Goal: Use online tool/utility: Utilize a website feature to perform a specific function

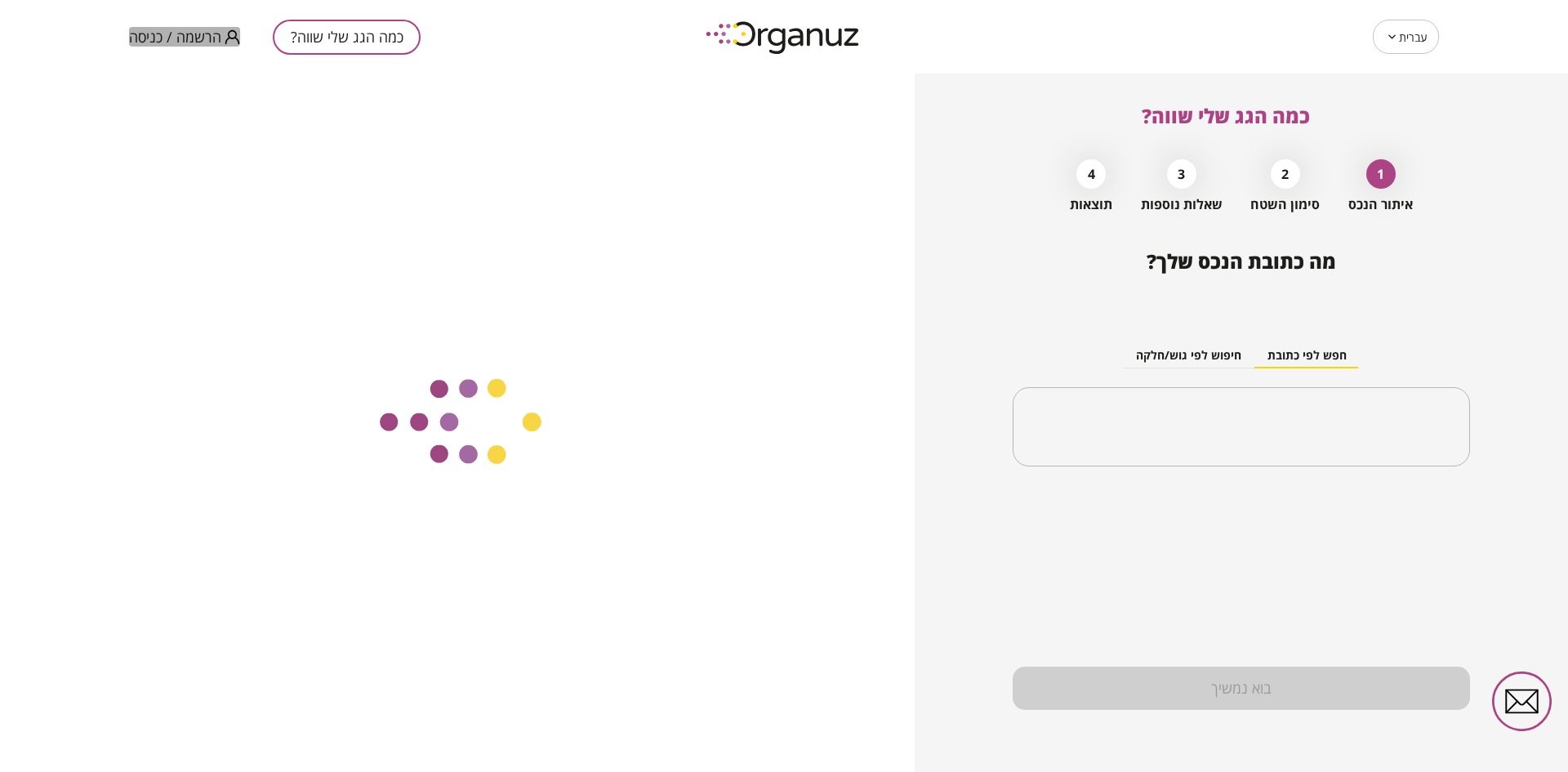
click at [202, 30] on span "הרשמה / כניסה" at bounding box center [175, 37] width 92 height 16
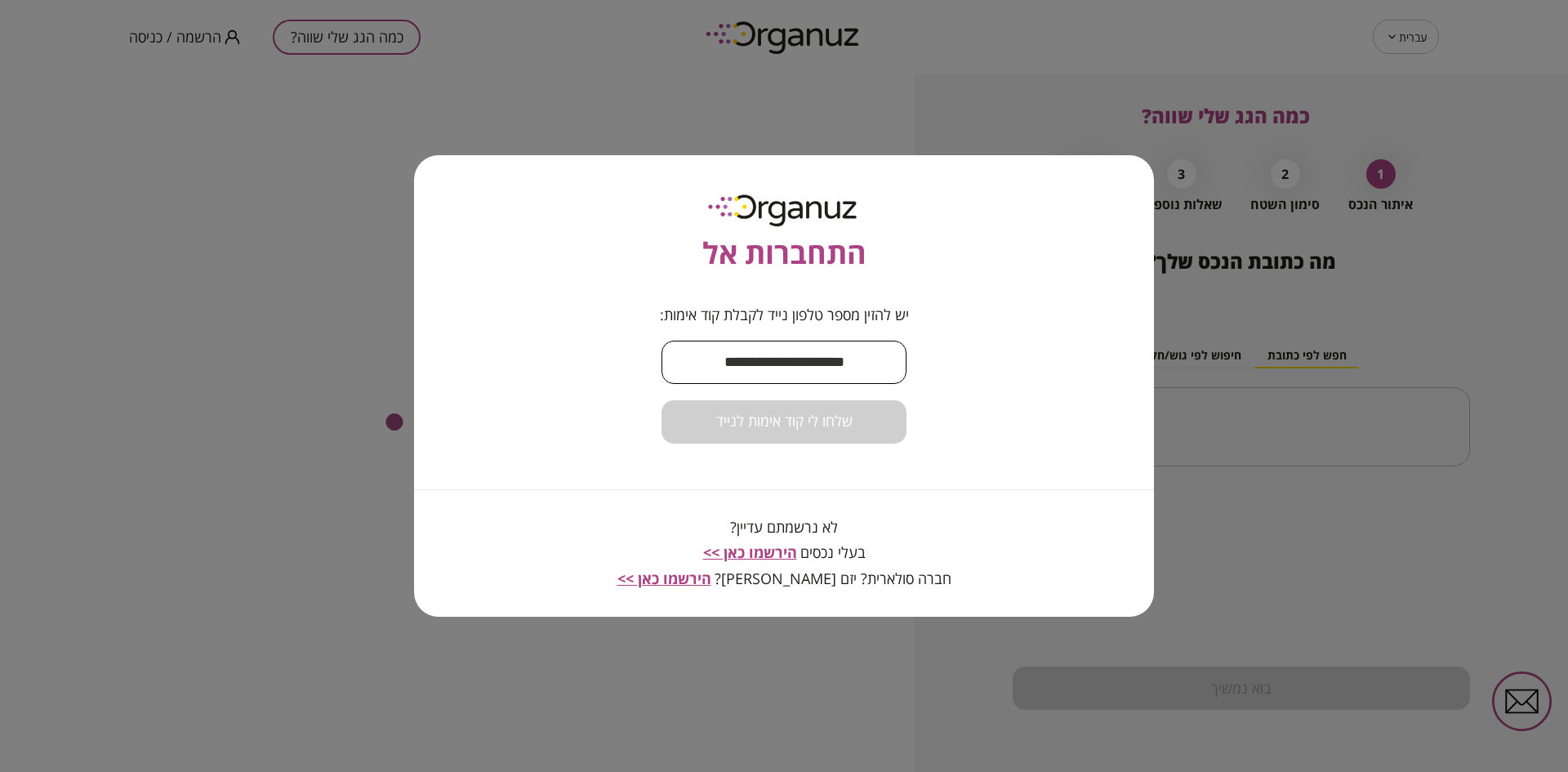
click at [753, 377] on input "text" at bounding box center [784, 362] width 245 height 48
type input "**********"
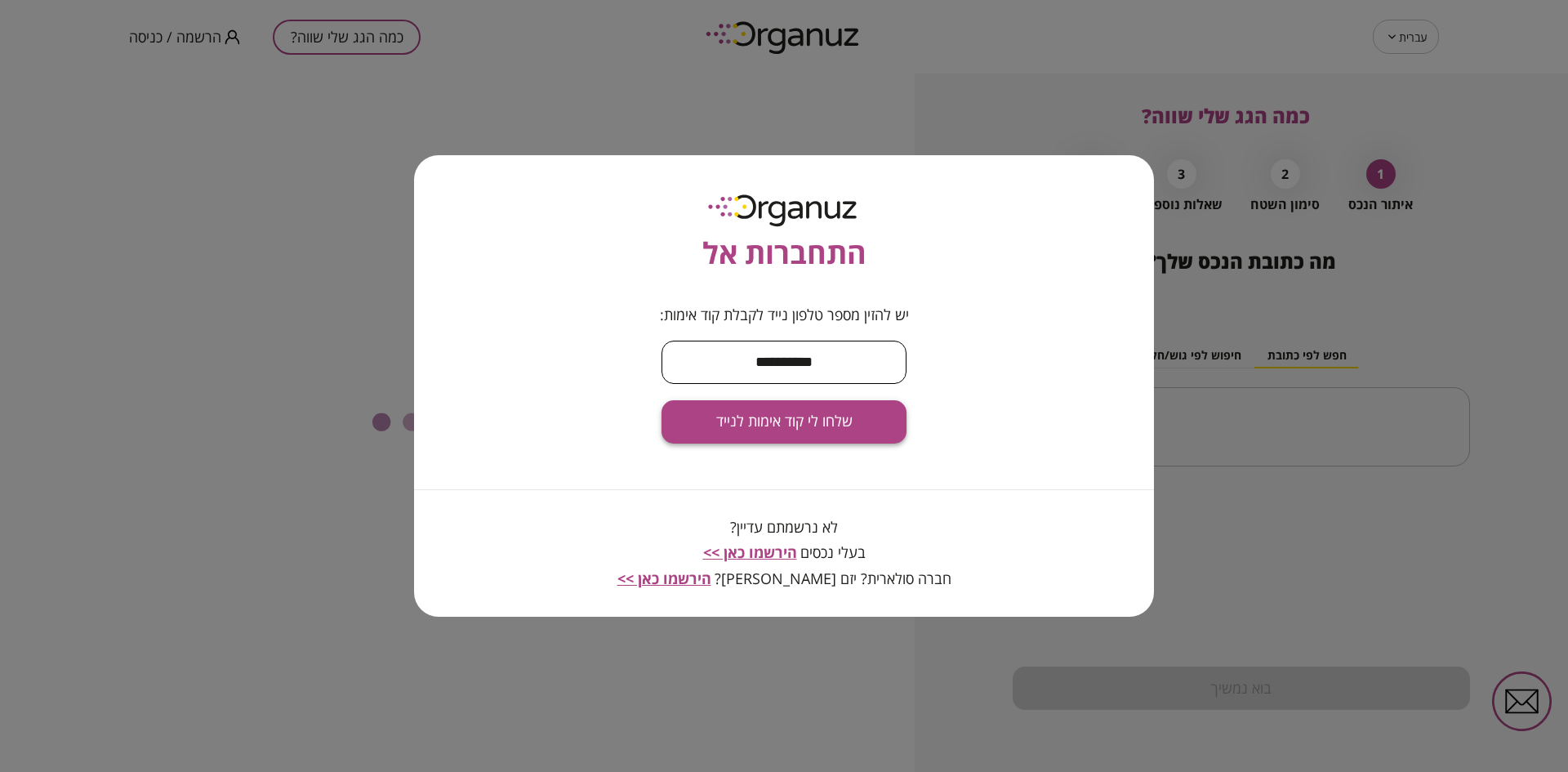
click at [778, 425] on span "שלחו לי קוד אימות לנייד" at bounding box center [784, 422] width 136 height 18
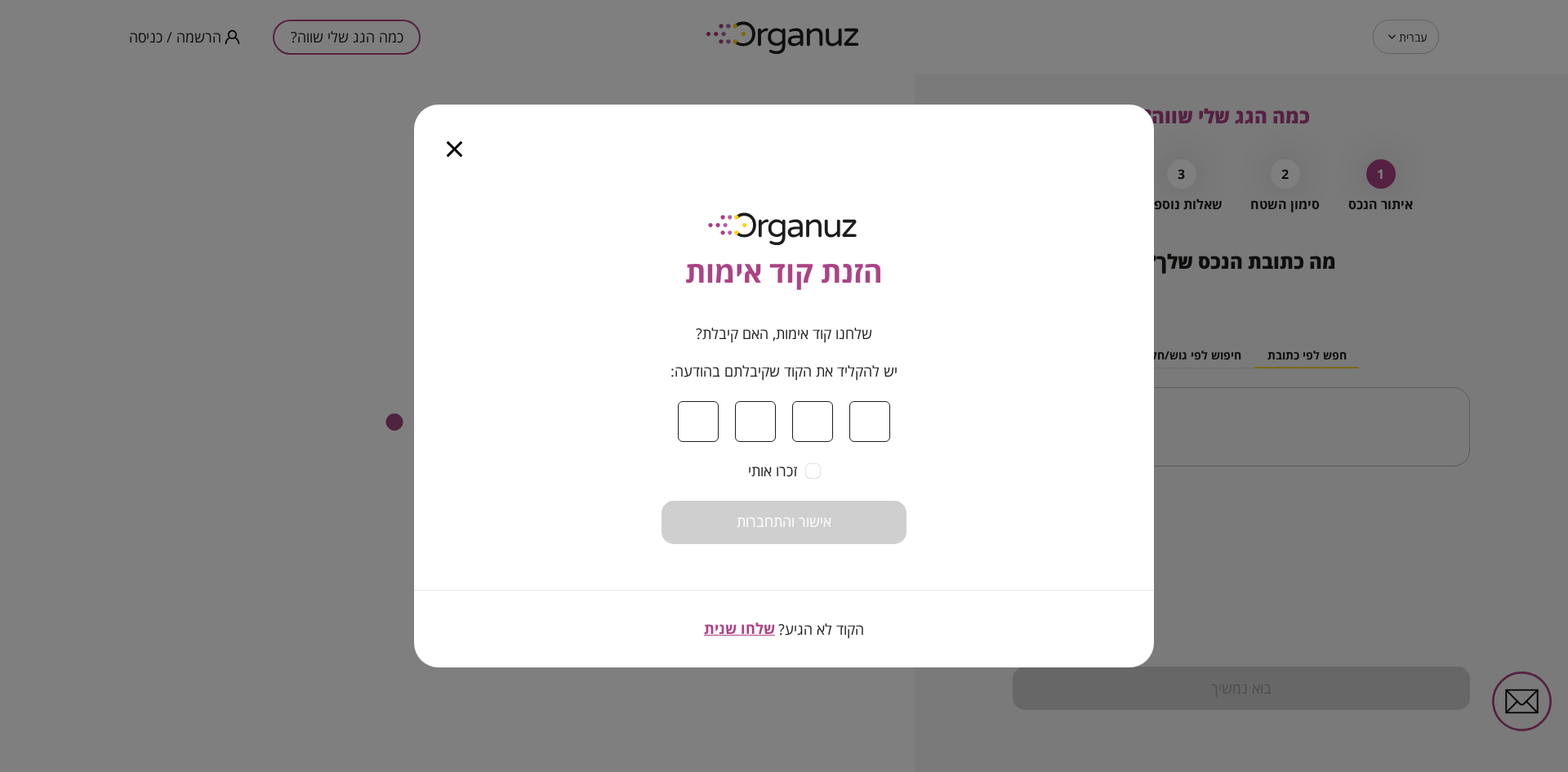
type input "*"
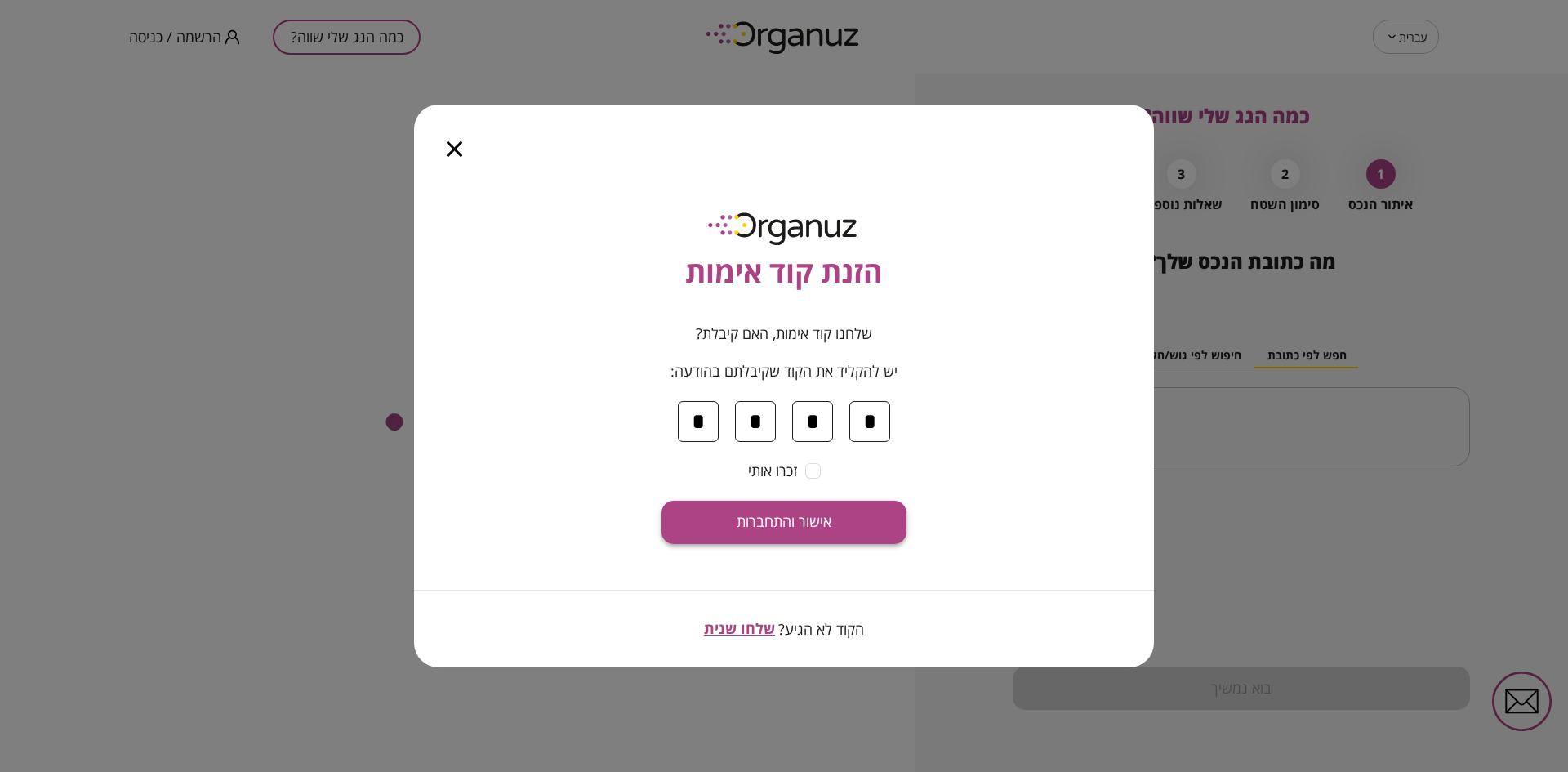
type input "*"
click at [784, 530] on span "אישור והתחברות" at bounding box center [784, 522] width 94 height 18
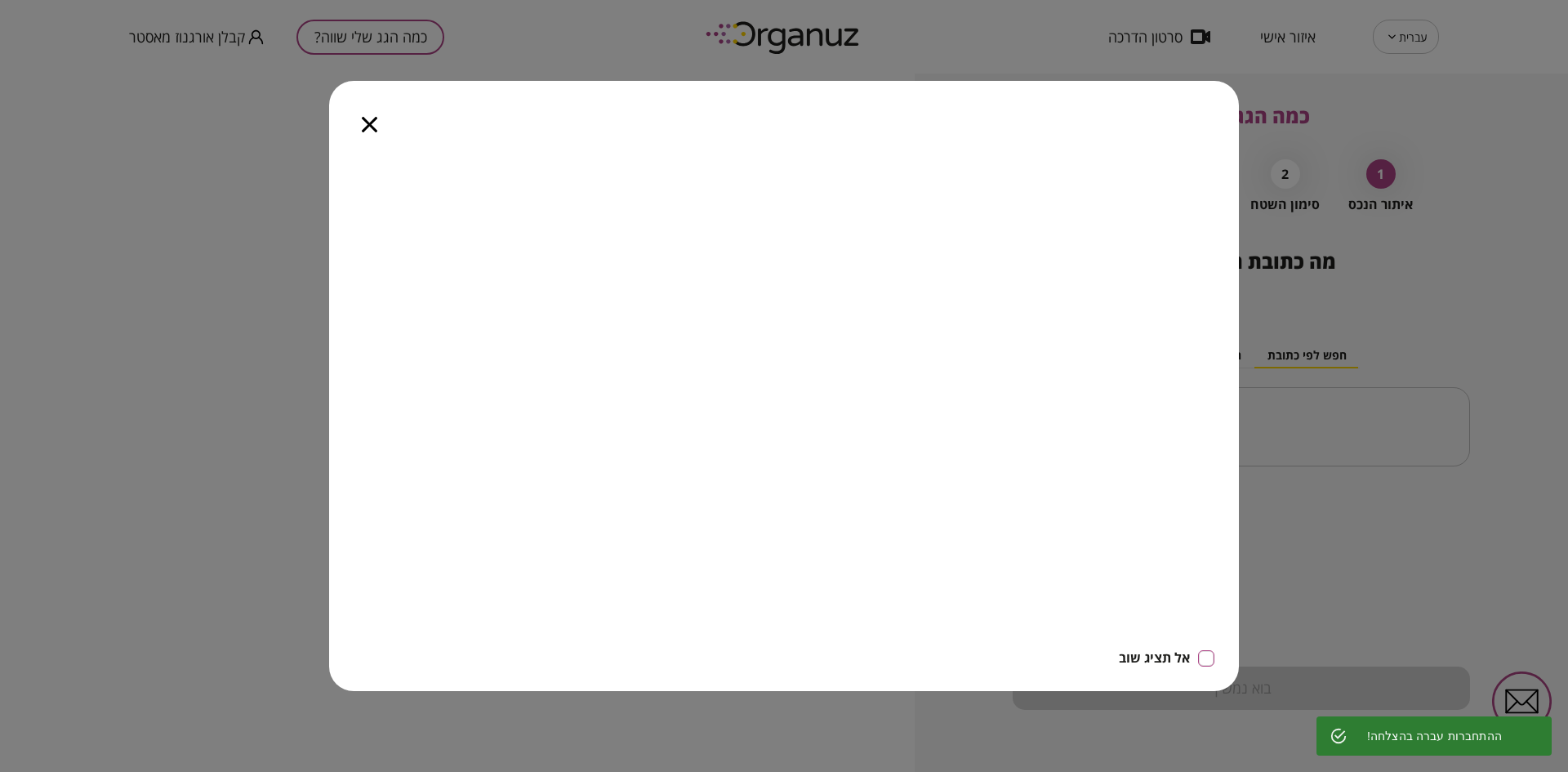
click at [372, 127] on icon "button" at bounding box center [370, 124] width 16 height 16
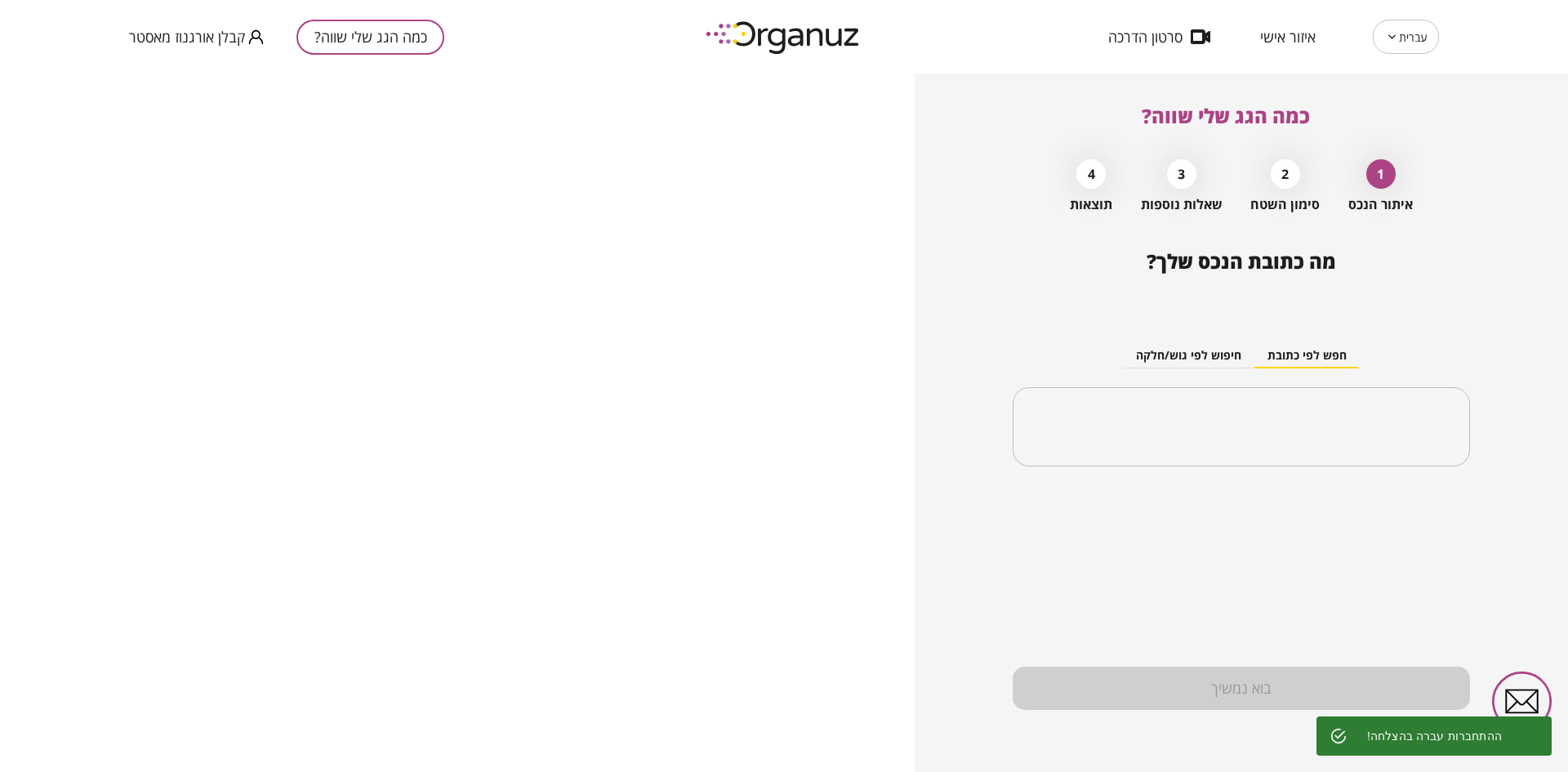
click at [1291, 41] on span "איזור אישי" at bounding box center [1289, 37] width 56 height 16
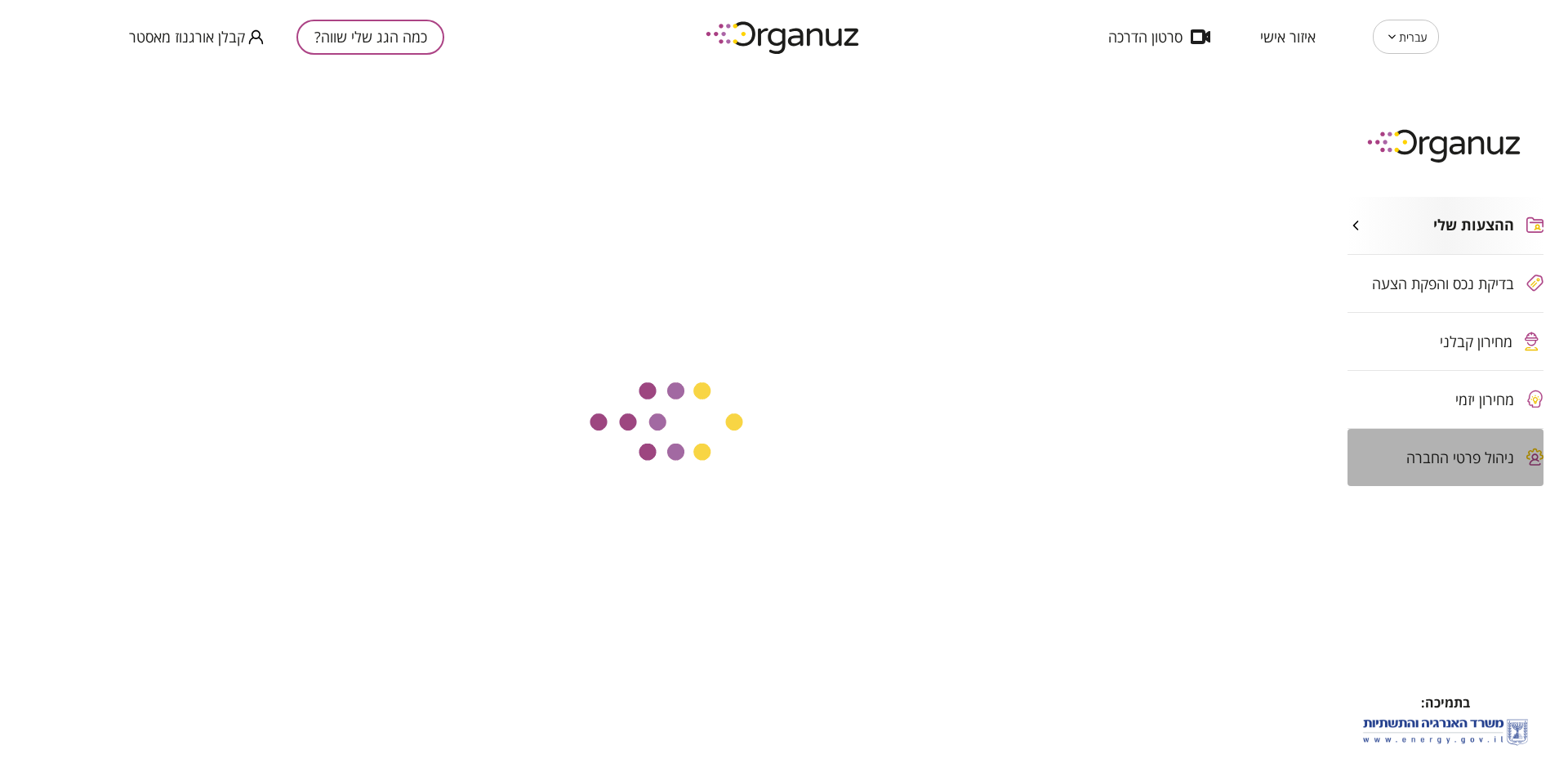
click at [1449, 456] on span "ניהול פרטי החברה" at bounding box center [1461, 458] width 107 height 16
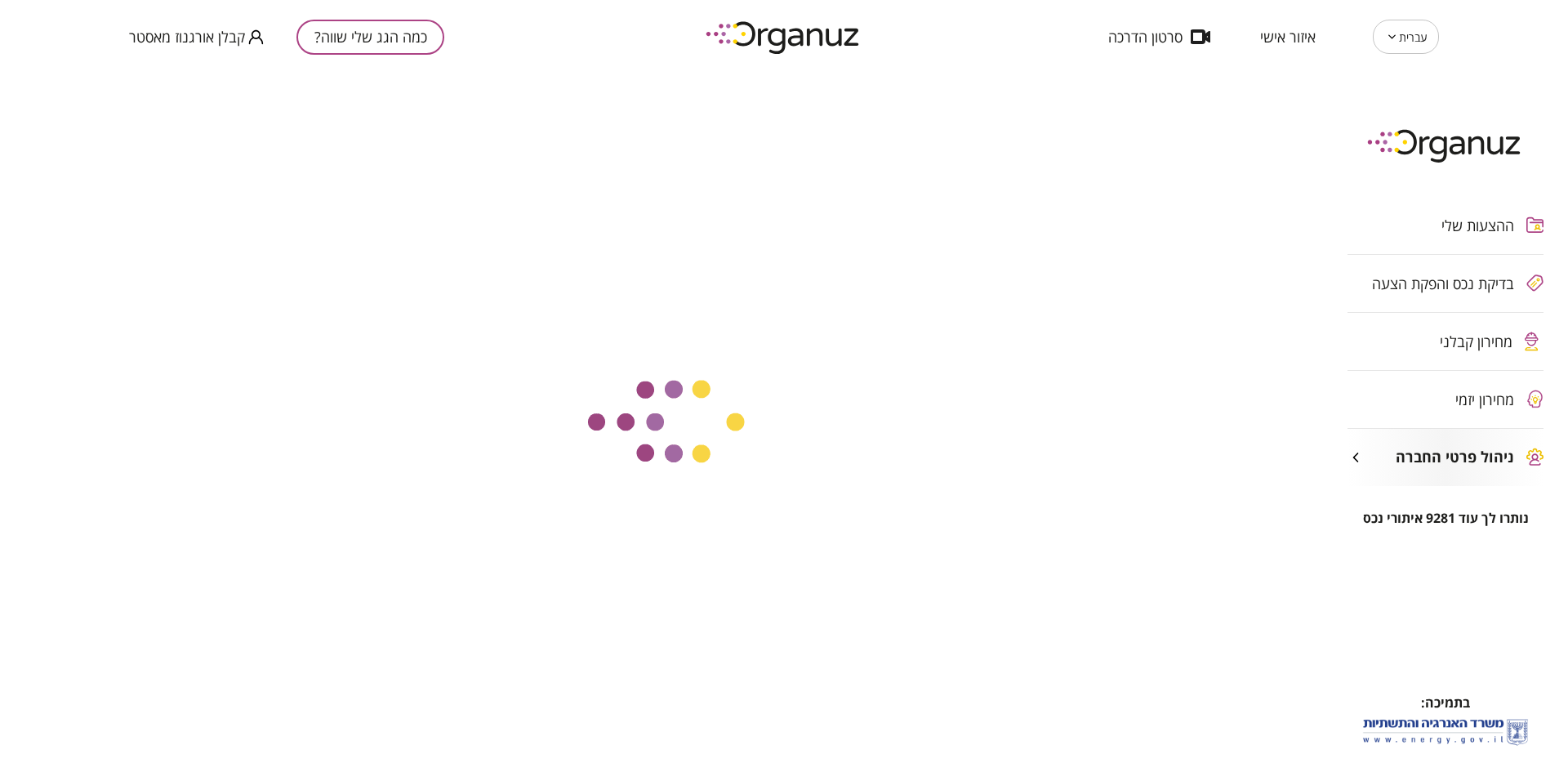
type input "**********"
type input "********"
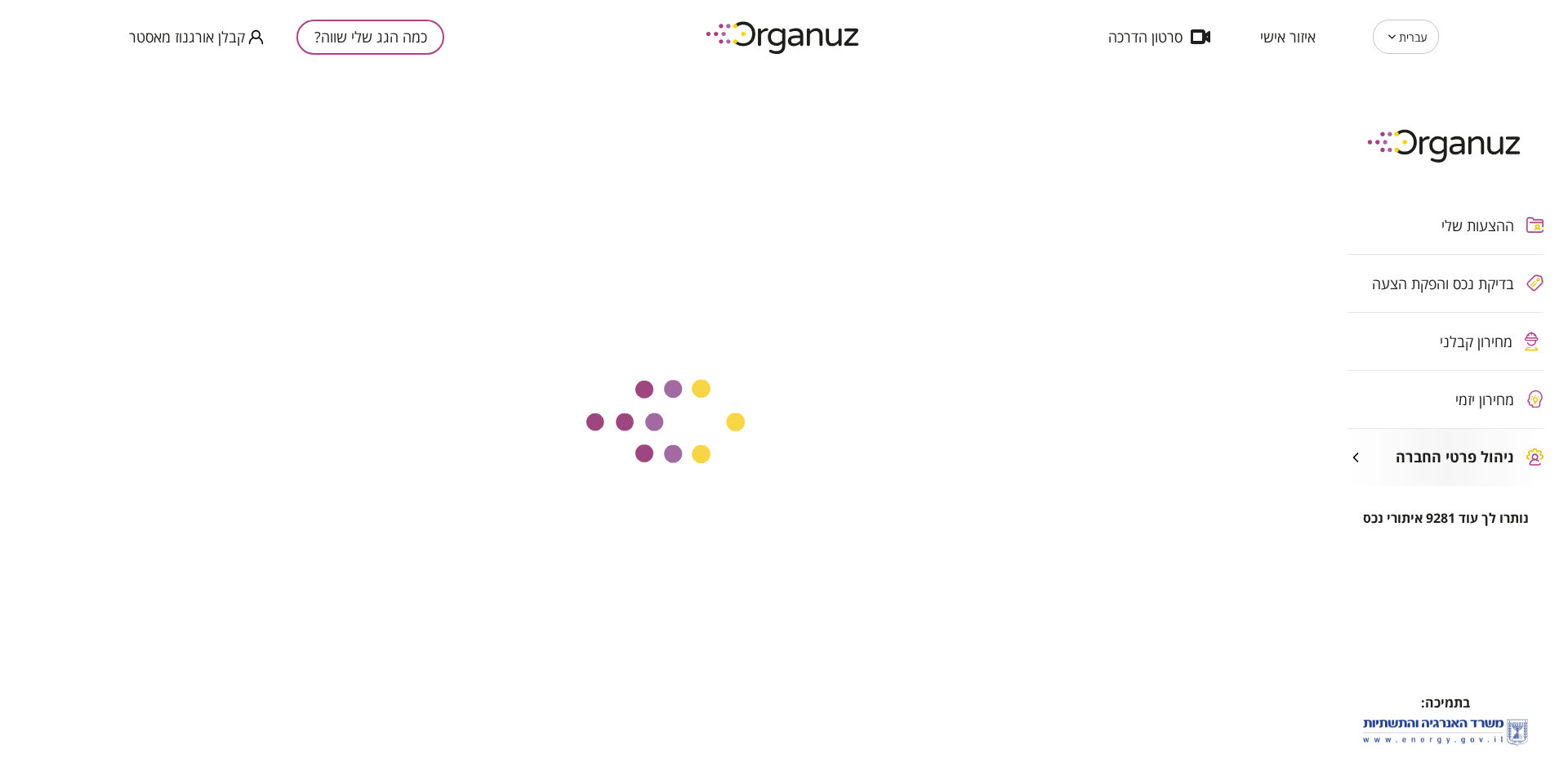
type input "**********"
type input "*********"
type input "**********"
type textarea "**********"
type input "****"
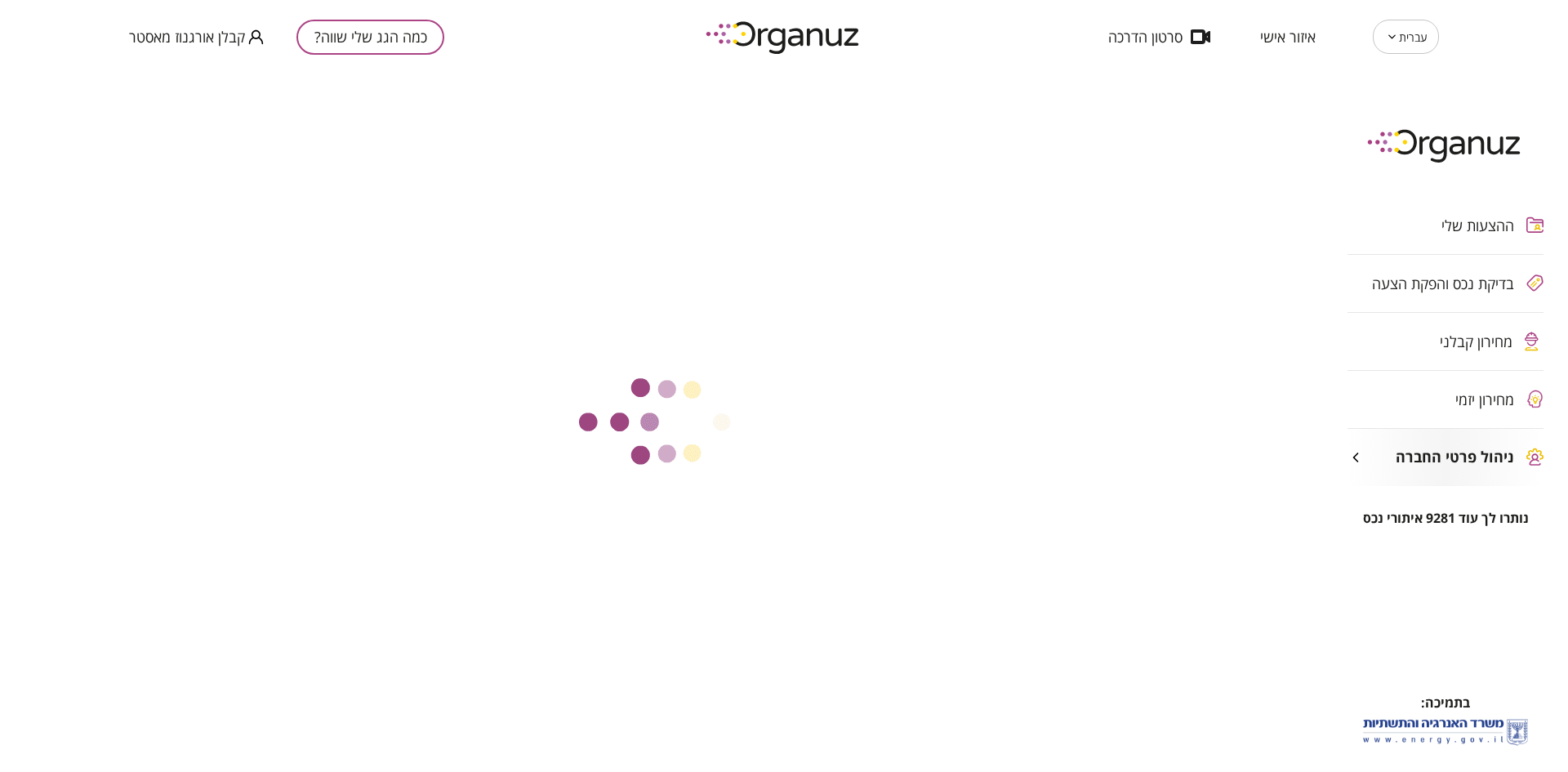
type input "**"
type input "*****"
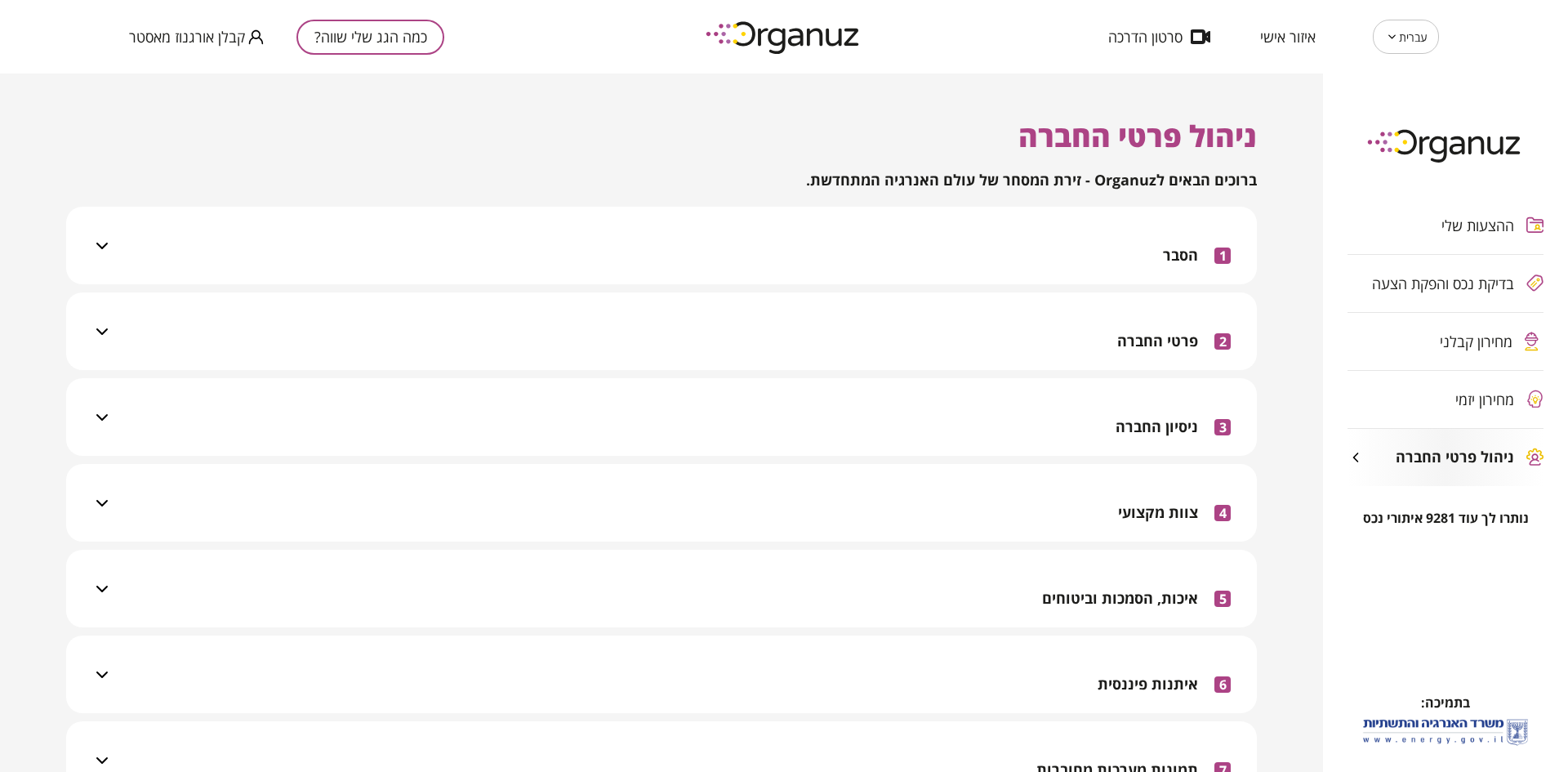
click at [754, 241] on div "1 הסבר" at bounding box center [671, 246] width 1119 height 78
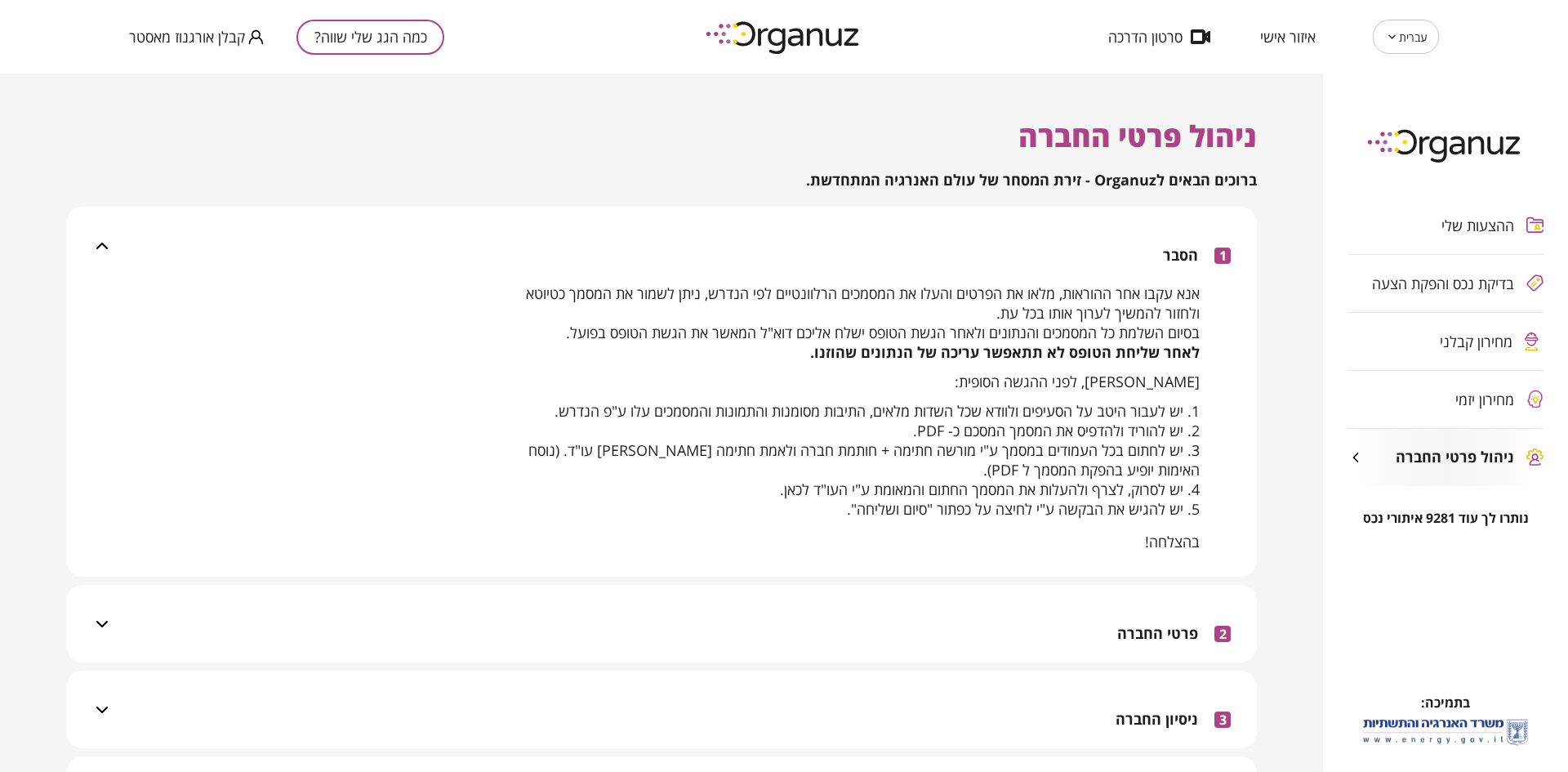
click at [754, 241] on div "1 הסבר" at bounding box center [671, 246] width 1119 height 78
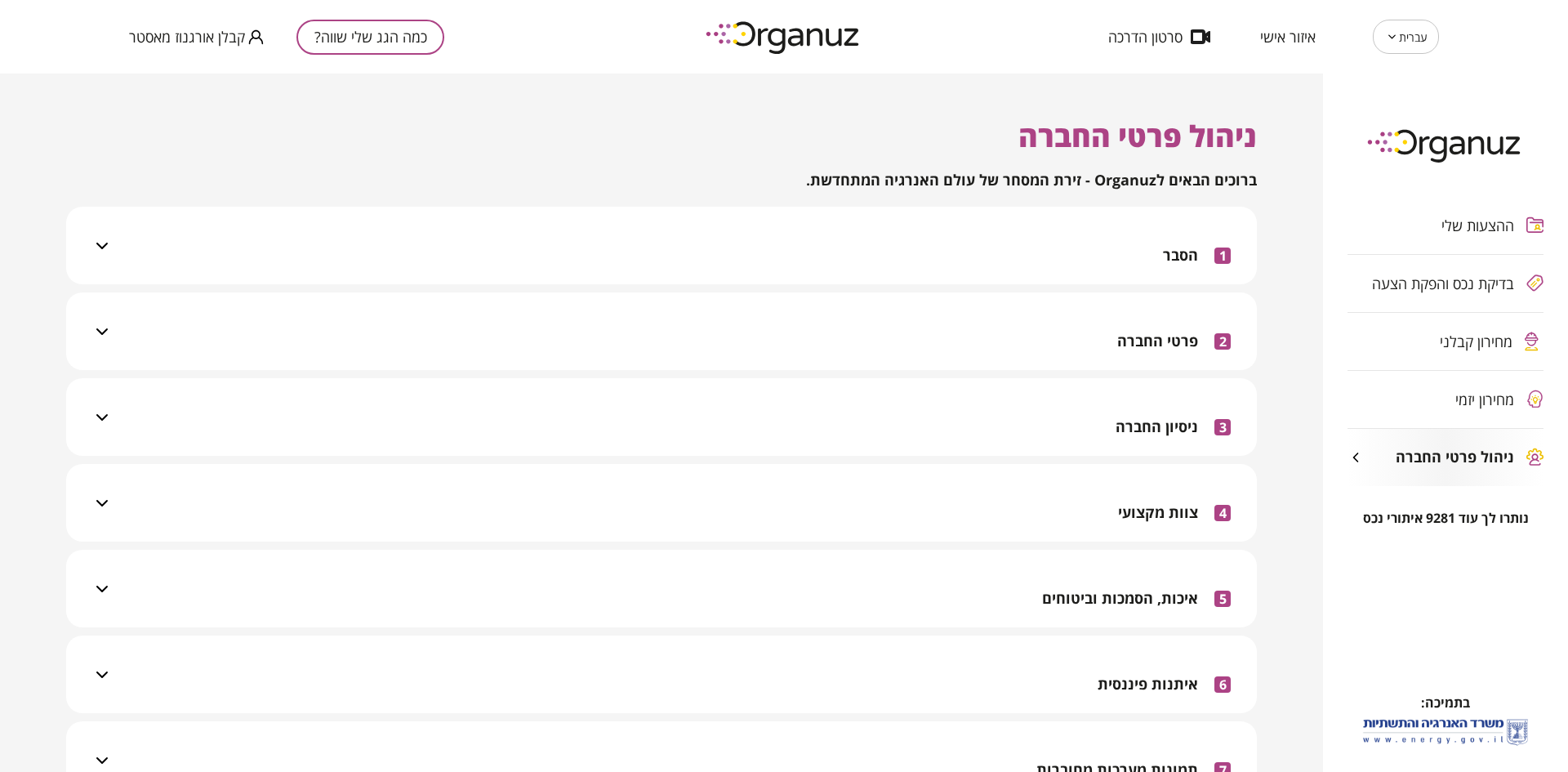
click at [897, 344] on div "2 פרטי החברה" at bounding box center [671, 331] width 1119 height 78
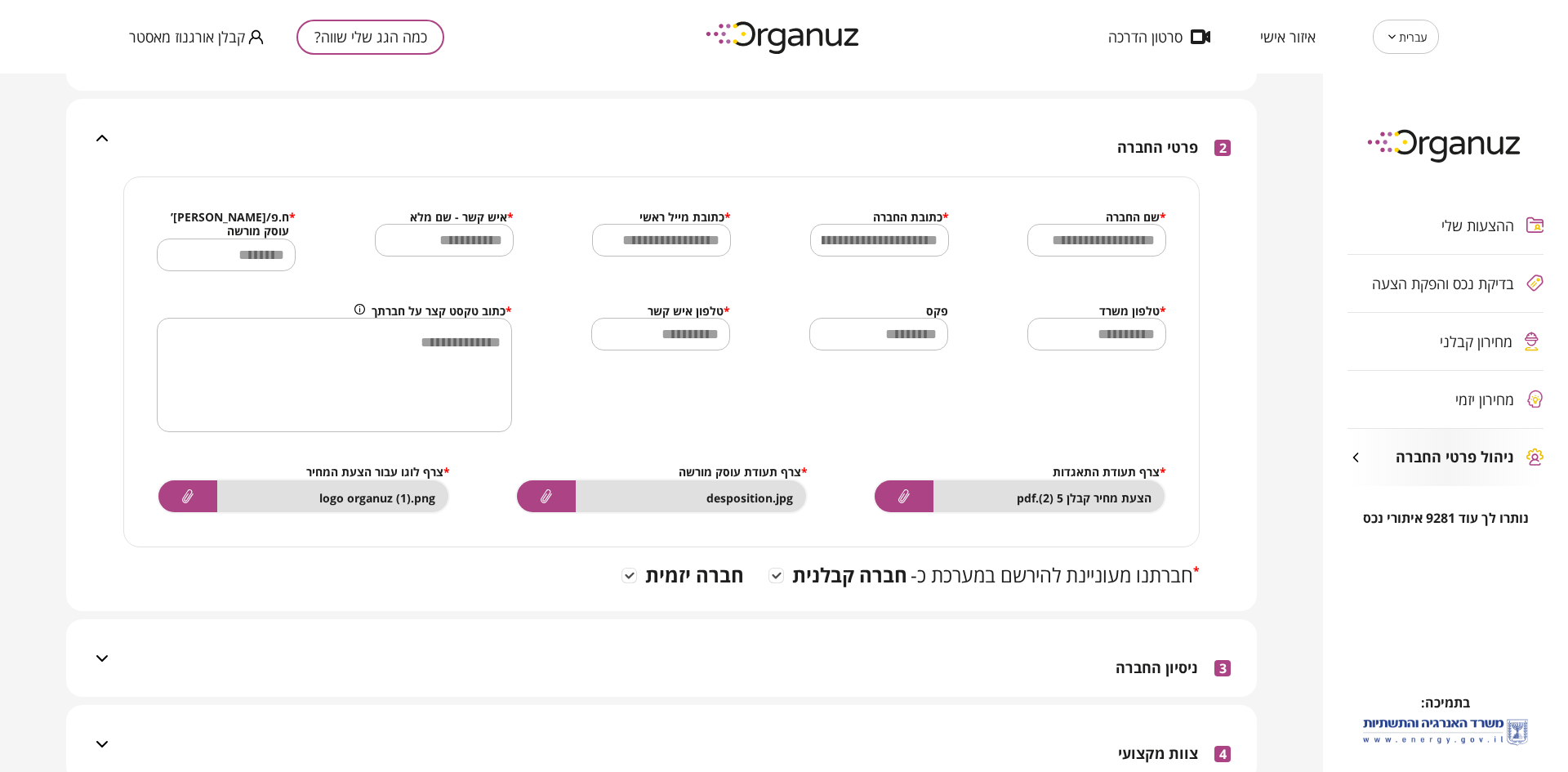
scroll to position [204, 0]
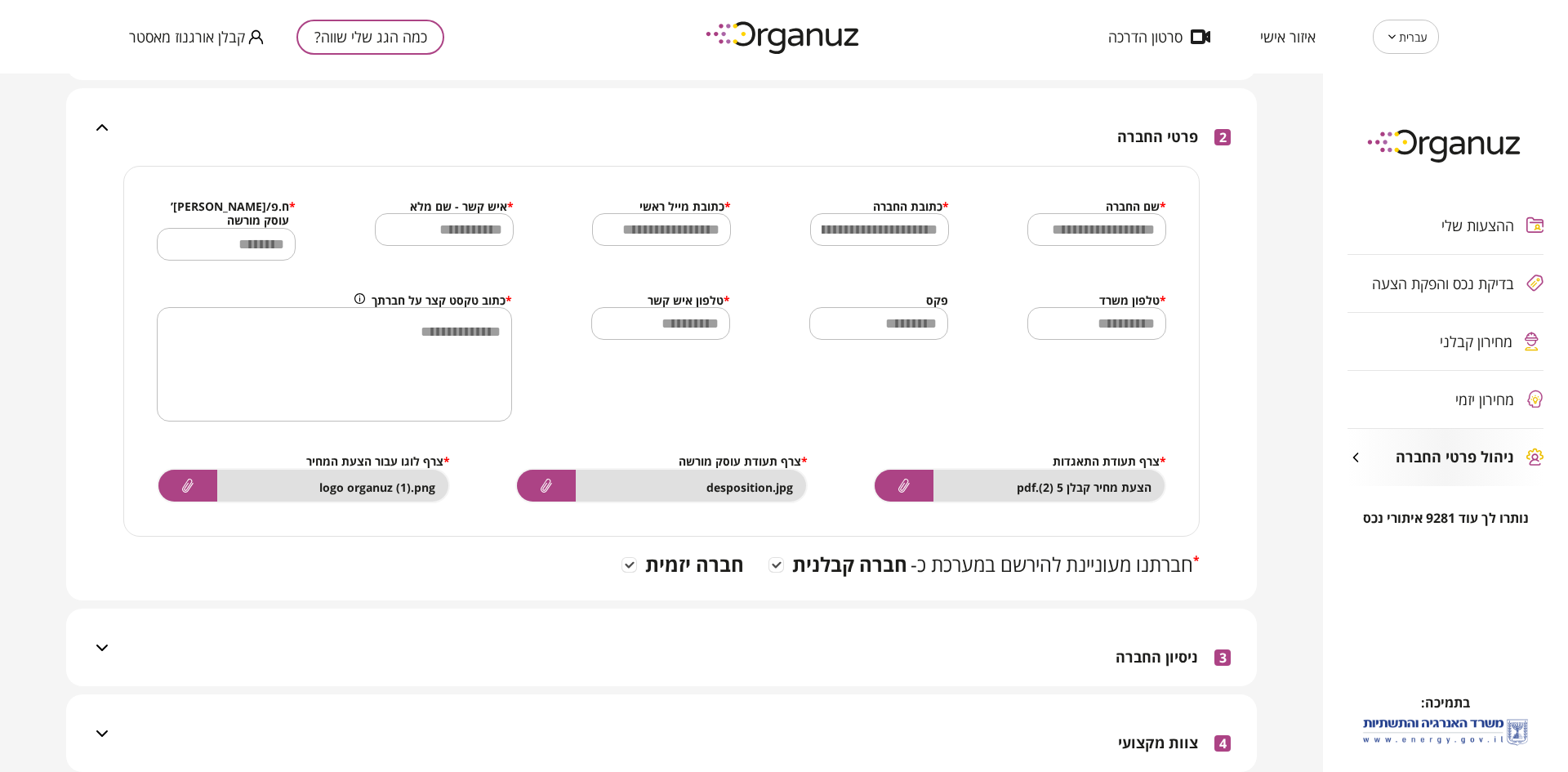
click at [900, 654] on div "3 ניסיון החברה" at bounding box center [671, 648] width 1119 height 78
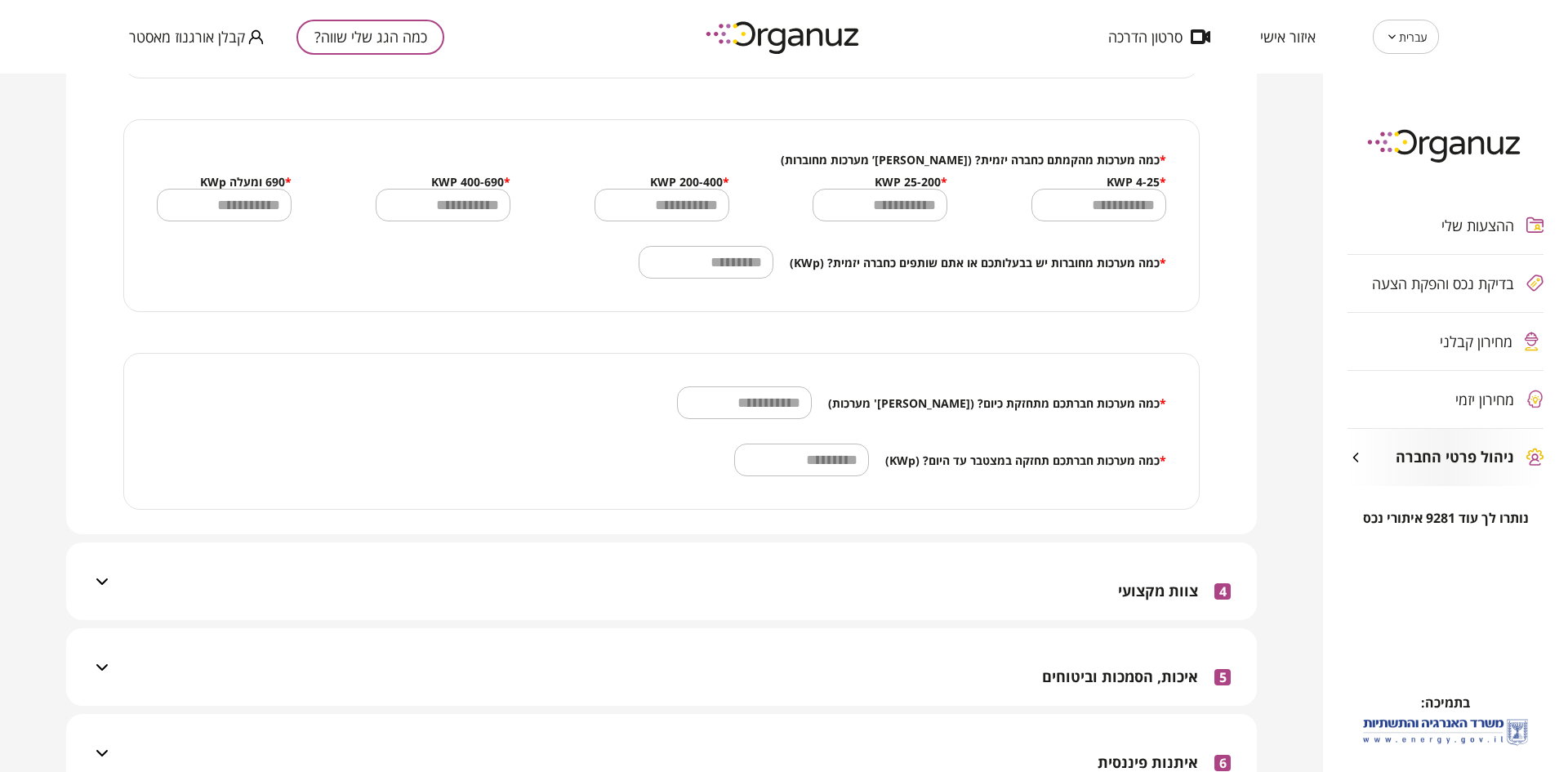
scroll to position [1082, 0]
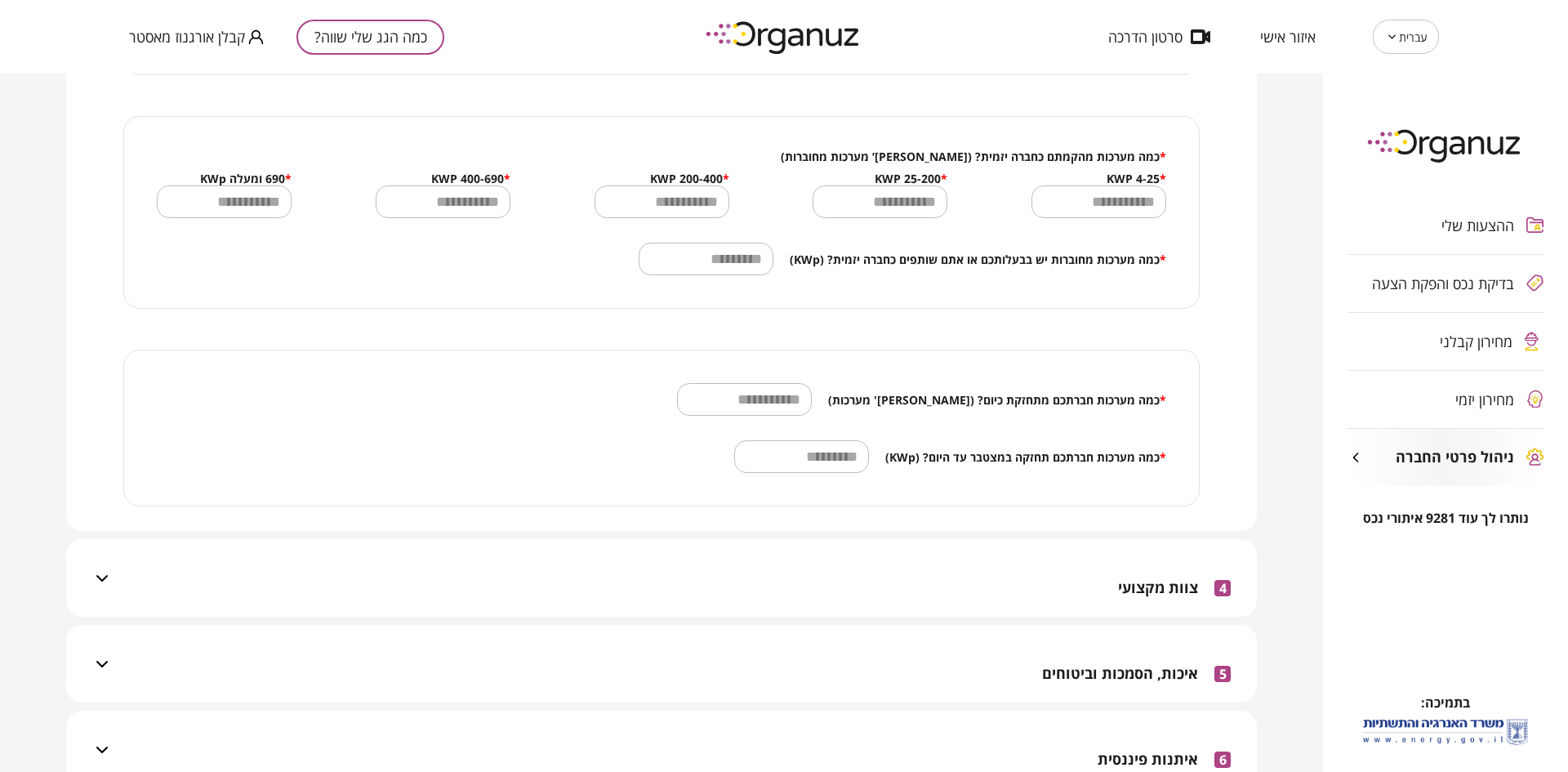
click at [991, 556] on div "4 צוות מקצועי" at bounding box center [671, 578] width 1119 height 78
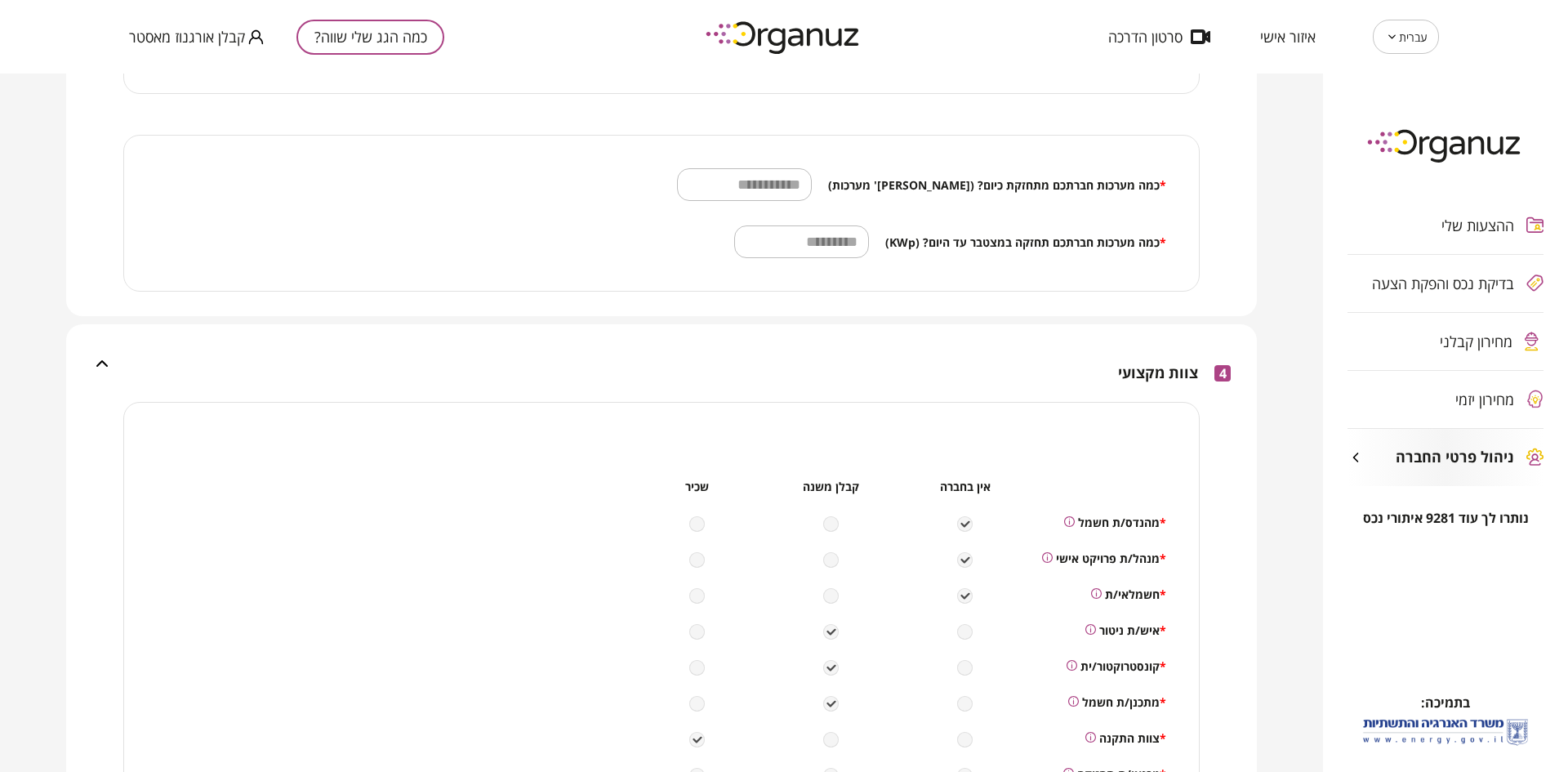
scroll to position [1491, 0]
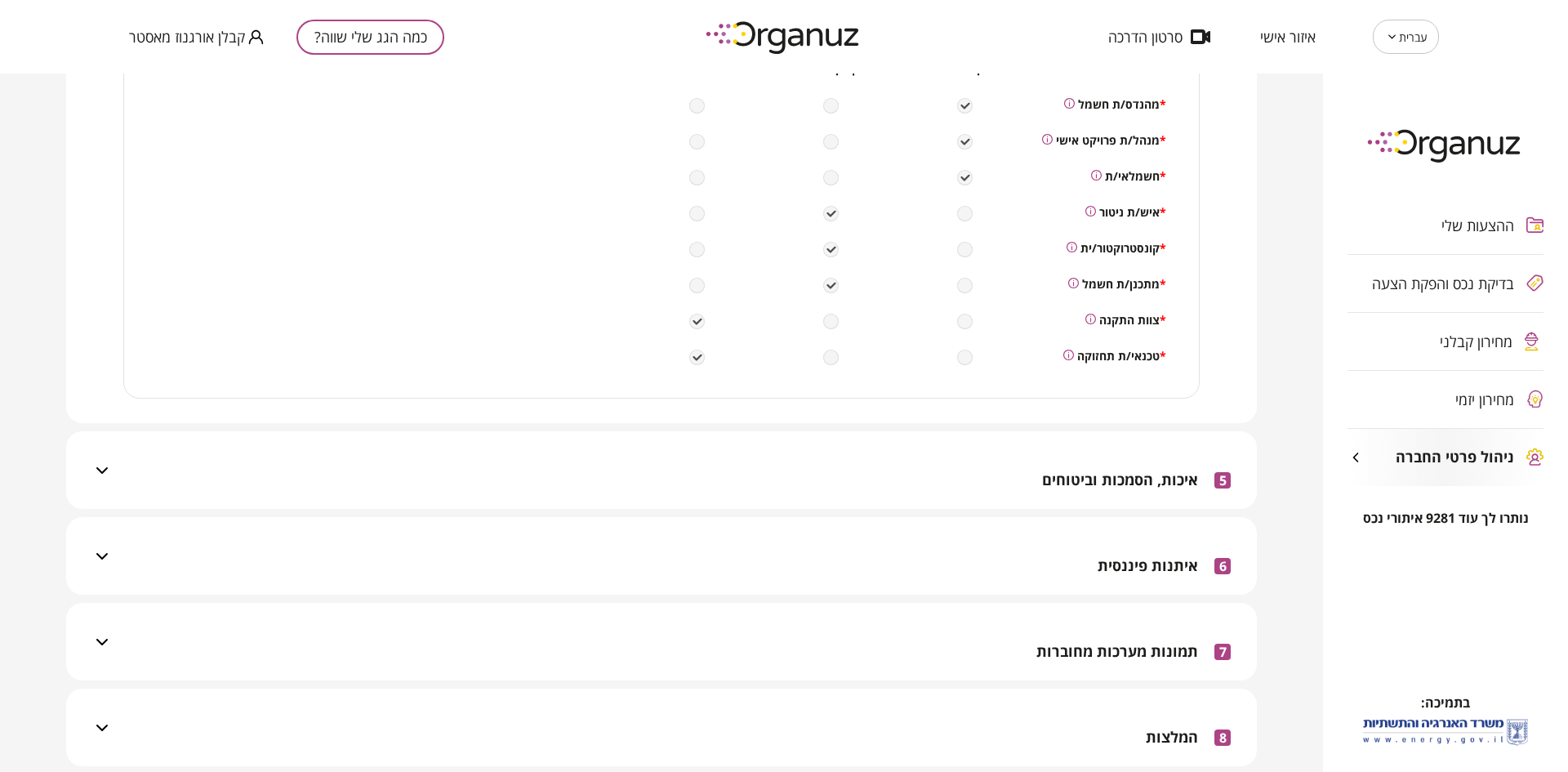
click at [871, 461] on div "5 איכות, הסמכות וביטוחים" at bounding box center [671, 471] width 1119 height 78
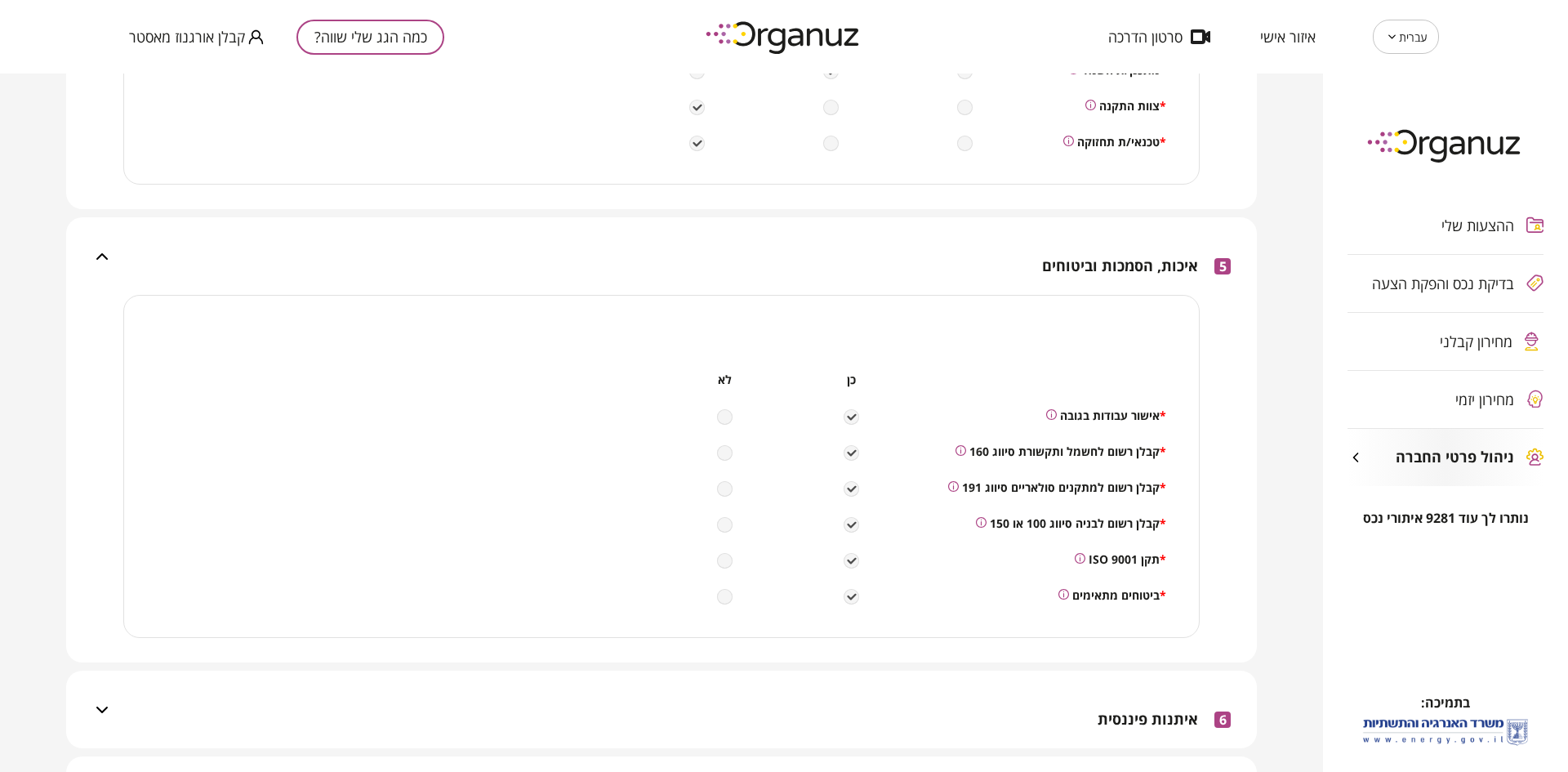
scroll to position [2084, 0]
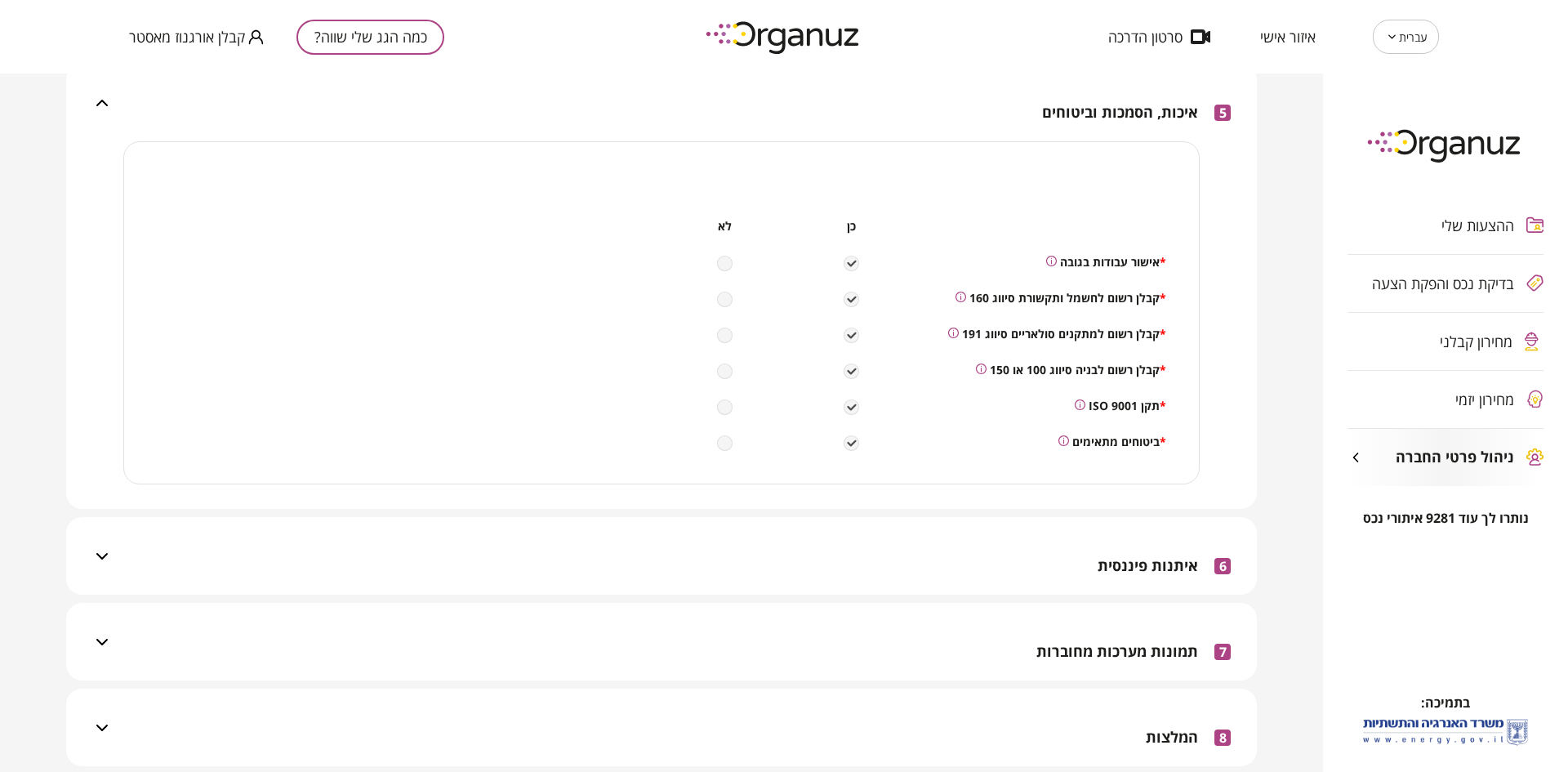
click at [1009, 542] on div "6 איתנות פיננסית" at bounding box center [671, 556] width 1119 height 78
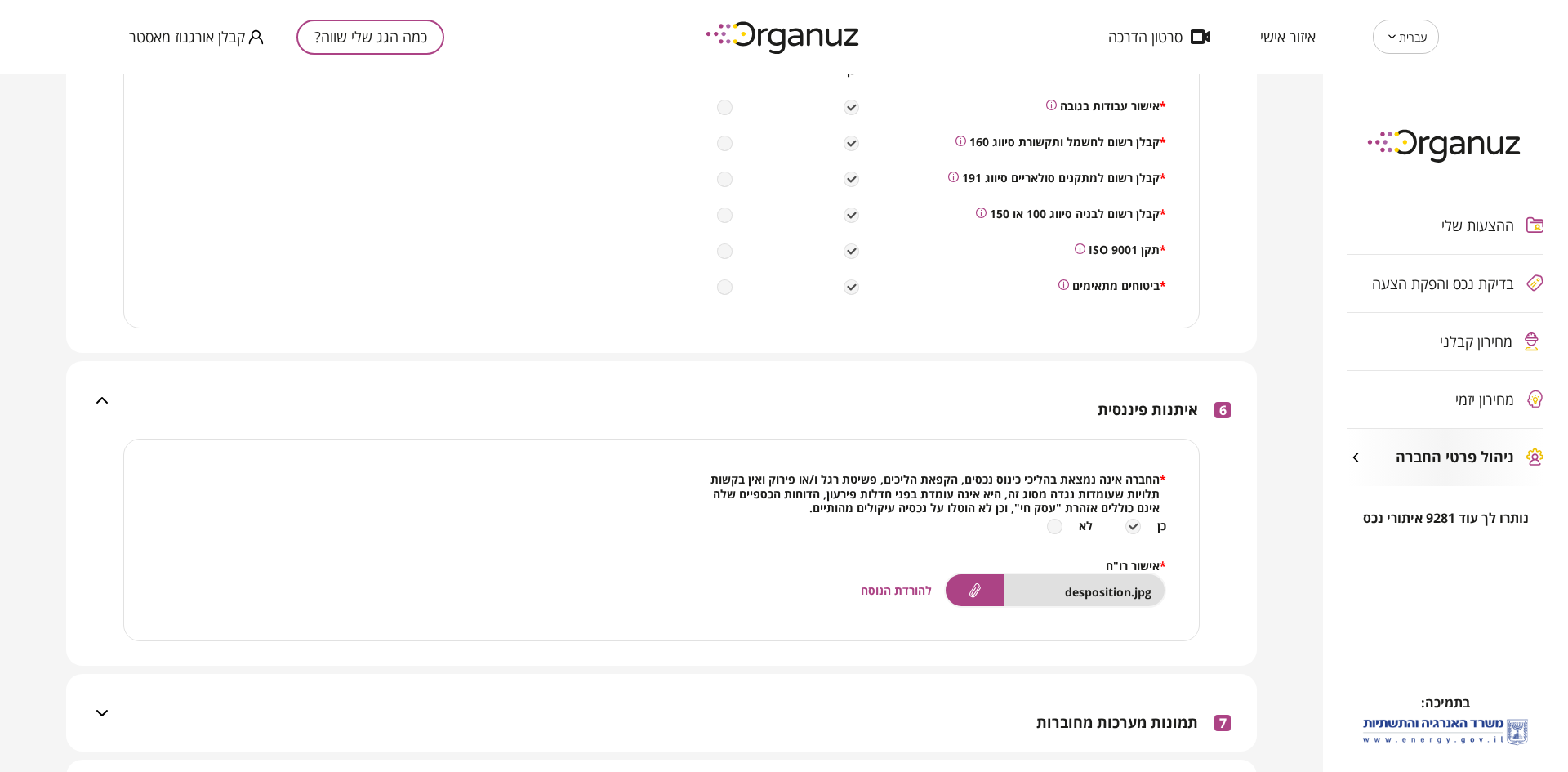
scroll to position [2311, 0]
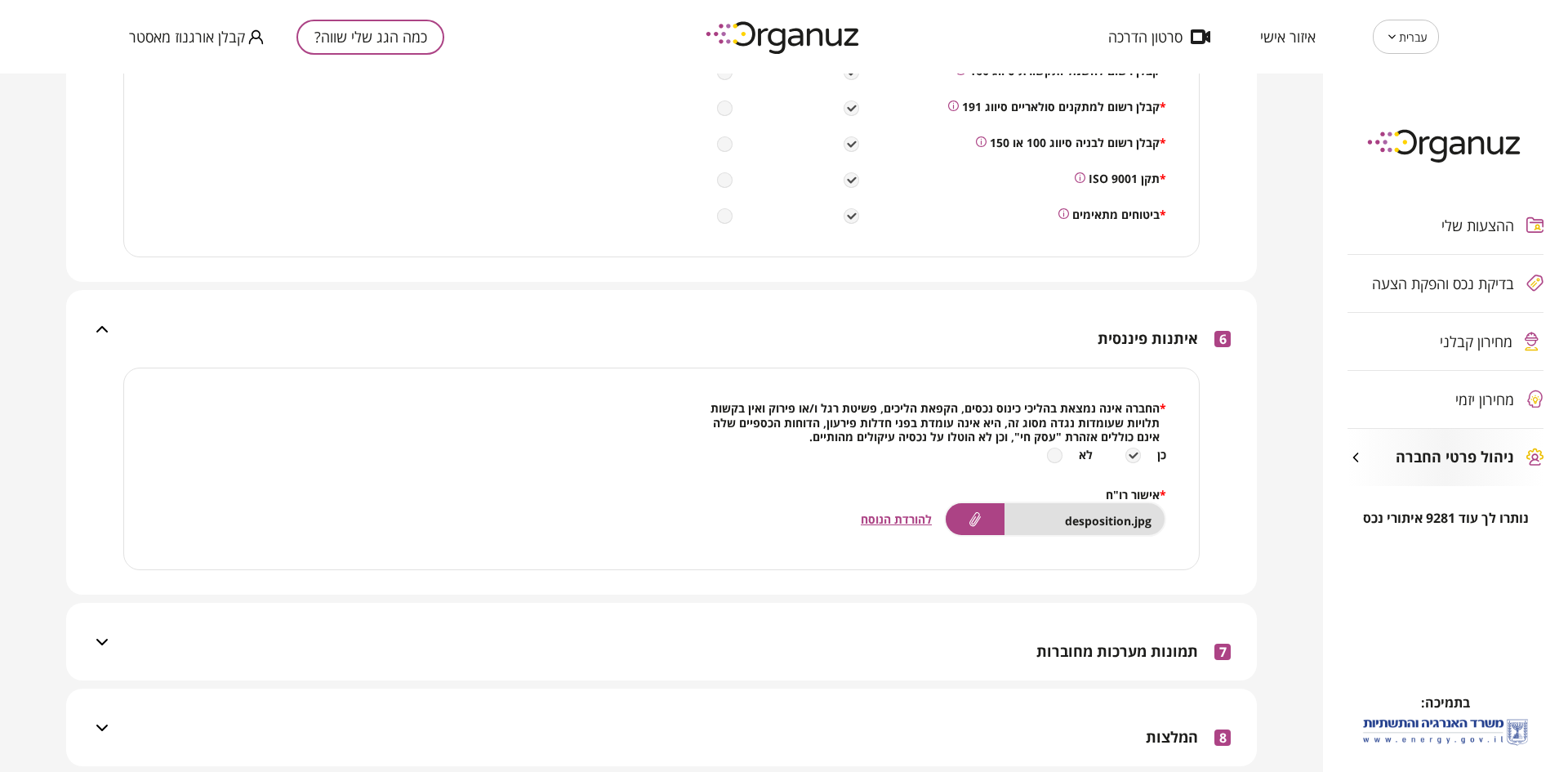
click at [913, 511] on span "להורדת הנוסח" at bounding box center [896, 519] width 71 height 16
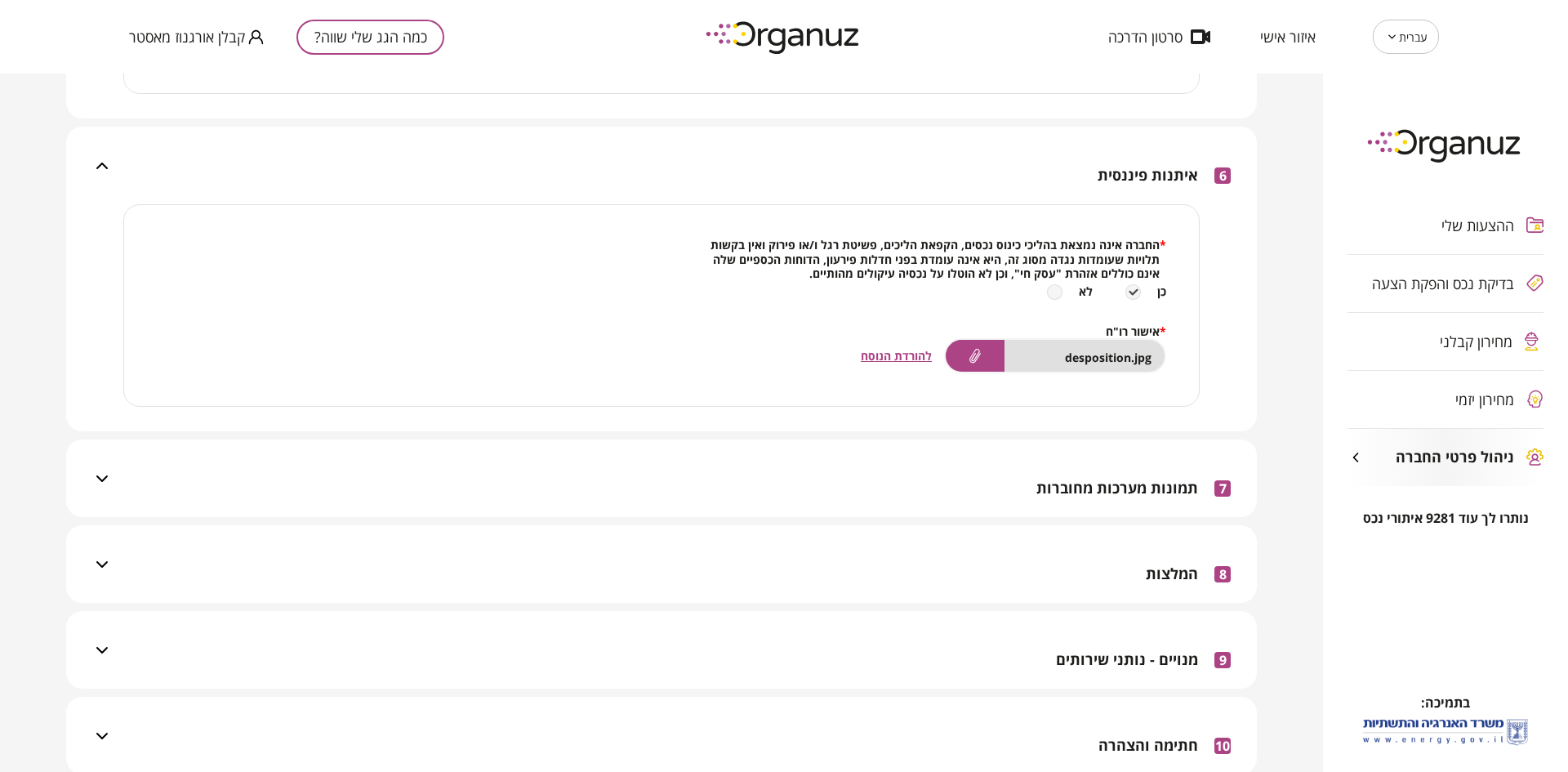
click at [947, 470] on div "7 תמונות מערכות מחוברות" at bounding box center [671, 479] width 1119 height 78
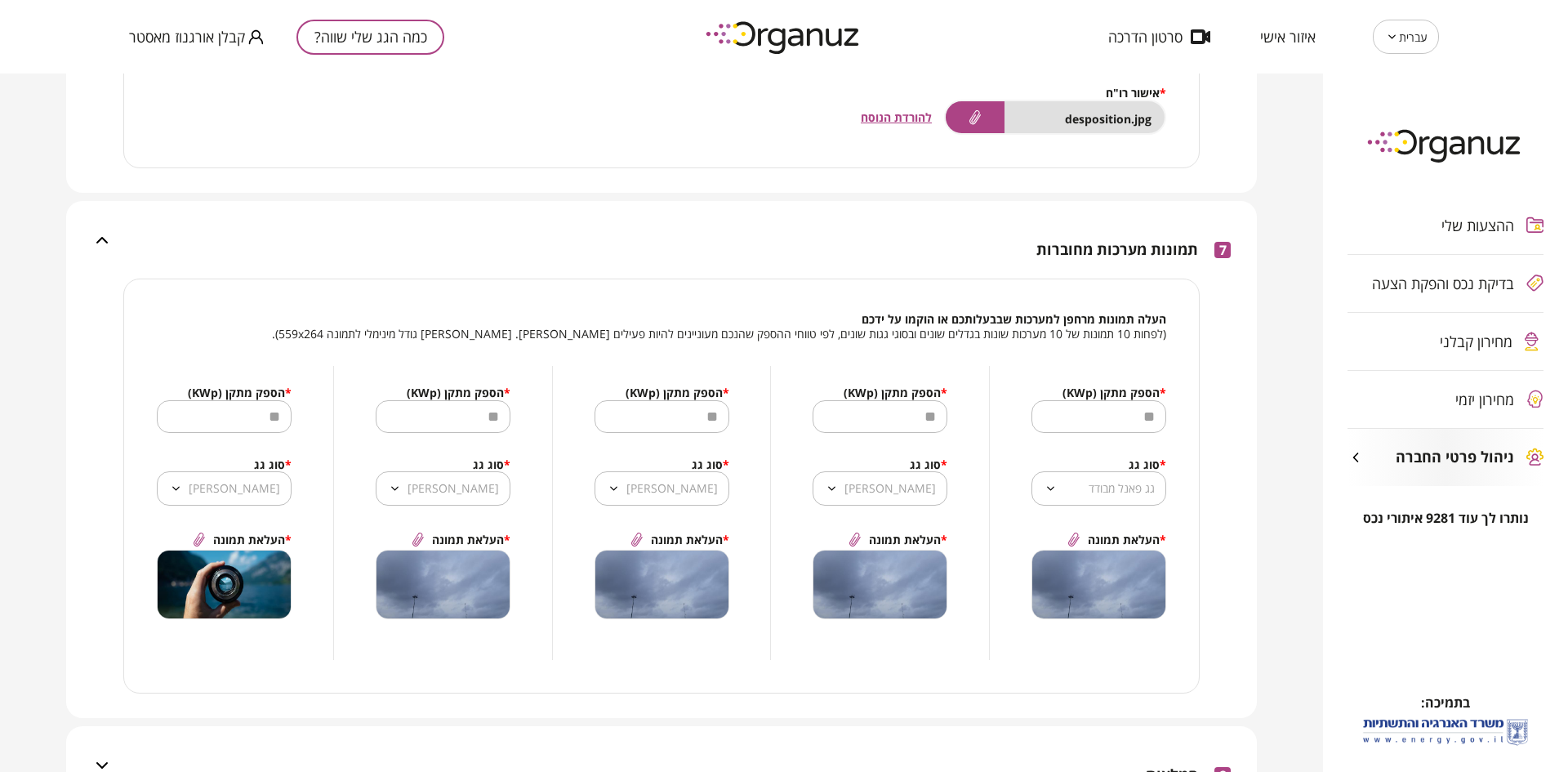
scroll to position [2914, 0]
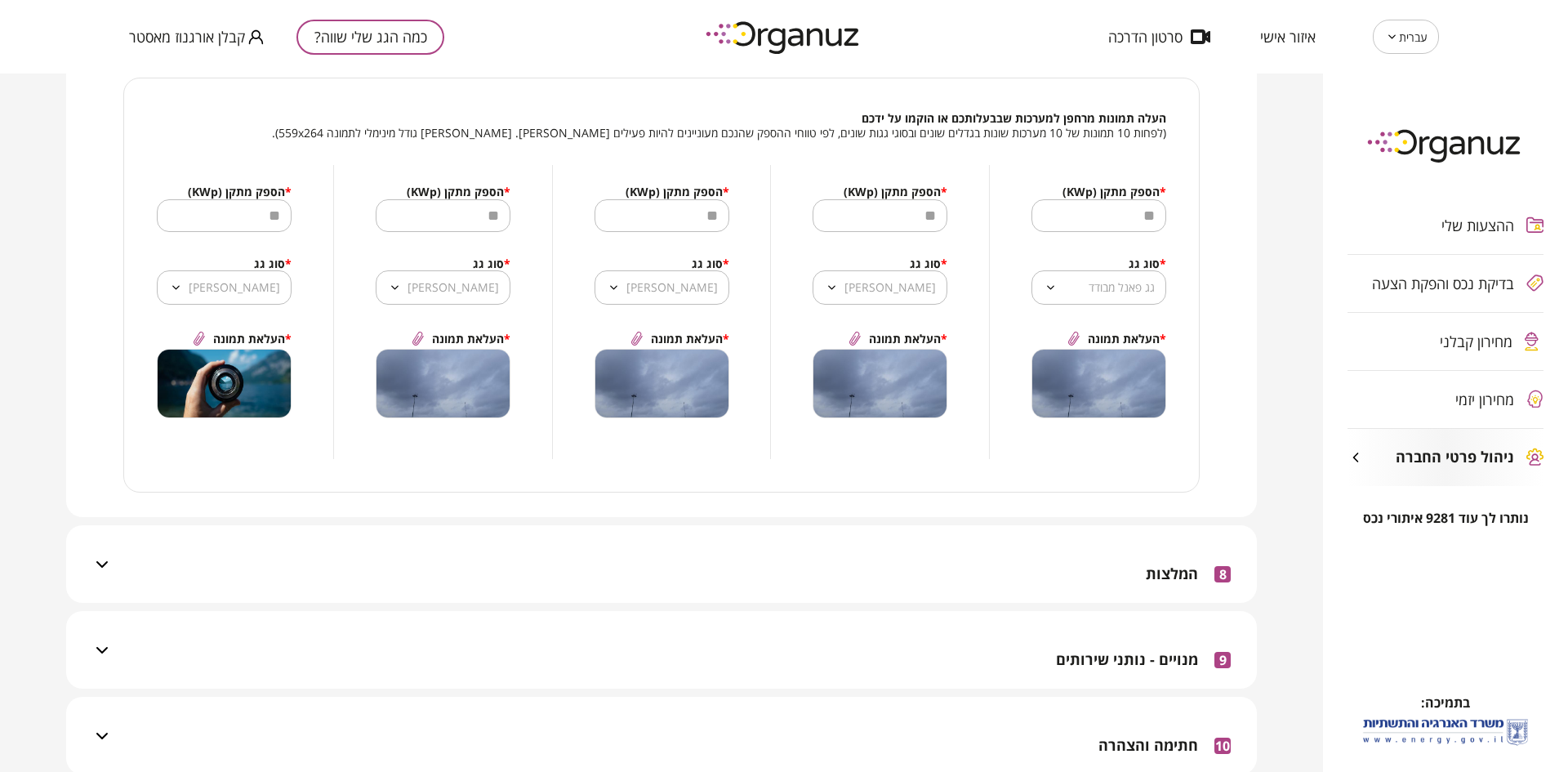
click at [963, 549] on div "8 המלצות" at bounding box center [671, 564] width 1119 height 78
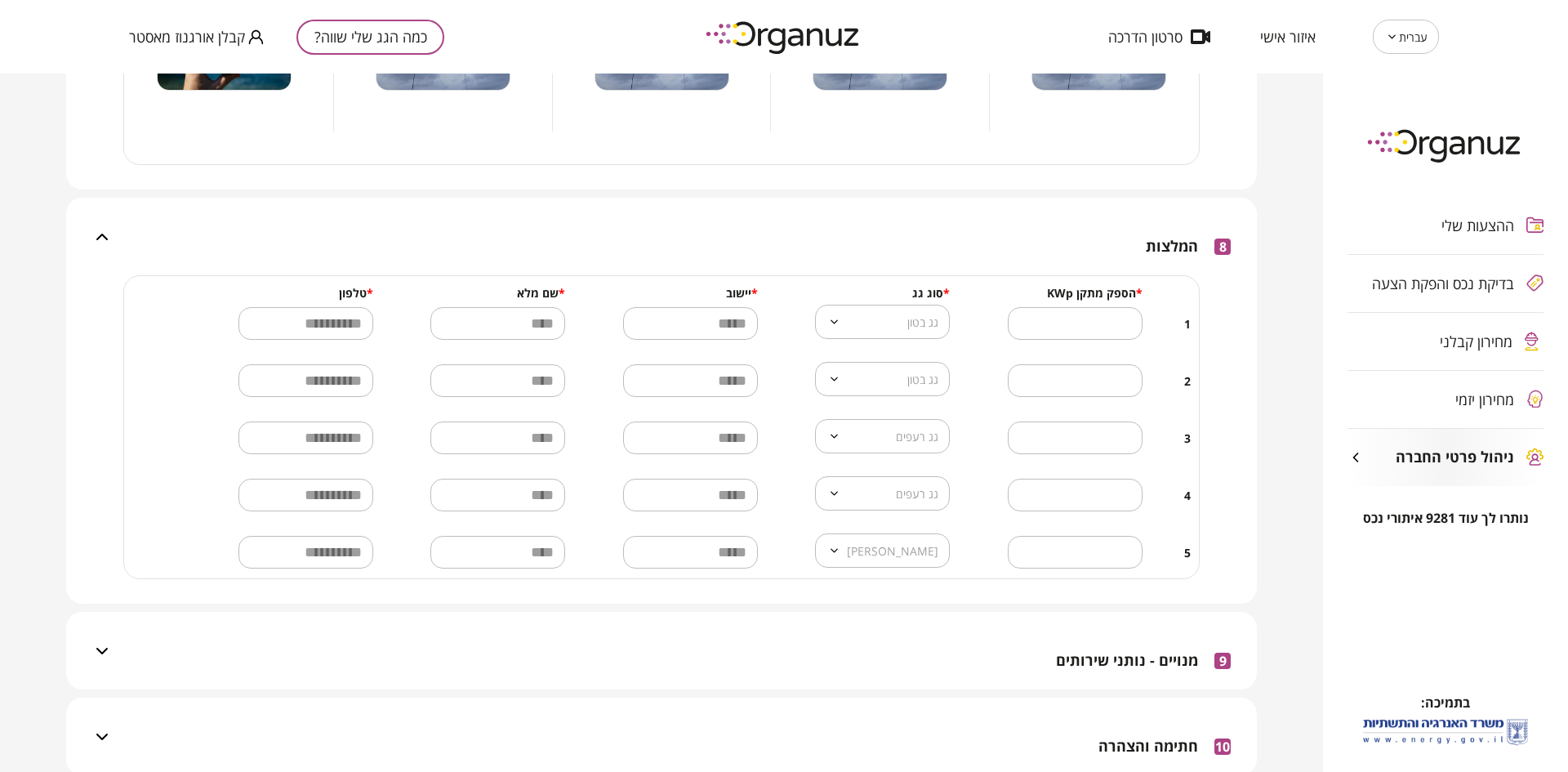
scroll to position [3243, 0]
click at [981, 638] on div "9 מנויים - נותני שירותים" at bounding box center [671, 650] width 1119 height 78
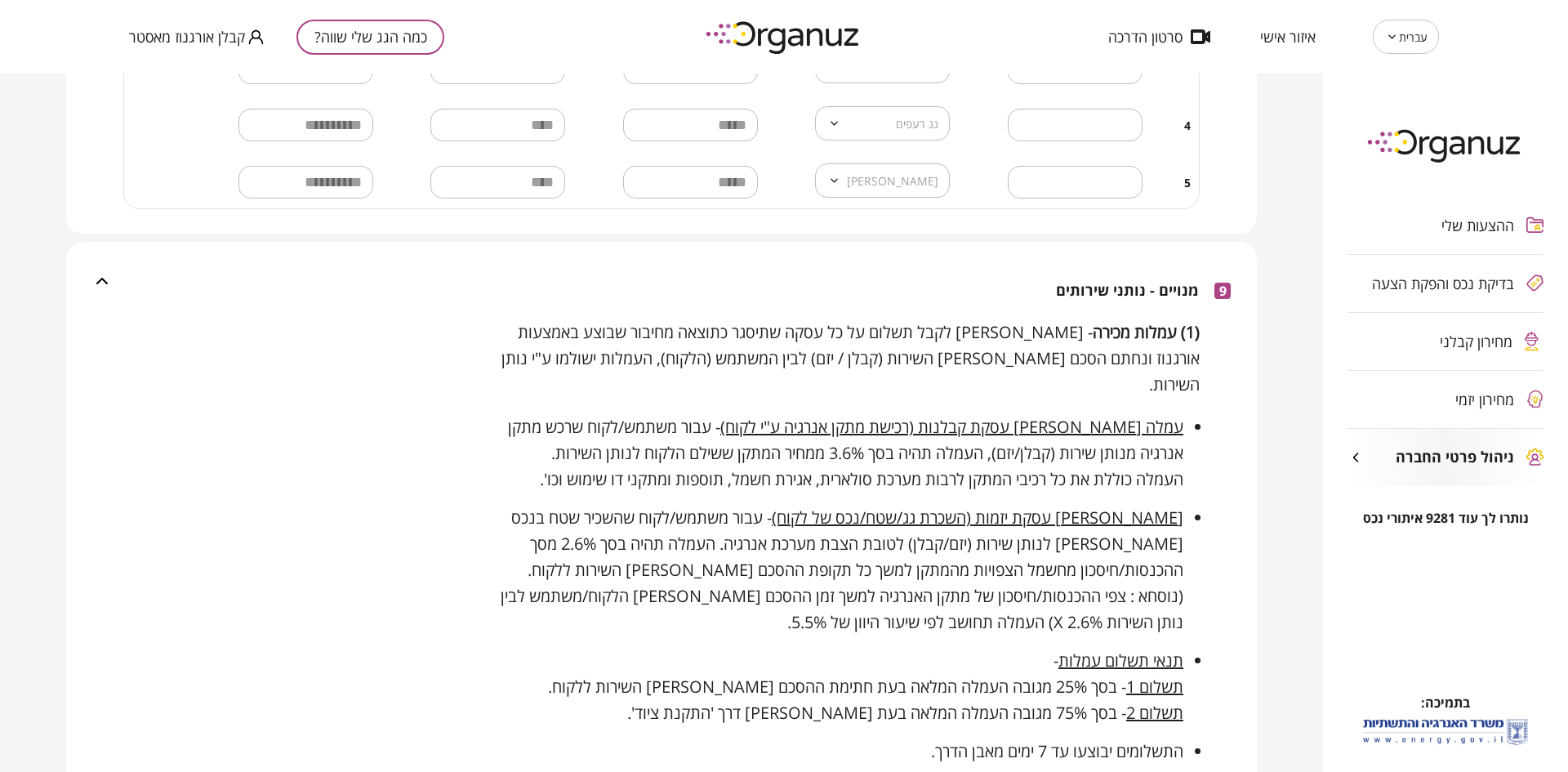
scroll to position [3631, 0]
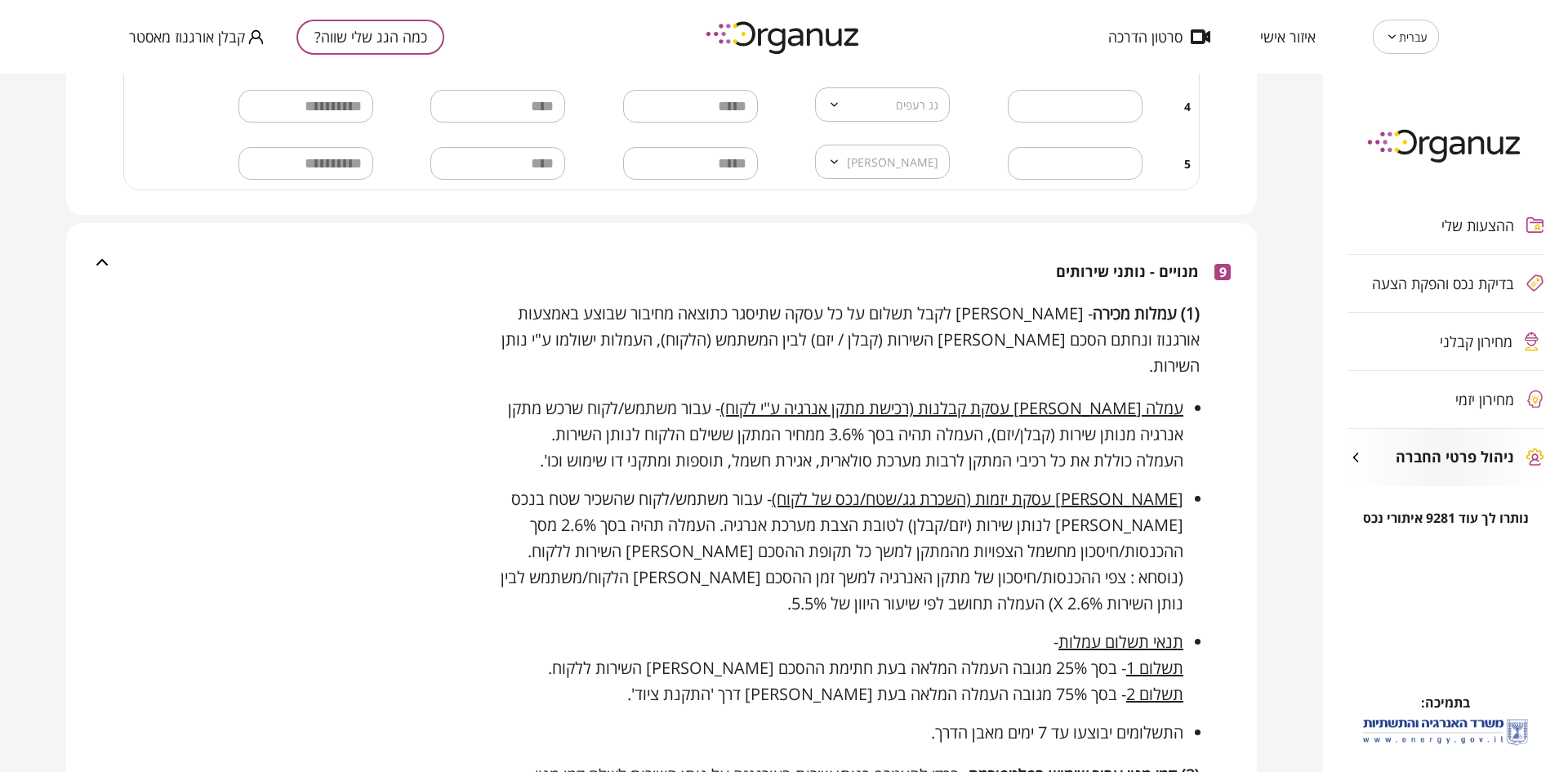
click at [858, 231] on div "9 מנויים - נותני שירותים" at bounding box center [671, 262] width 1119 height 78
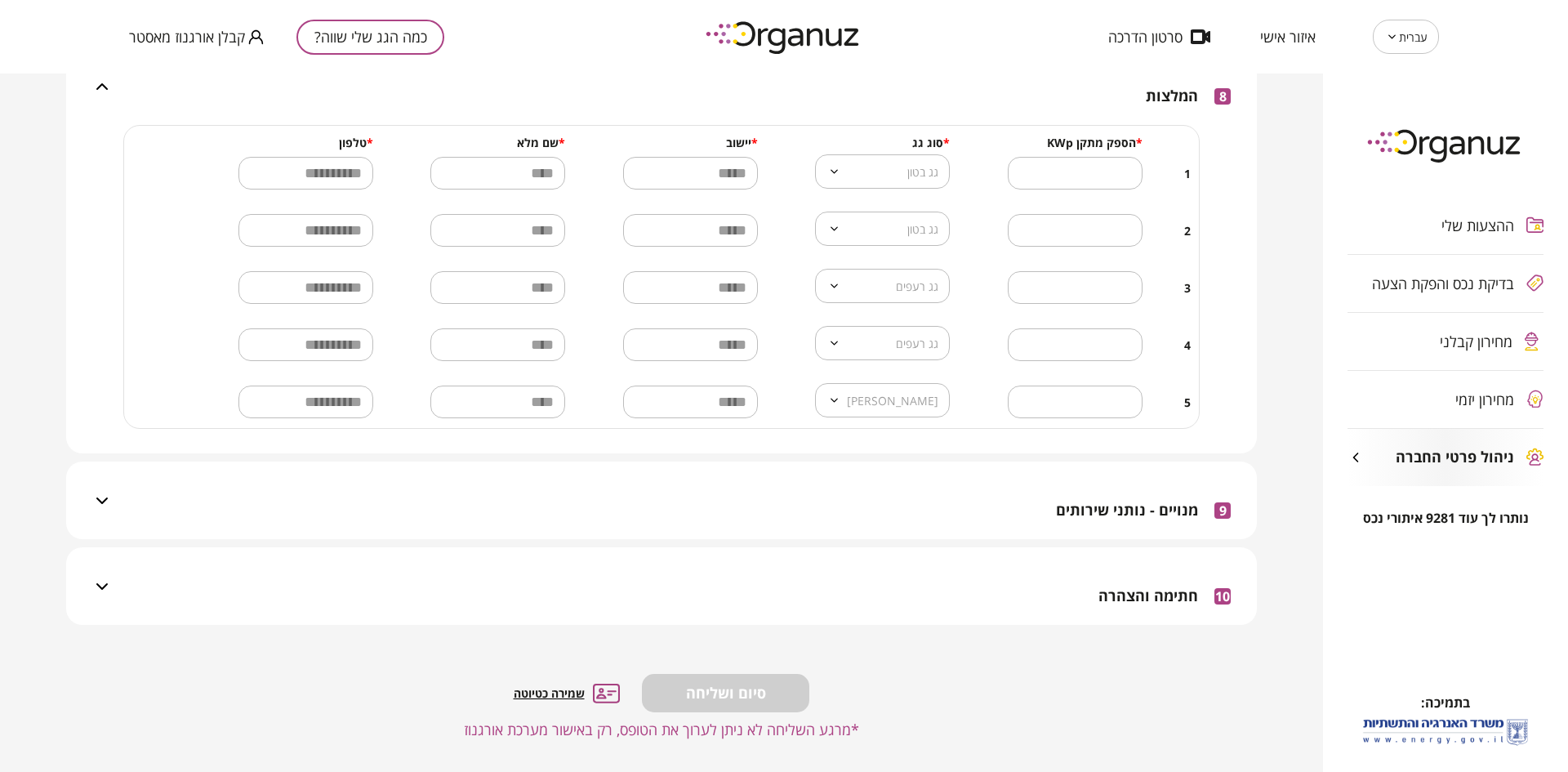
scroll to position [3387, 0]
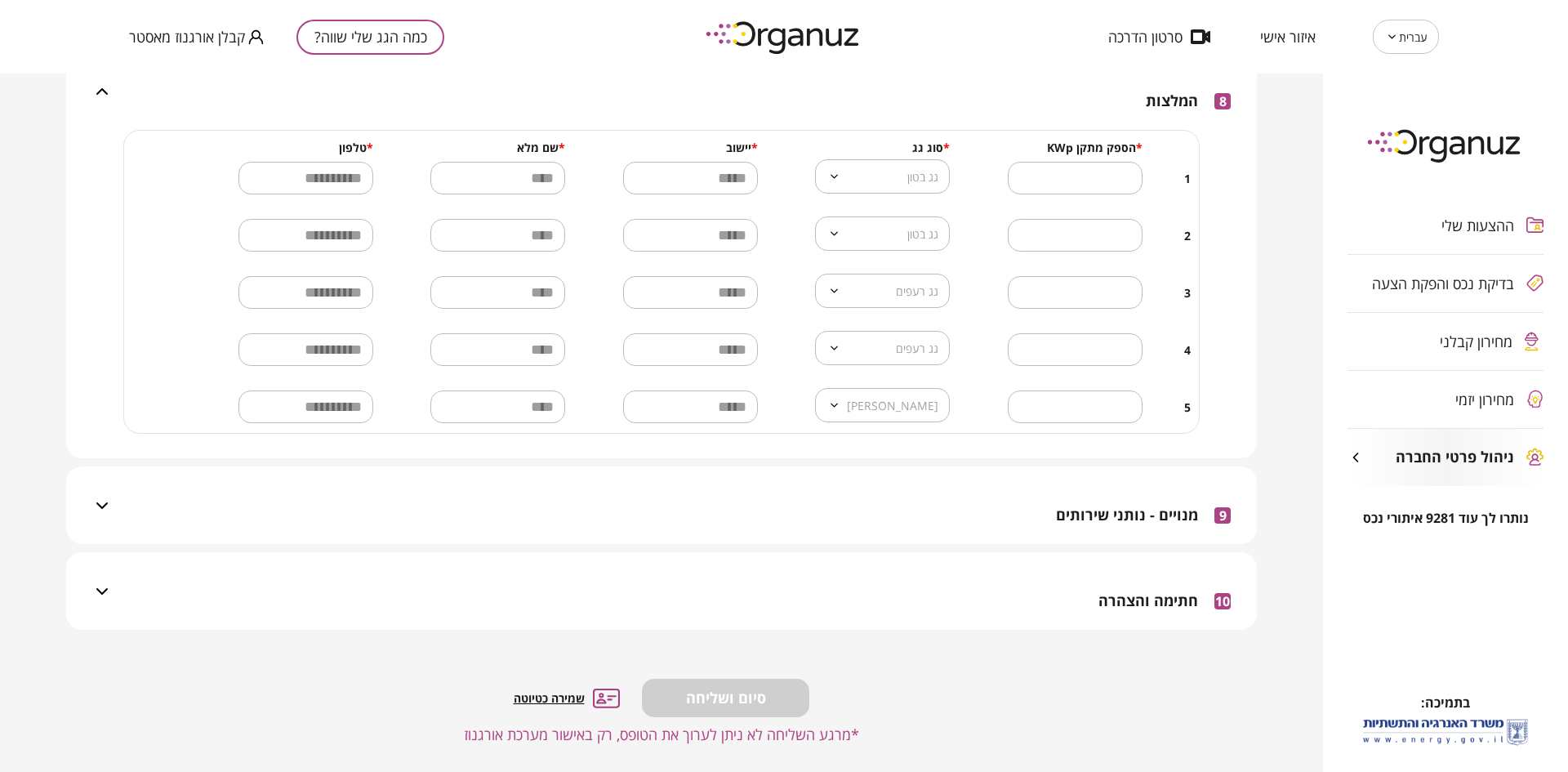
click at [1012, 575] on div "10 חתימה והצהרה" at bounding box center [671, 591] width 1119 height 78
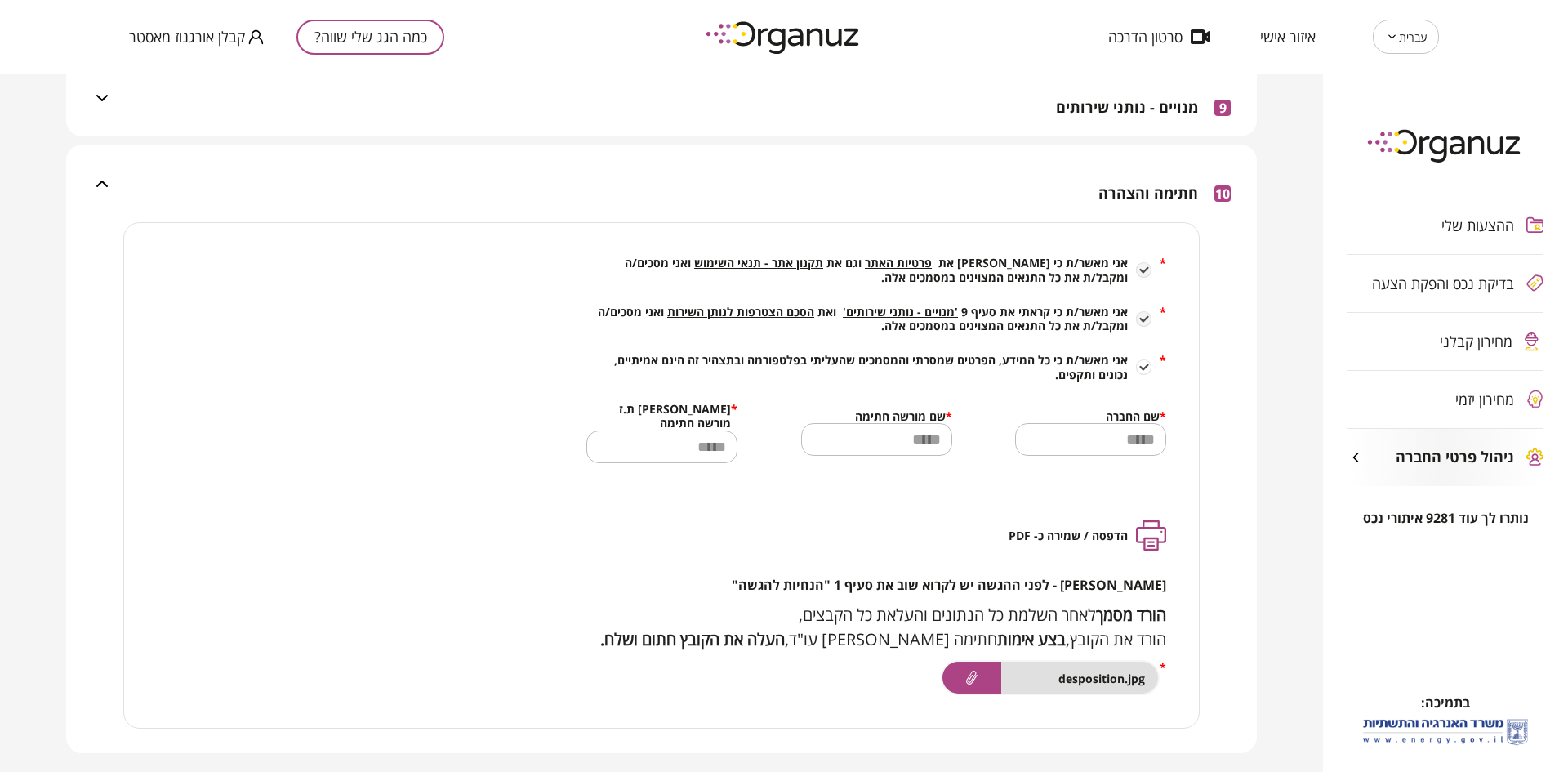
scroll to position [3796, 0]
click at [763, 303] on span "הסכם הצטרפות לנותן השירות" at bounding box center [741, 311] width 147 height 16
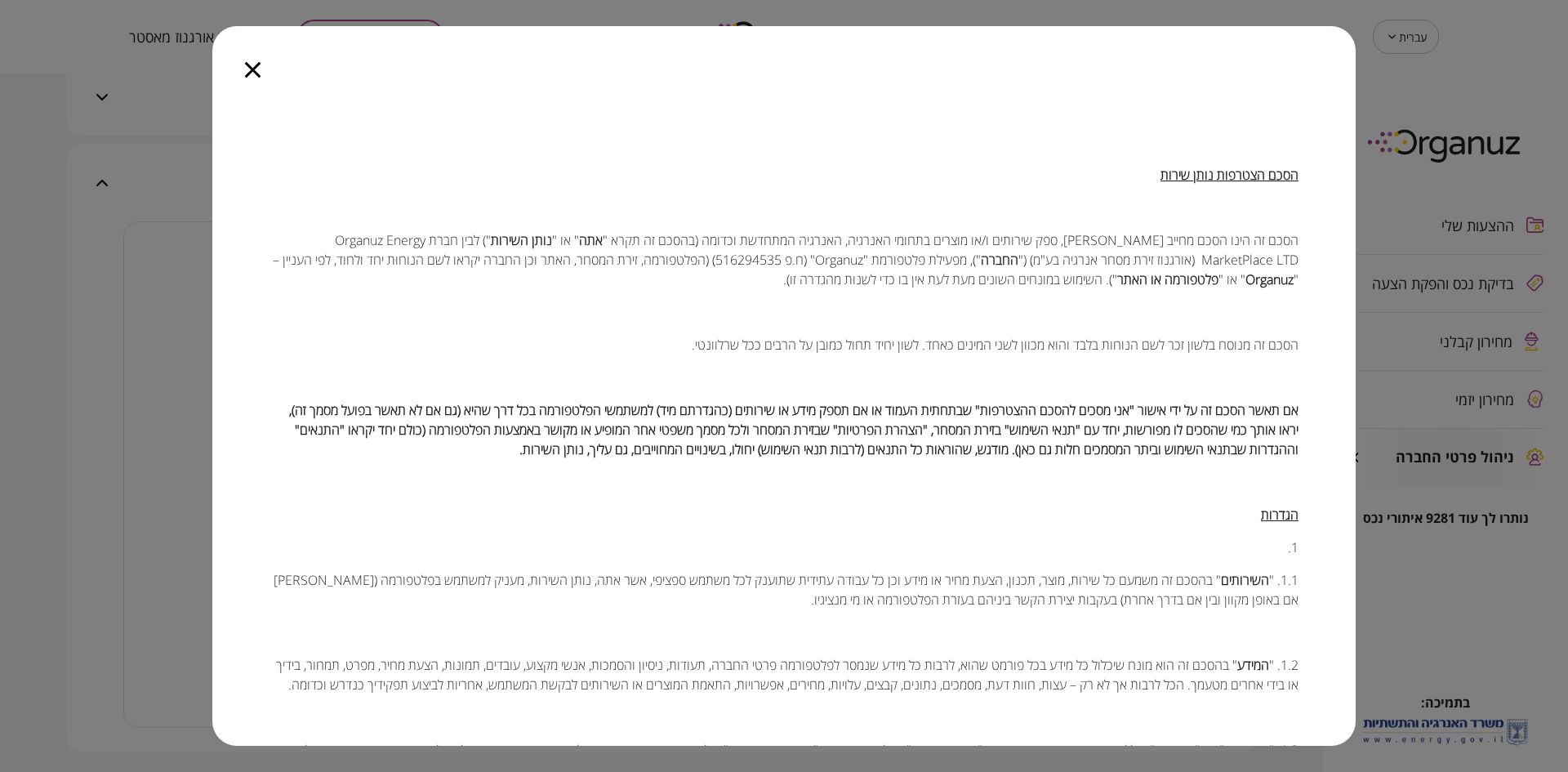
click at [254, 67] on icon "button" at bounding box center [253, 70] width 16 height 16
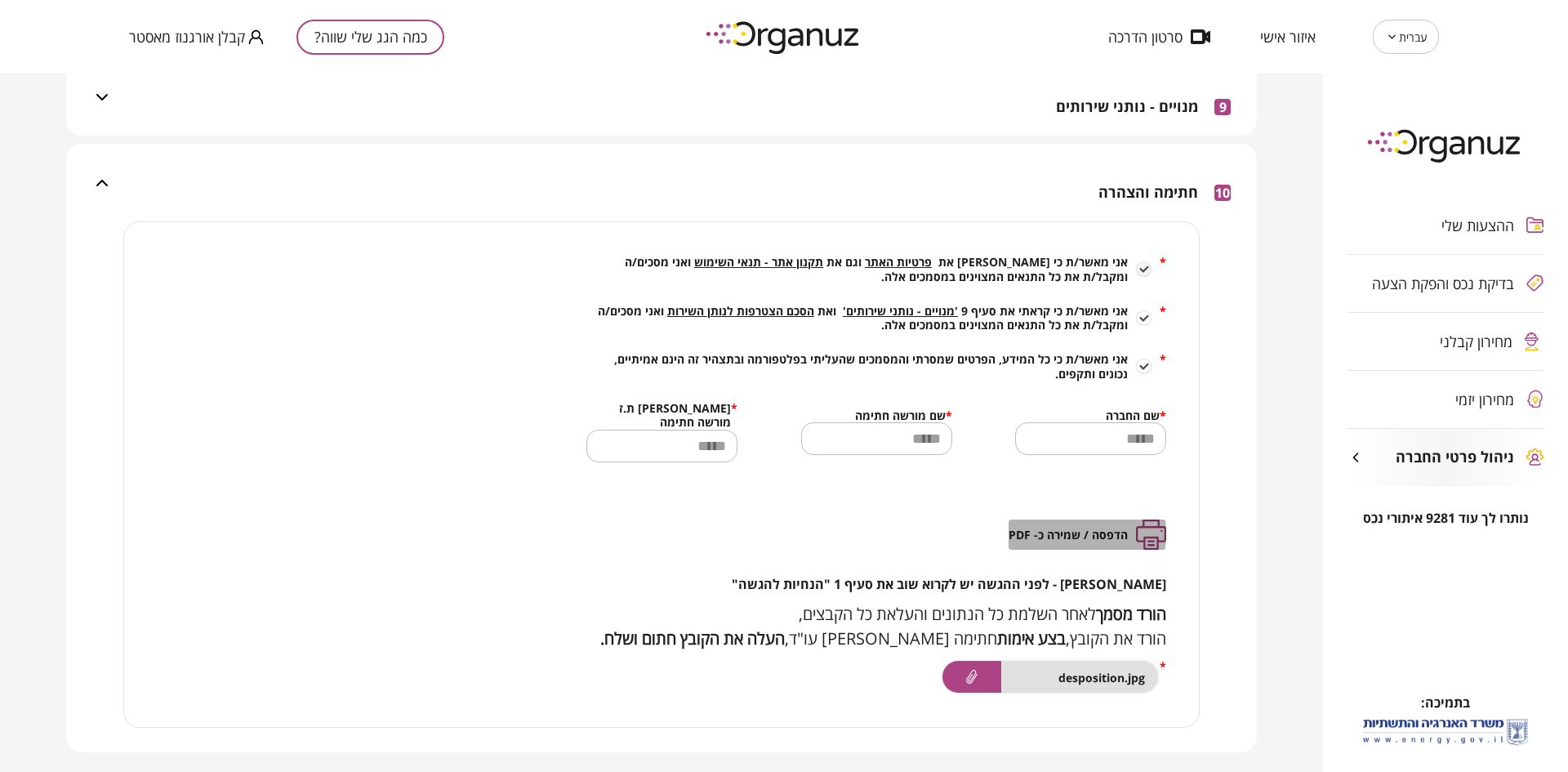
click at [1058, 528] on span "הדפסה / שמירה כ- PDF" at bounding box center [1069, 535] width 119 height 14
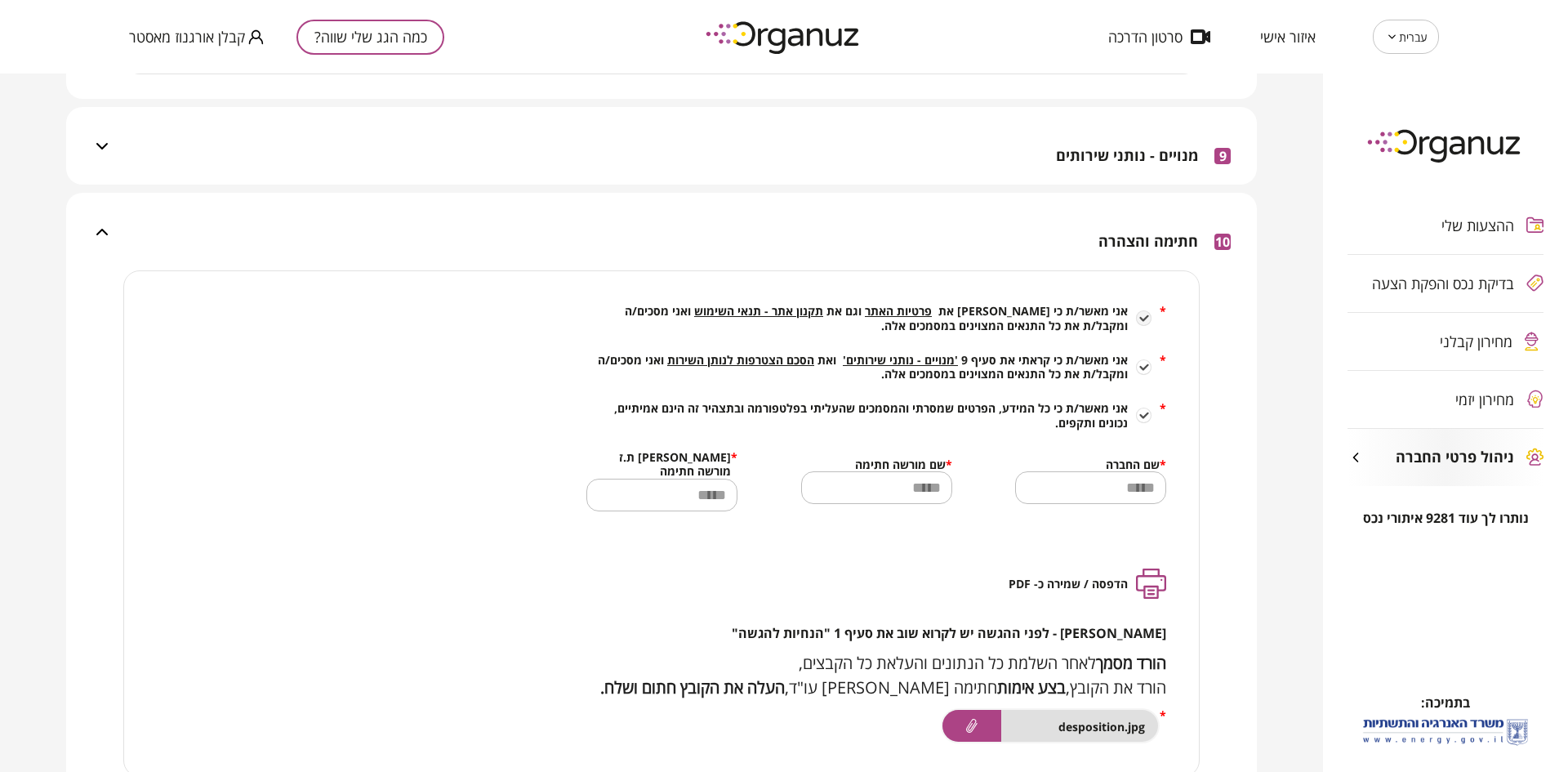
scroll to position [3679, 0]
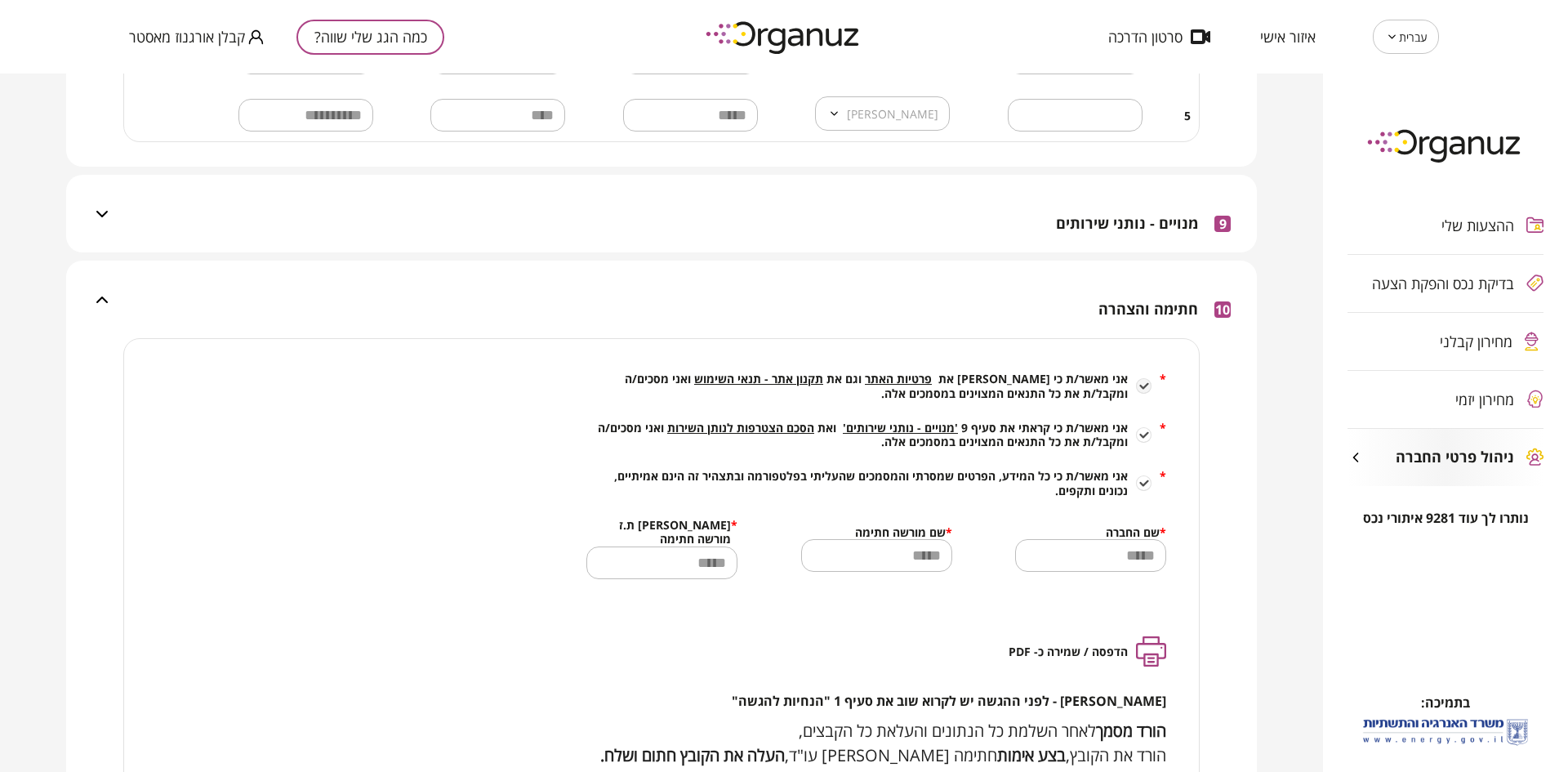
click at [903, 312] on div "10 חתימה והצהרה" at bounding box center [671, 299] width 1119 height 78
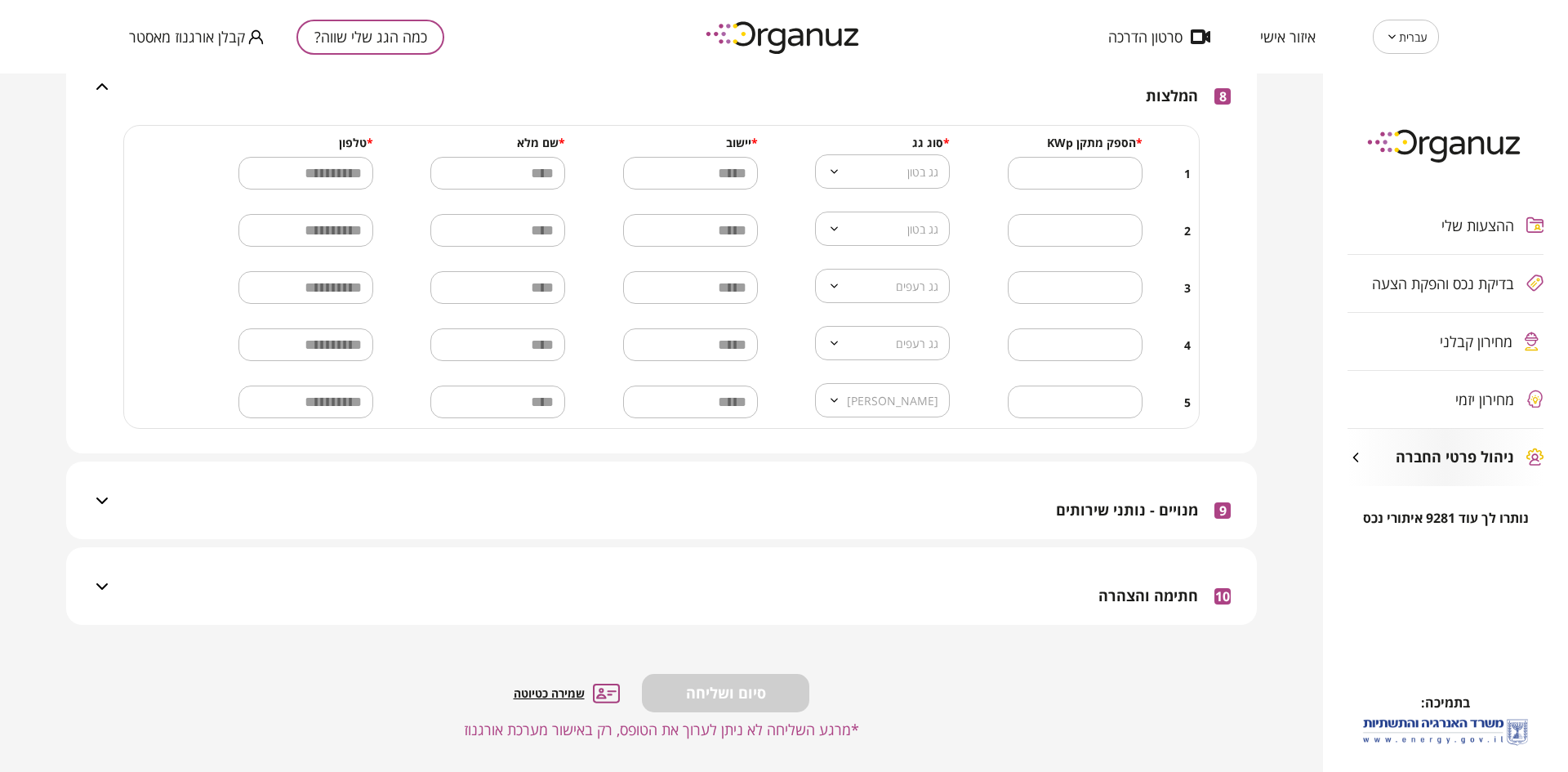
scroll to position [3387, 0]
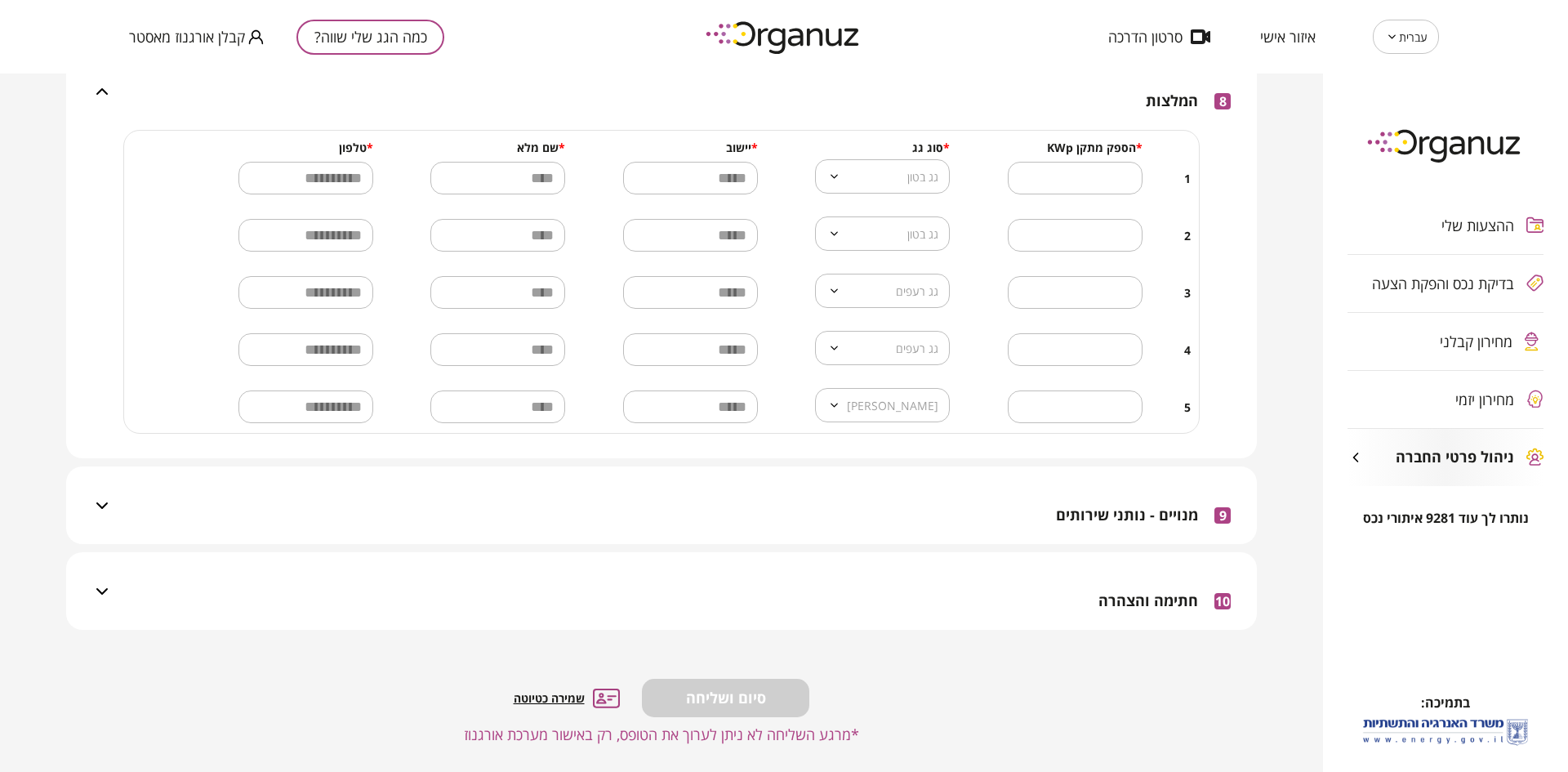
click at [1464, 338] on span "מחירון קבלני" at bounding box center [1476, 341] width 73 height 16
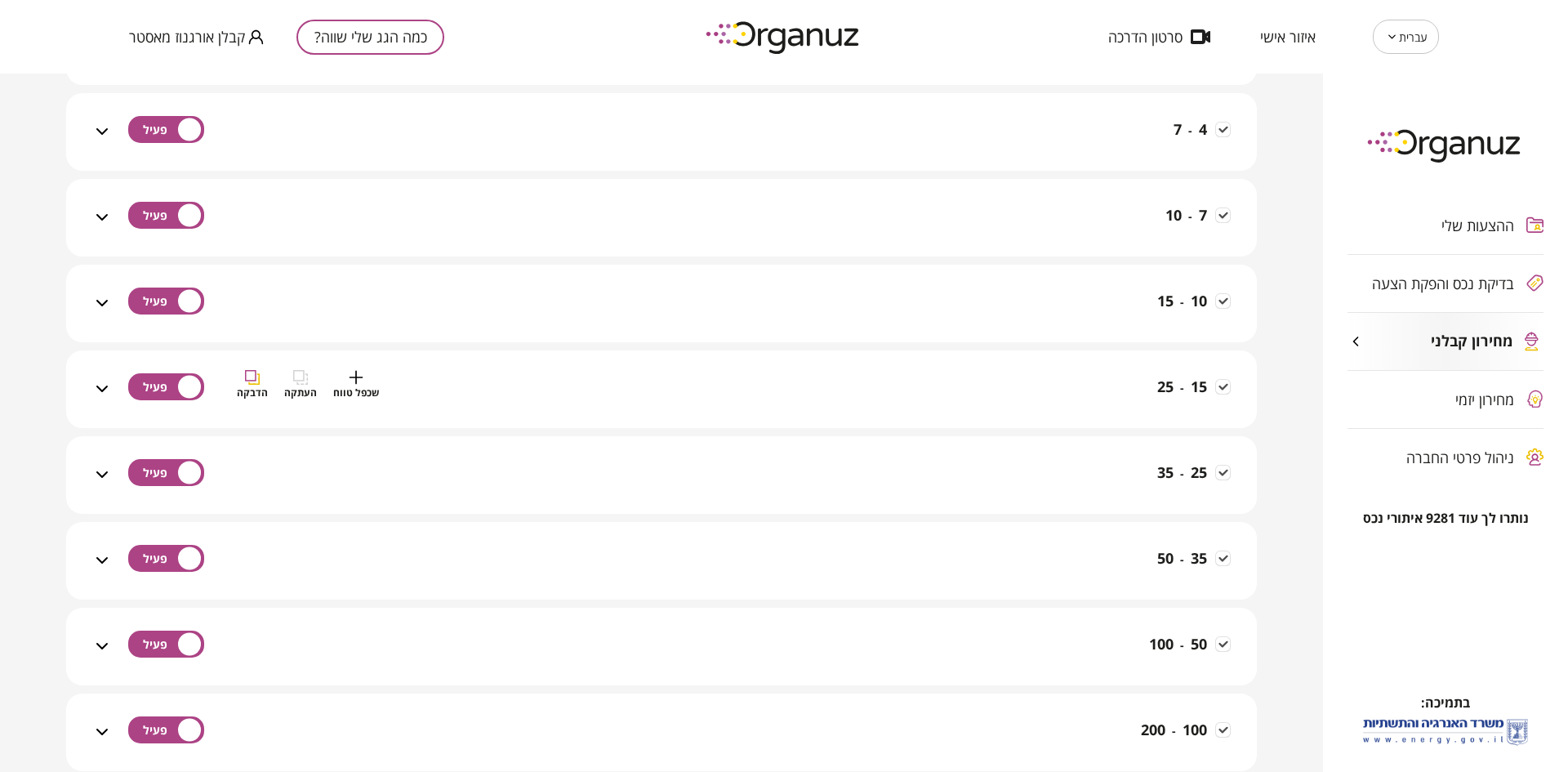
scroll to position [634, 0]
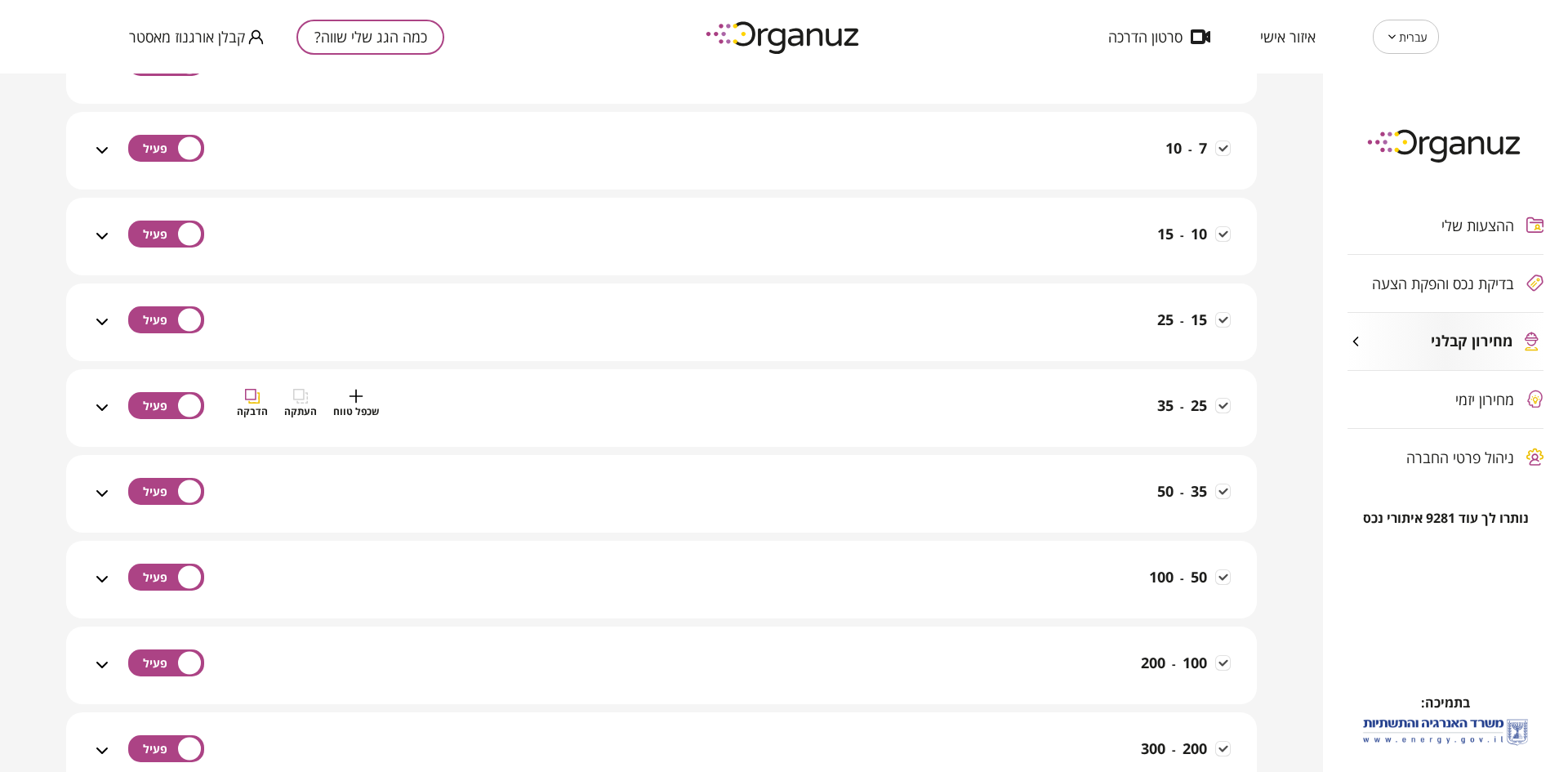
click at [925, 401] on div "25 - 35 שכפל טווח העתקה הדבקה" at bounding box center [671, 418] width 1119 height 58
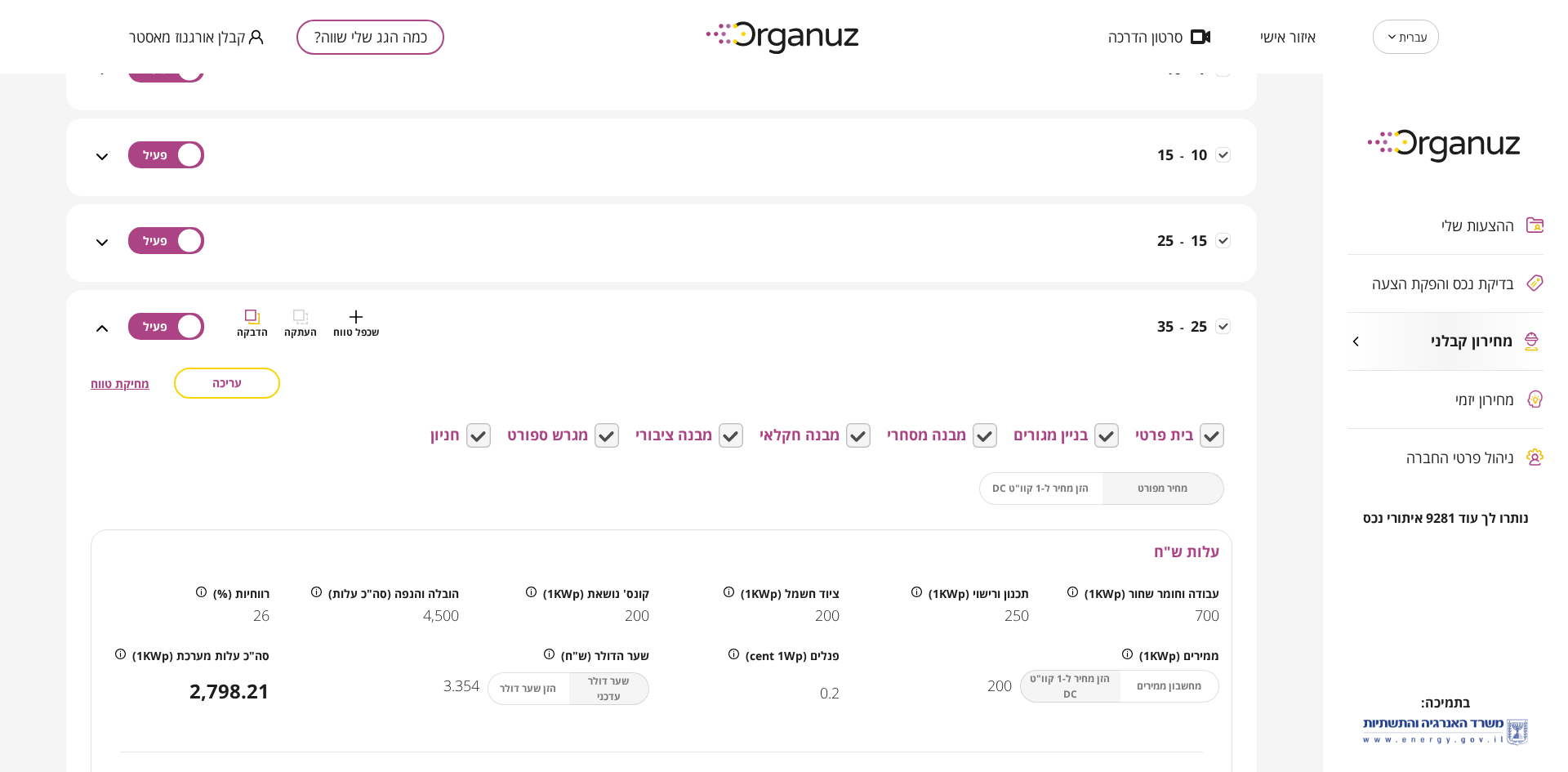
scroll to position [817, 0]
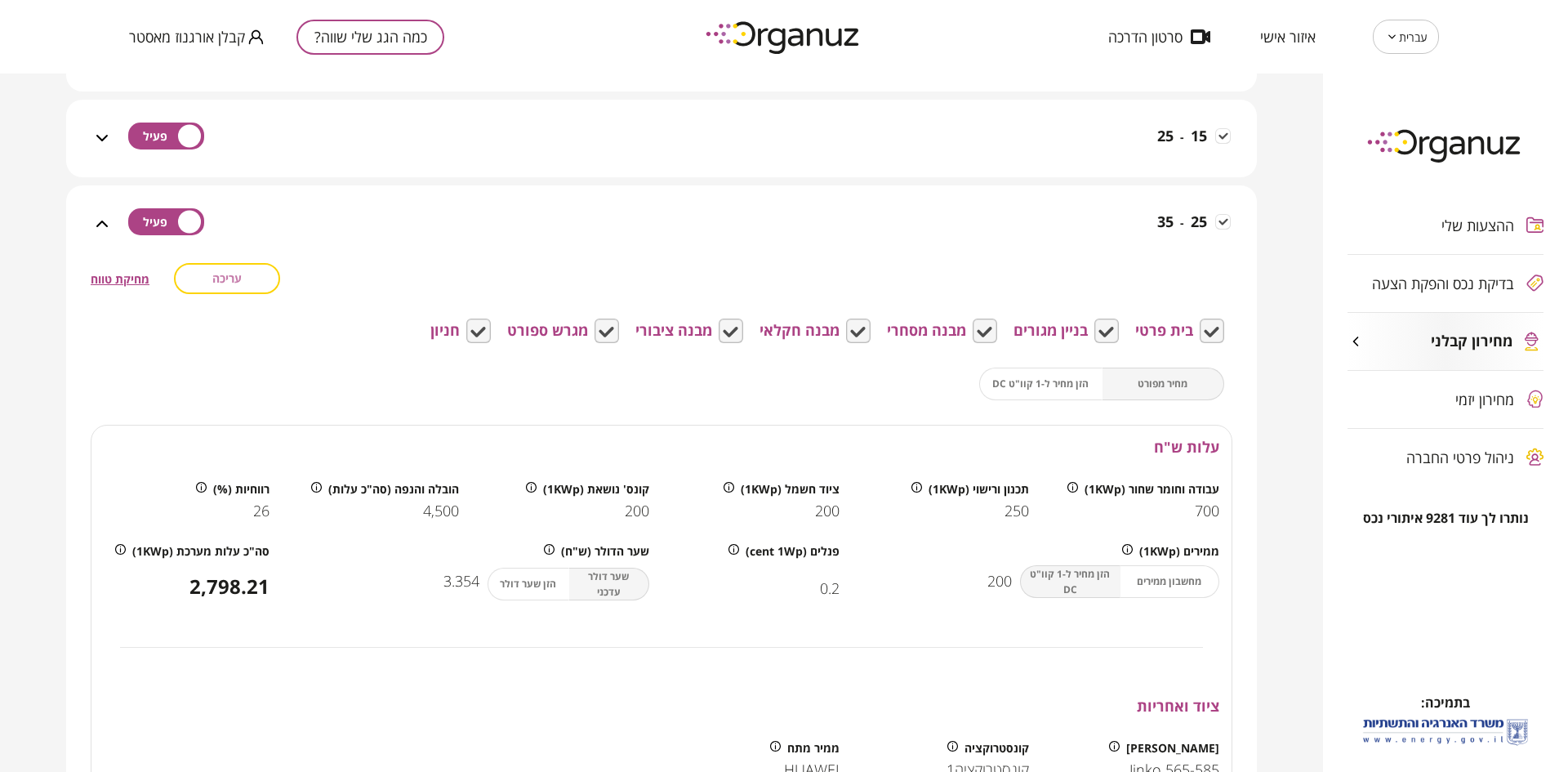
click at [226, 290] on button "עריכה" at bounding box center [227, 279] width 106 height 31
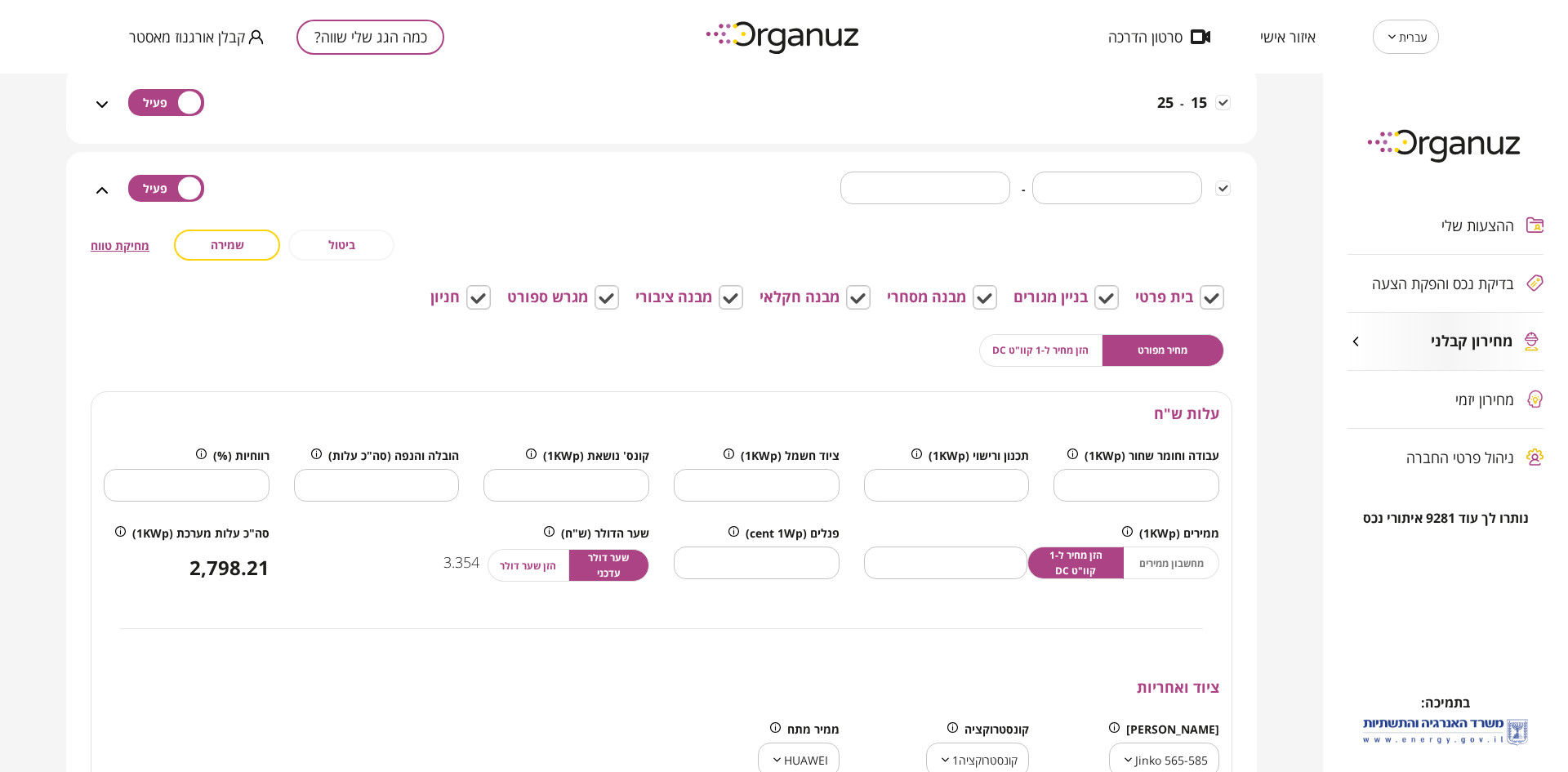
scroll to position [981, 0]
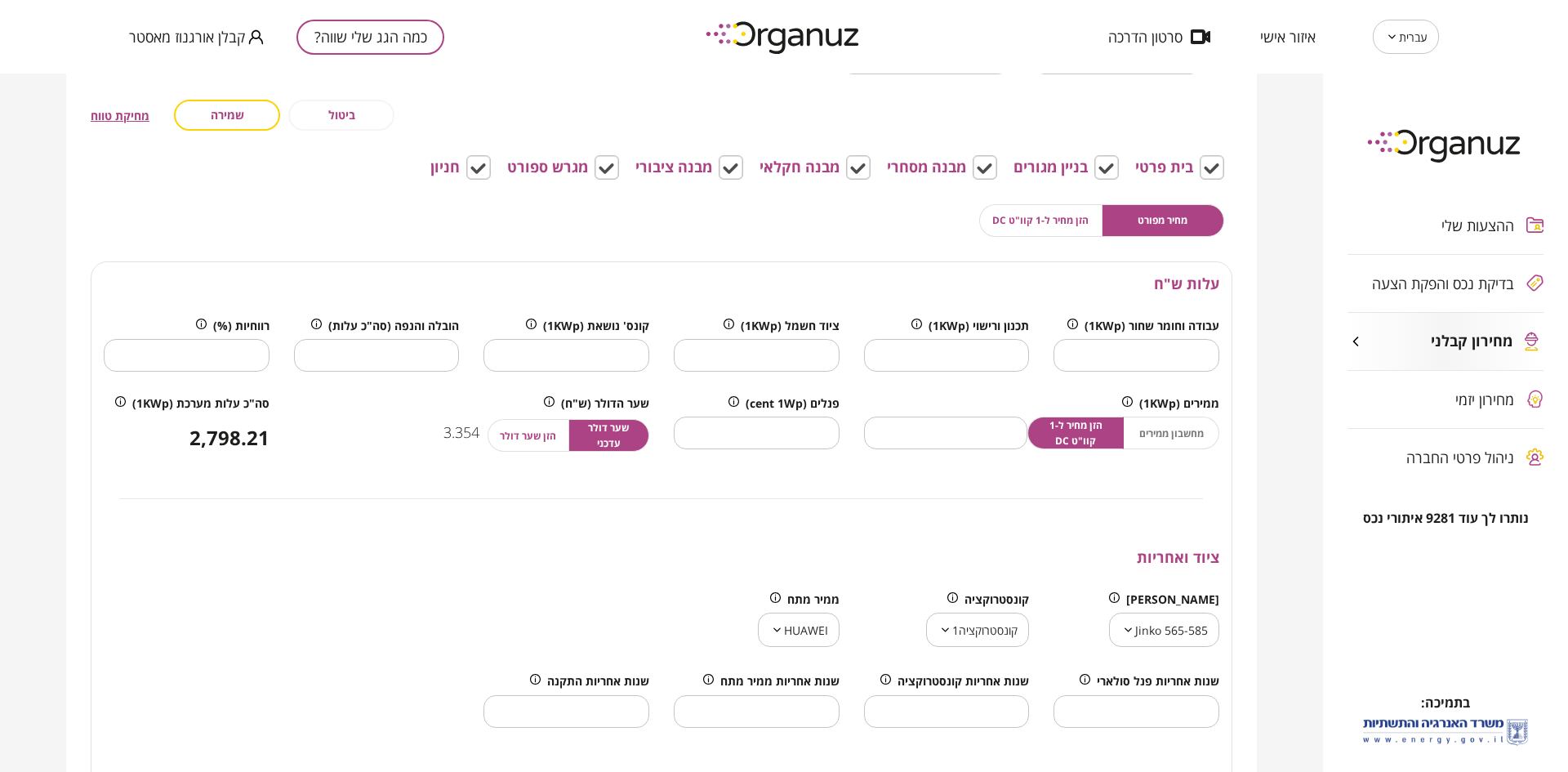
click at [546, 442] on span "הזן שער דולר" at bounding box center [528, 436] width 57 height 16
click at [618, 430] on span "שער דולר עדכני" at bounding box center [610, 435] width 62 height 31
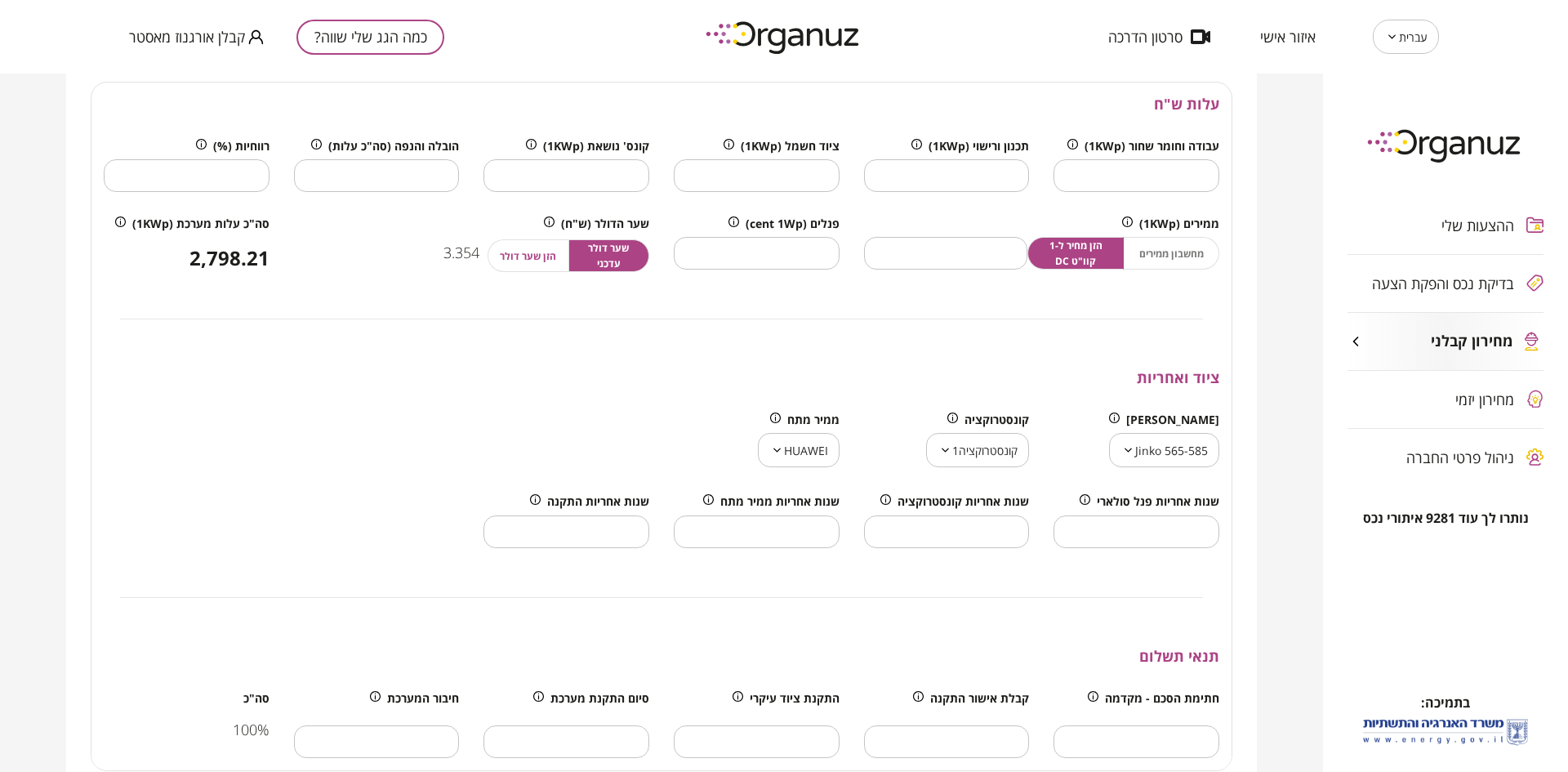
scroll to position [1206, 0]
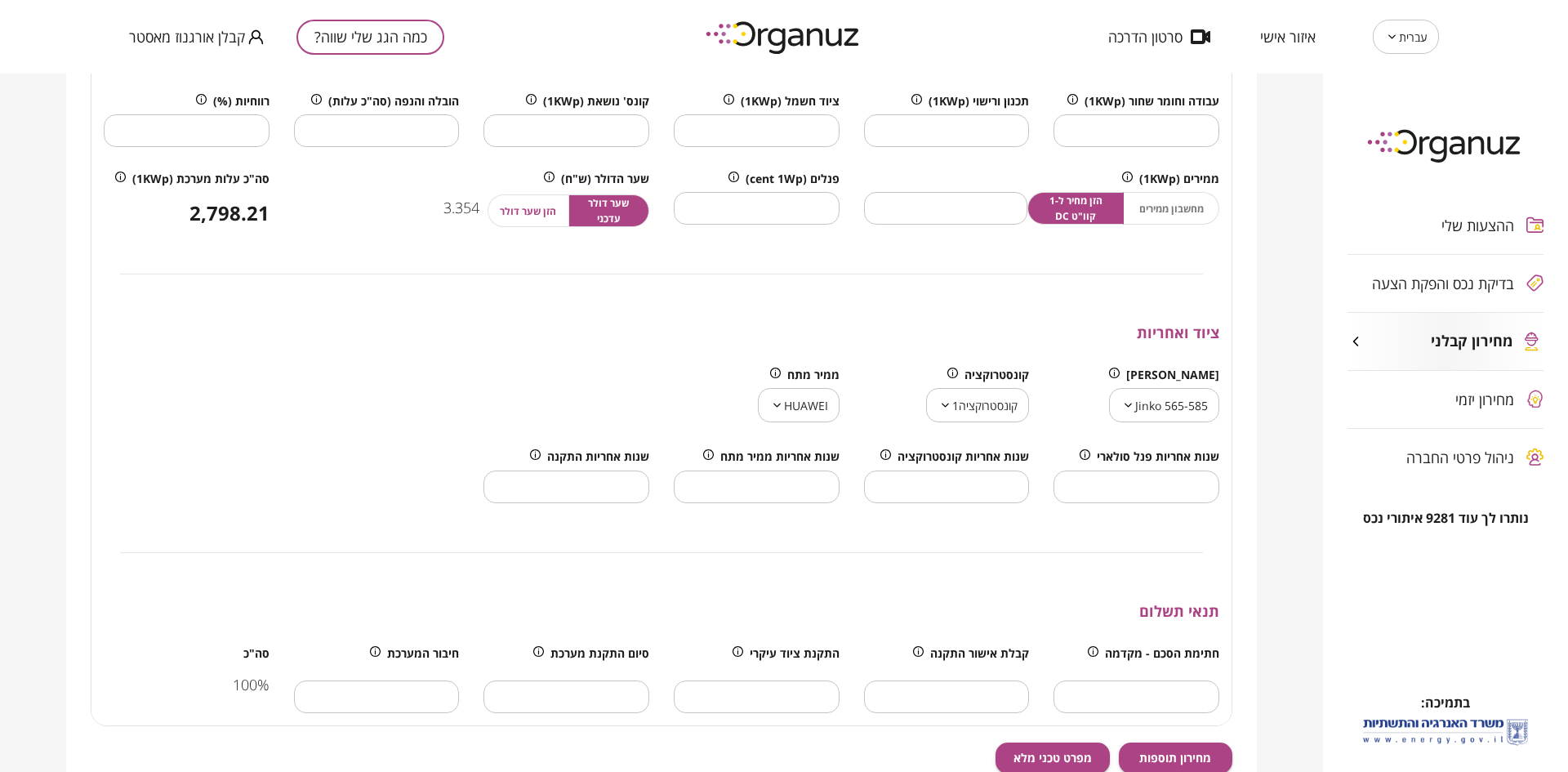
click at [1144, 409] on body "עברית ** ​ איזור אישי סרטון הדרכה כמה הגג שלי שווה? קבלן אורגנוז מאסטר ההצעות ש…" at bounding box center [784, 386] width 1568 height 772
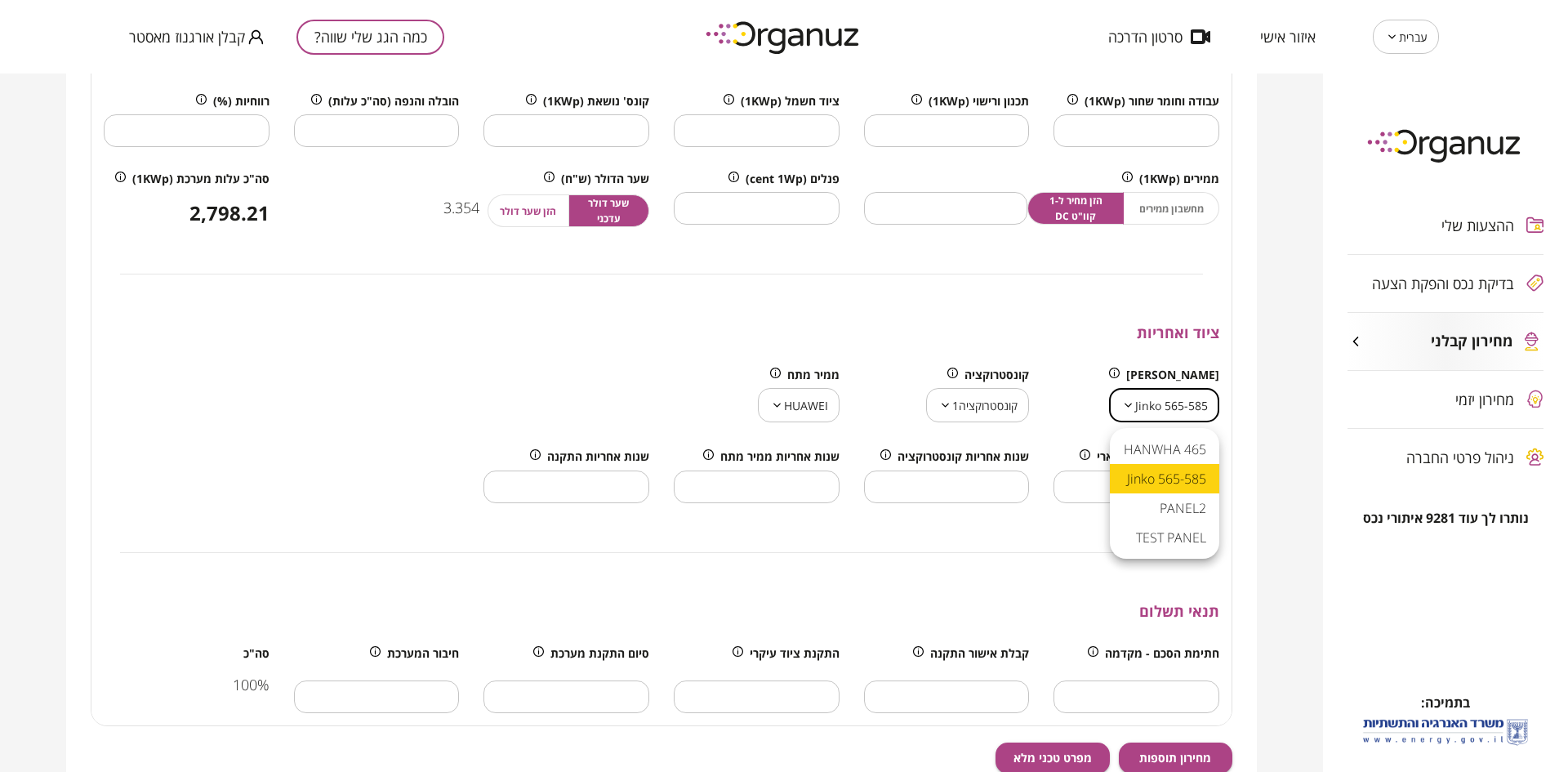
click at [982, 411] on div at bounding box center [784, 386] width 1568 height 772
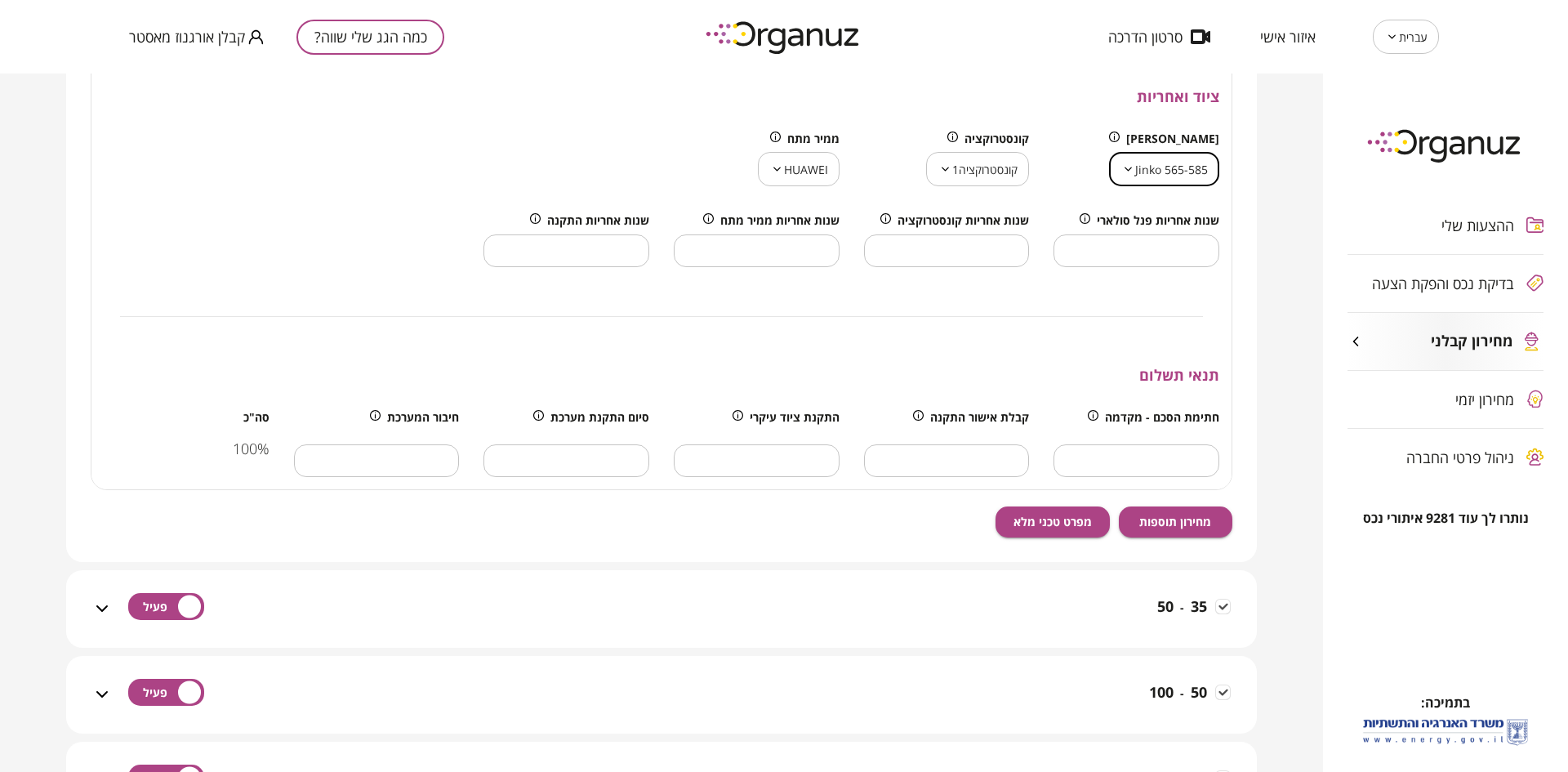
scroll to position [1491, 0]
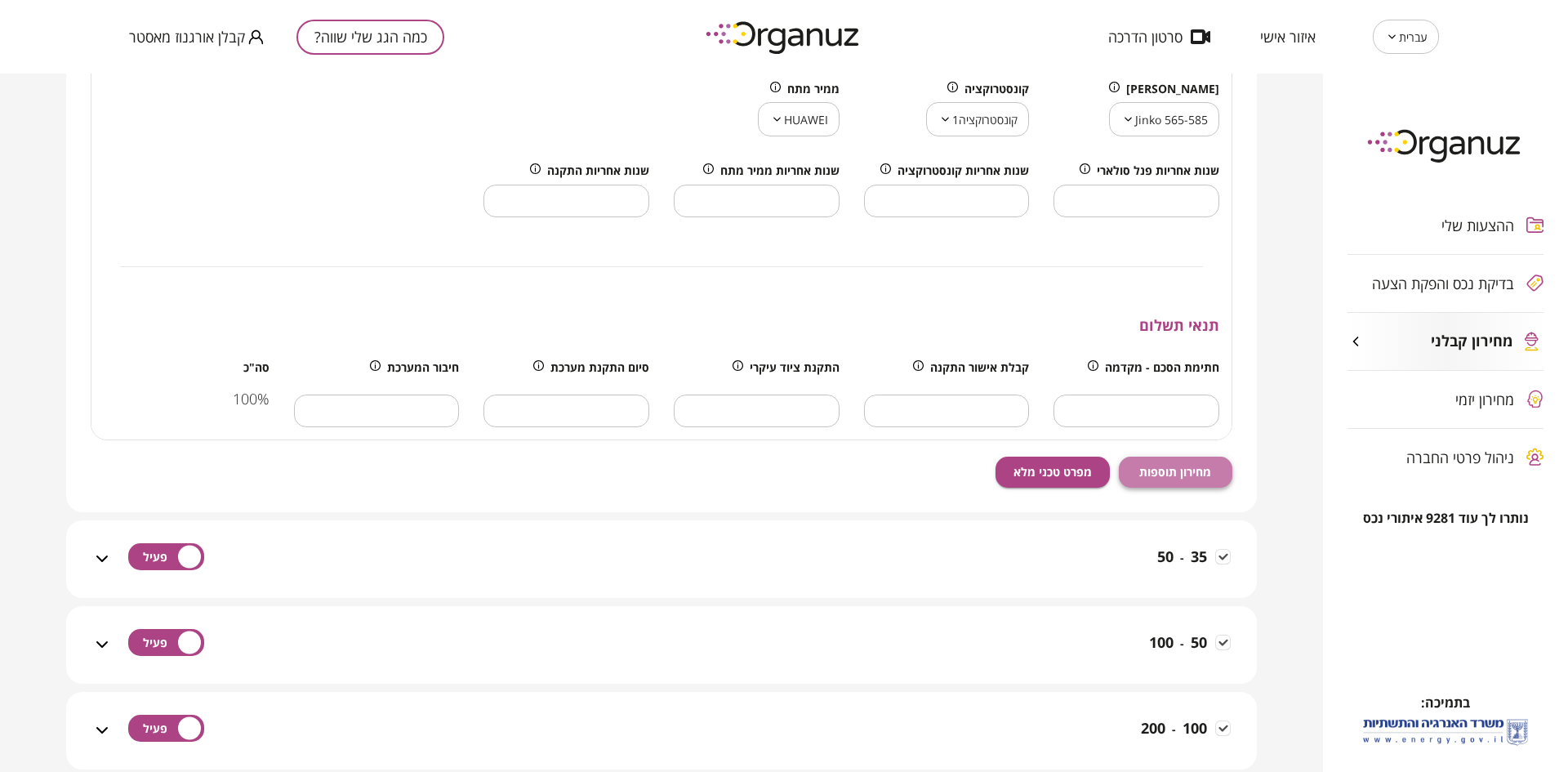
click at [1171, 479] on span "מחירון תוספות" at bounding box center [1175, 472] width 72 height 14
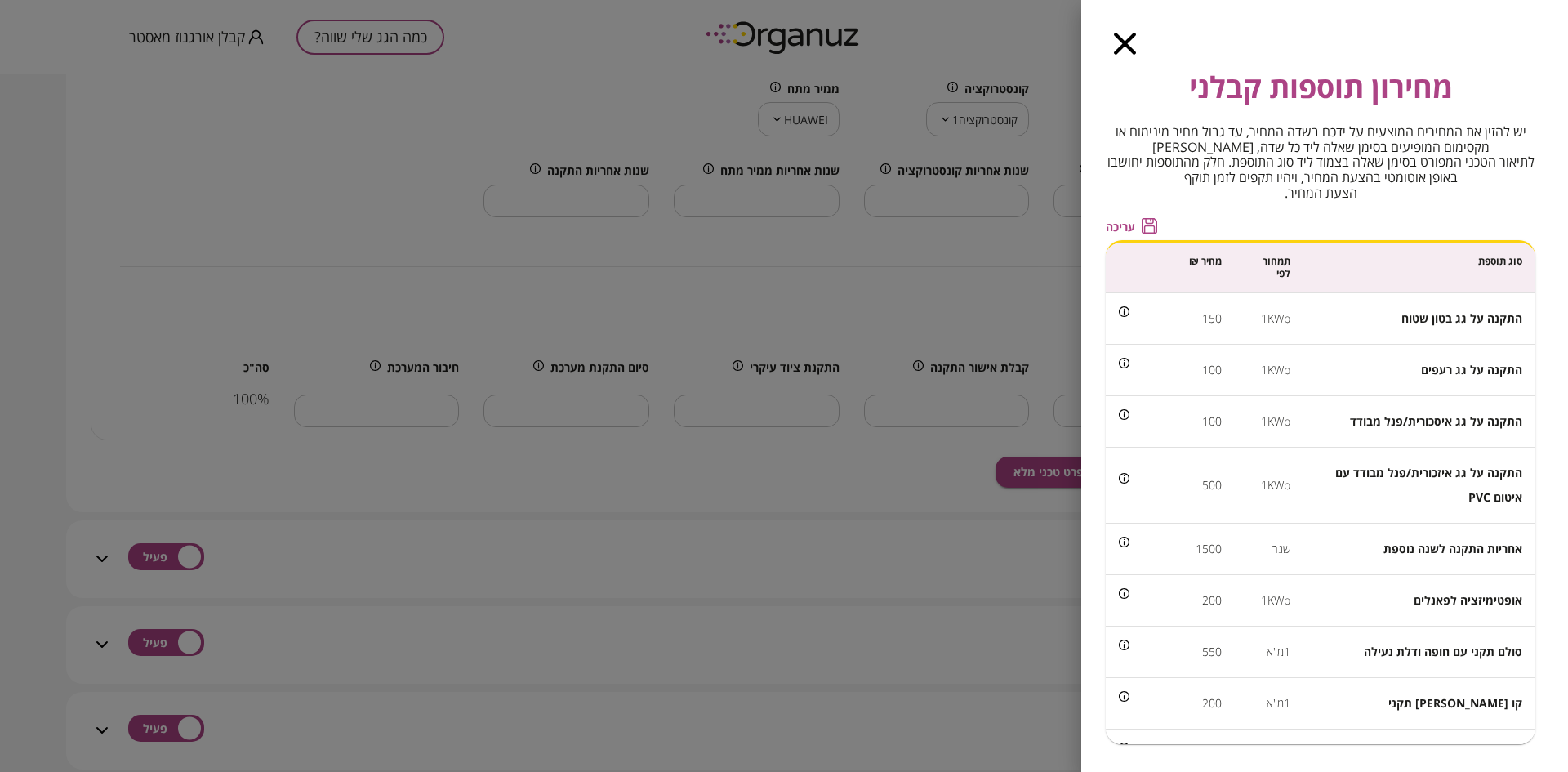
click at [1117, 222] on span "עריכה" at bounding box center [1121, 227] width 30 height 14
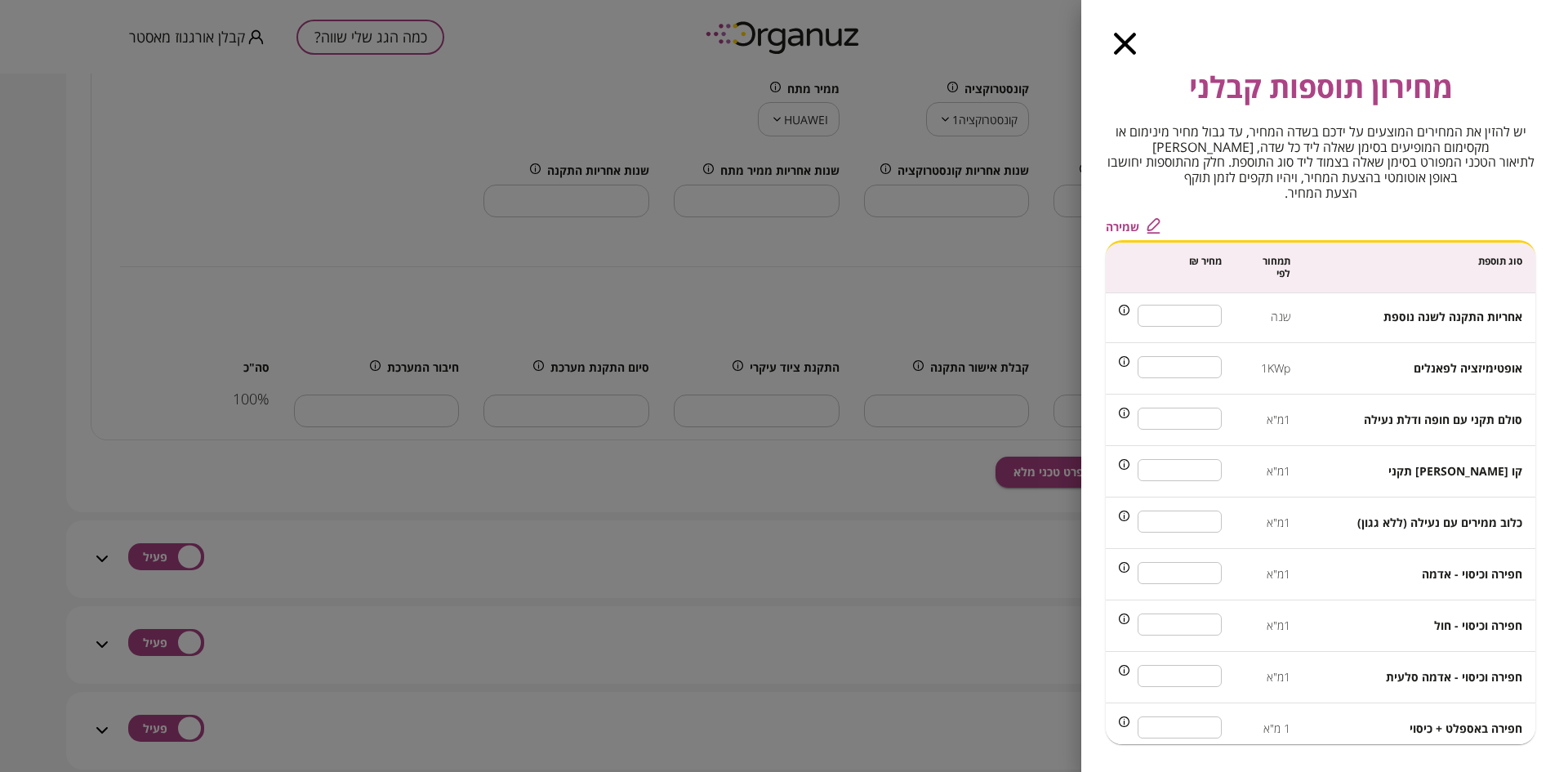
scroll to position [213, 0]
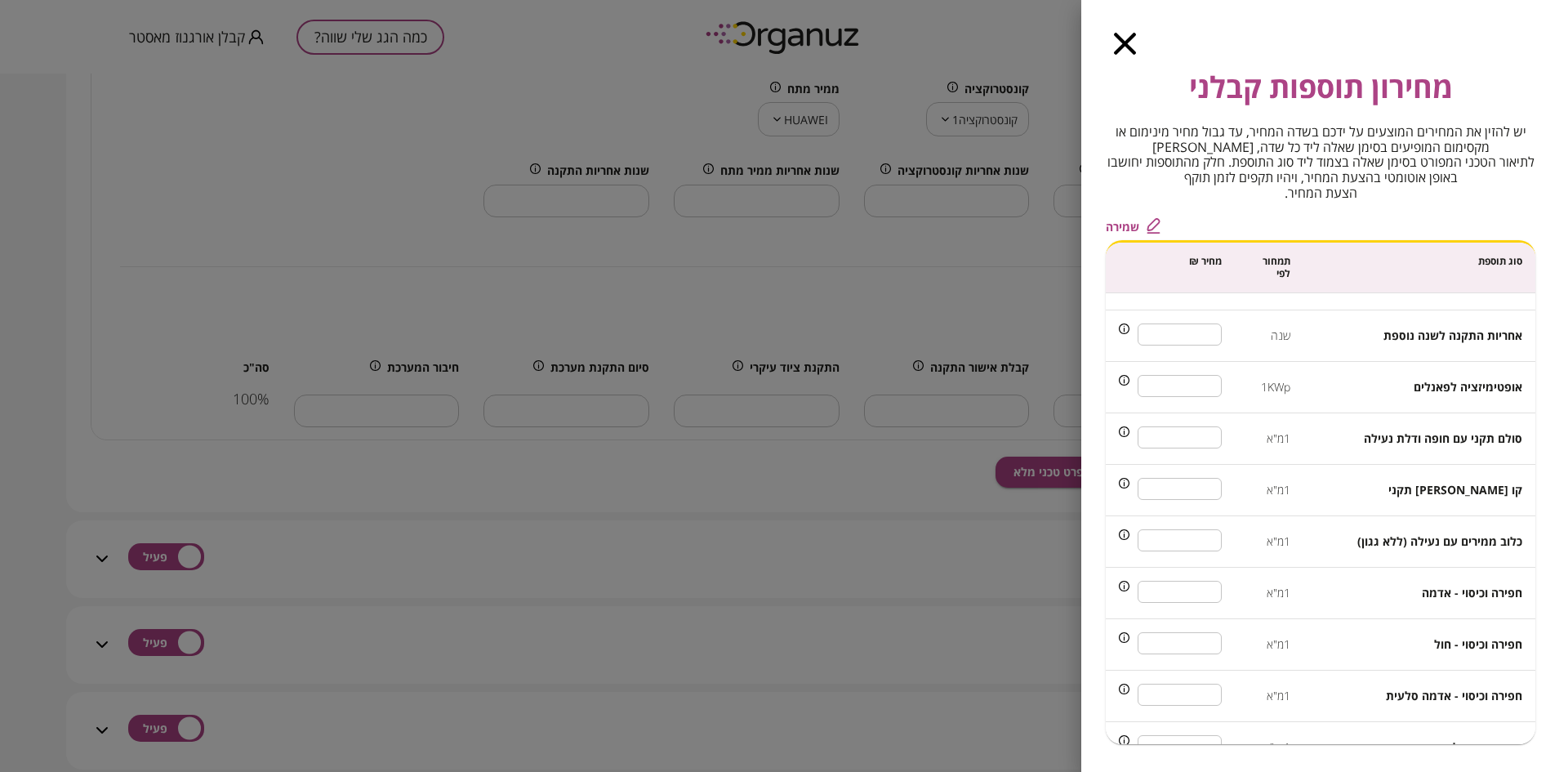
click at [1126, 49] on icon "button" at bounding box center [1126, 44] width 22 height 22
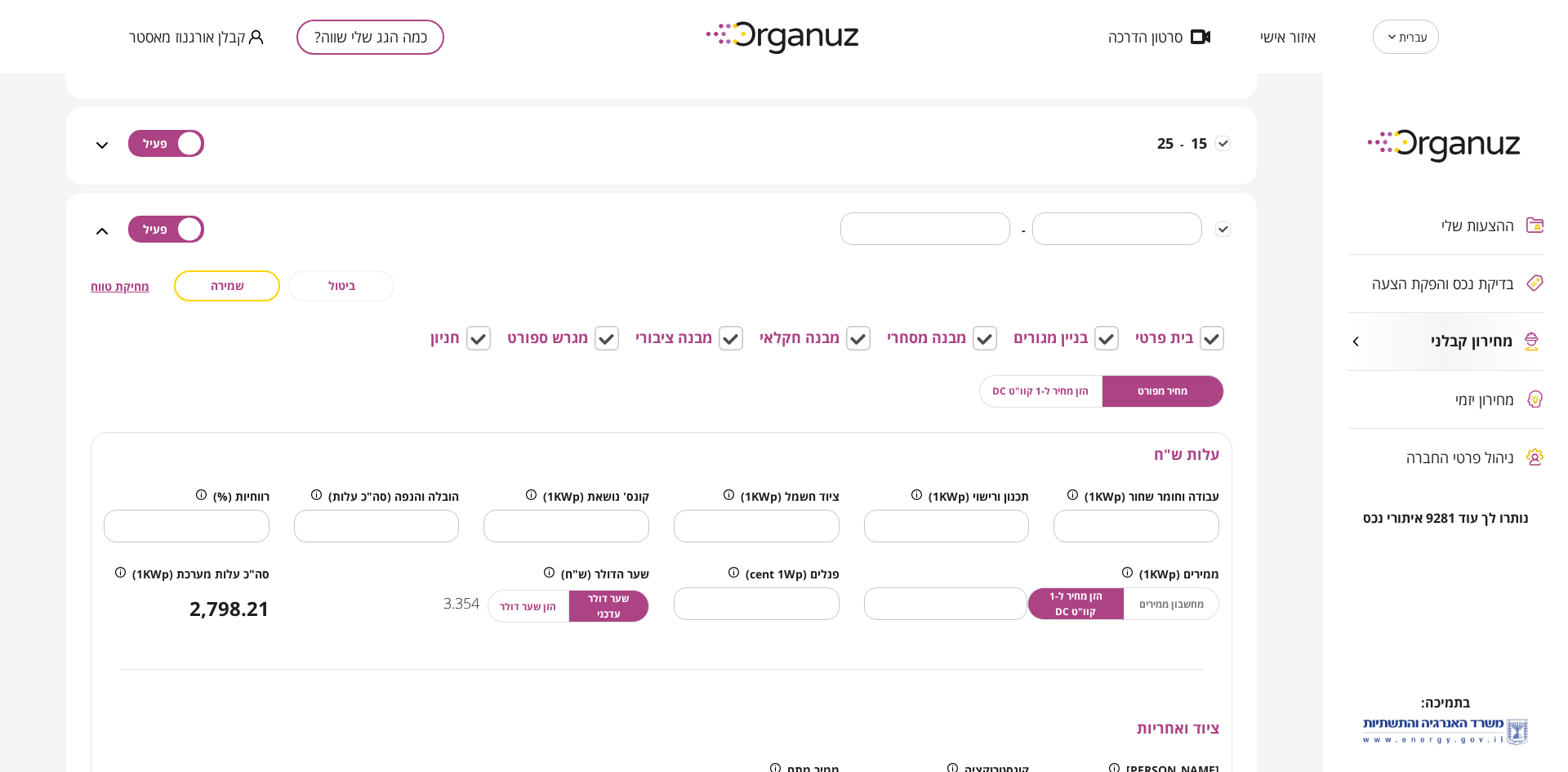
scroll to position [1022, 0]
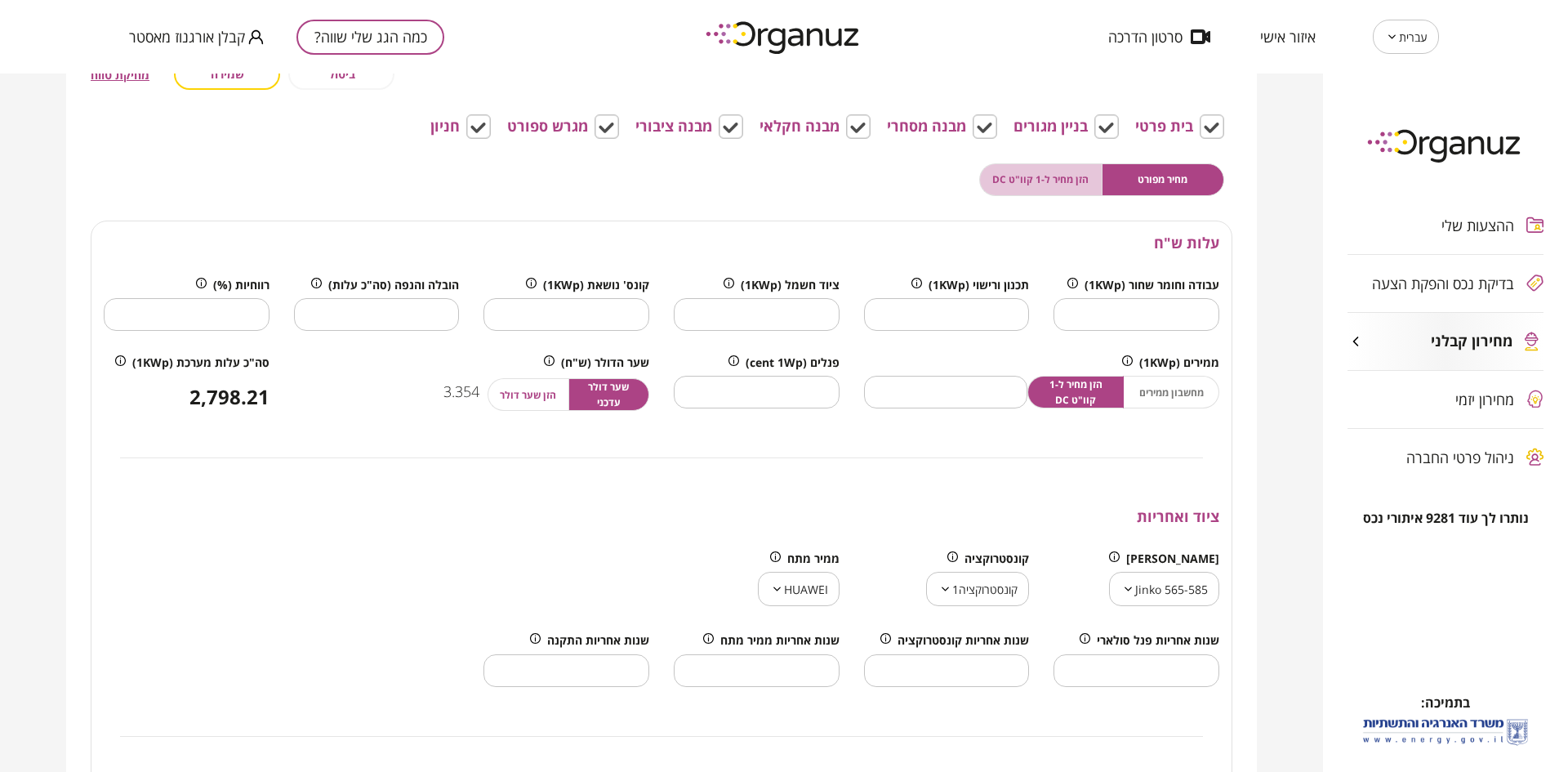
click at [1016, 177] on span "הזן מחיר ל-1 קוו"ט DC" at bounding box center [1040, 180] width 96 height 16
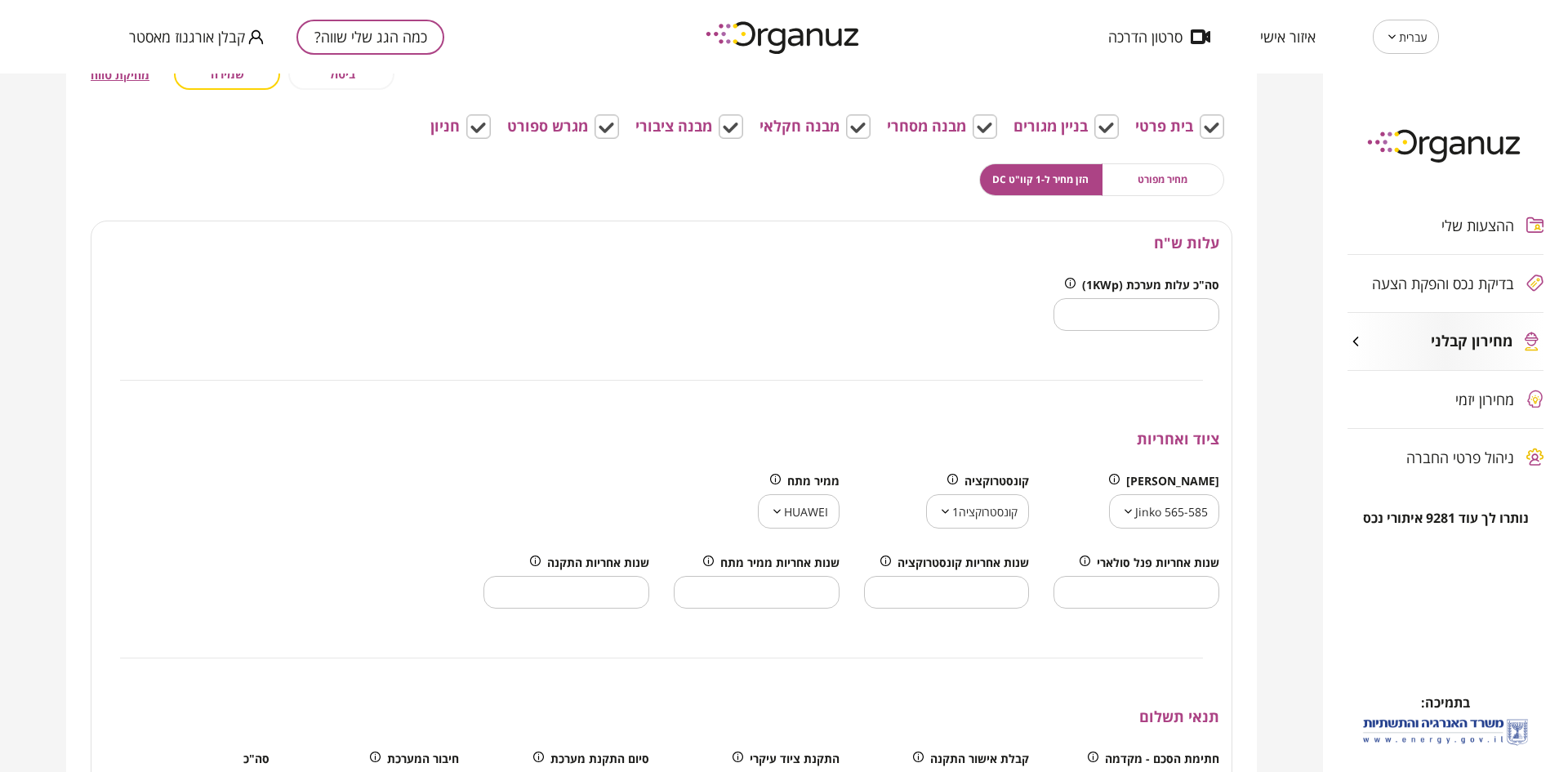
click at [1148, 318] on input "*" at bounding box center [1136, 314] width 166 height 48
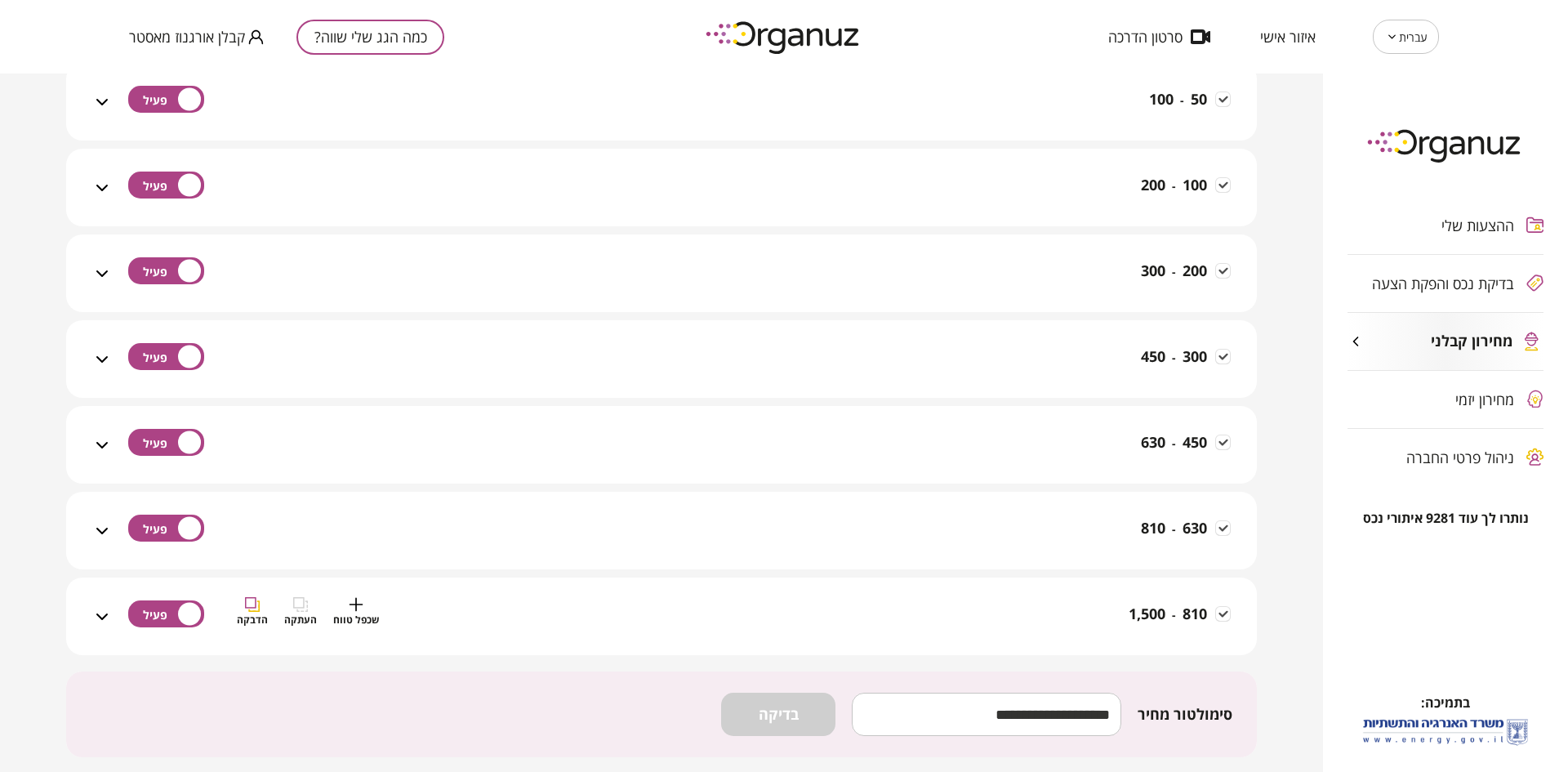
scroll to position [2097, 0]
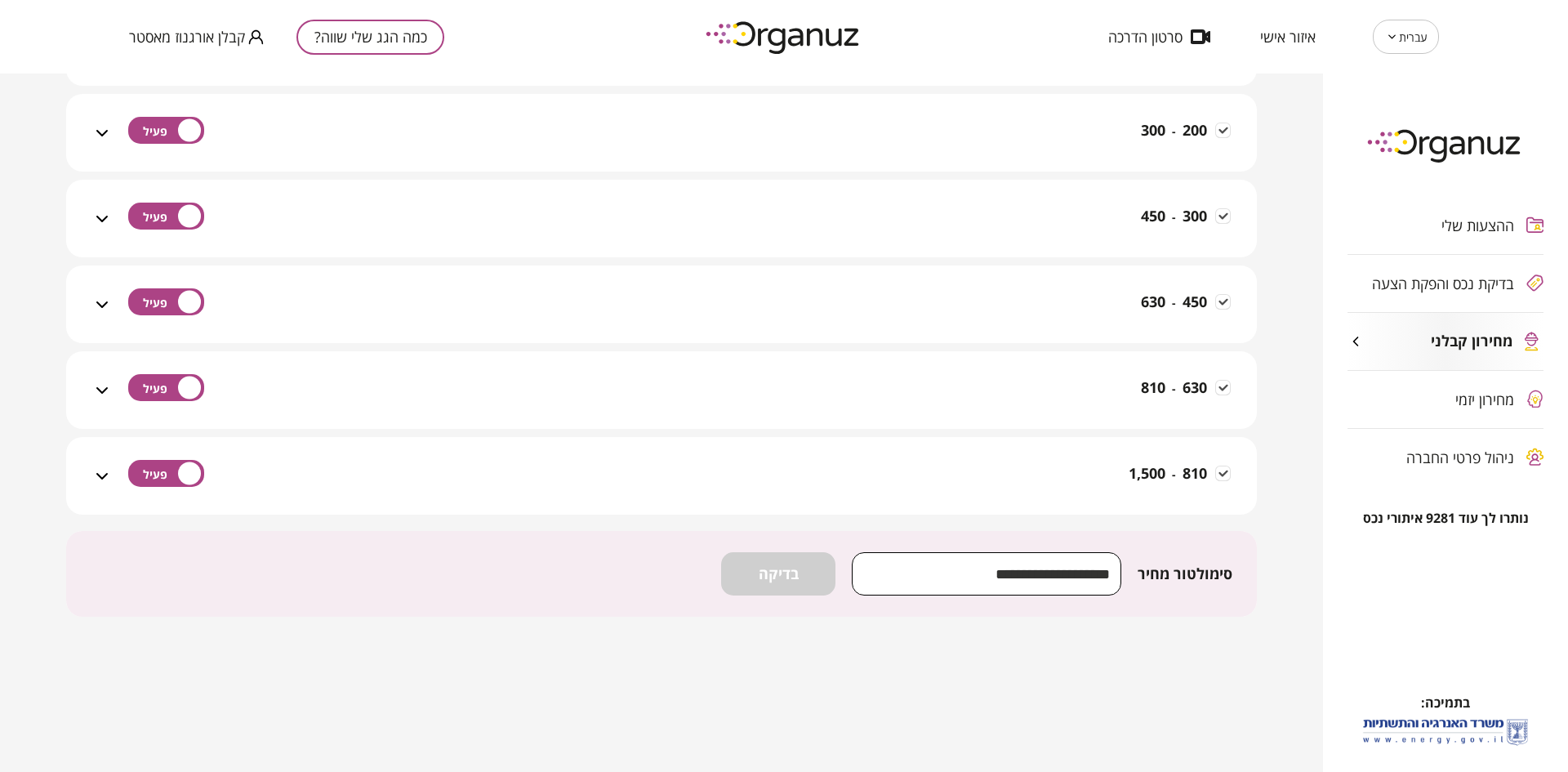
click at [936, 570] on input "number" at bounding box center [986, 574] width 269 height 48
type input "***"
click at [784, 583] on span "בדיקה" at bounding box center [779, 574] width 40 height 18
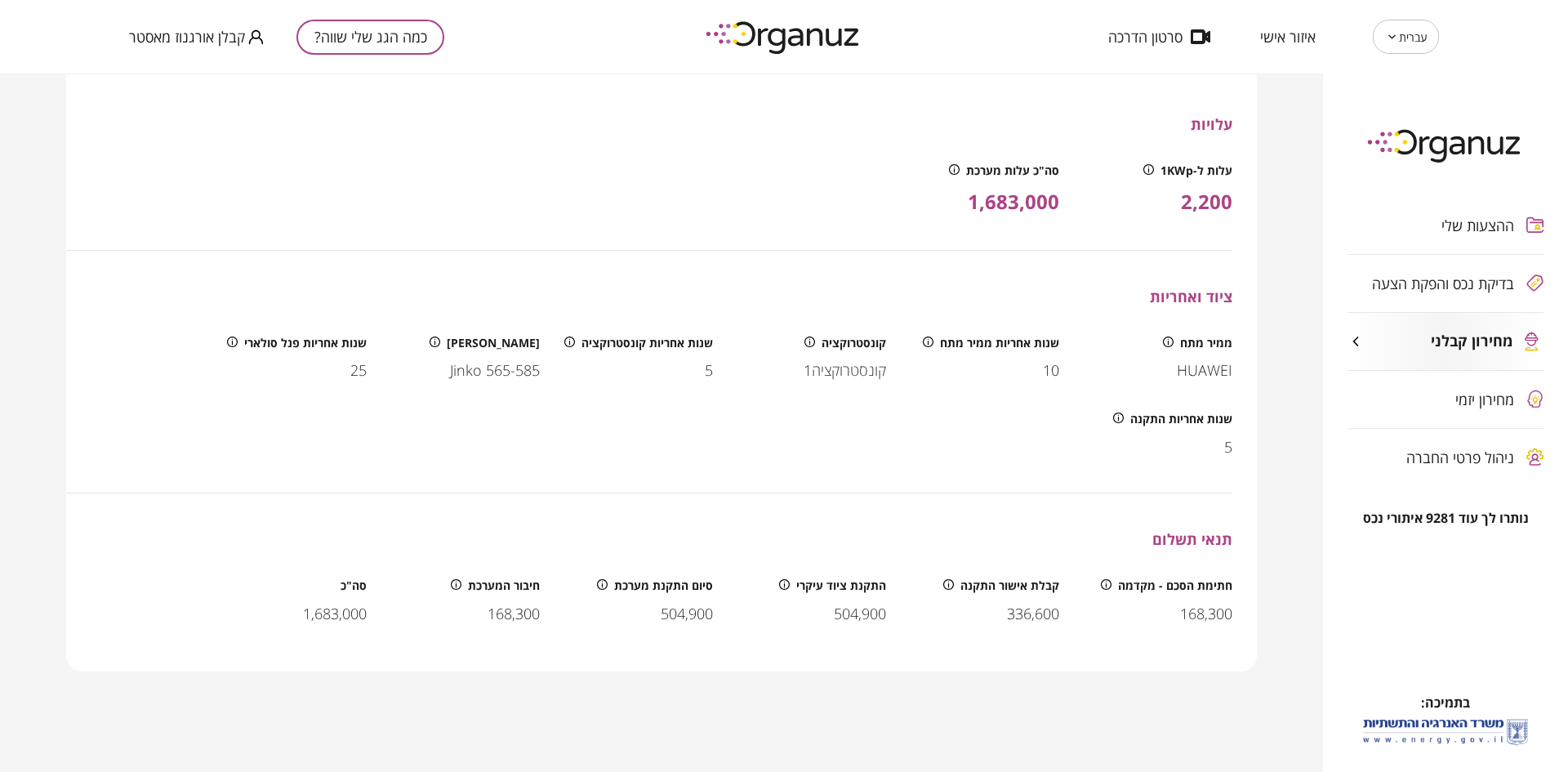
scroll to position [2368, 0]
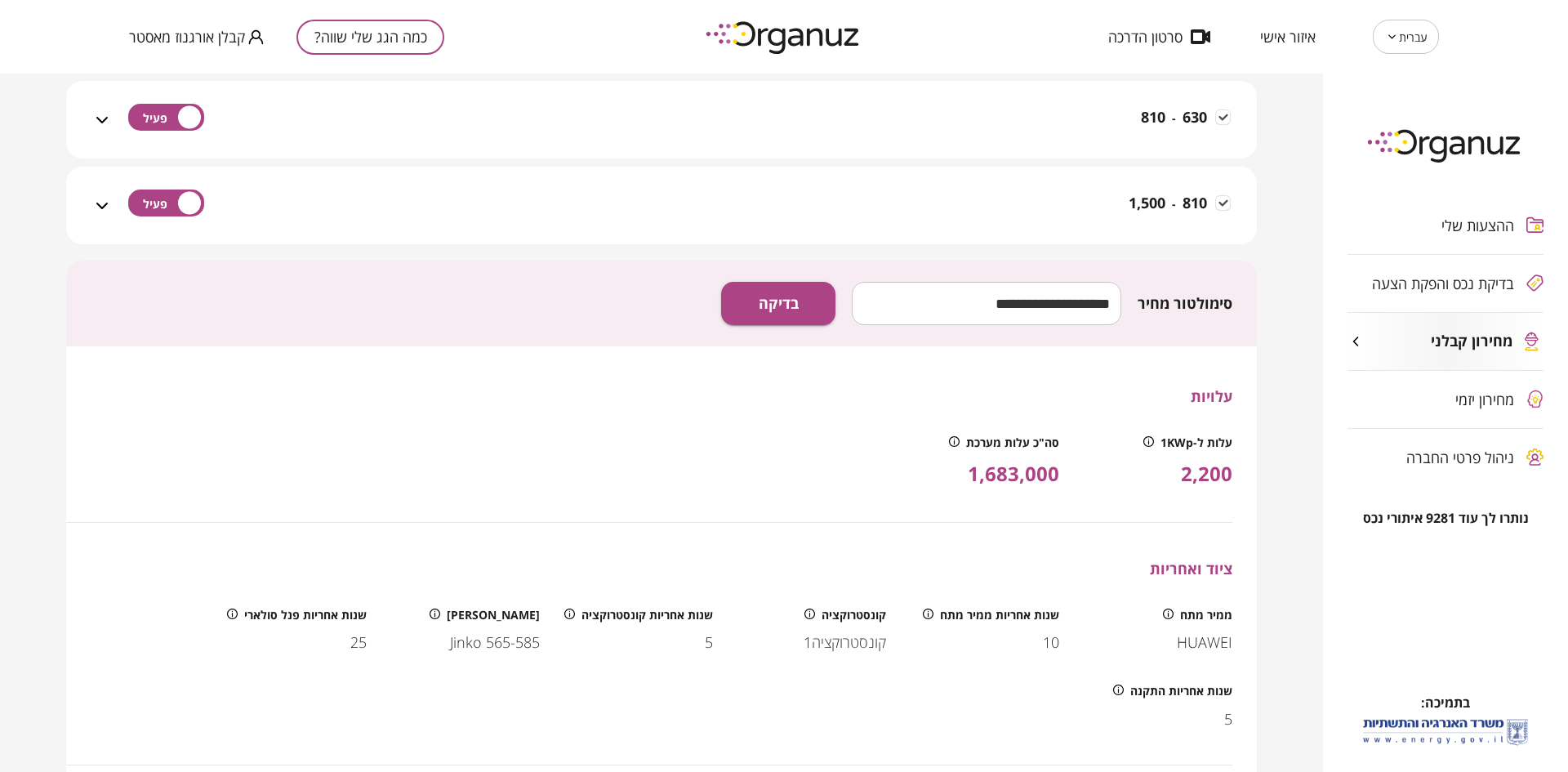
click at [1469, 406] on span "מחירון יזמי" at bounding box center [1484, 399] width 59 height 16
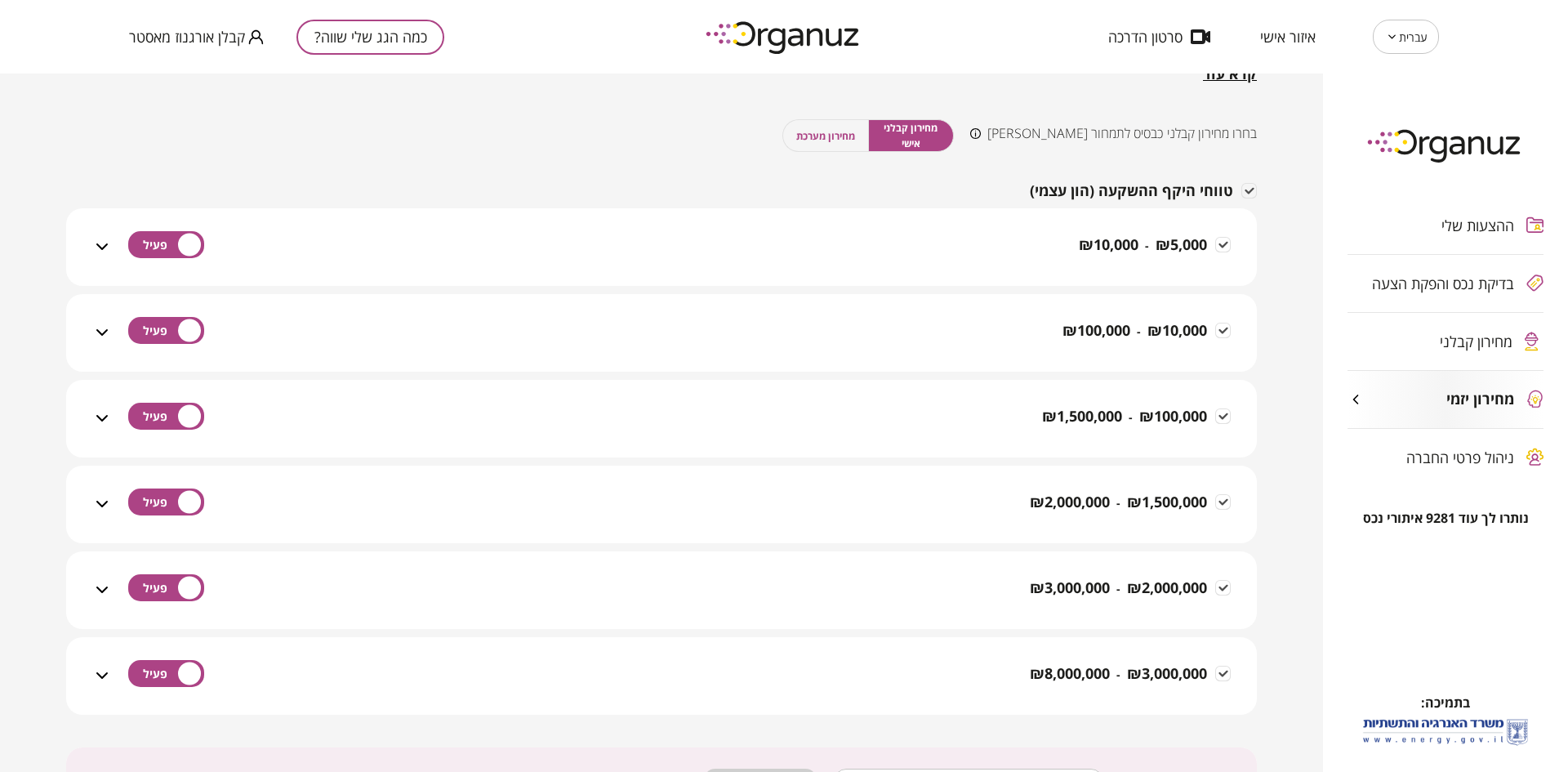
scroll to position [204, 0]
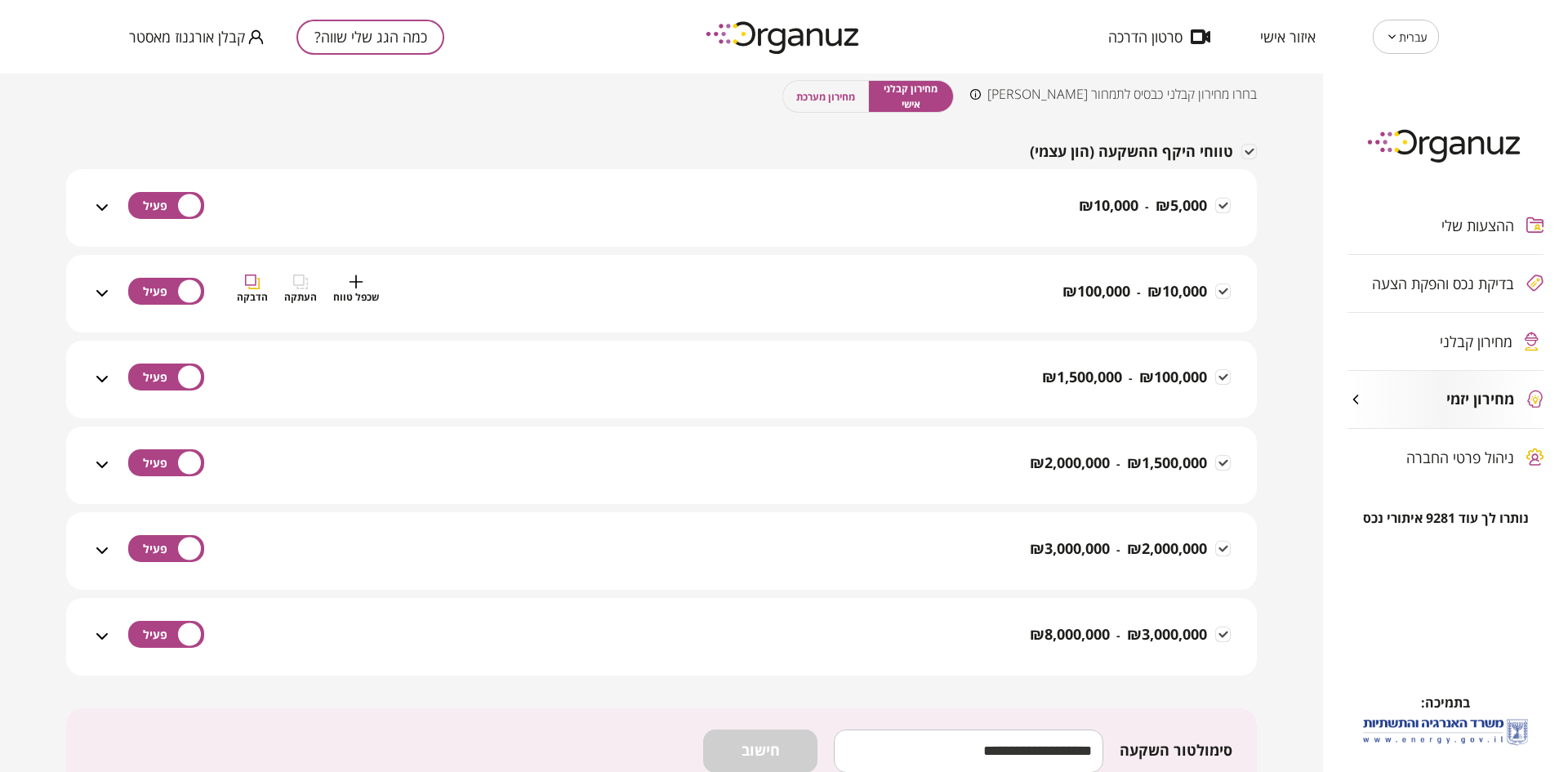
click at [771, 308] on div "₪ 10,000 - ₪ 100,000 שכפל טווח העתקה הדבקה" at bounding box center [671, 303] width 1119 height 58
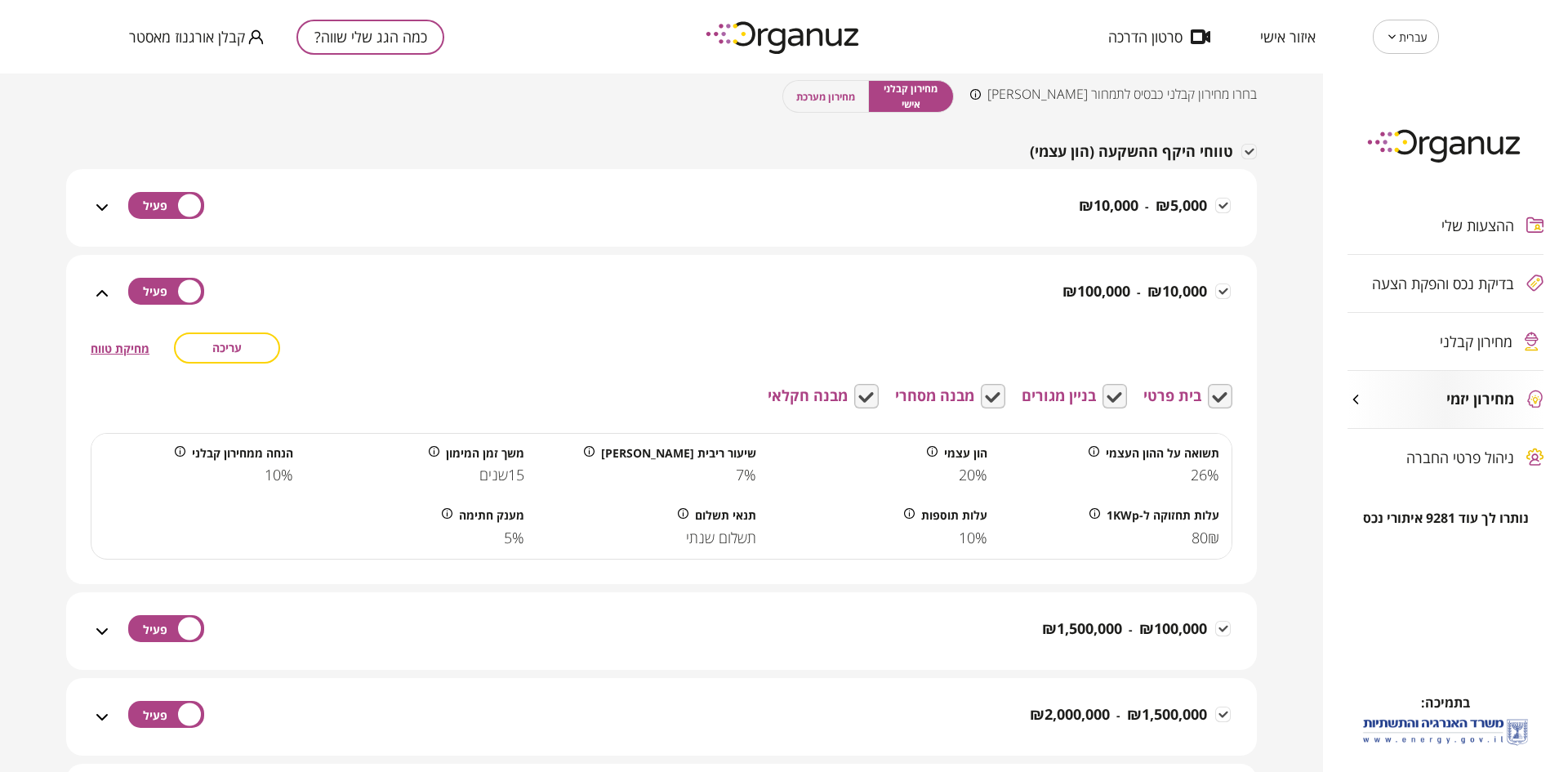
click at [268, 341] on button "עריכה" at bounding box center [227, 347] width 106 height 31
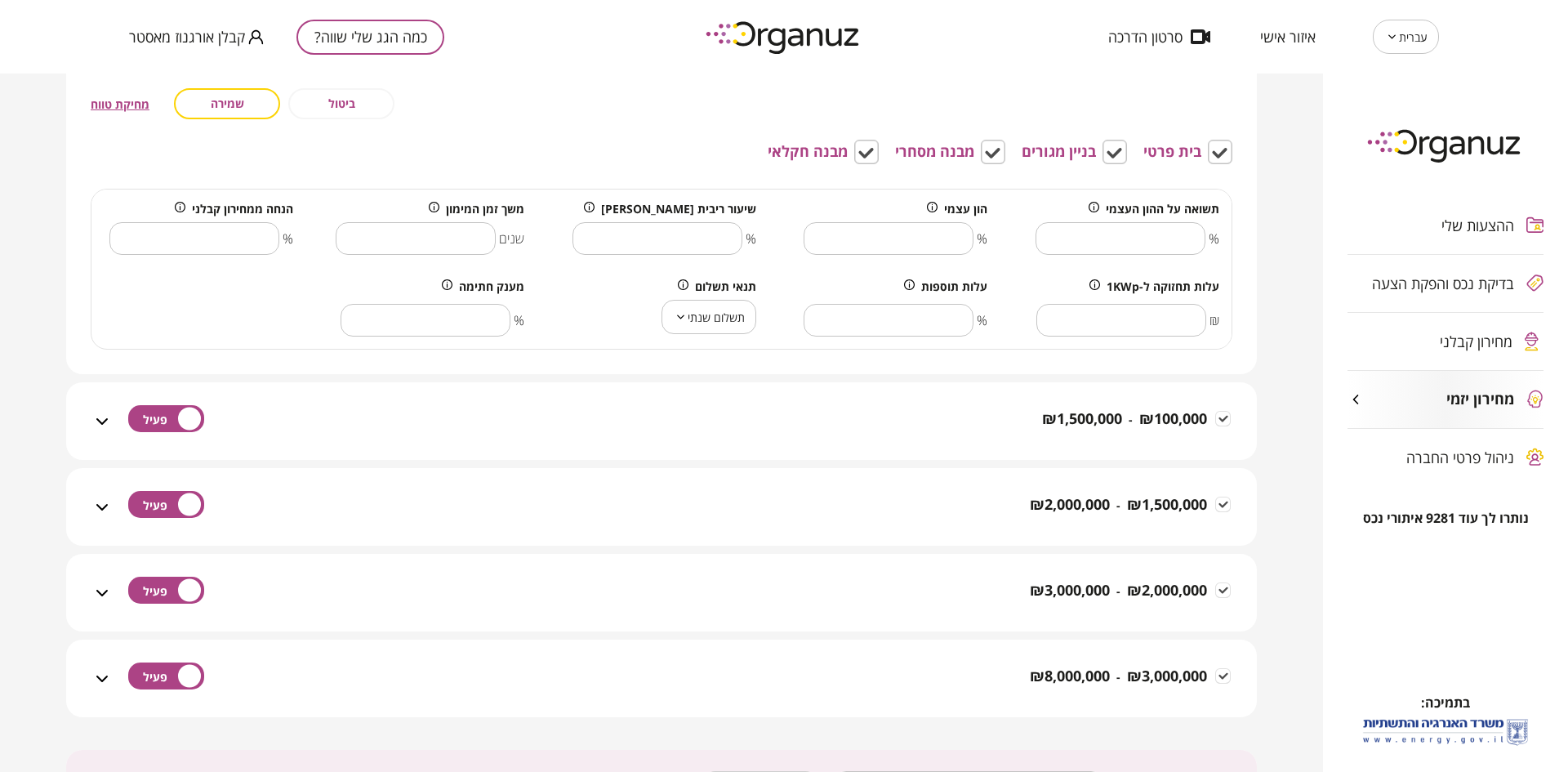
scroll to position [490, 0]
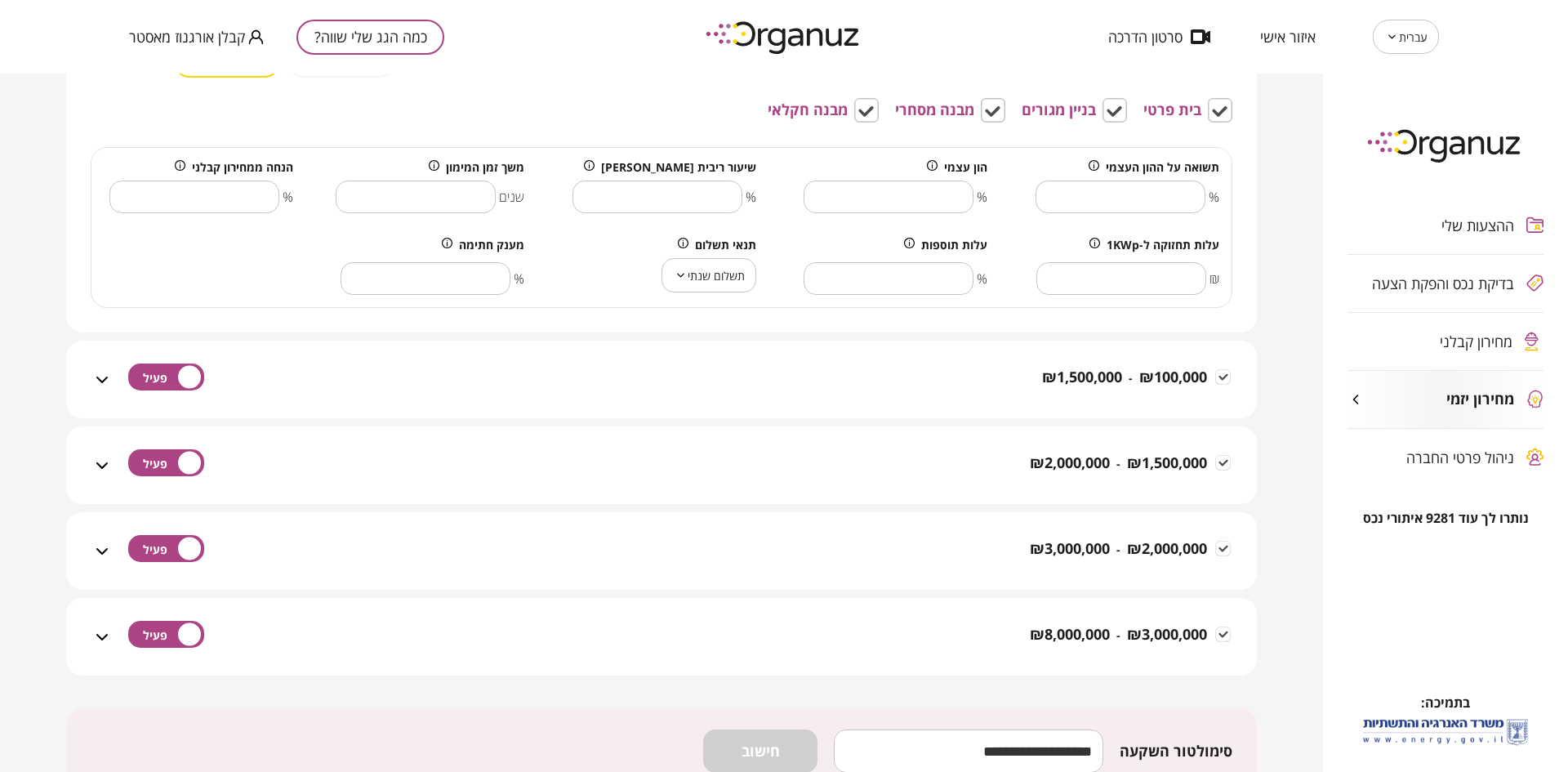
click at [701, 270] on body "עברית ** ​ איזור אישי סרטון הדרכה כמה הגג שלי שווה? קבלן אורגנוז מאסטר ההצעות ש…" at bounding box center [784, 386] width 1568 height 772
click at [615, 279] on div at bounding box center [784, 386] width 1568 height 772
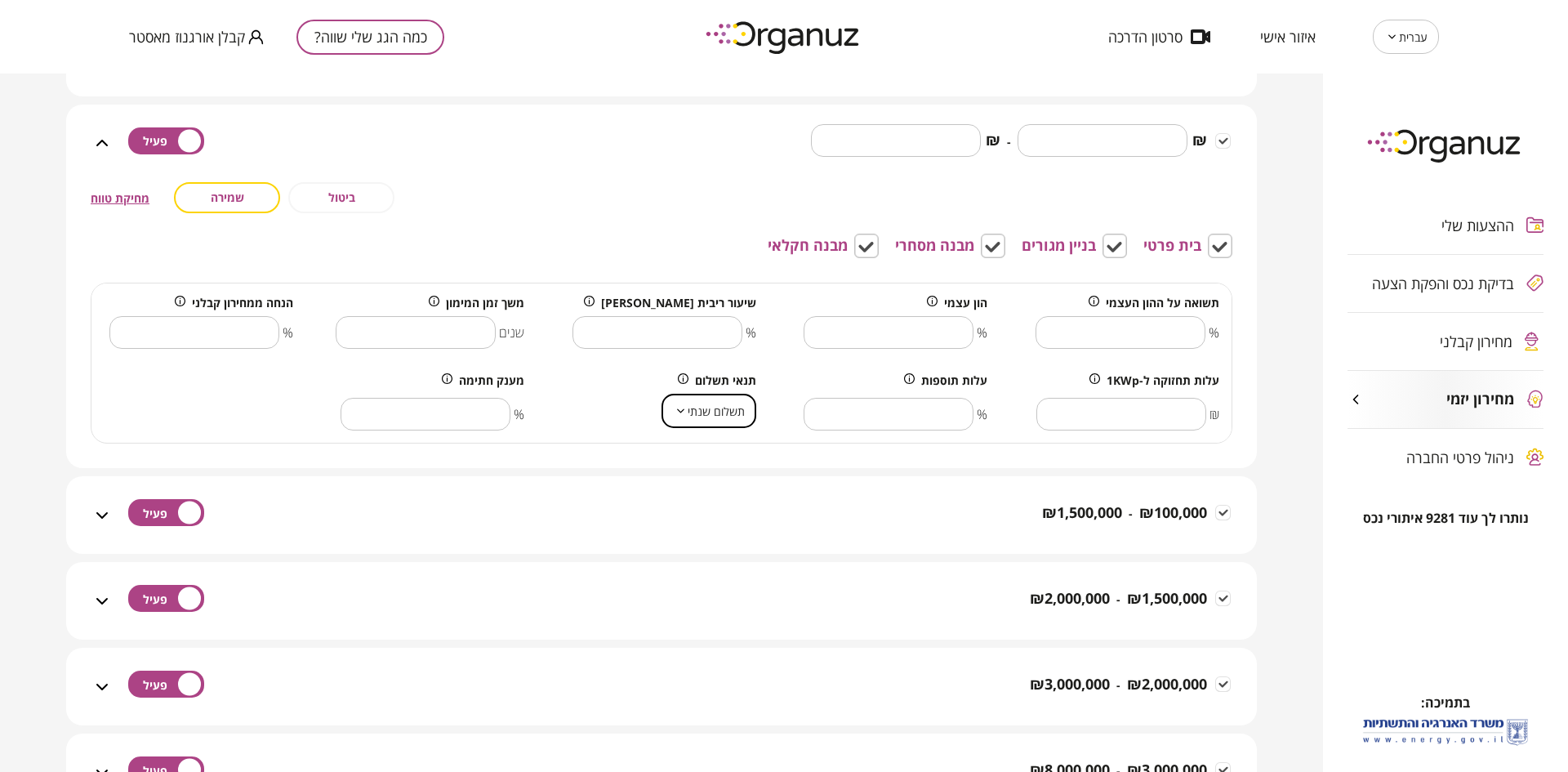
scroll to position [287, 0]
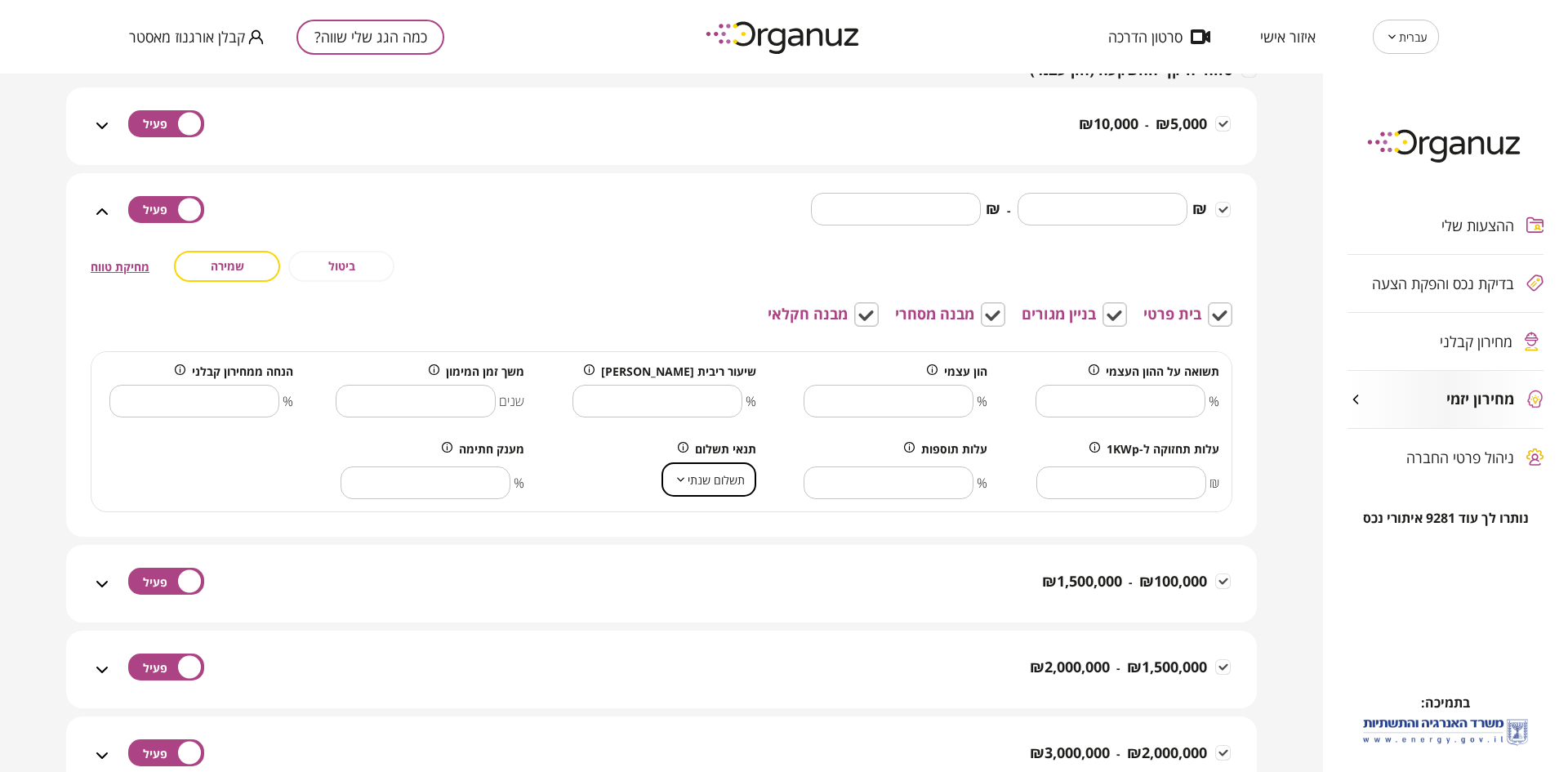
click at [362, 269] on button "ביטול" at bounding box center [341, 266] width 106 height 31
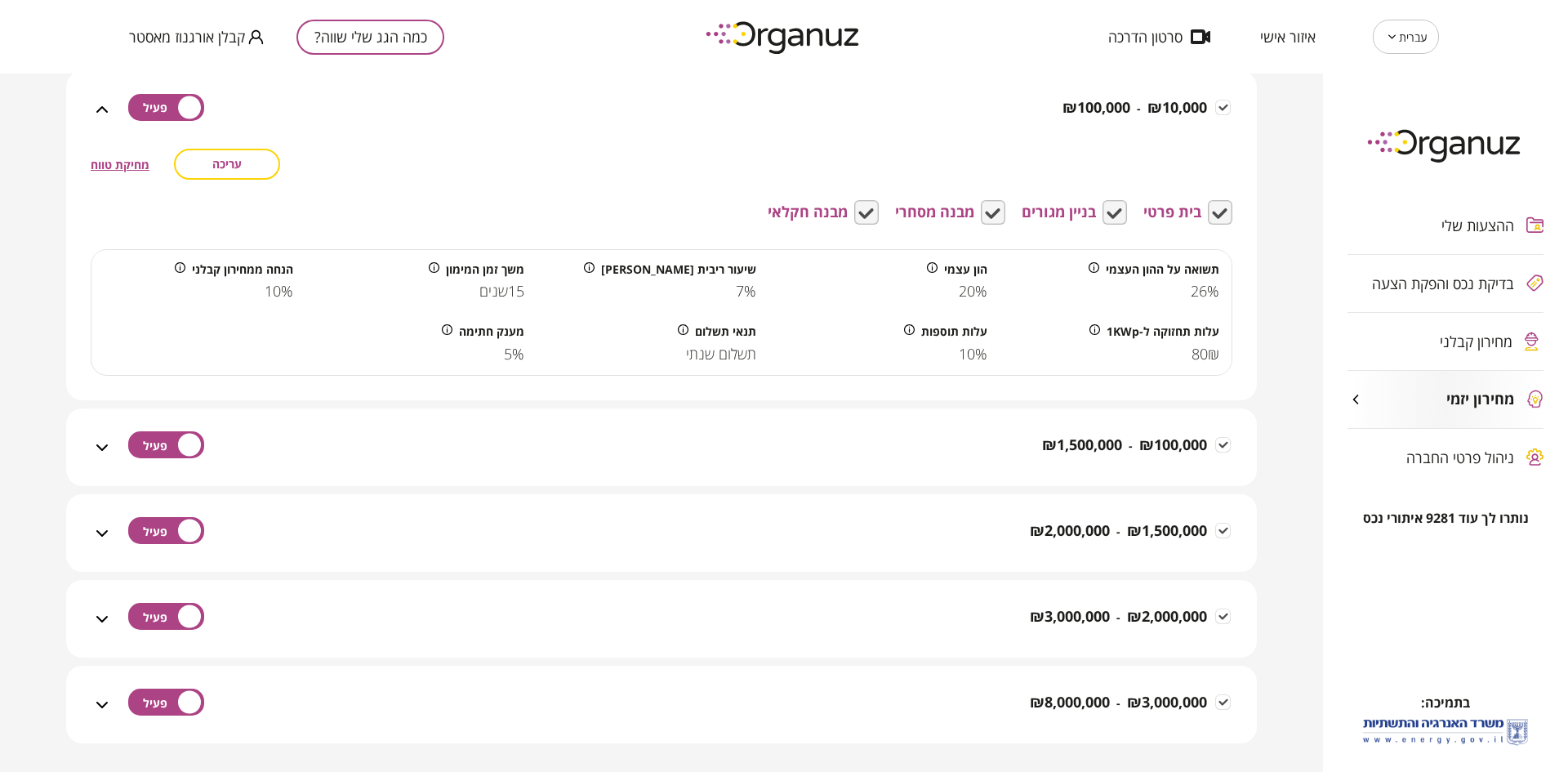
scroll to position [634, 0]
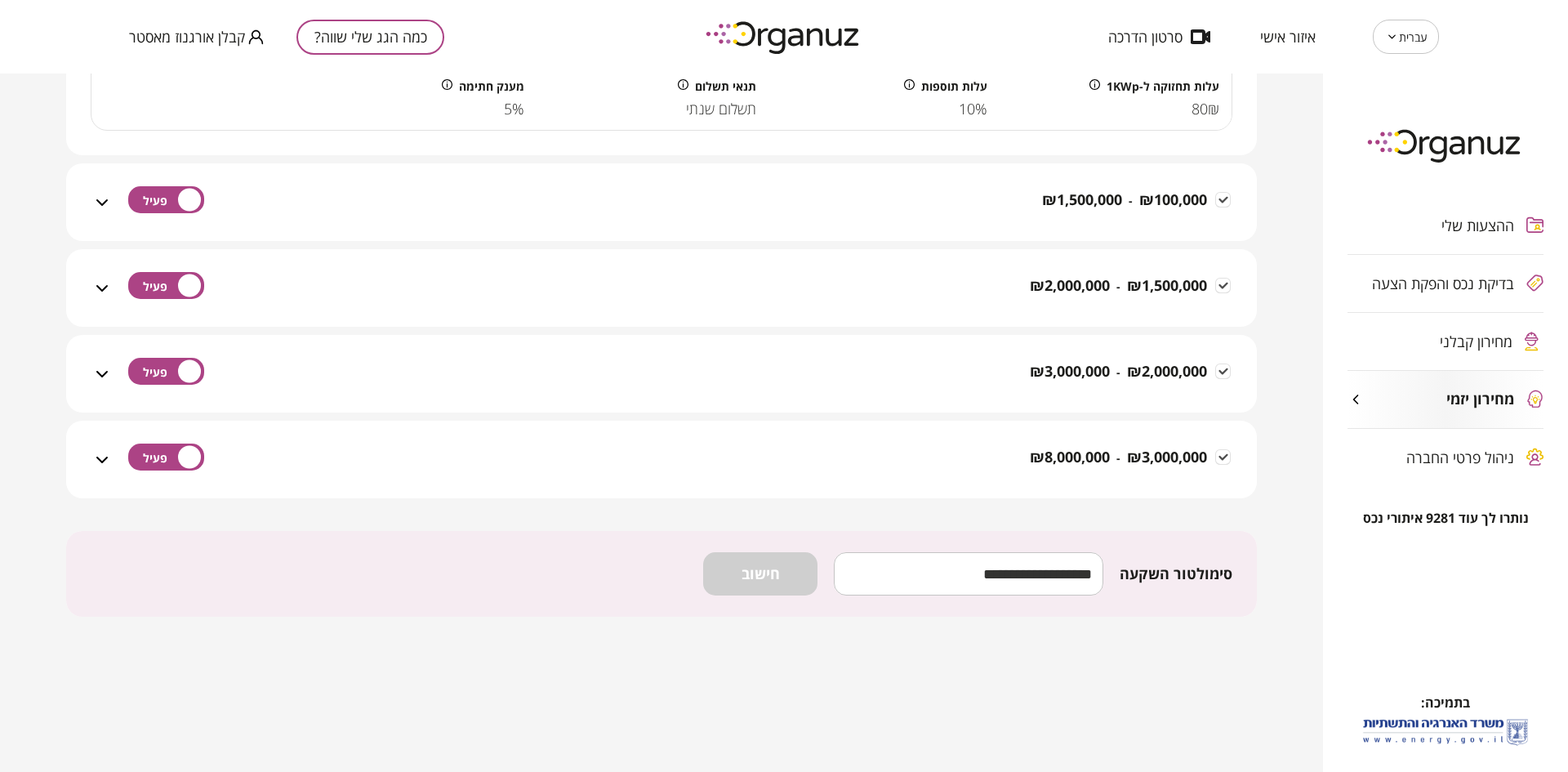
click at [986, 579] on input "number" at bounding box center [968, 574] width 269 height 48
type input "*****"
click at [780, 566] on span "חישוב" at bounding box center [761, 574] width 39 height 18
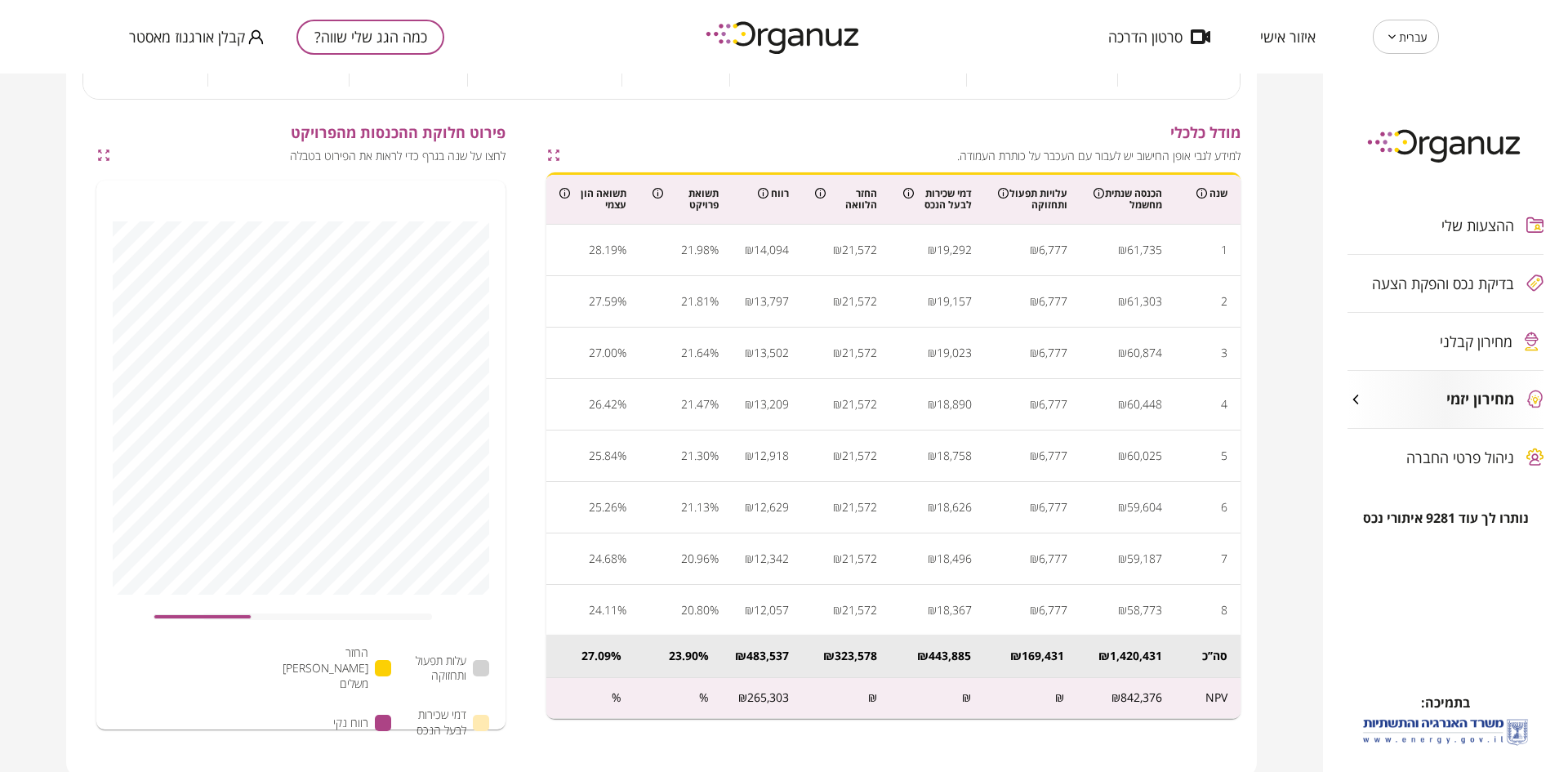
scroll to position [1348, 0]
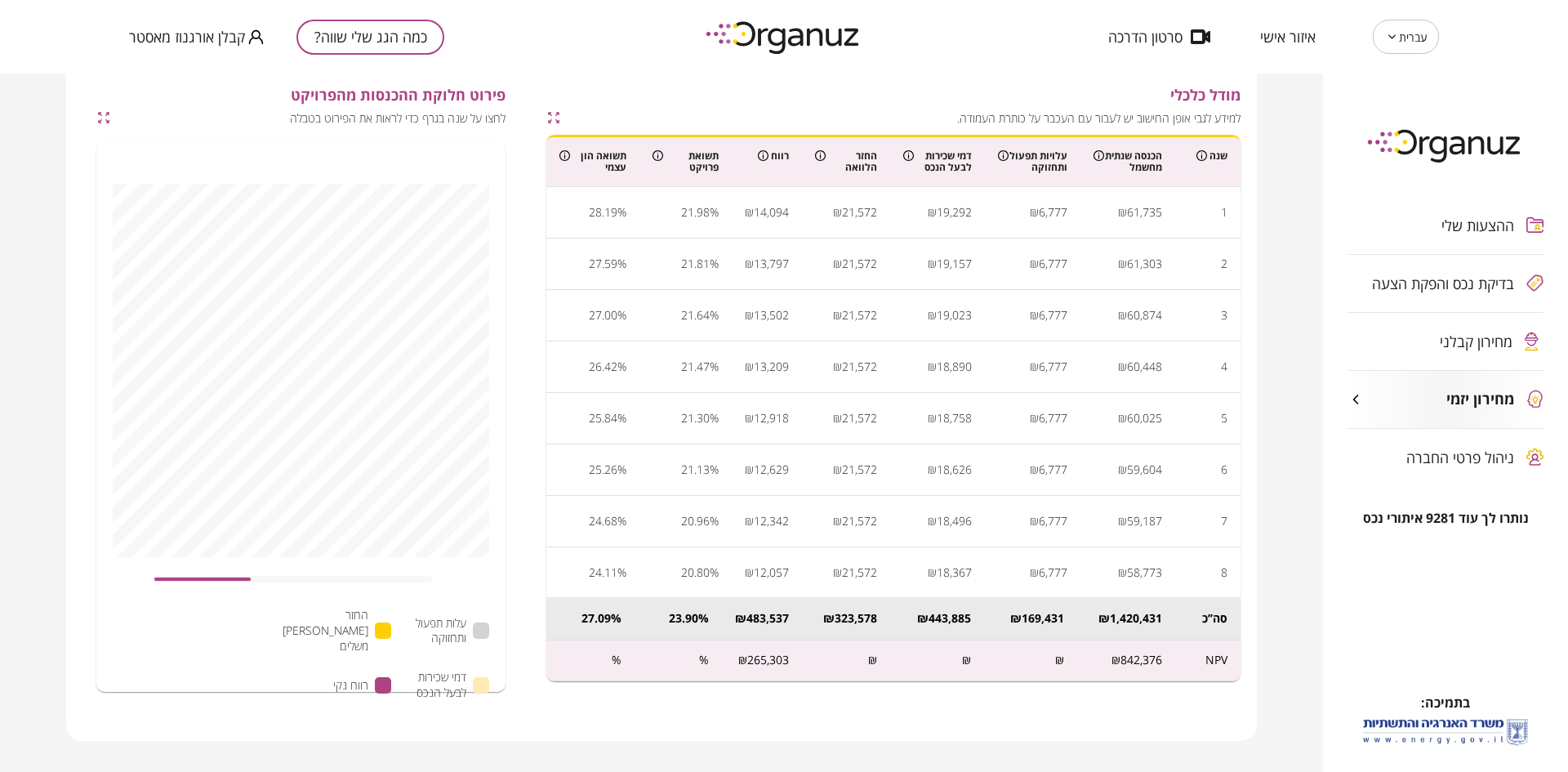
click at [102, 116] on icon "button" at bounding box center [103, 117] width 15 height 15
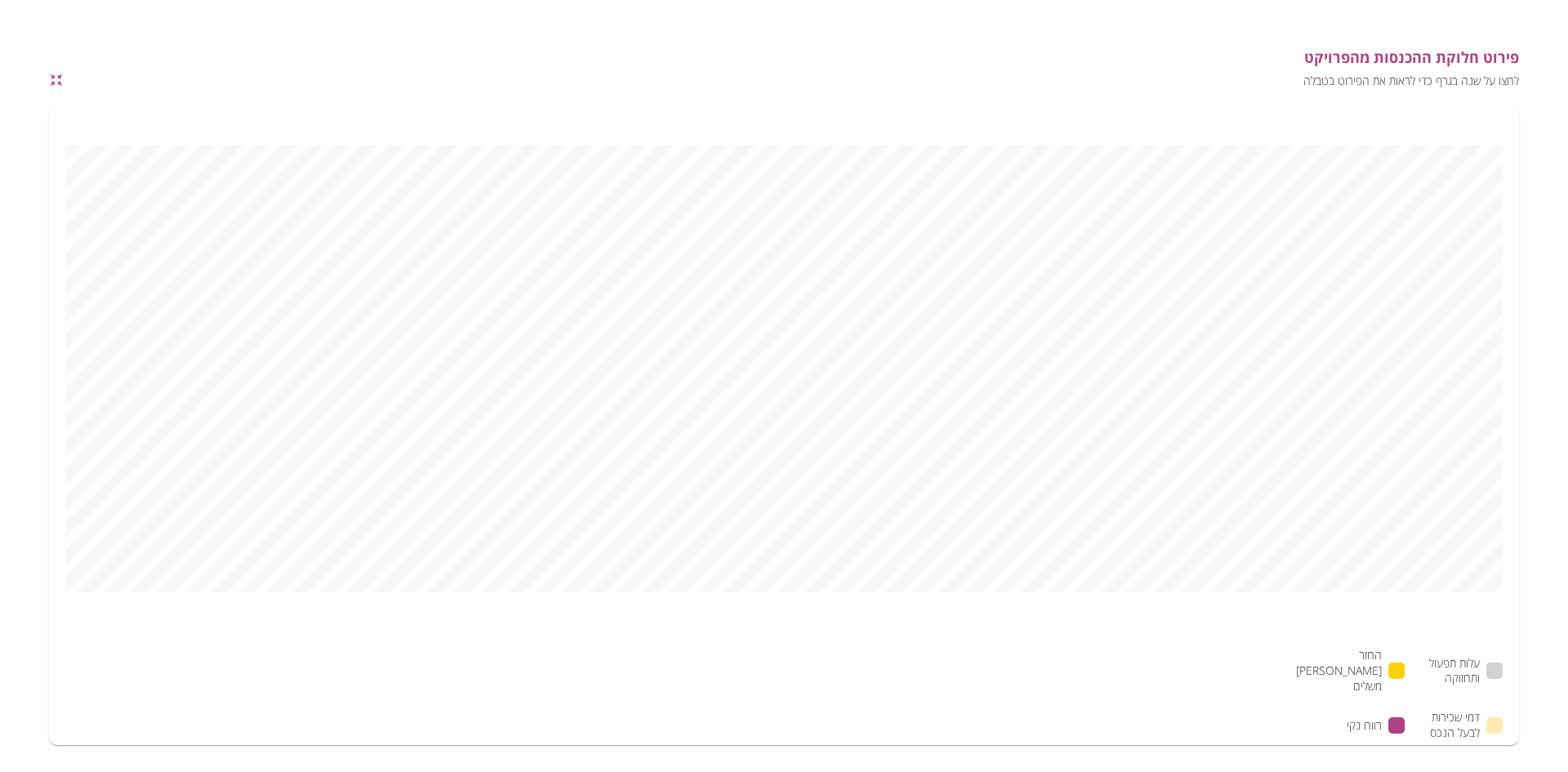
click at [62, 83] on icon "button" at bounding box center [56, 80] width 15 height 15
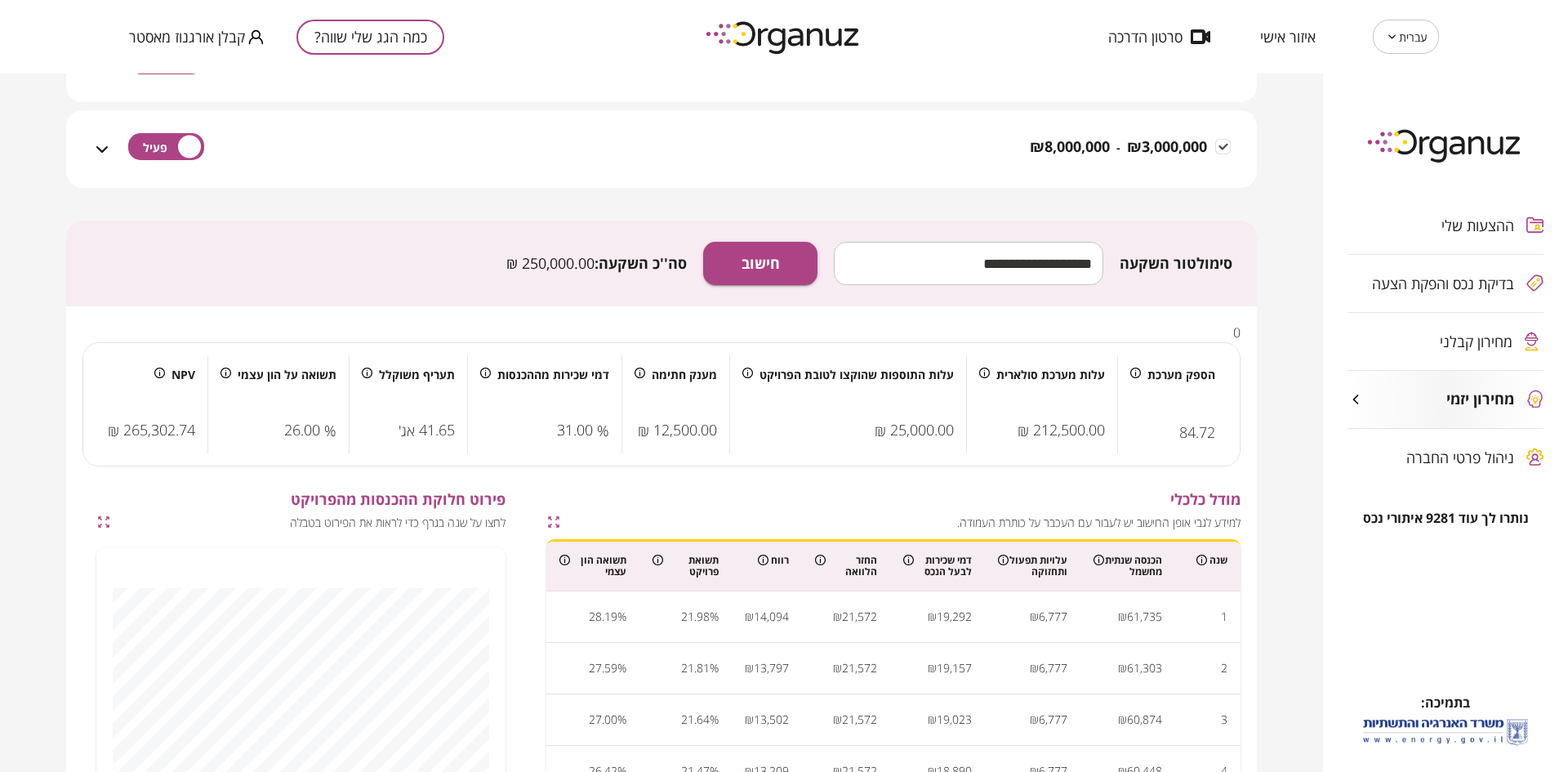
scroll to position [940, 0]
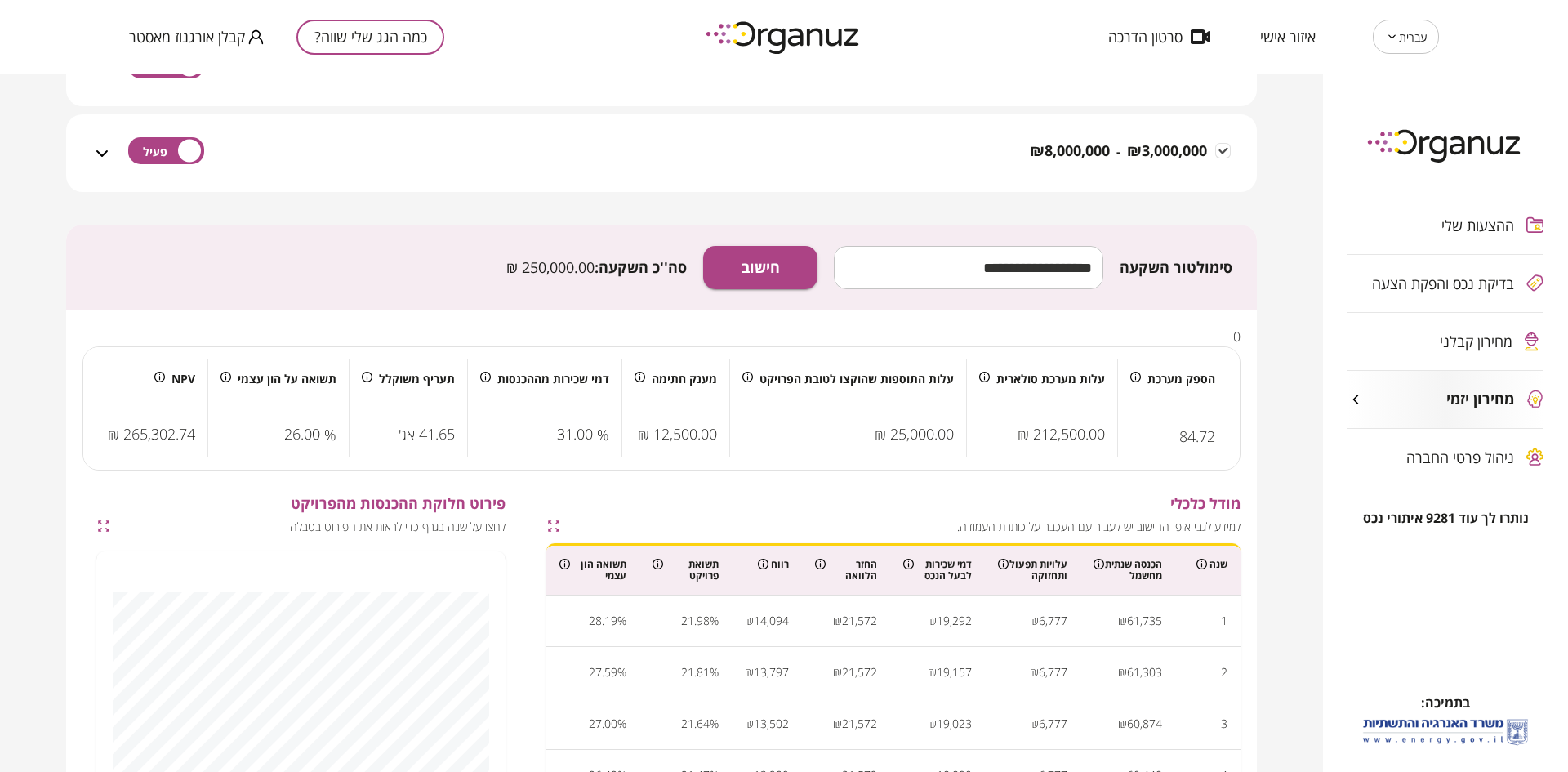
click at [1430, 290] on span "בדיקת נכס והפקת הצעה" at bounding box center [1443, 284] width 142 height 16
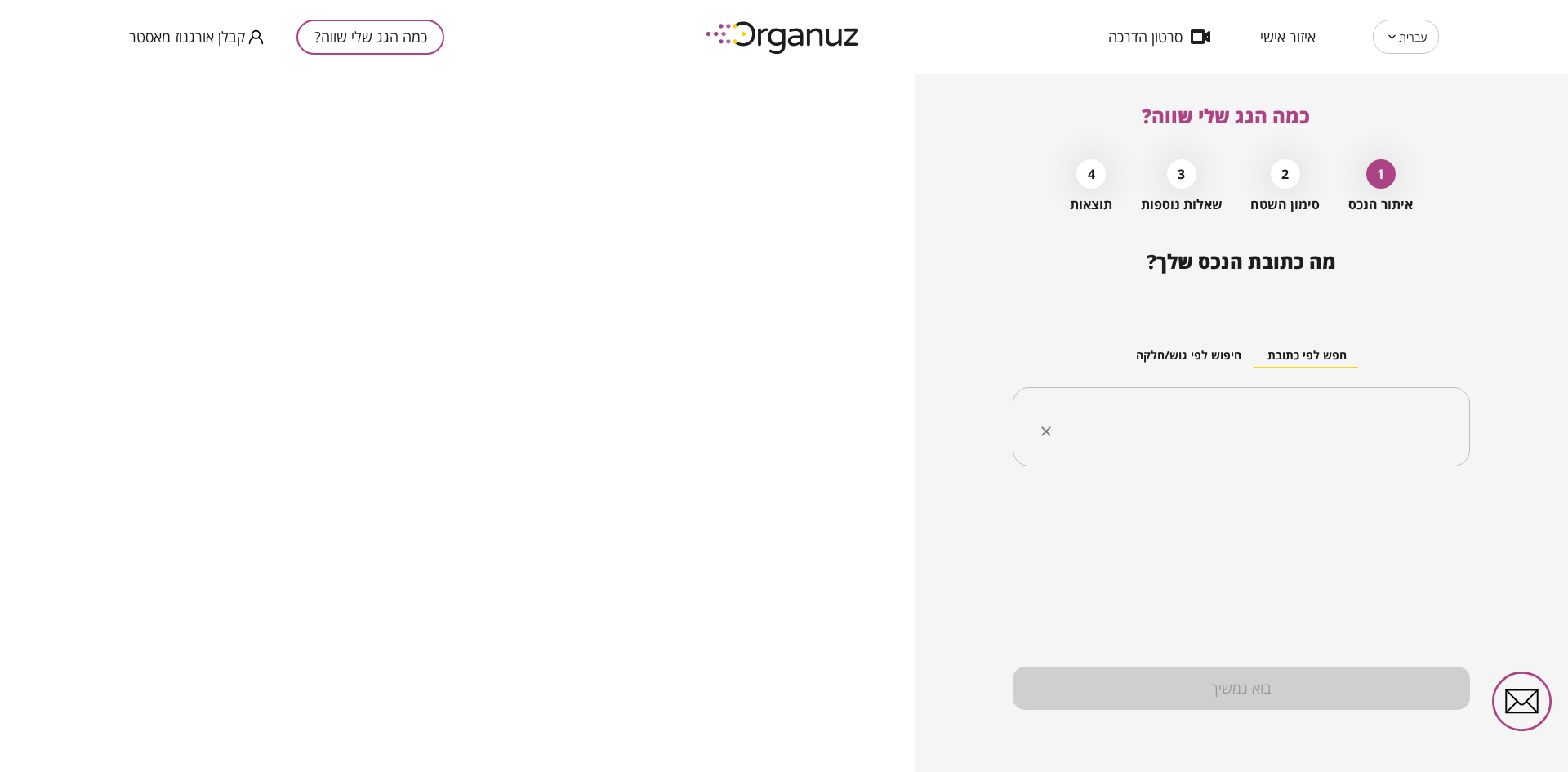
click at [1275, 419] on input "text" at bounding box center [1248, 427] width 406 height 41
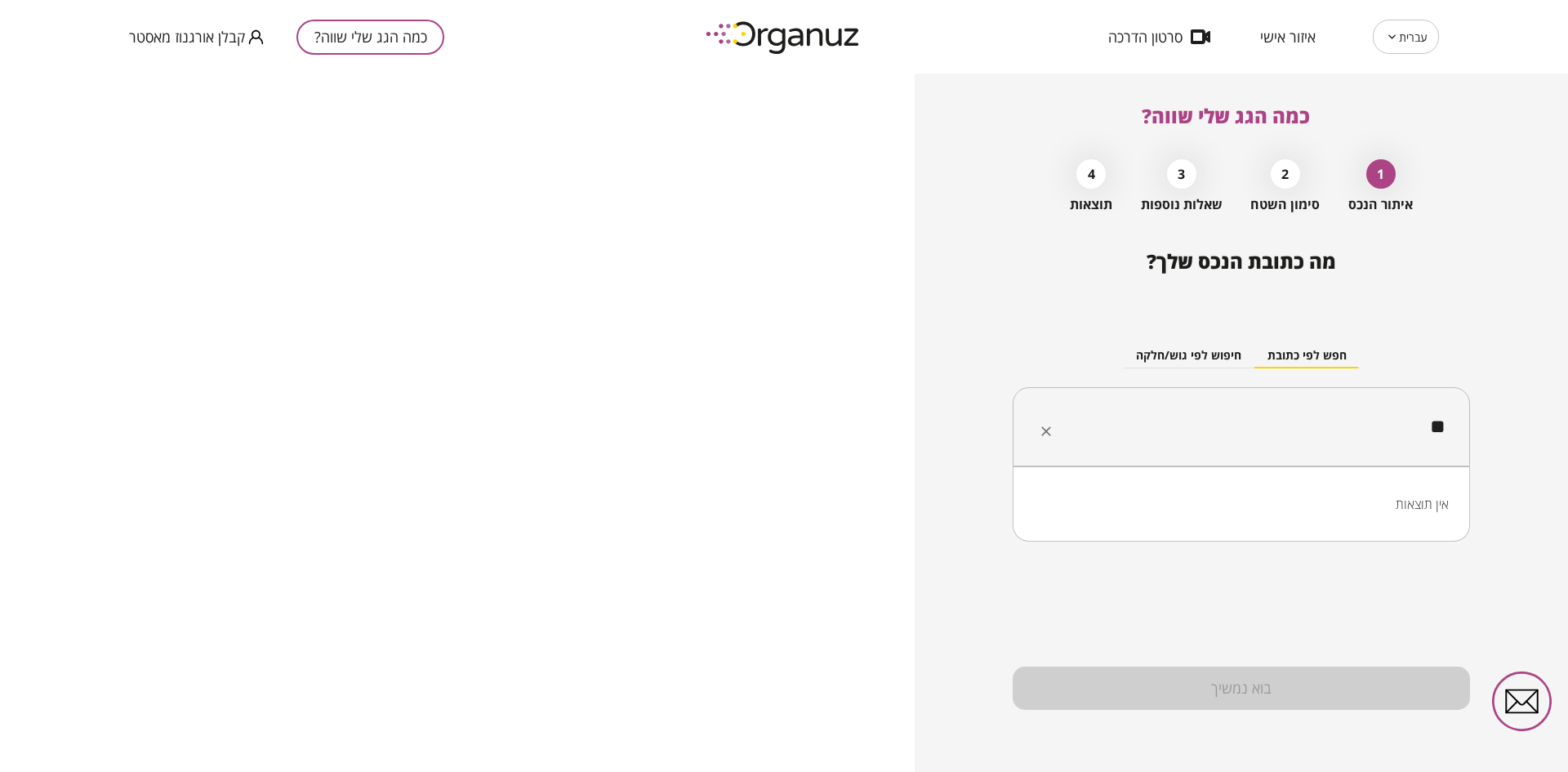
type input "*"
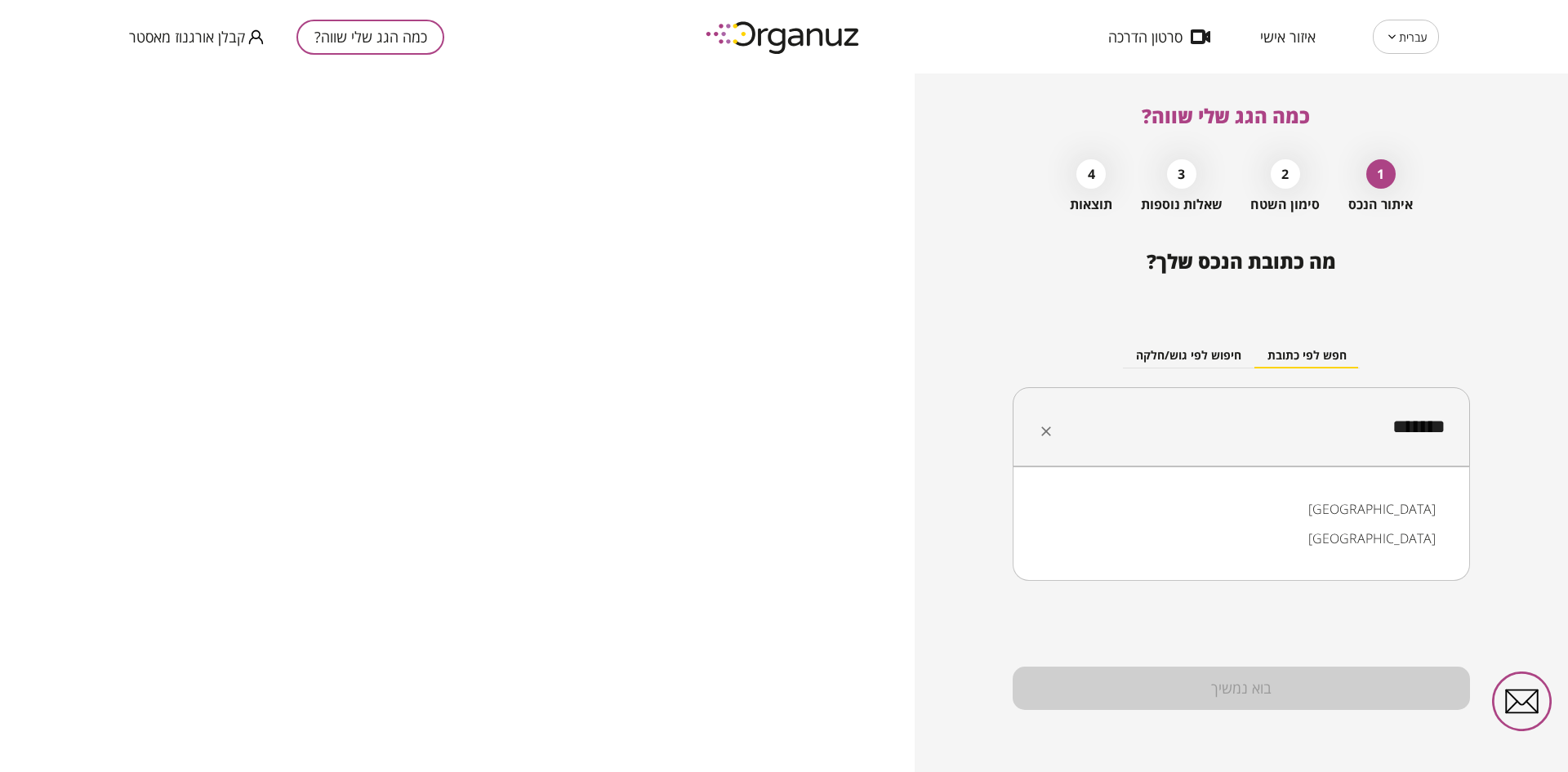
click at [1345, 507] on li "[GEOGRAPHIC_DATA]" at bounding box center [1241, 509] width 415 height 30
drag, startPoint x: 1361, startPoint y: 423, endPoint x: 1486, endPoint y: 430, distance: 125.2
click at [1486, 430] on div "כמה הגג שלי שווה? 1 איתור הנכס 2 סימון השטח 3 שאלות נוספות 4 תוצאות מה כתובת הנ…" at bounding box center [1241, 423] width 653 height 698
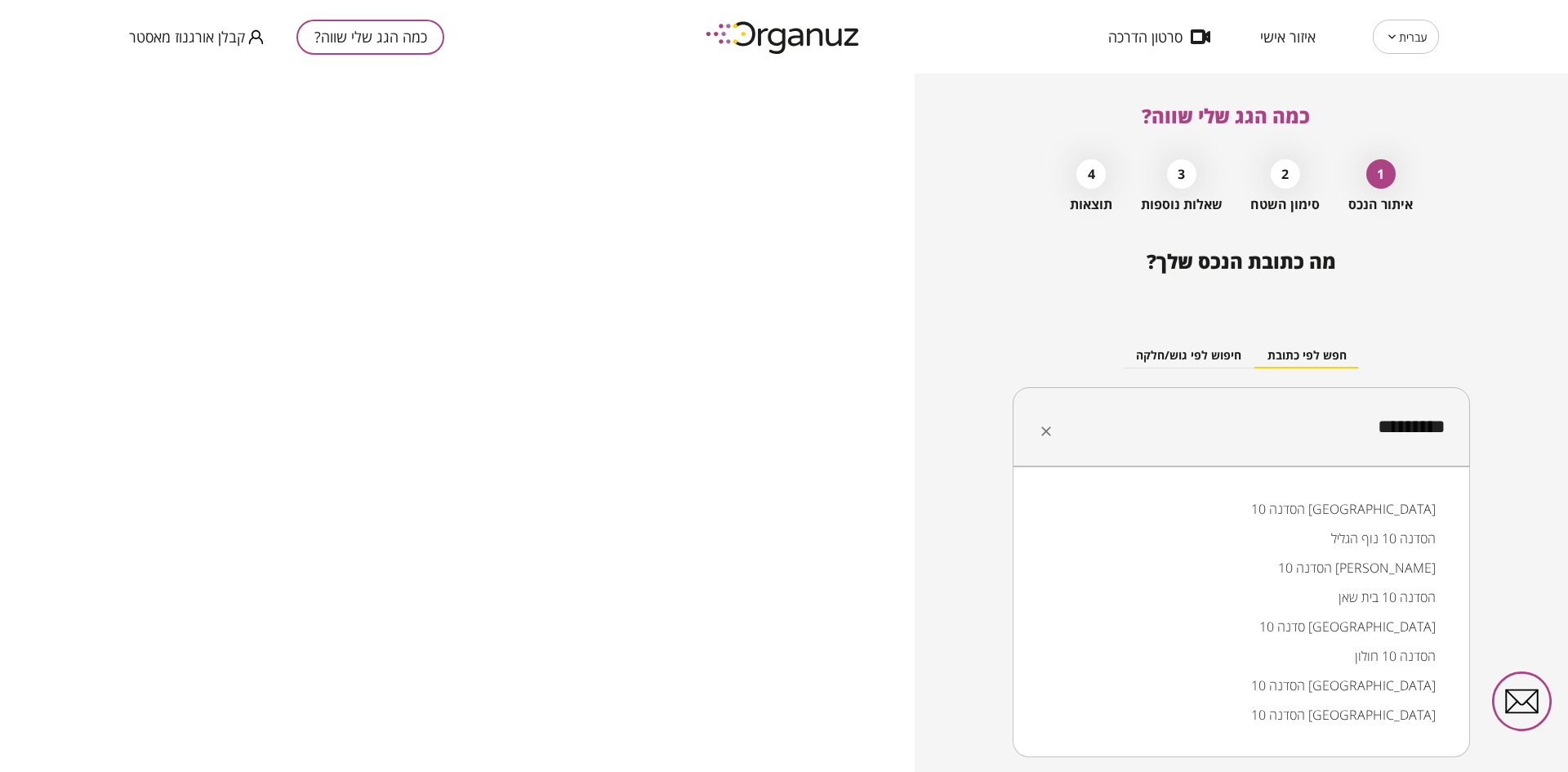
click at [1366, 512] on li "הסדנה 10 [GEOGRAPHIC_DATA]" at bounding box center [1241, 509] width 415 height 30
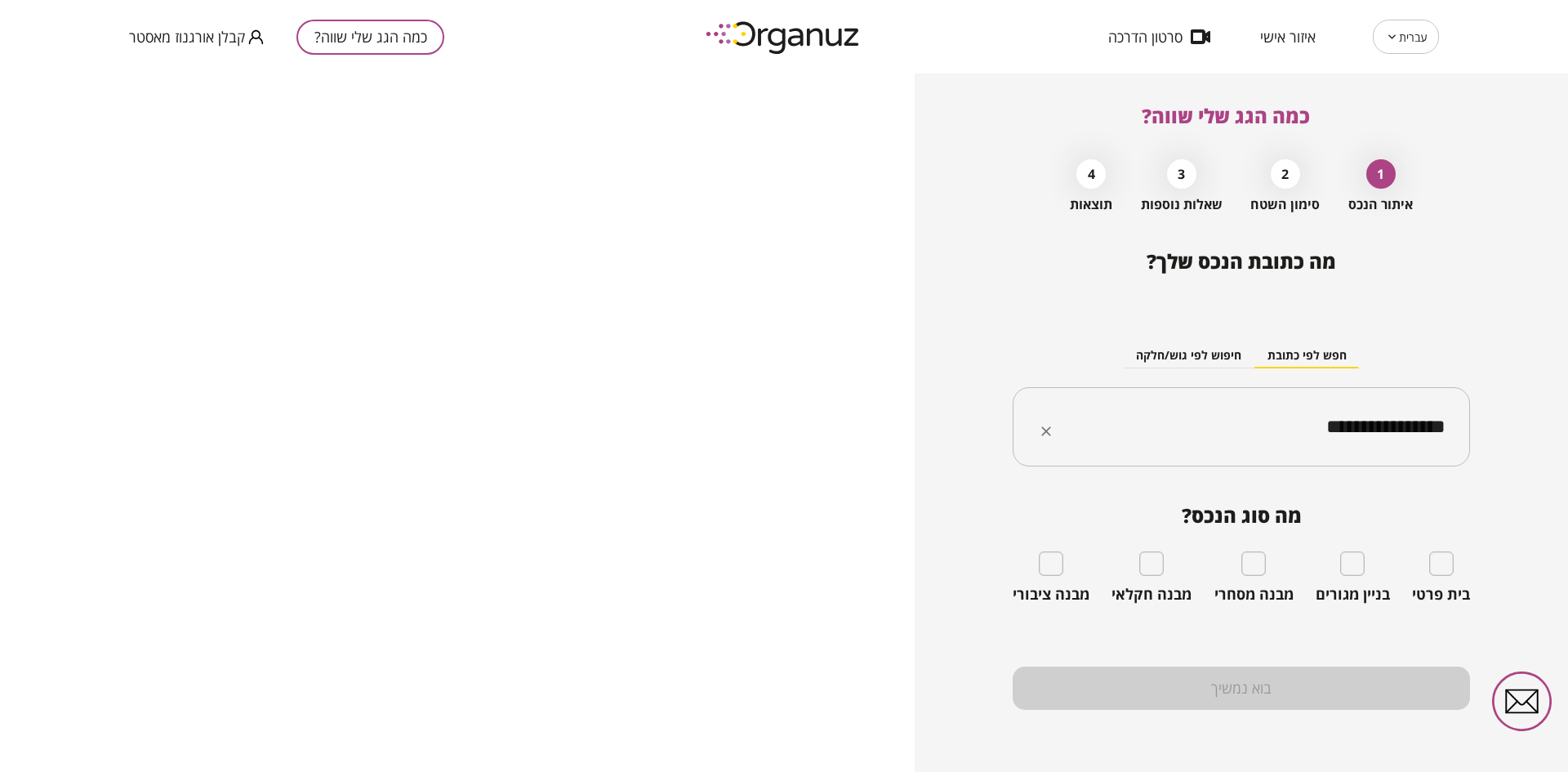
type input "**********"
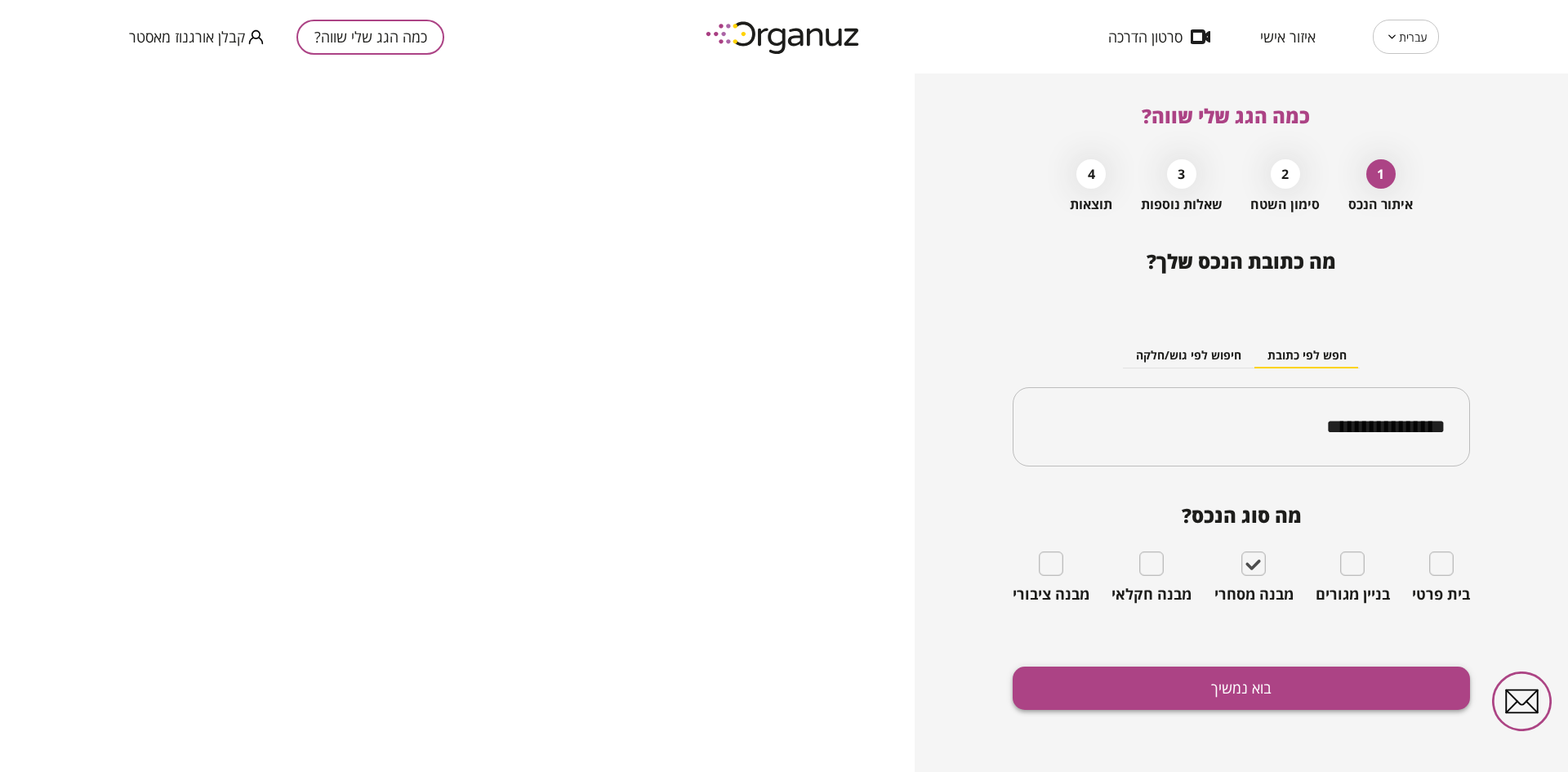
click at [1217, 683] on button "בוא נמשיך" at bounding box center [1242, 688] width 457 height 44
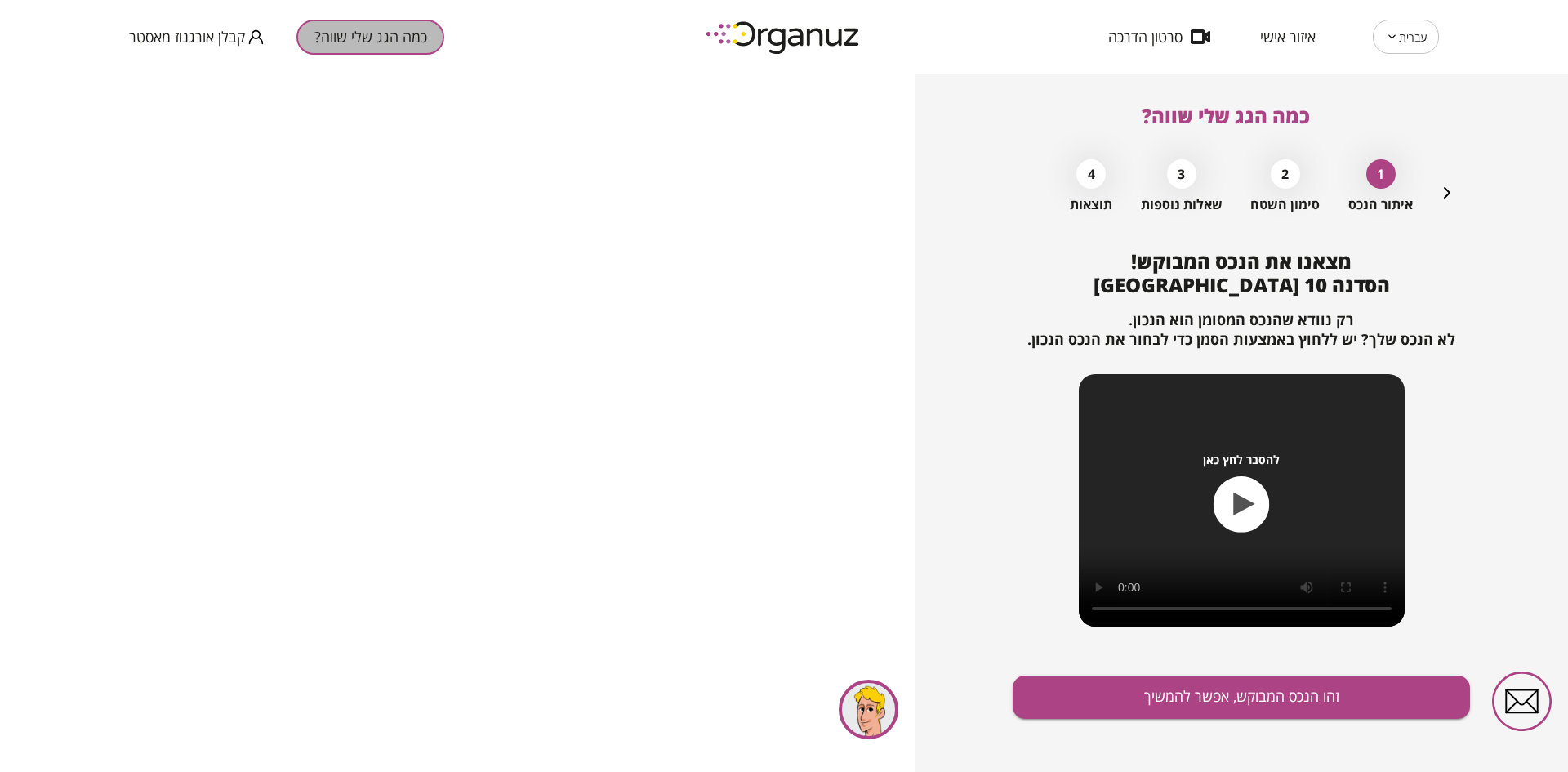
click at [386, 40] on button "כמה הגג שלי שווה?" at bounding box center [370, 37] width 148 height 35
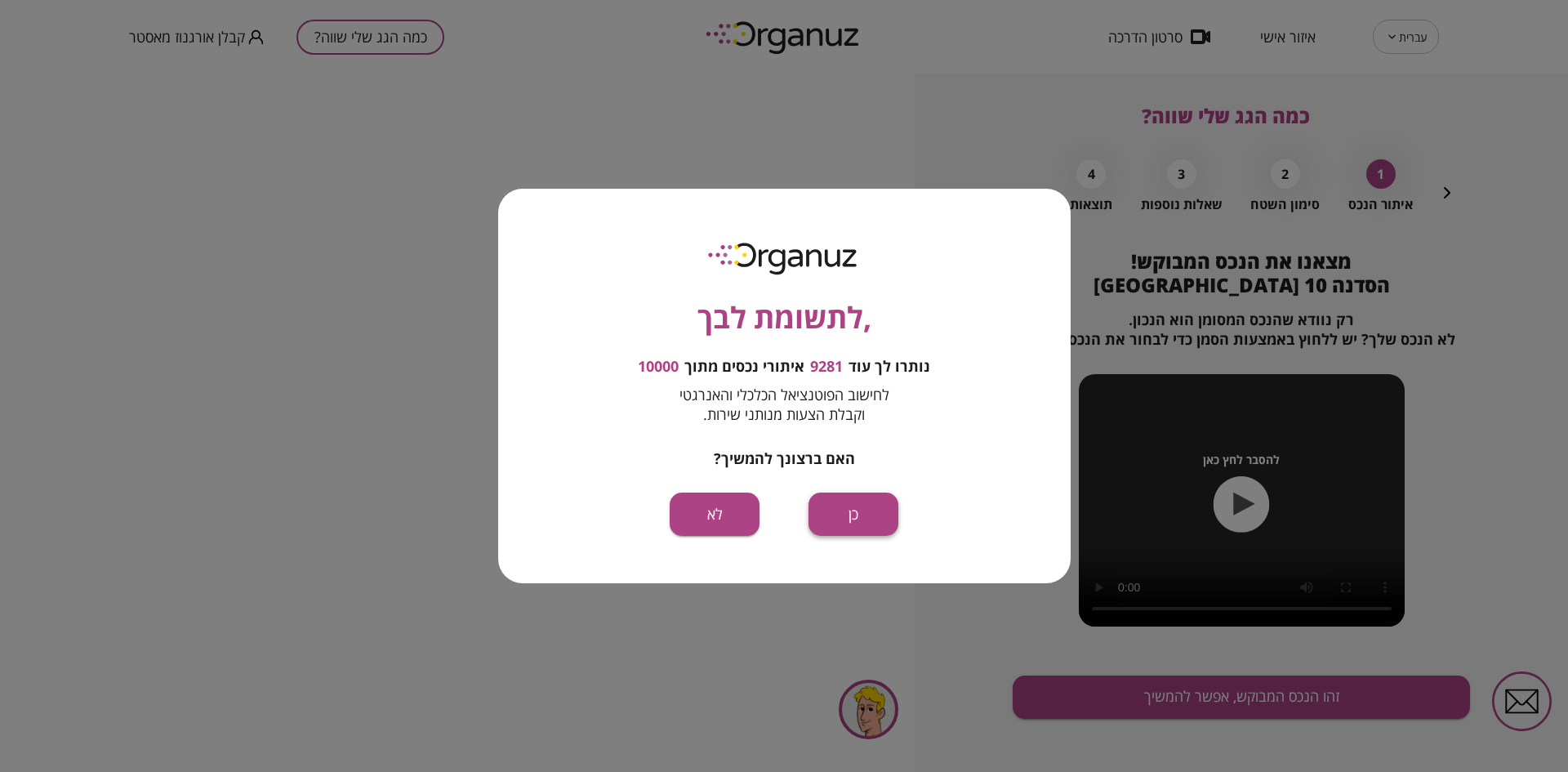
click at [840, 506] on button "כן" at bounding box center [853, 514] width 89 height 44
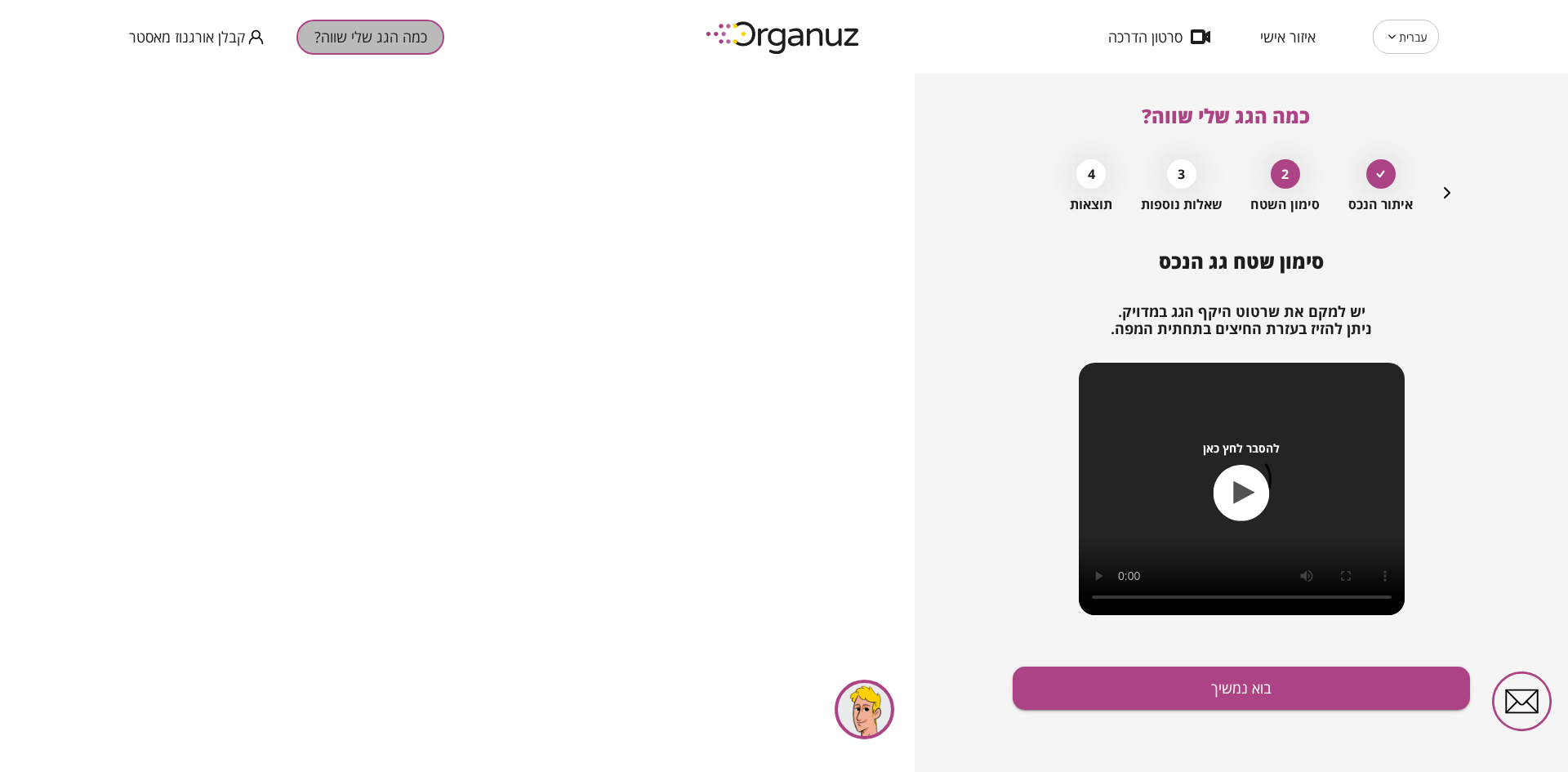
click at [336, 38] on button "כמה הגג שלי שווה?" at bounding box center [370, 37] width 148 height 35
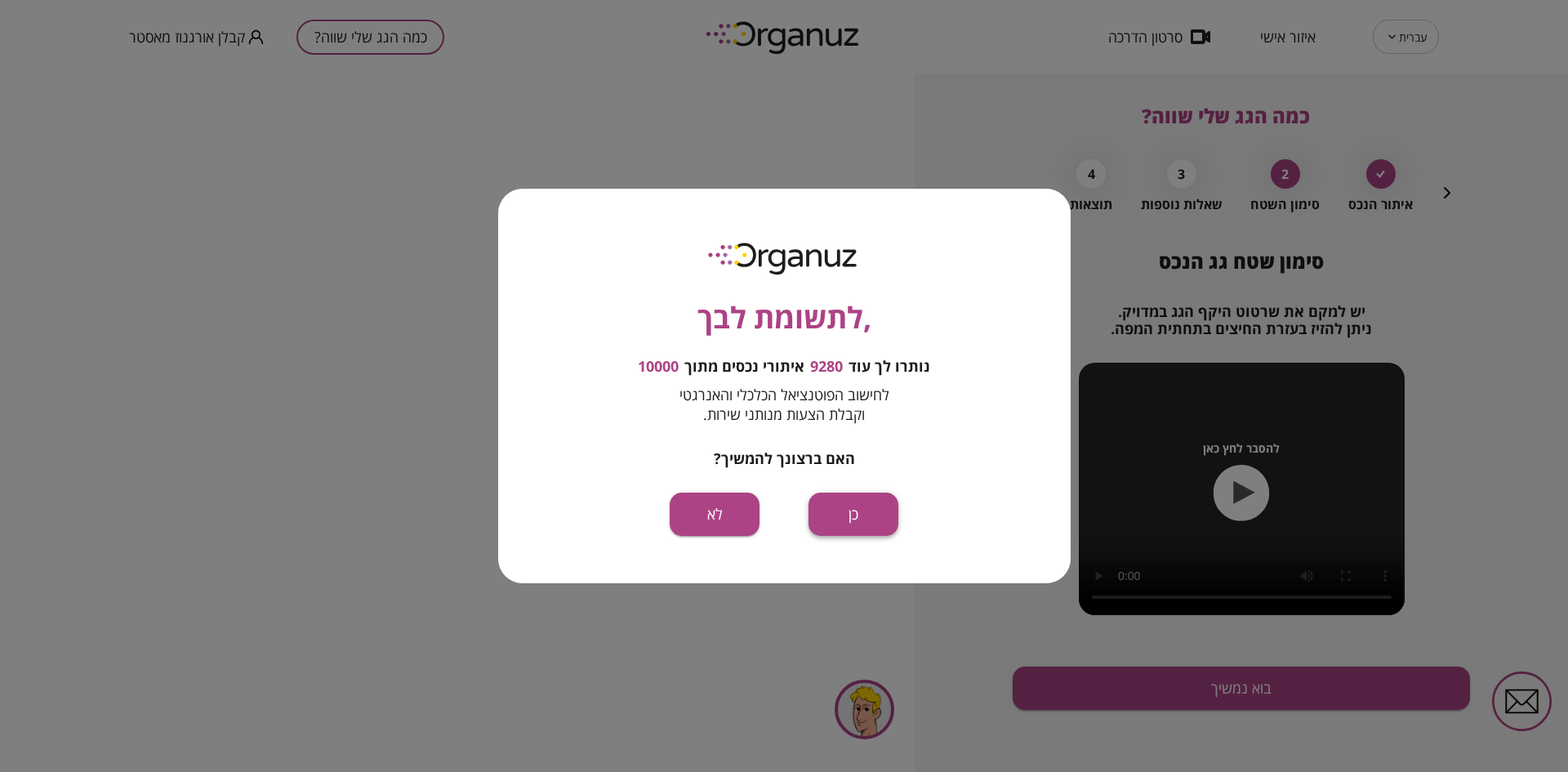
click at [853, 510] on button "כן" at bounding box center [853, 514] width 89 height 44
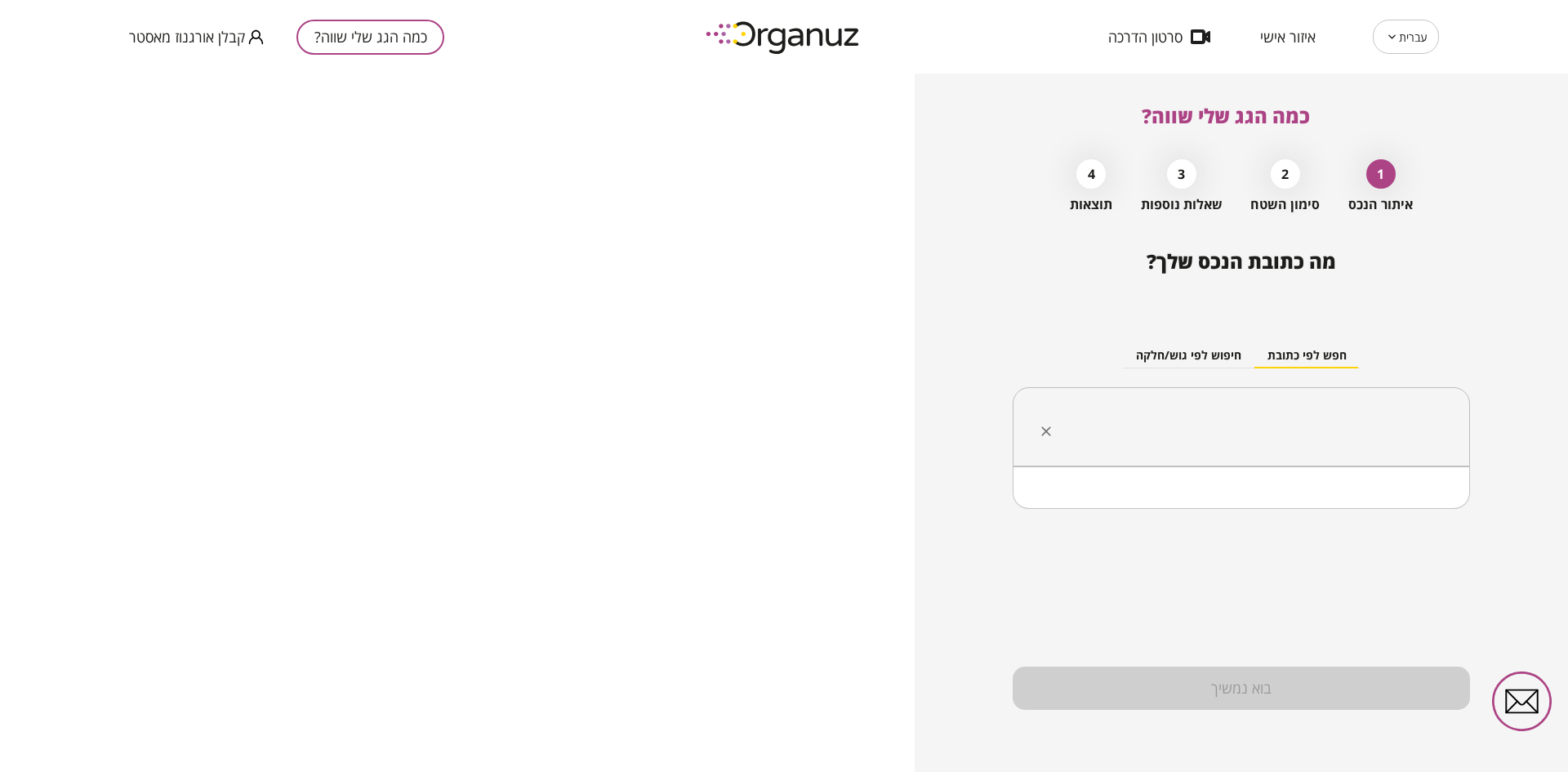
click at [1255, 424] on input "text" at bounding box center [1248, 427] width 406 height 41
click at [1307, 514] on li "שביל הטובה ירושלים" at bounding box center [1241, 509] width 415 height 30
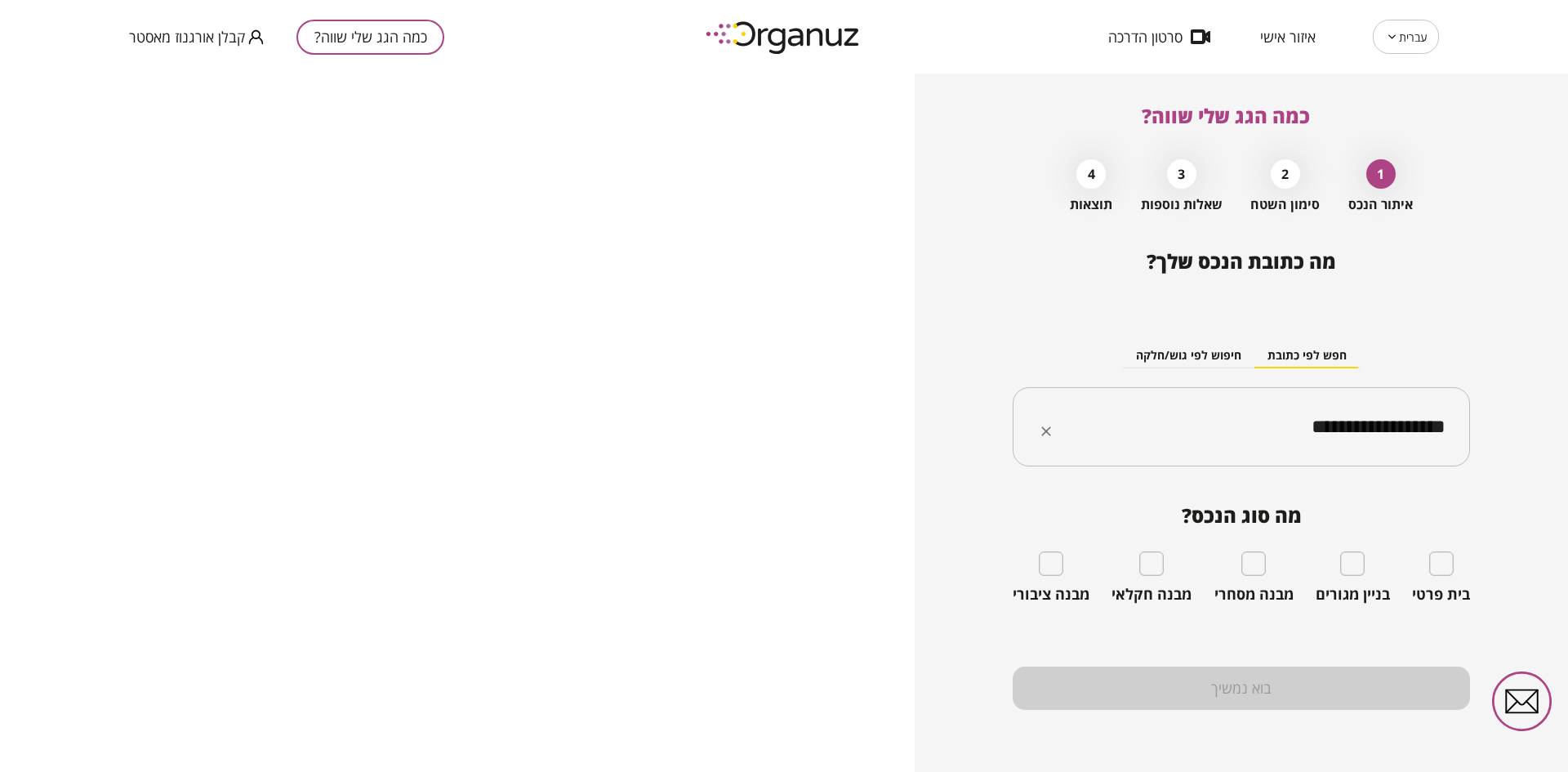
type input "**********"
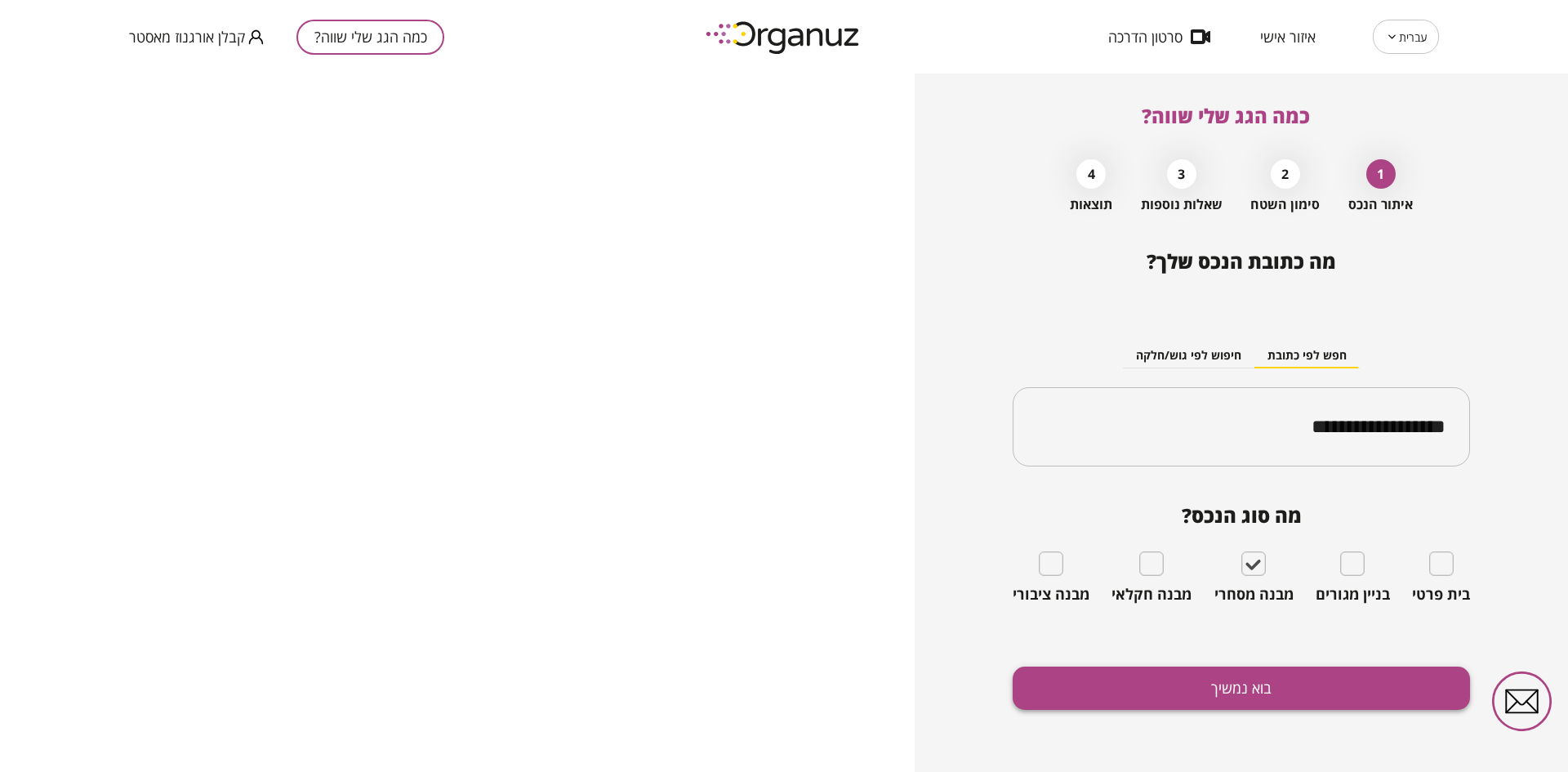
click at [1193, 693] on button "בוא נמשיך" at bounding box center [1242, 688] width 457 height 44
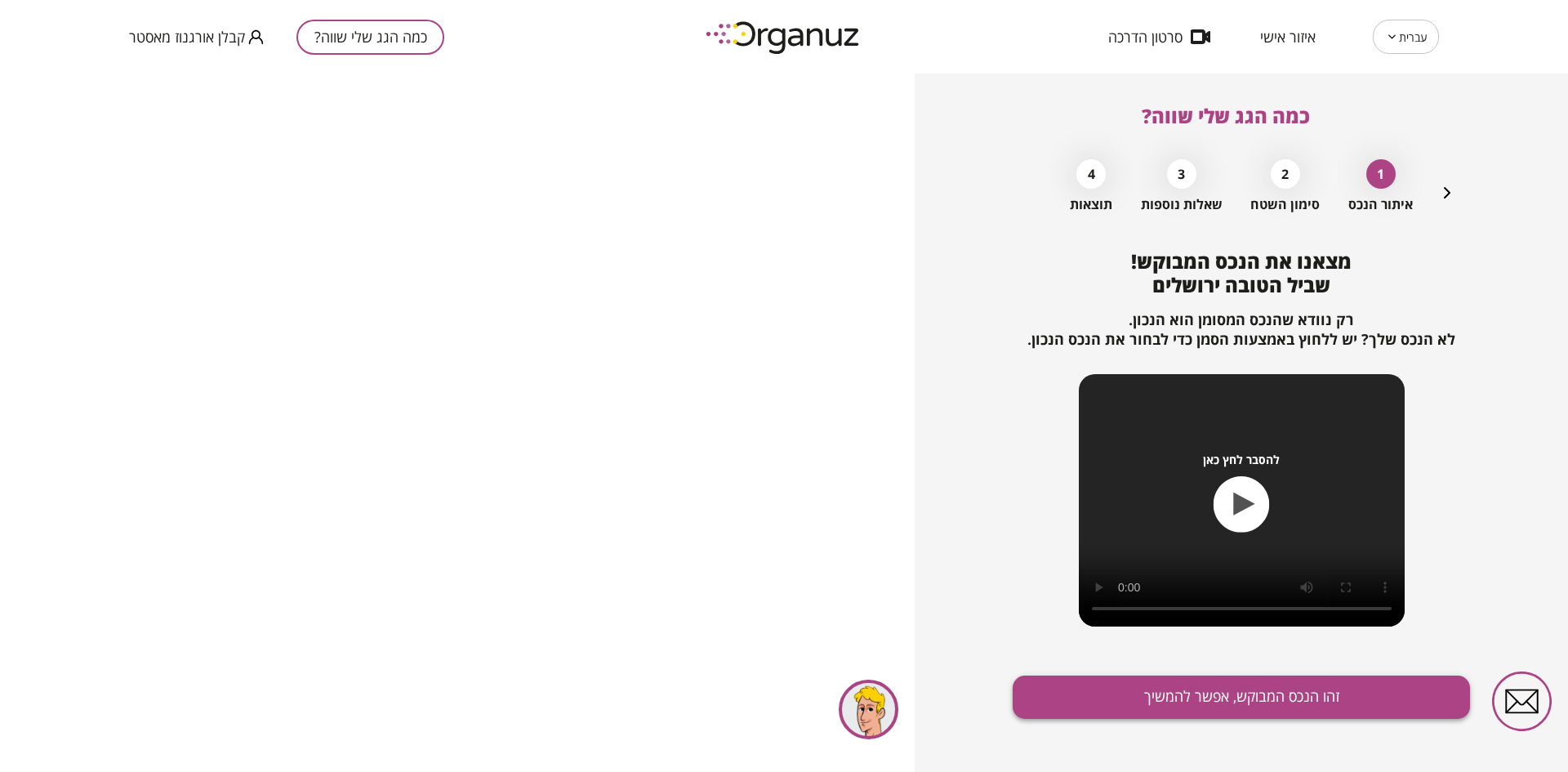
click at [1182, 692] on button "זהו הנכס המבוקש, אפשר להמשיך" at bounding box center [1242, 697] width 457 height 44
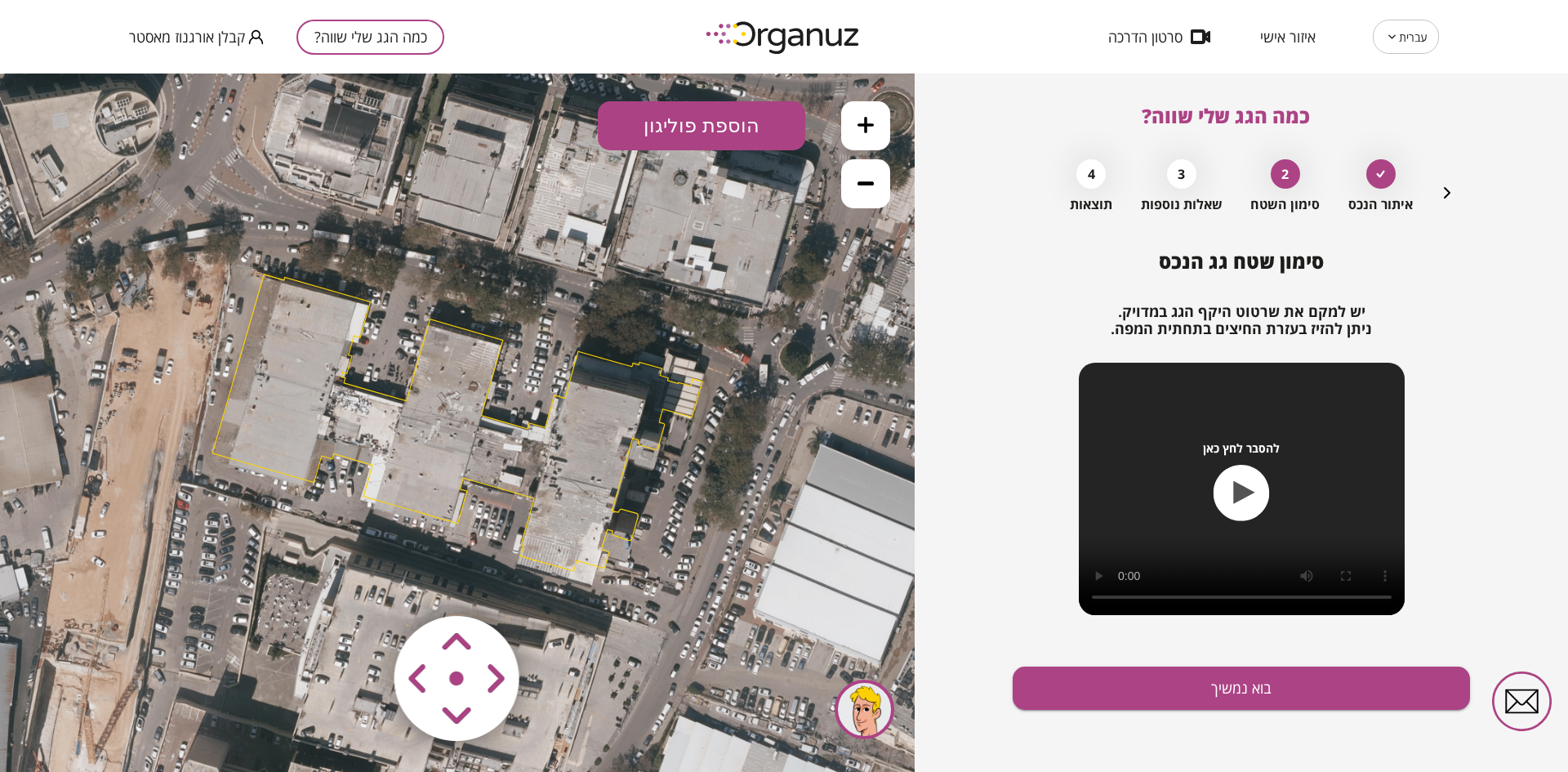
click at [858, 121] on icon at bounding box center [866, 124] width 16 height 16
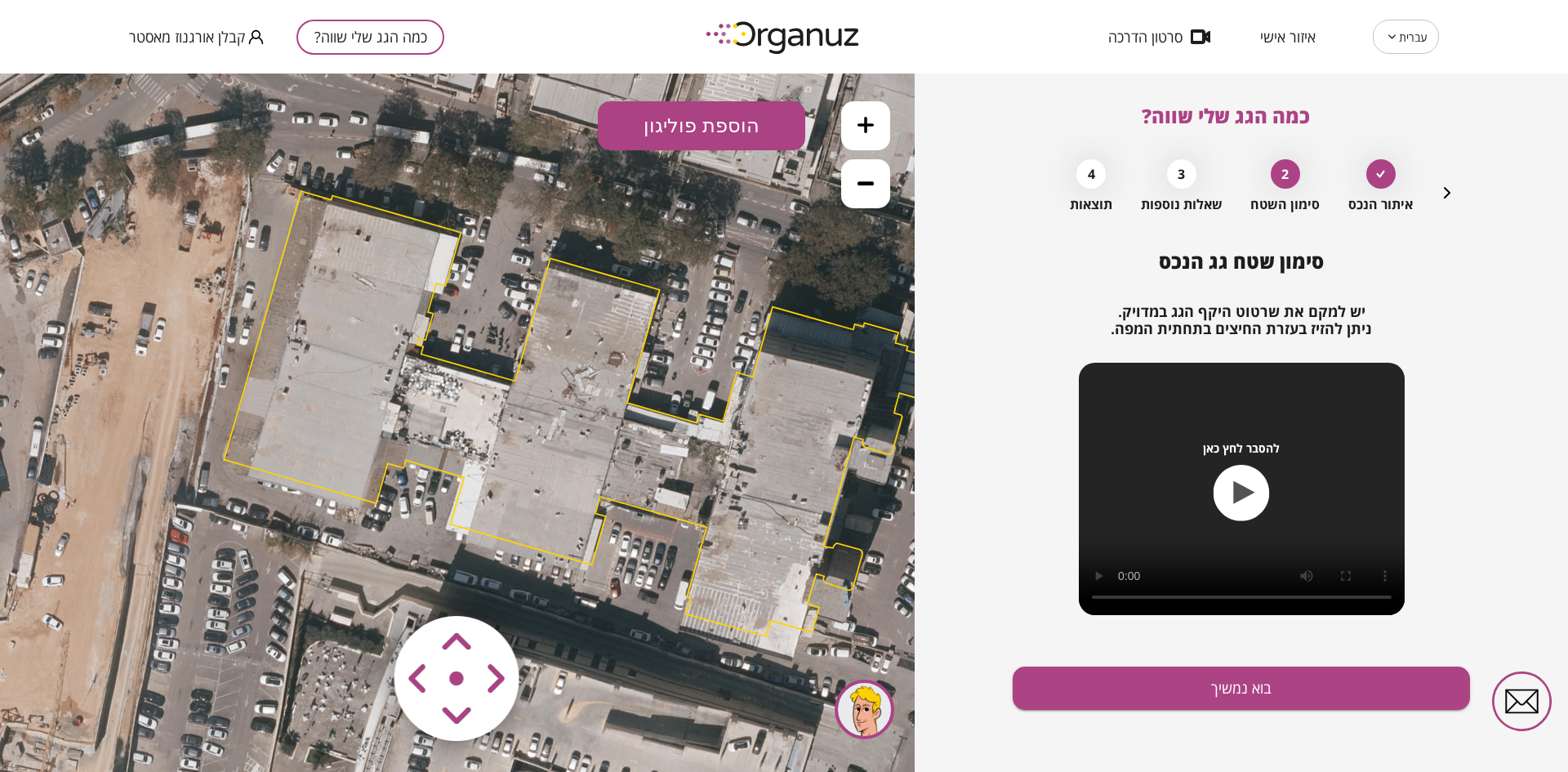
drag, startPoint x: 455, startPoint y: 416, endPoint x: 557, endPoint y: 407, distance: 102.4
click at [557, 407] on polygon at bounding box center [591, 414] width 735 height 446
click at [360, 582] on area at bounding box center [360, 582] width 0 height 0
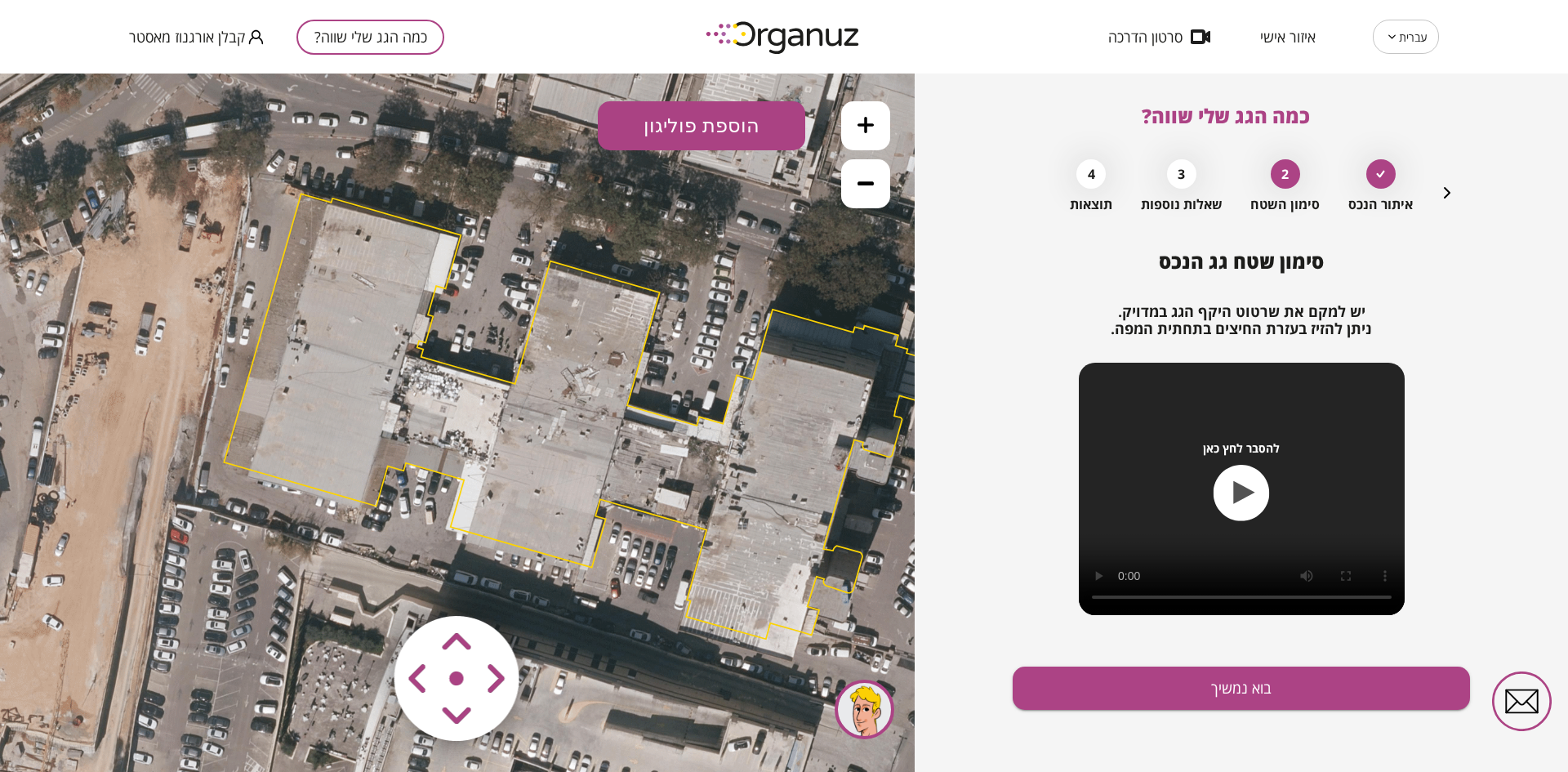
click at [360, 582] on area at bounding box center [360, 582] width 0 height 0
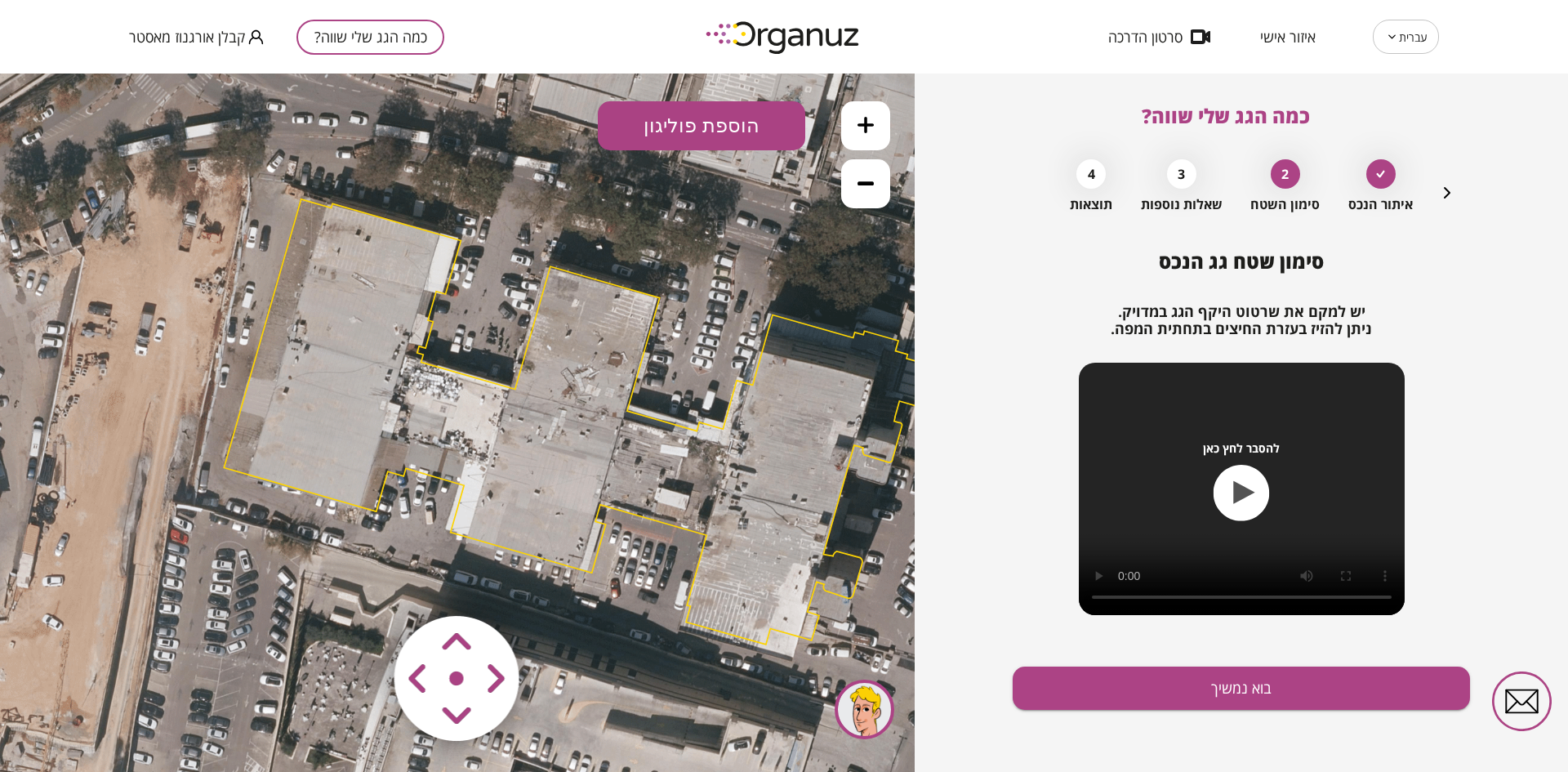
click at [360, 582] on area at bounding box center [360, 582] width 0 height 0
click at [458, 247] on polygon at bounding box center [591, 424] width 735 height 446
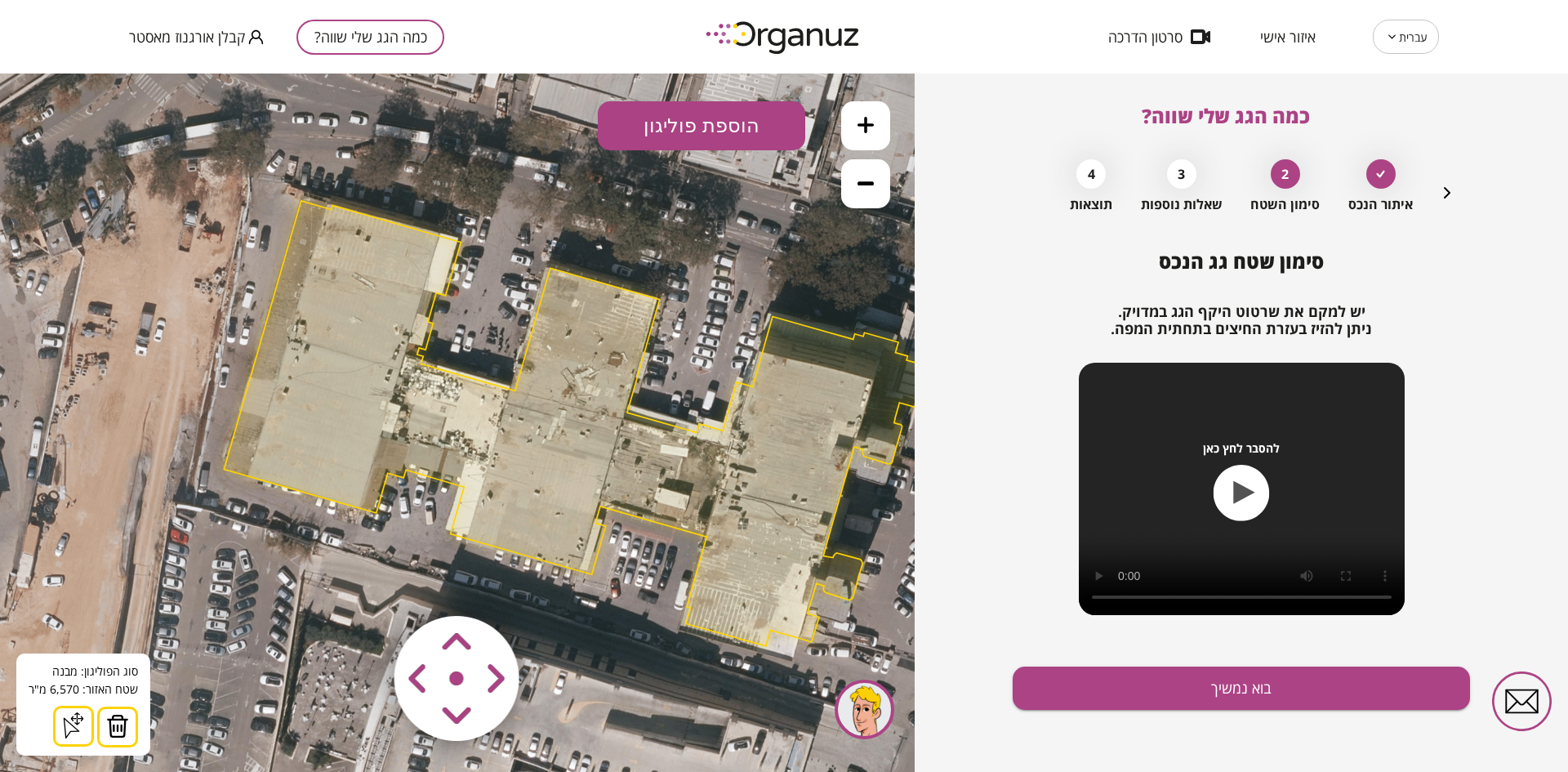
click at [107, 724] on img at bounding box center [117, 726] width 23 height 25
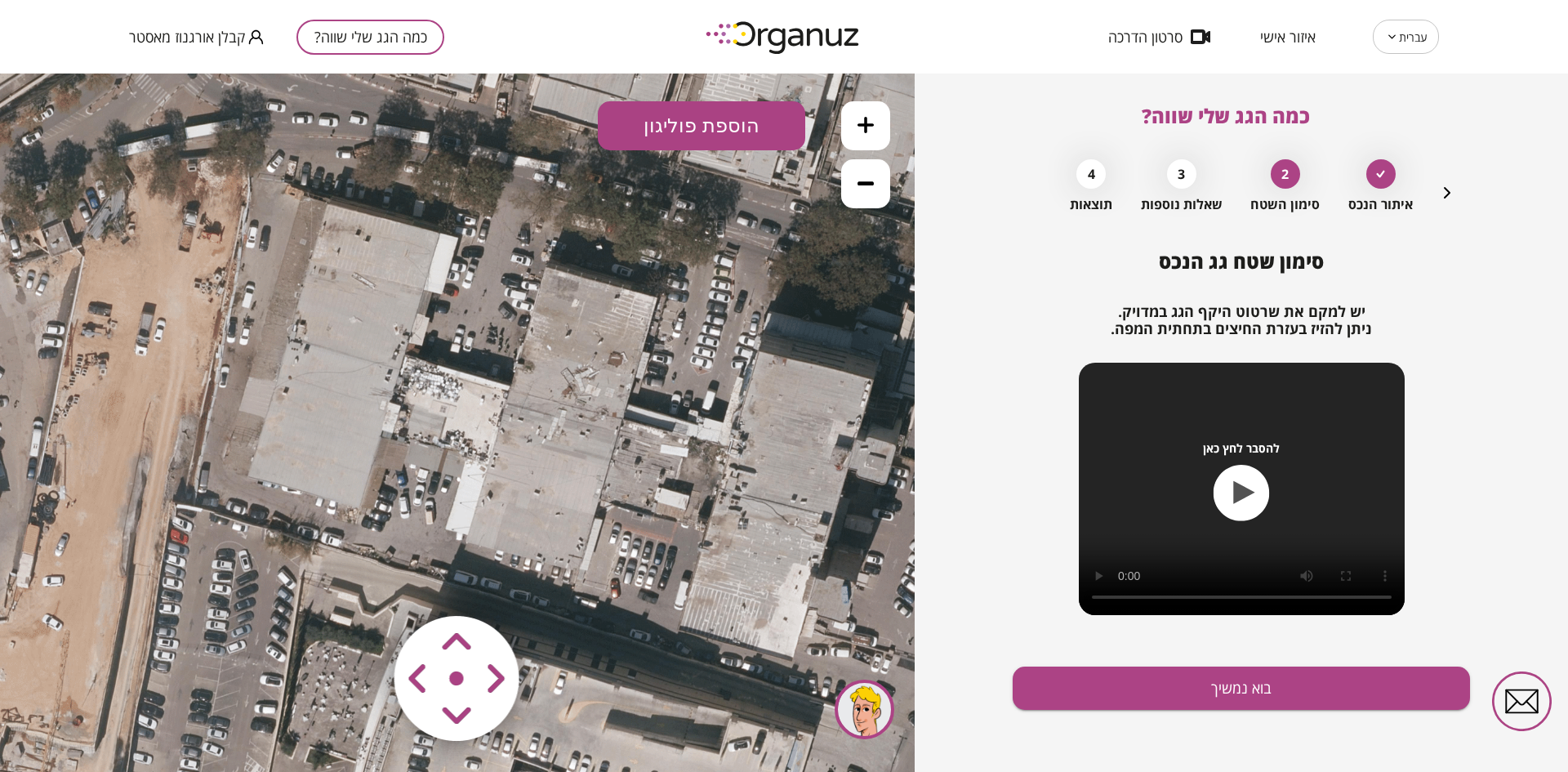
click at [674, 118] on button "הוספת פוליגון" at bounding box center [701, 125] width 208 height 49
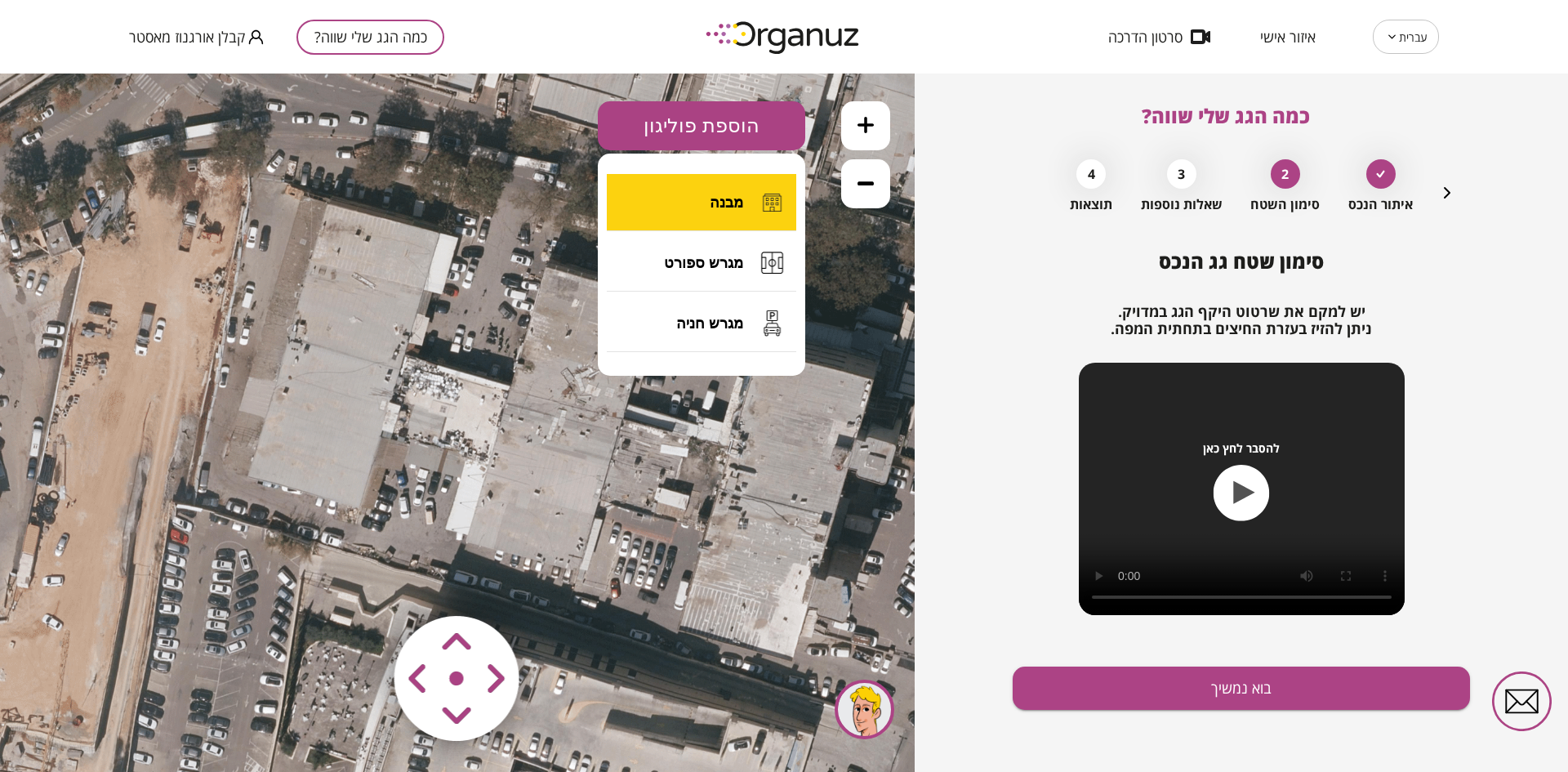
click at [675, 213] on button "מבנה" at bounding box center [701, 203] width 190 height 58
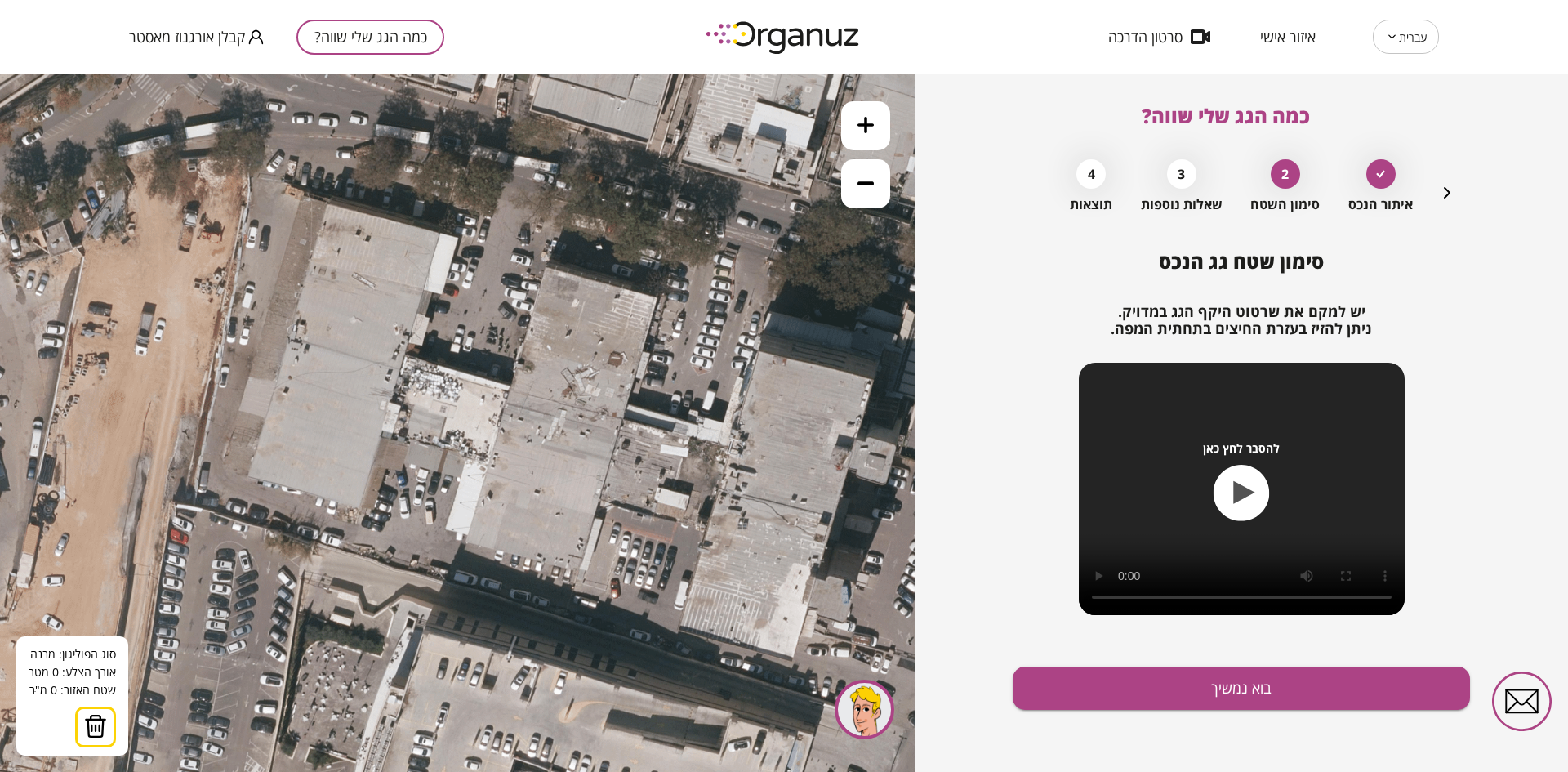
click at [247, 477] on icon at bounding box center [591, 415] width 2207 height 2209
click at [249, 474] on button at bounding box center [246, 476] width 7 height 7
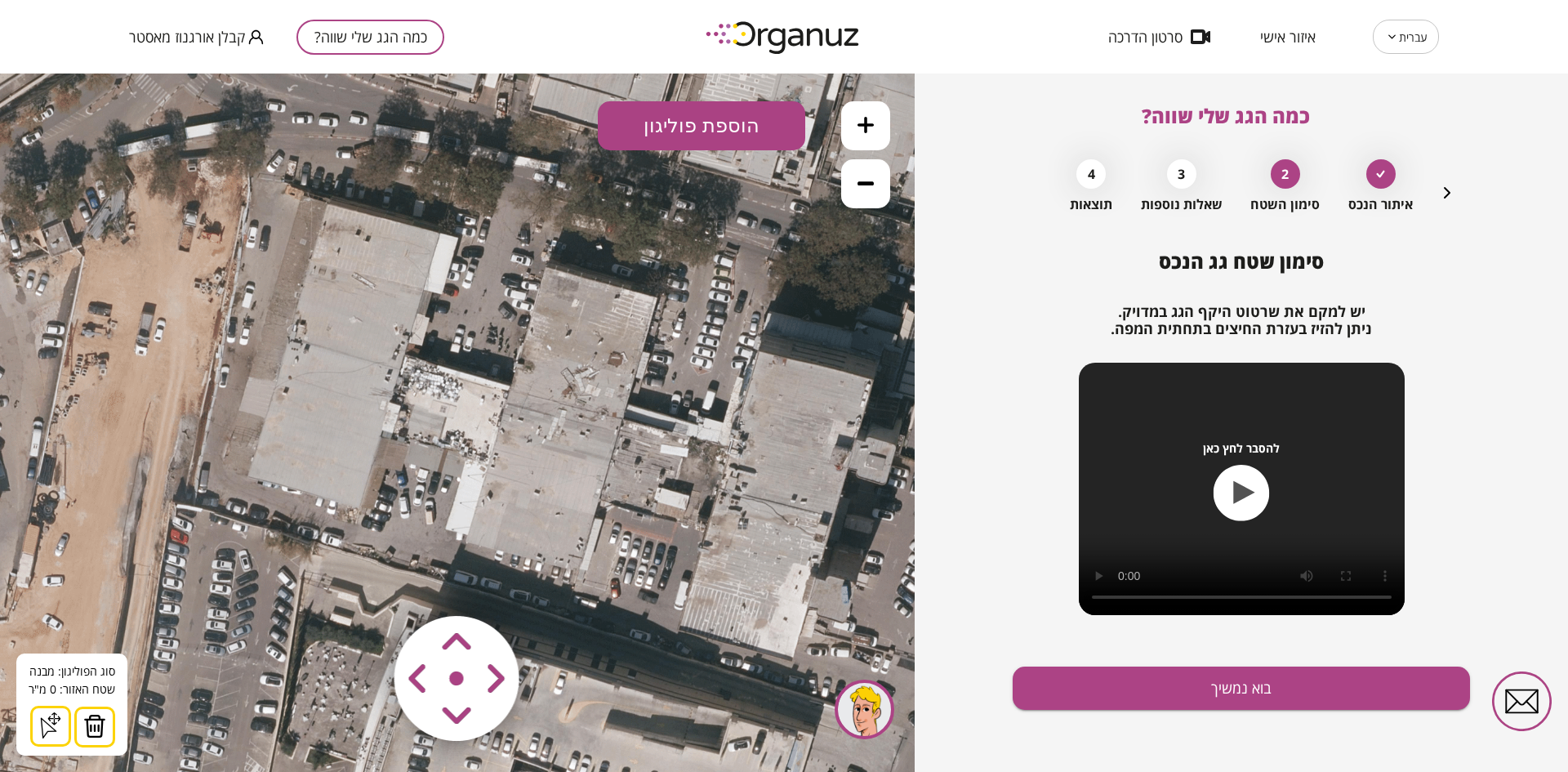
click at [87, 724] on img at bounding box center [94, 726] width 23 height 25
click at [656, 112] on button "הוספת פוליגון" at bounding box center [701, 125] width 208 height 49
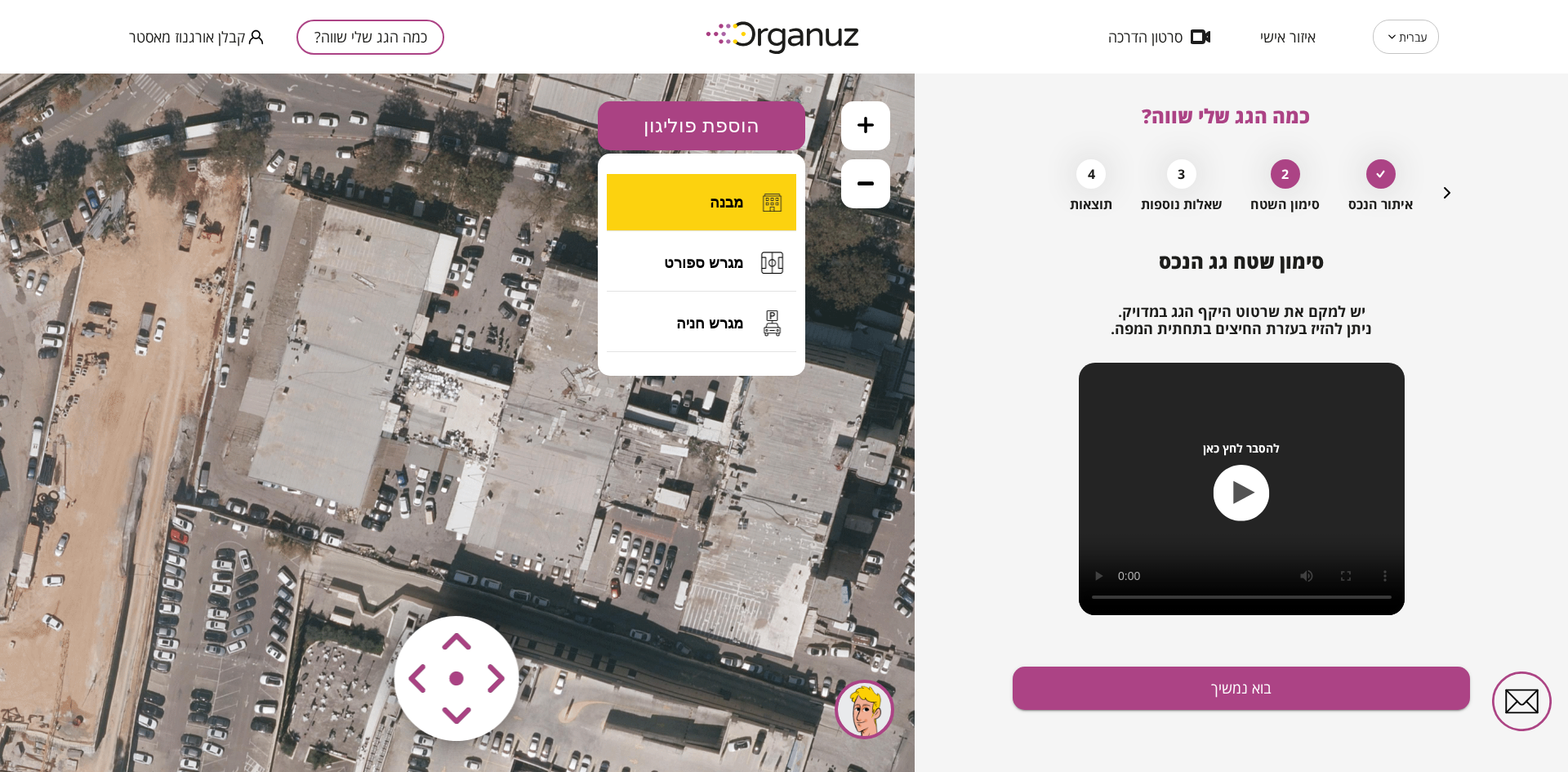
click at [653, 197] on button "מבנה" at bounding box center [701, 203] width 190 height 58
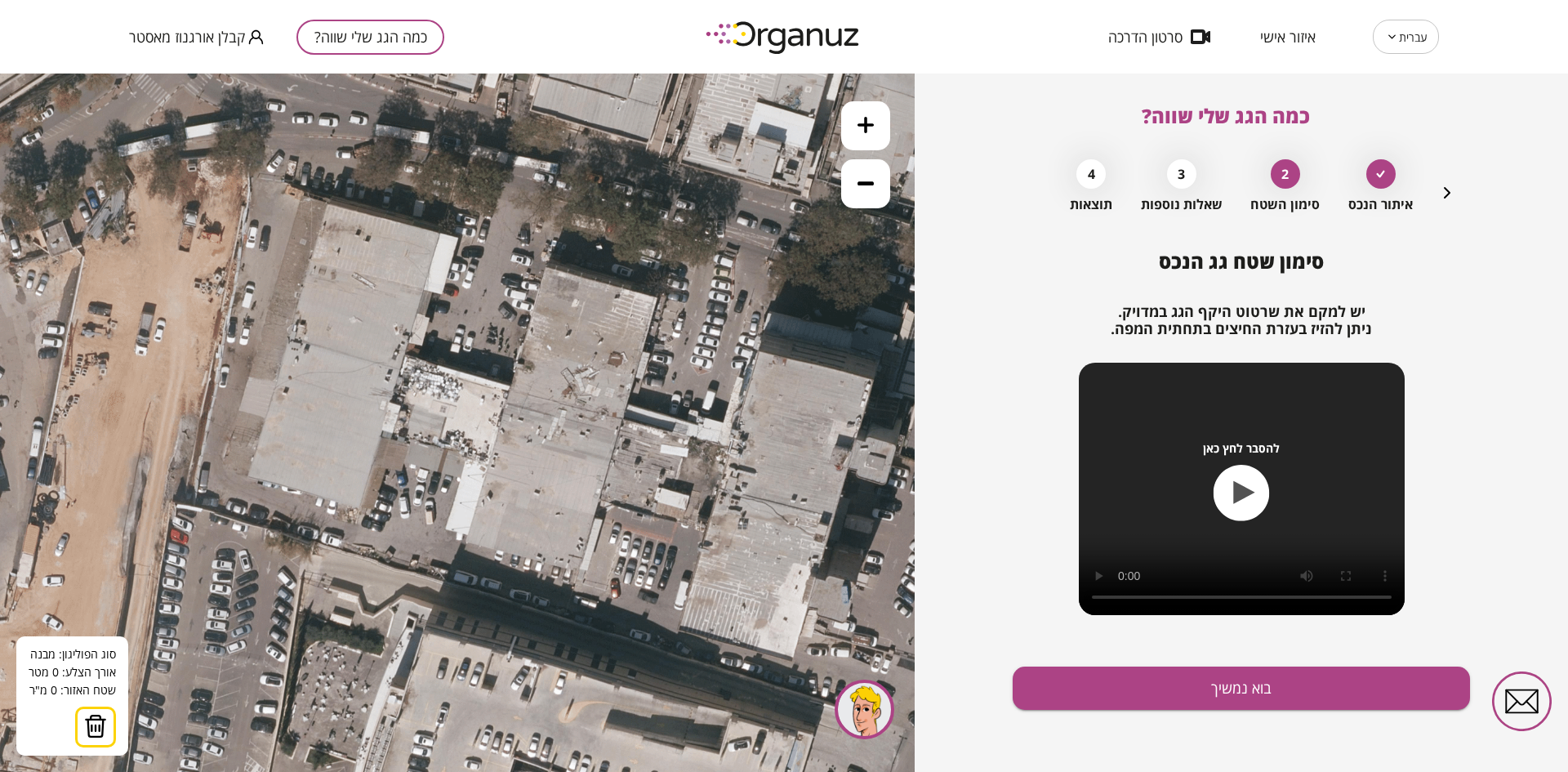
click at [247, 474] on icon at bounding box center [591, 415] width 2207 height 2209
click at [360, 507] on icon at bounding box center [591, 415] width 2207 height 2209
click at [380, 444] on polygon at bounding box center [313, 476] width 133 height 64
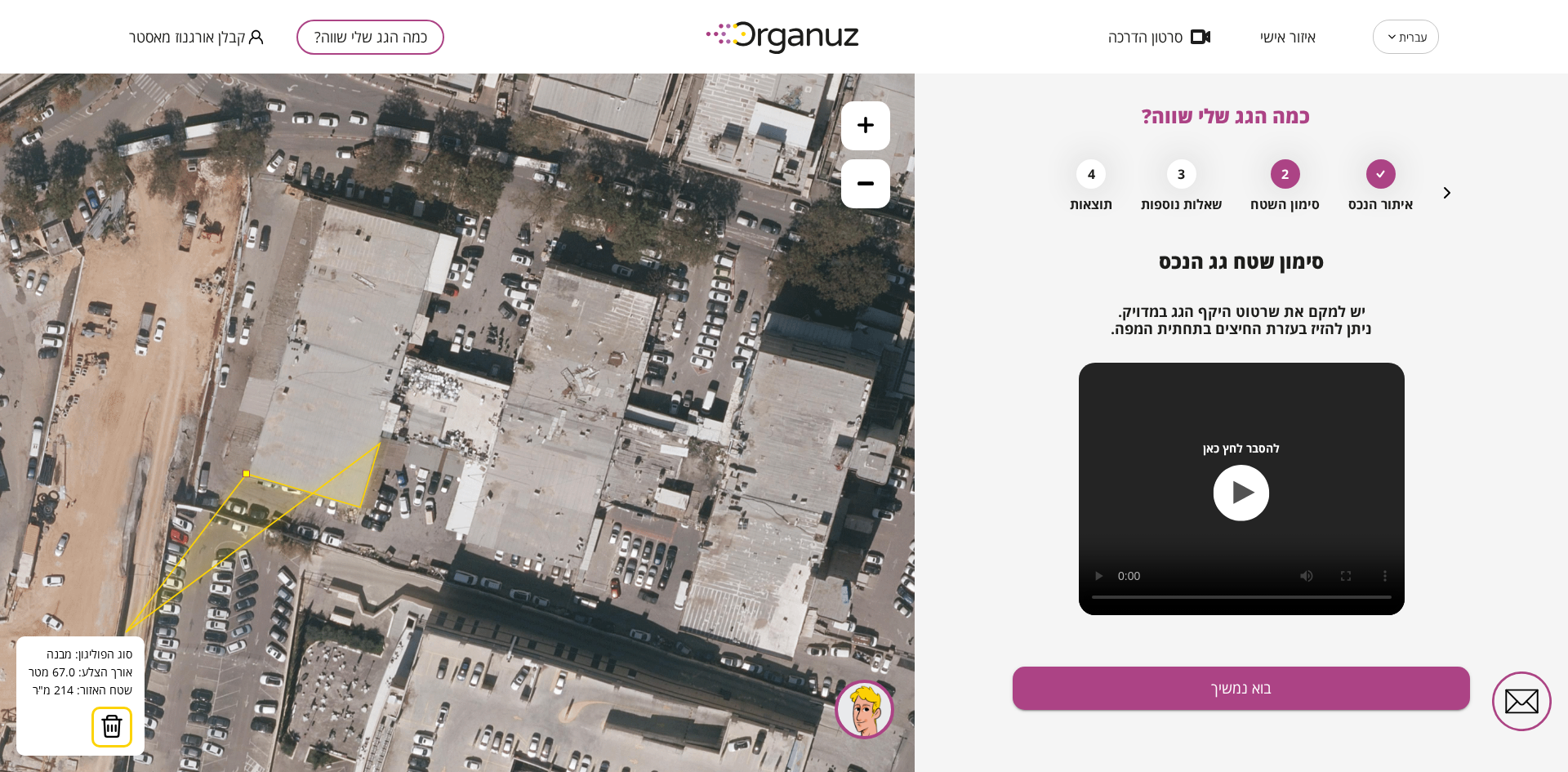
click at [105, 717] on img at bounding box center [111, 726] width 23 height 25
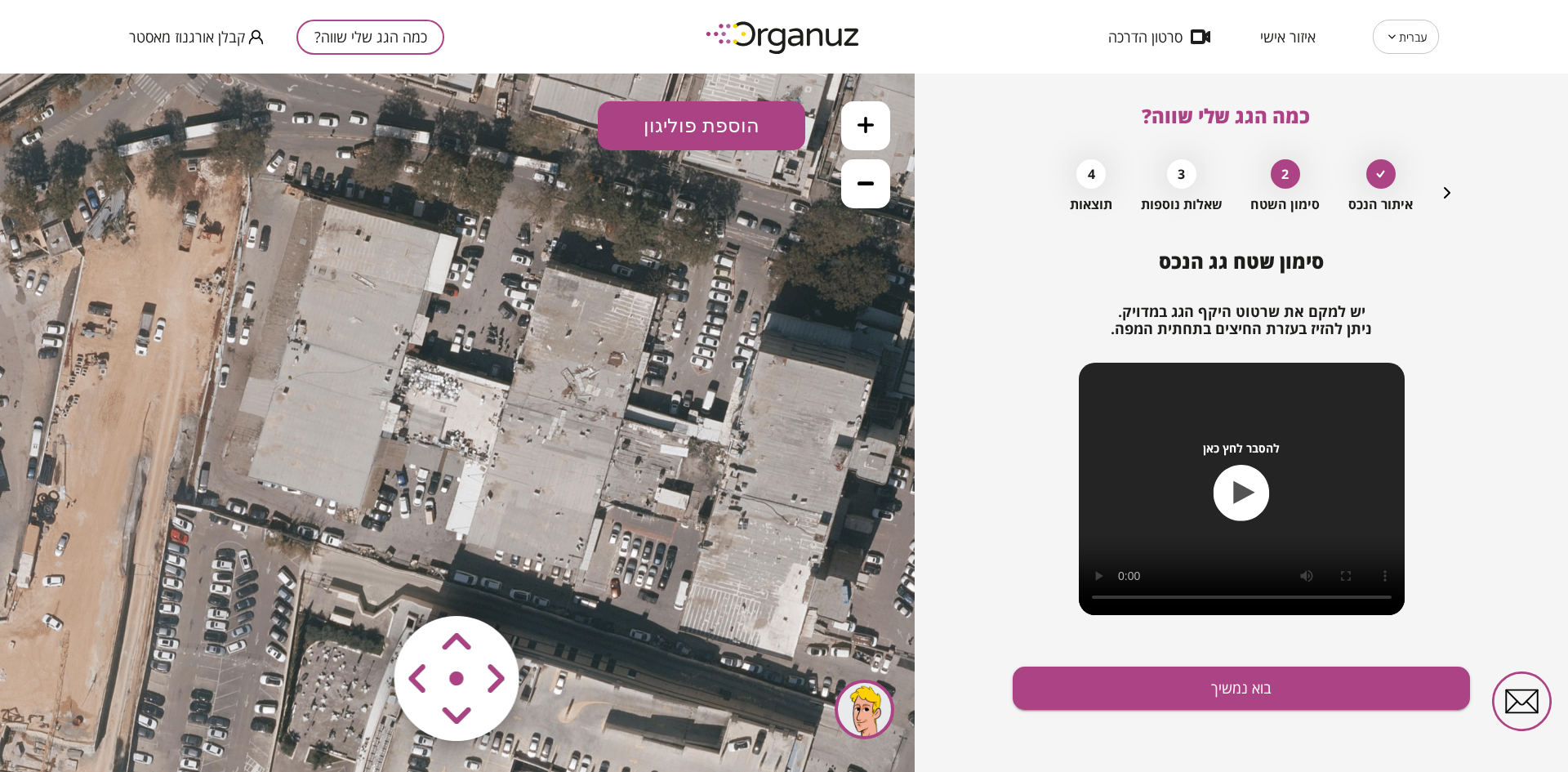
click at [629, 121] on button "הוספת פוליגון" at bounding box center [701, 125] width 208 height 49
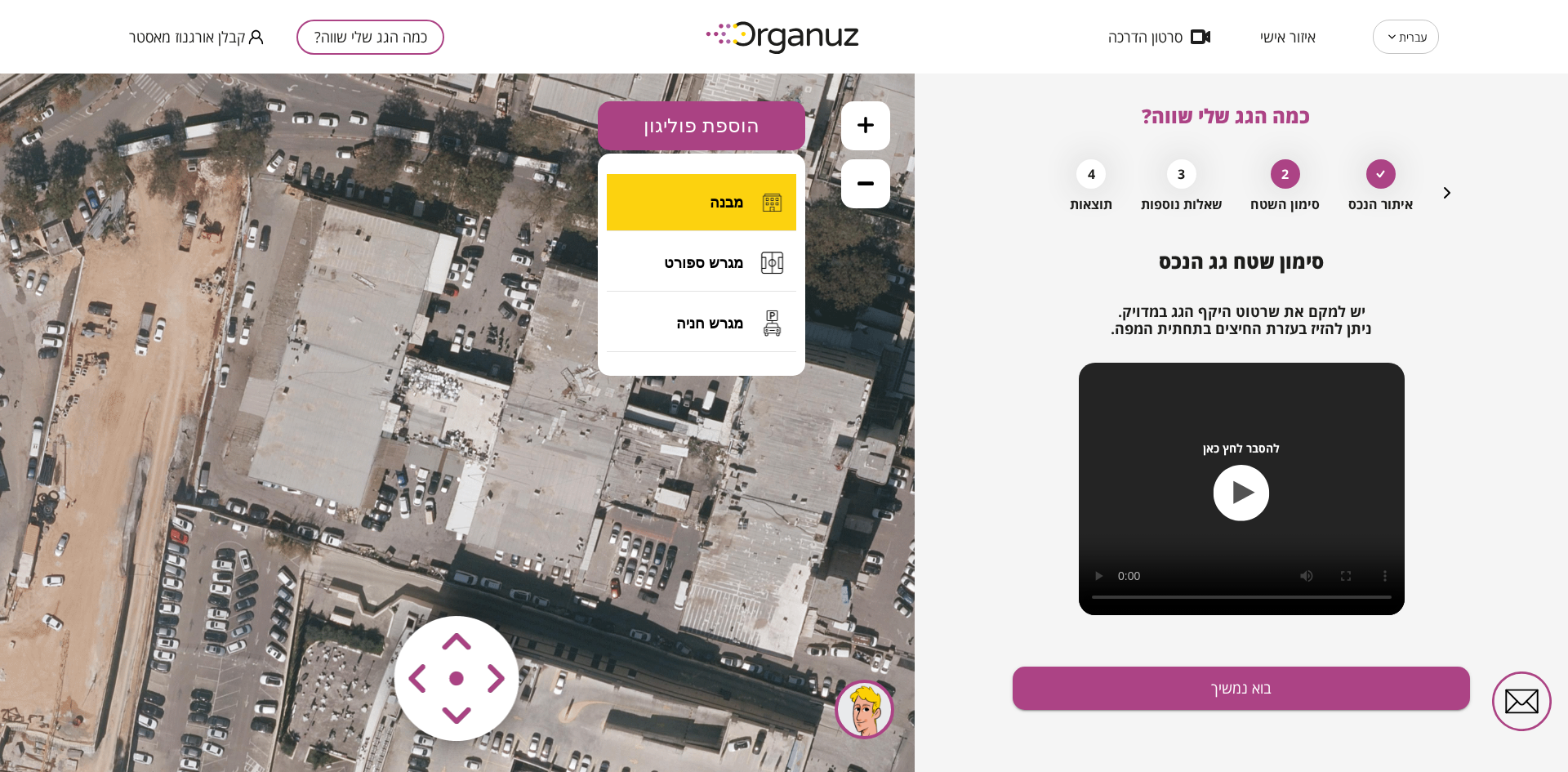
click at [643, 190] on button "מבנה" at bounding box center [701, 203] width 190 height 58
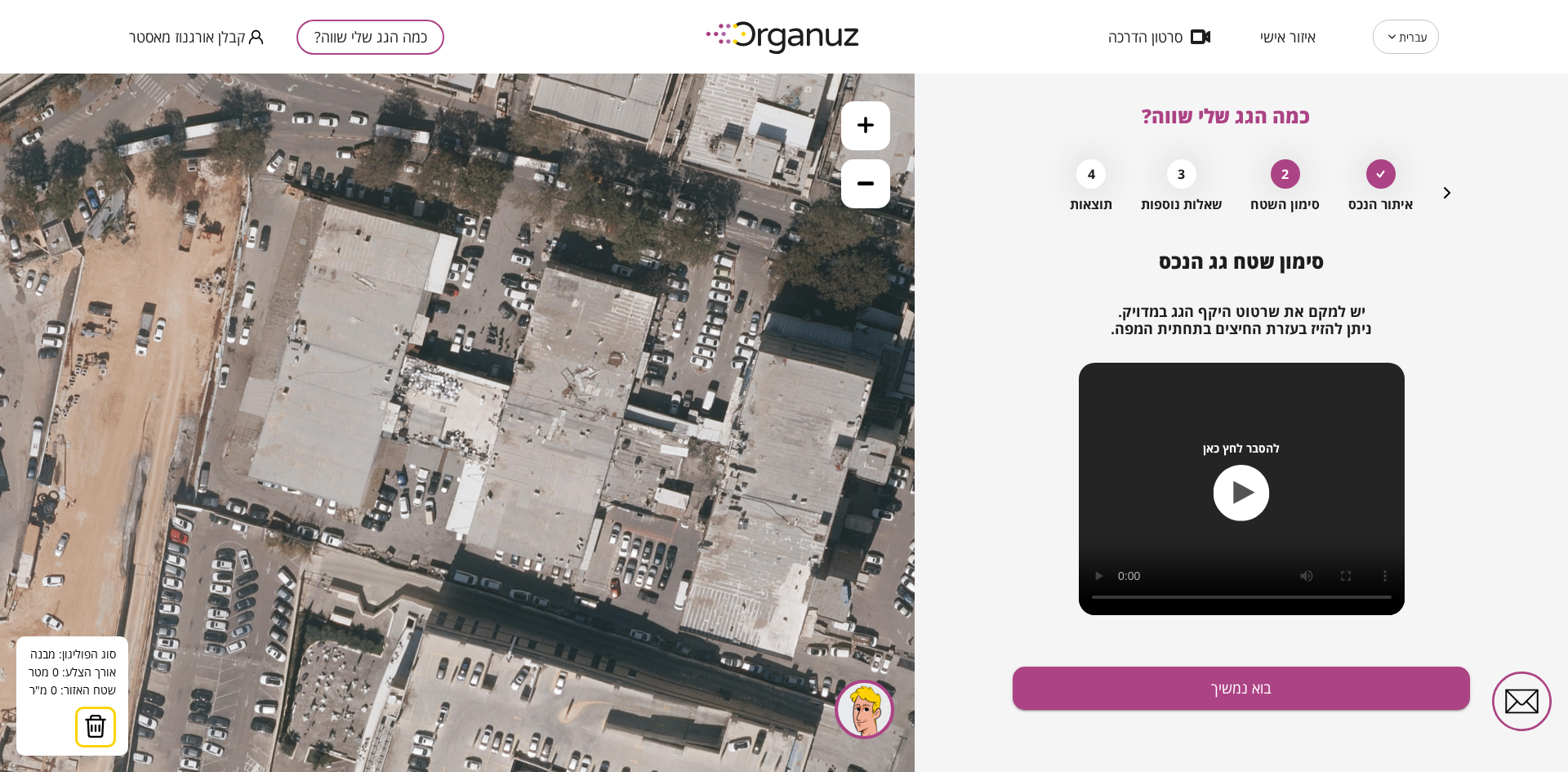
click at [248, 478] on icon at bounding box center [591, 415] width 2207 height 2209
click at [359, 508] on icon at bounding box center [591, 415] width 2207 height 2209
click at [370, 472] on polygon at bounding box center [308, 489] width 122 height 37
click at [257, 442] on polygon at bounding box center [308, 475] width 122 height 67
click at [247, 479] on button at bounding box center [247, 477] width 7 height 7
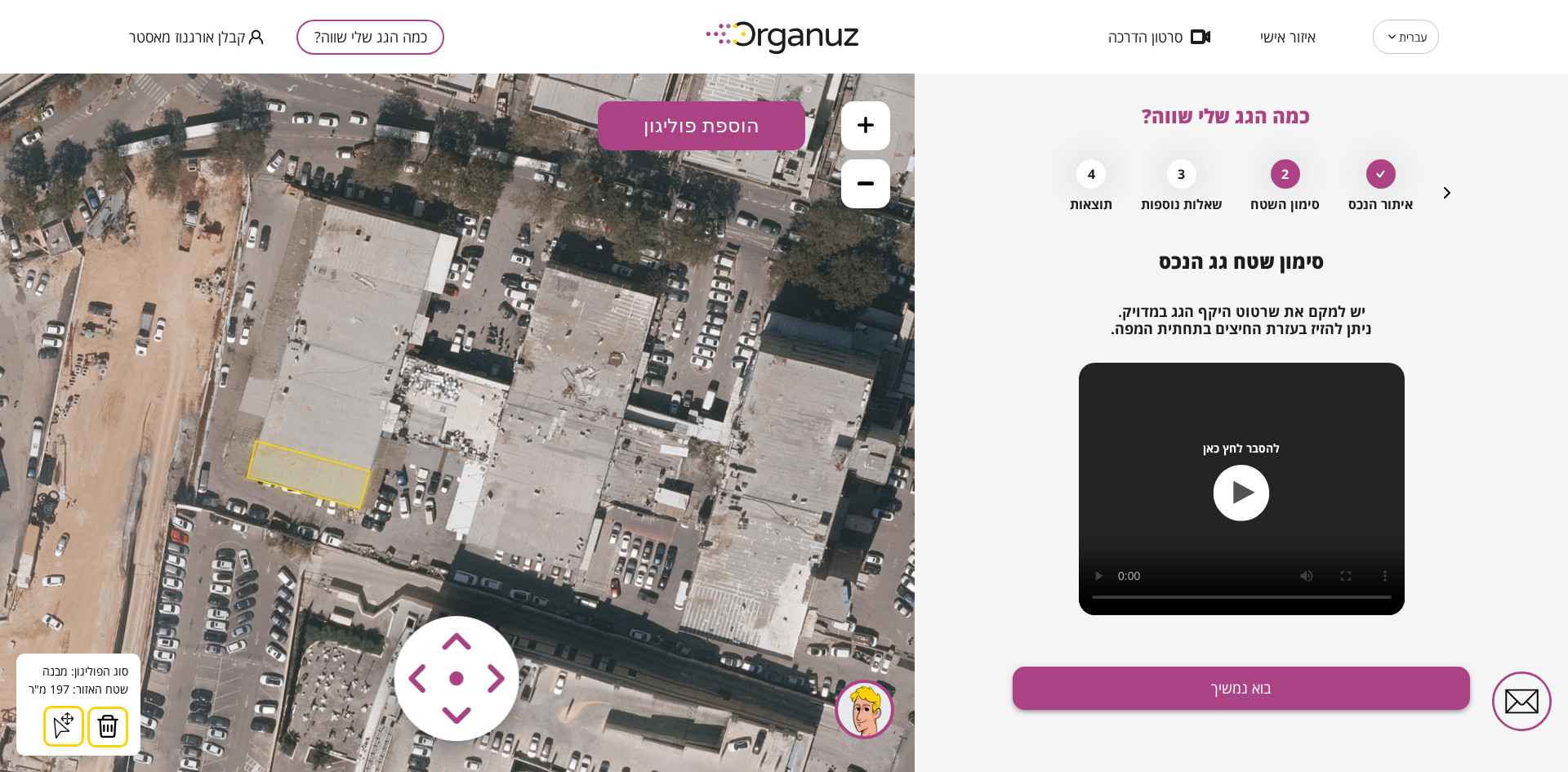
click at [1064, 686] on button "בוא נמשיך" at bounding box center [1242, 688] width 457 height 44
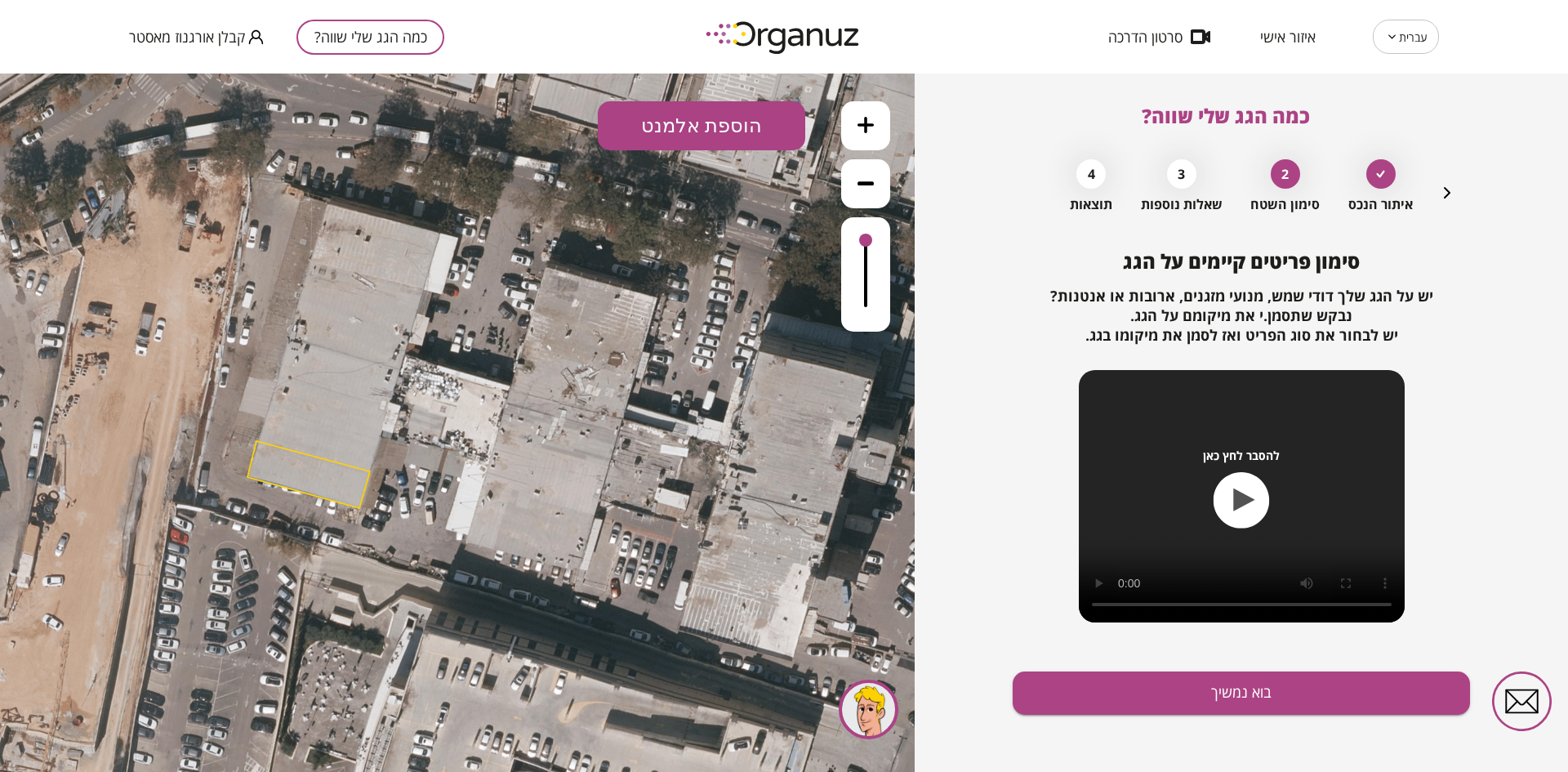
click at [696, 127] on button "הוספת אלמנט" at bounding box center [701, 125] width 208 height 49
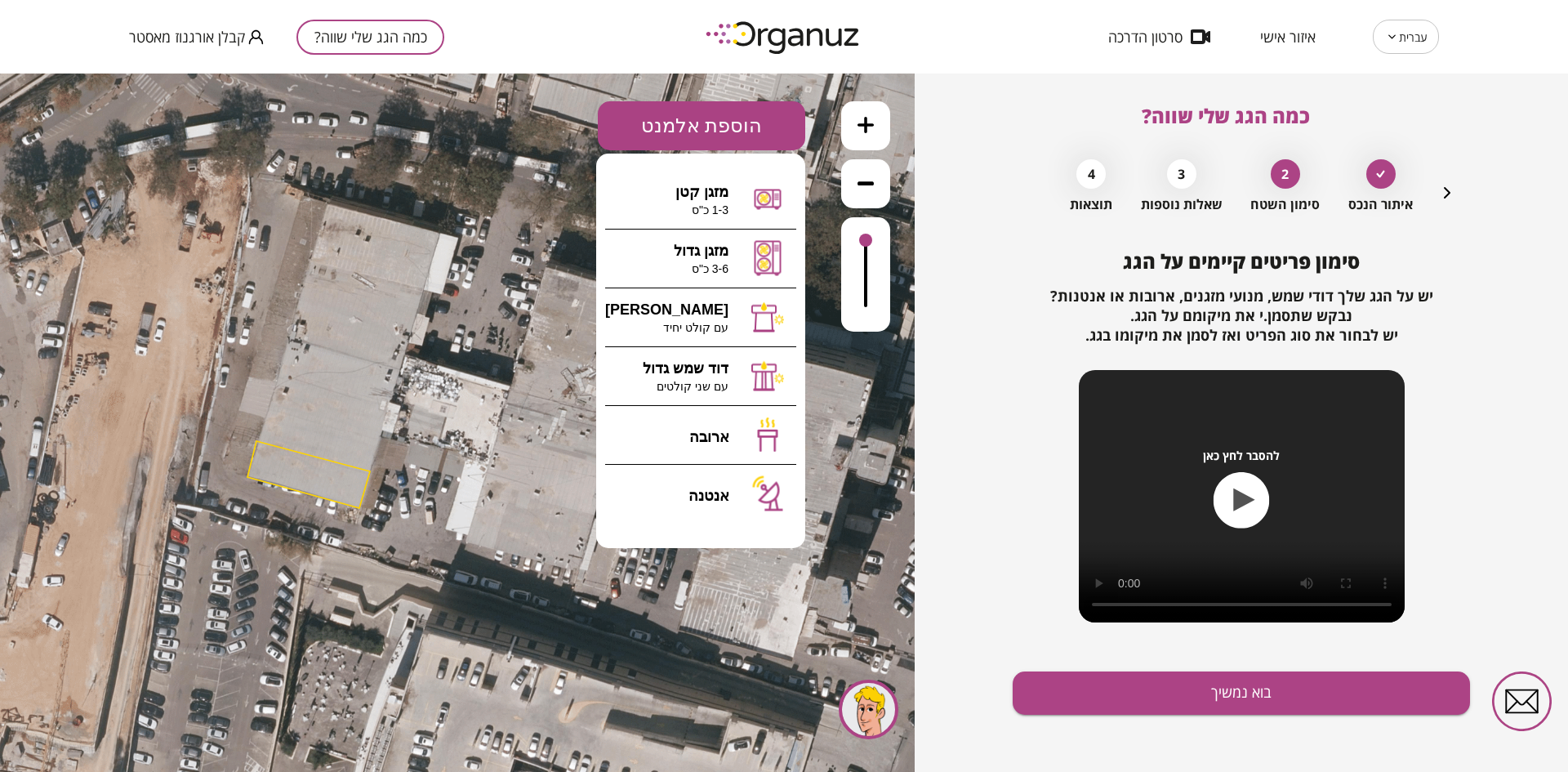
click at [696, 127] on button "הוספת אלמנט" at bounding box center [701, 125] width 208 height 49
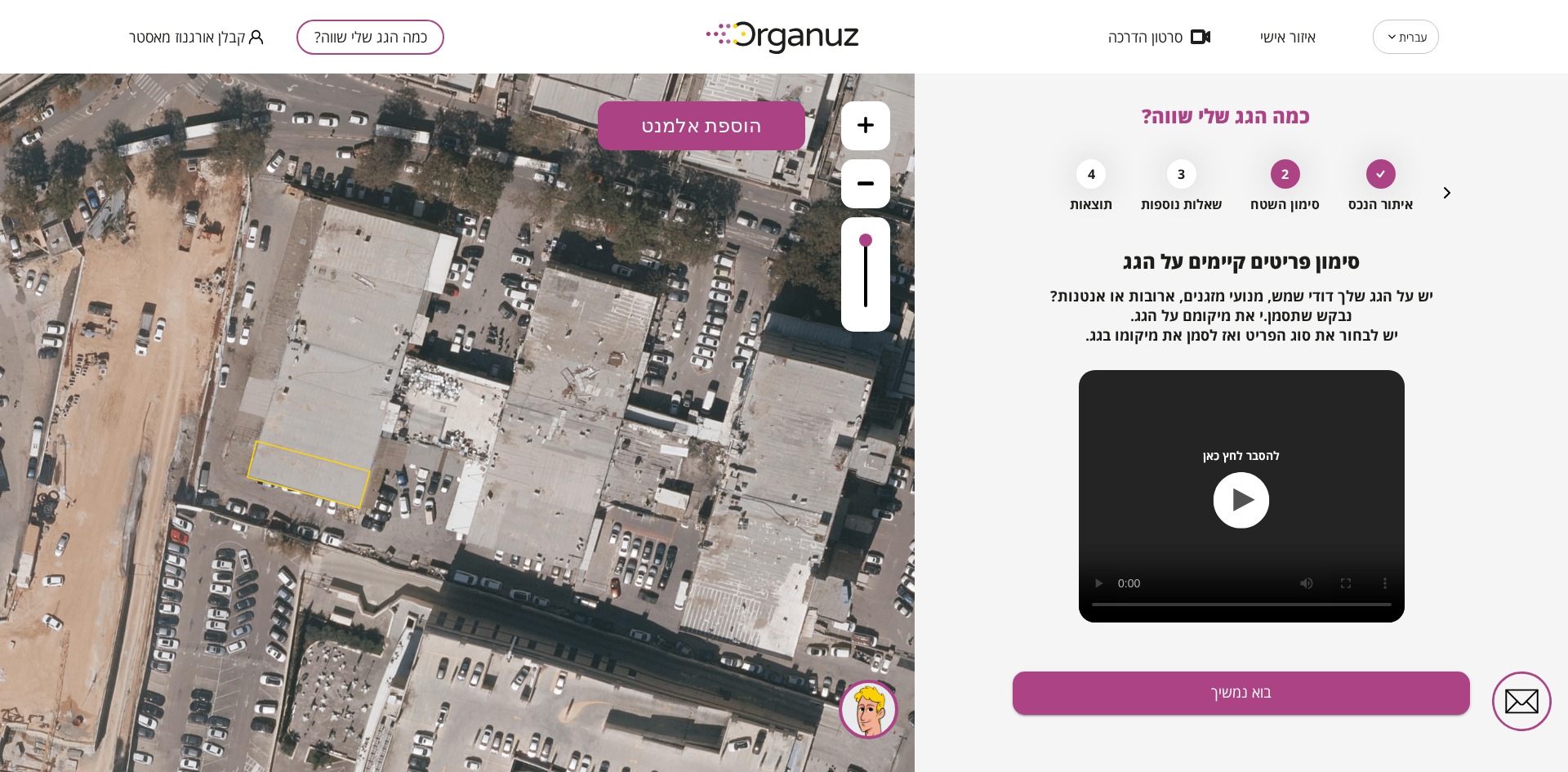
click at [1042, 679] on button "בוא נמשיך" at bounding box center [1242, 693] width 457 height 44
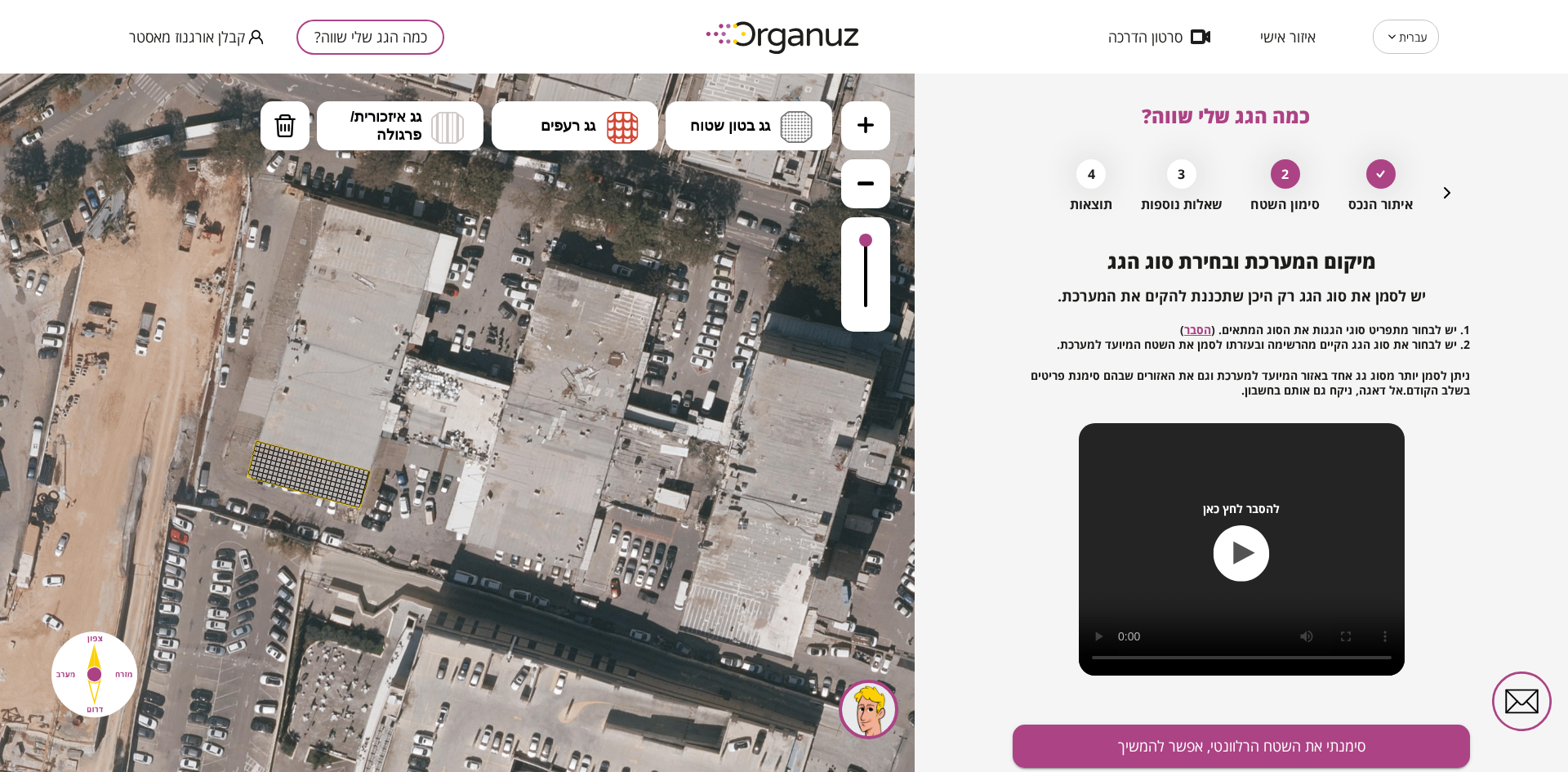
click at [866, 121] on icon at bounding box center [866, 124] width 16 height 16
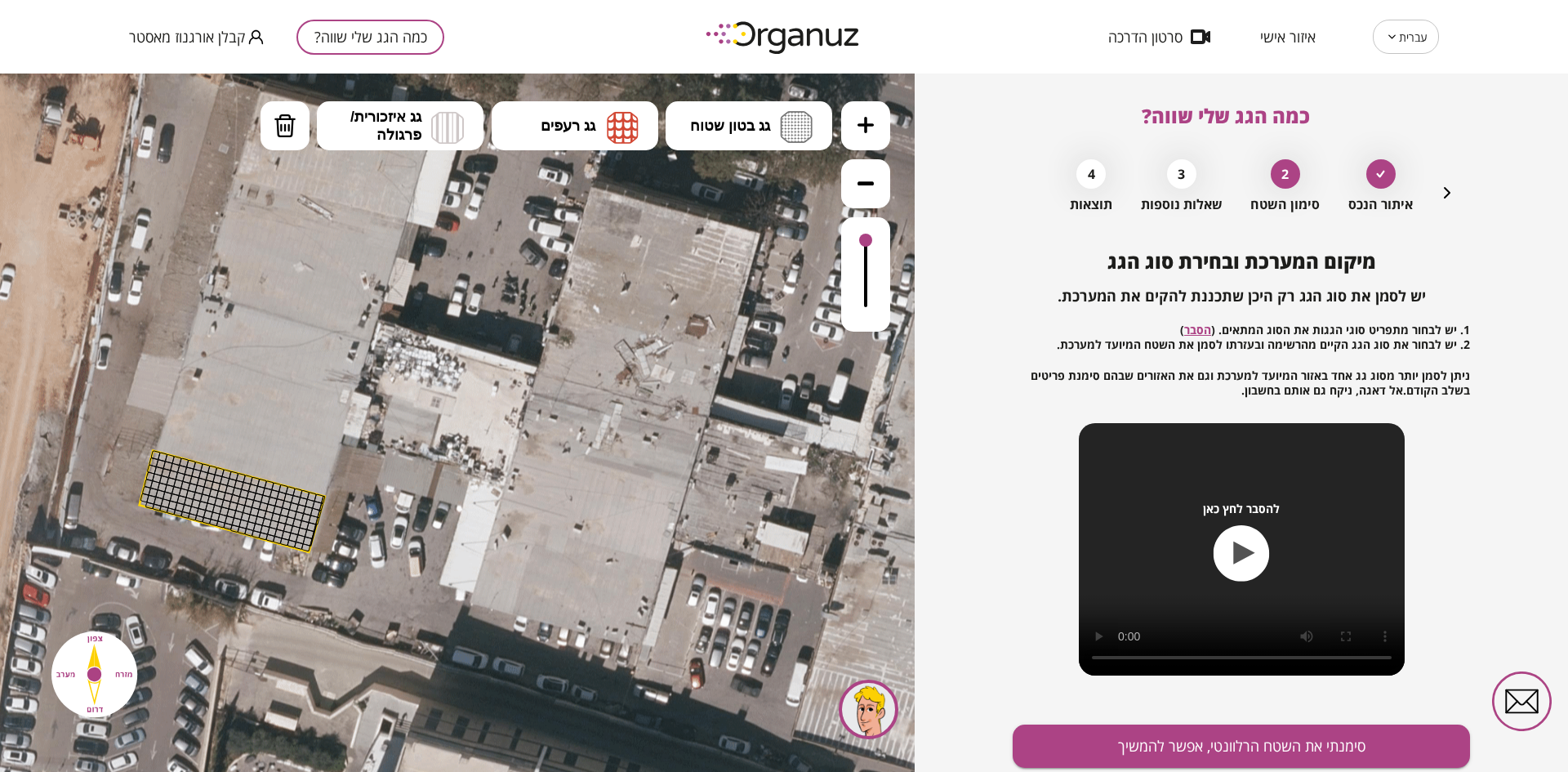
click at [866, 121] on icon at bounding box center [866, 124] width 16 height 16
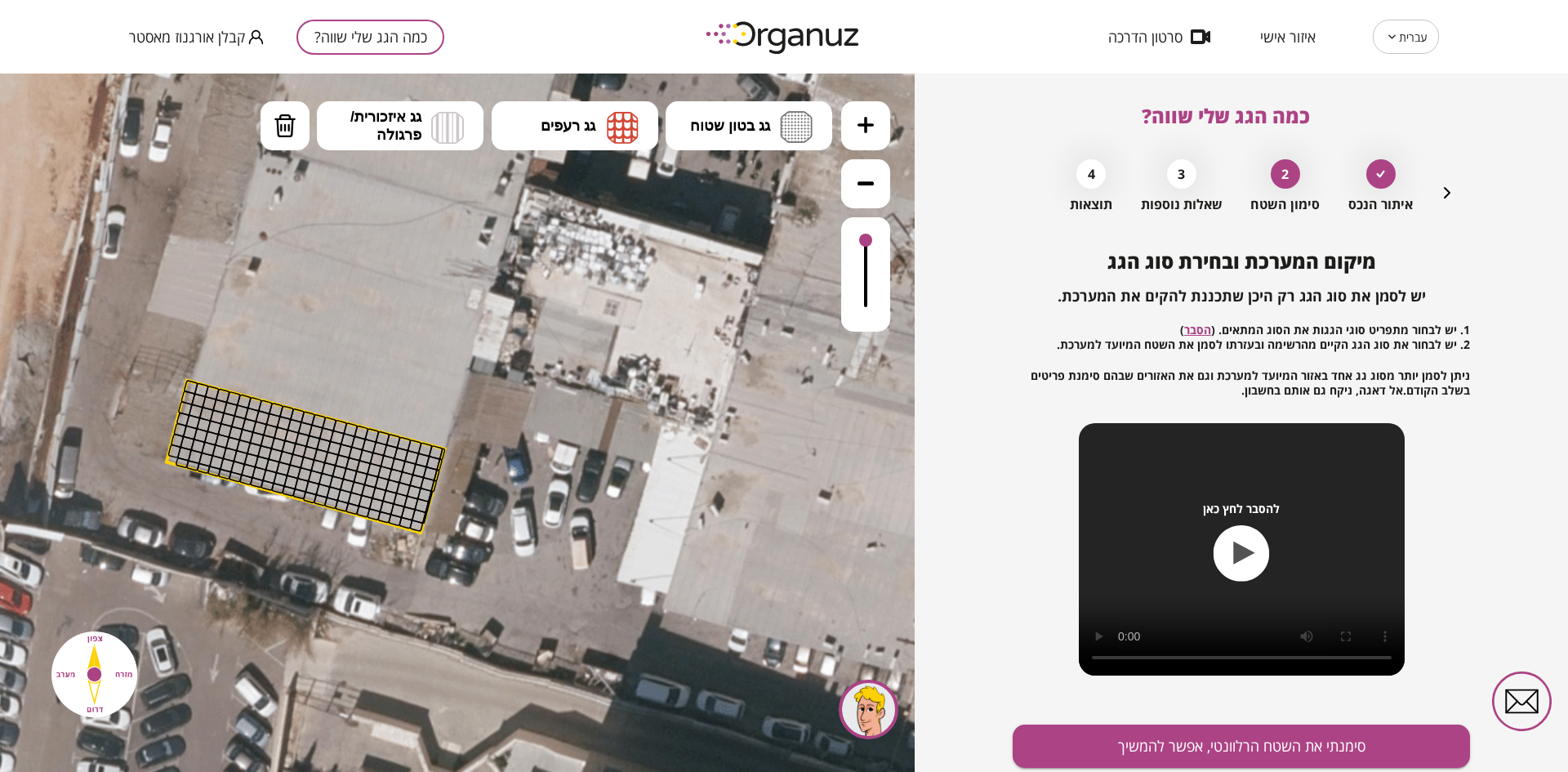
drag, startPoint x: 613, startPoint y: 379, endPoint x: 795, endPoint y: 293, distance: 201.3
click at [795, 293] on icon at bounding box center [947, 321] width 5018 height 5021
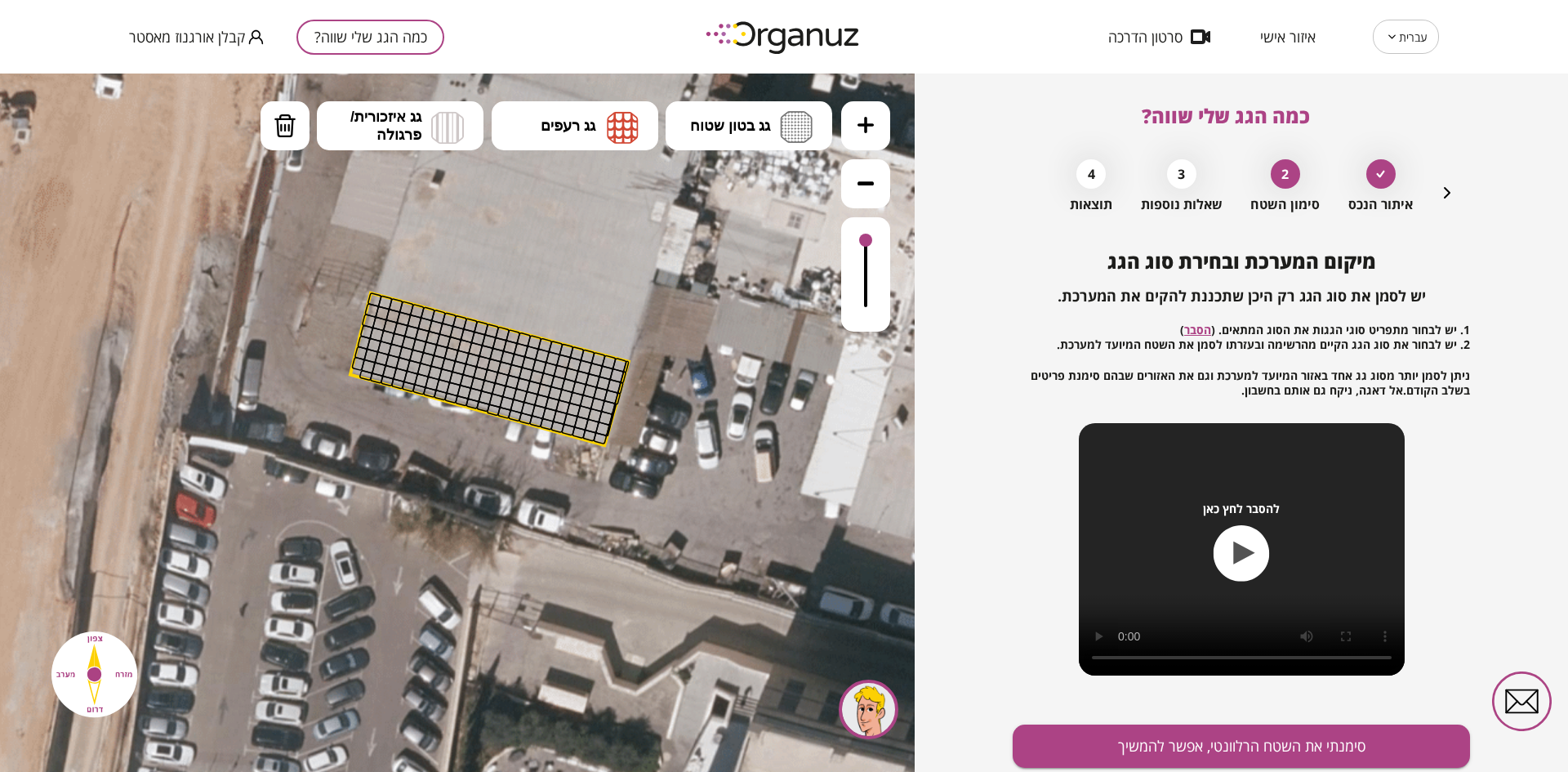
drag, startPoint x: 419, startPoint y: 424, endPoint x: 598, endPoint y: 340, distance: 197.7
click at [598, 340] on icon at bounding box center [1131, 234] width 5018 height 5021
click at [743, 127] on span "גג בטון שטוח" at bounding box center [730, 125] width 81 height 18
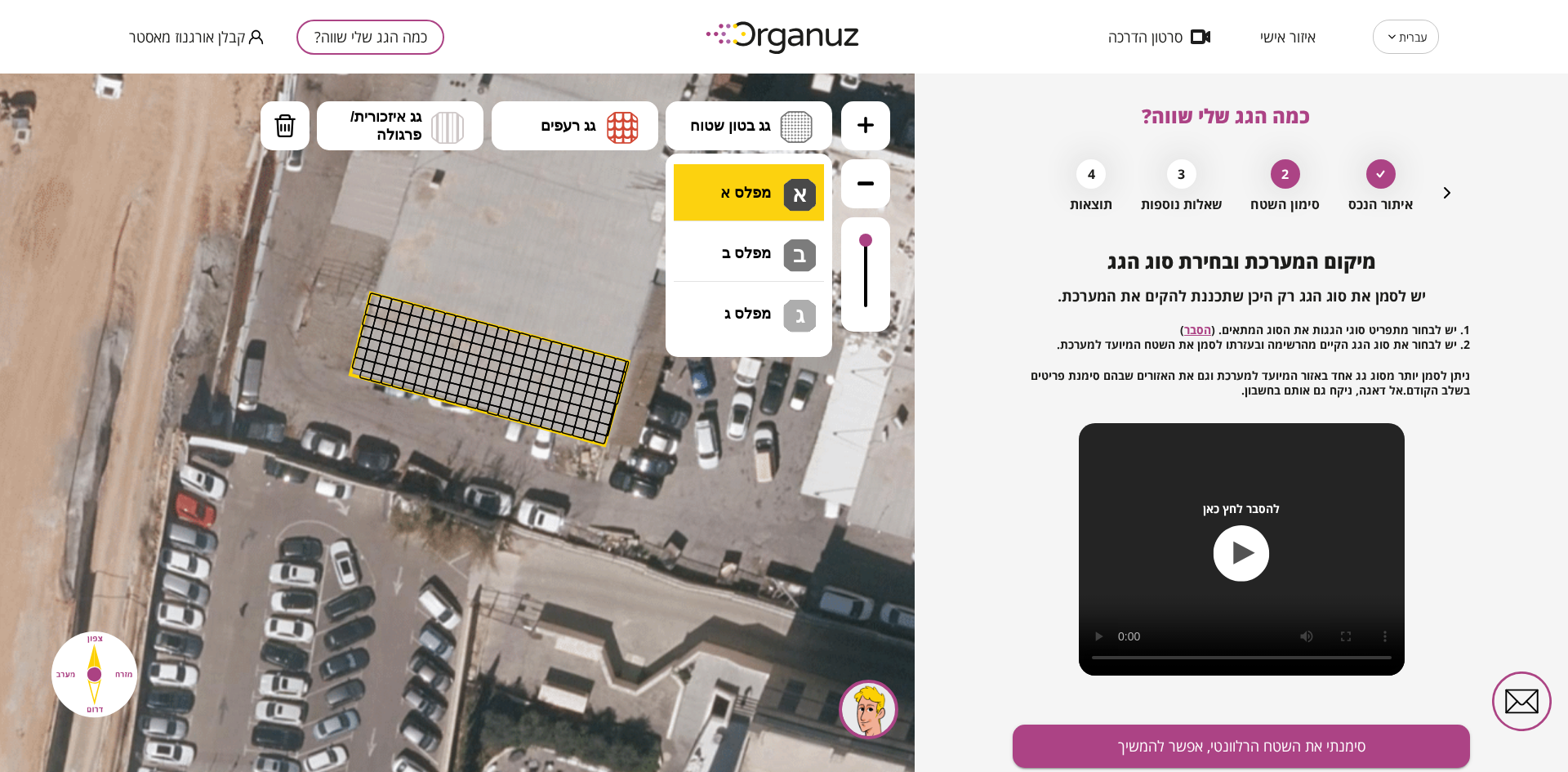
click at [737, 206] on div ".st0 { fill: #FFFFFF; } א" at bounding box center [457, 423] width 915 height 698
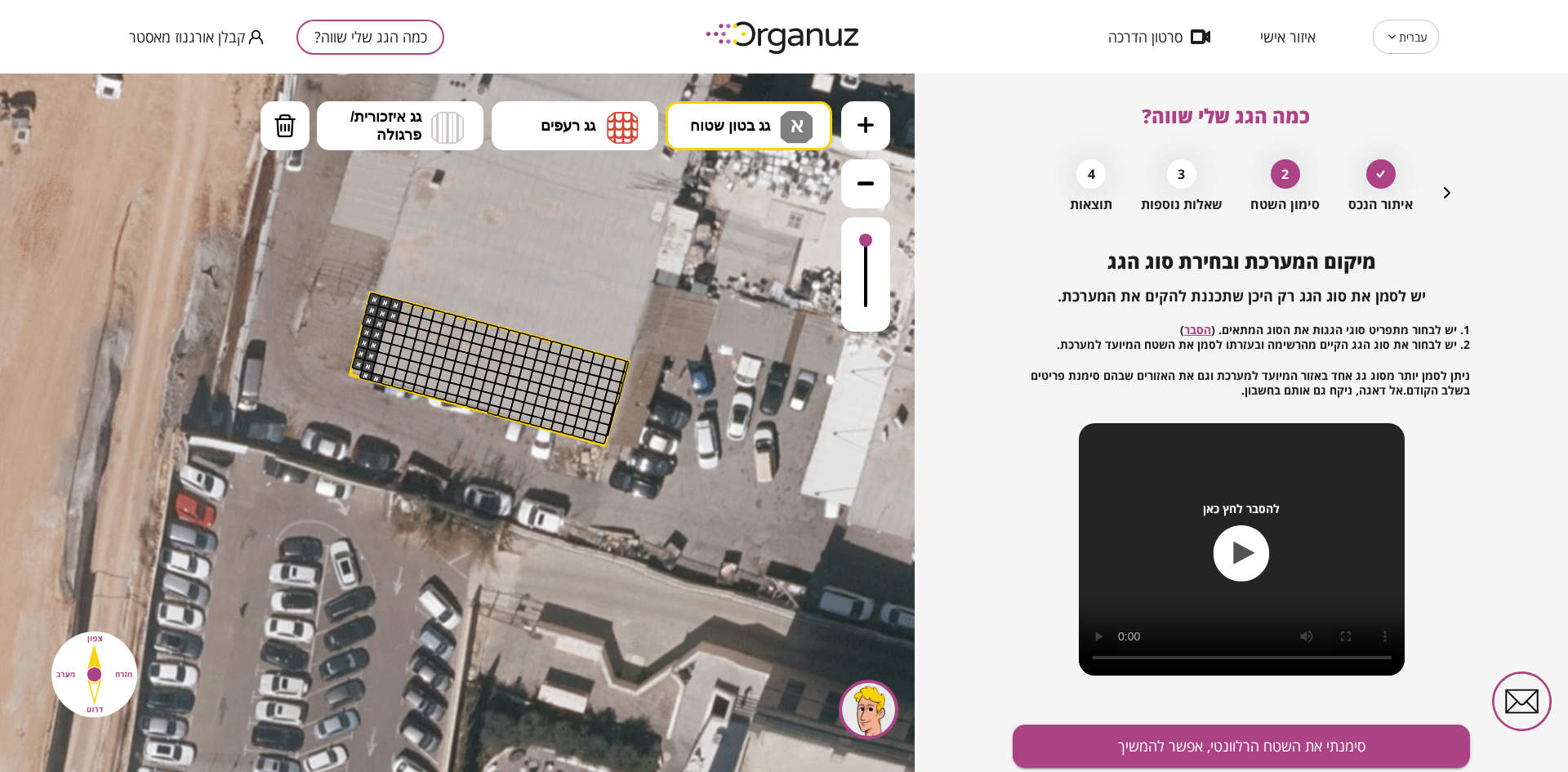
drag, startPoint x: 369, startPoint y: 313, endPoint x: 378, endPoint y: 377, distance: 64.6
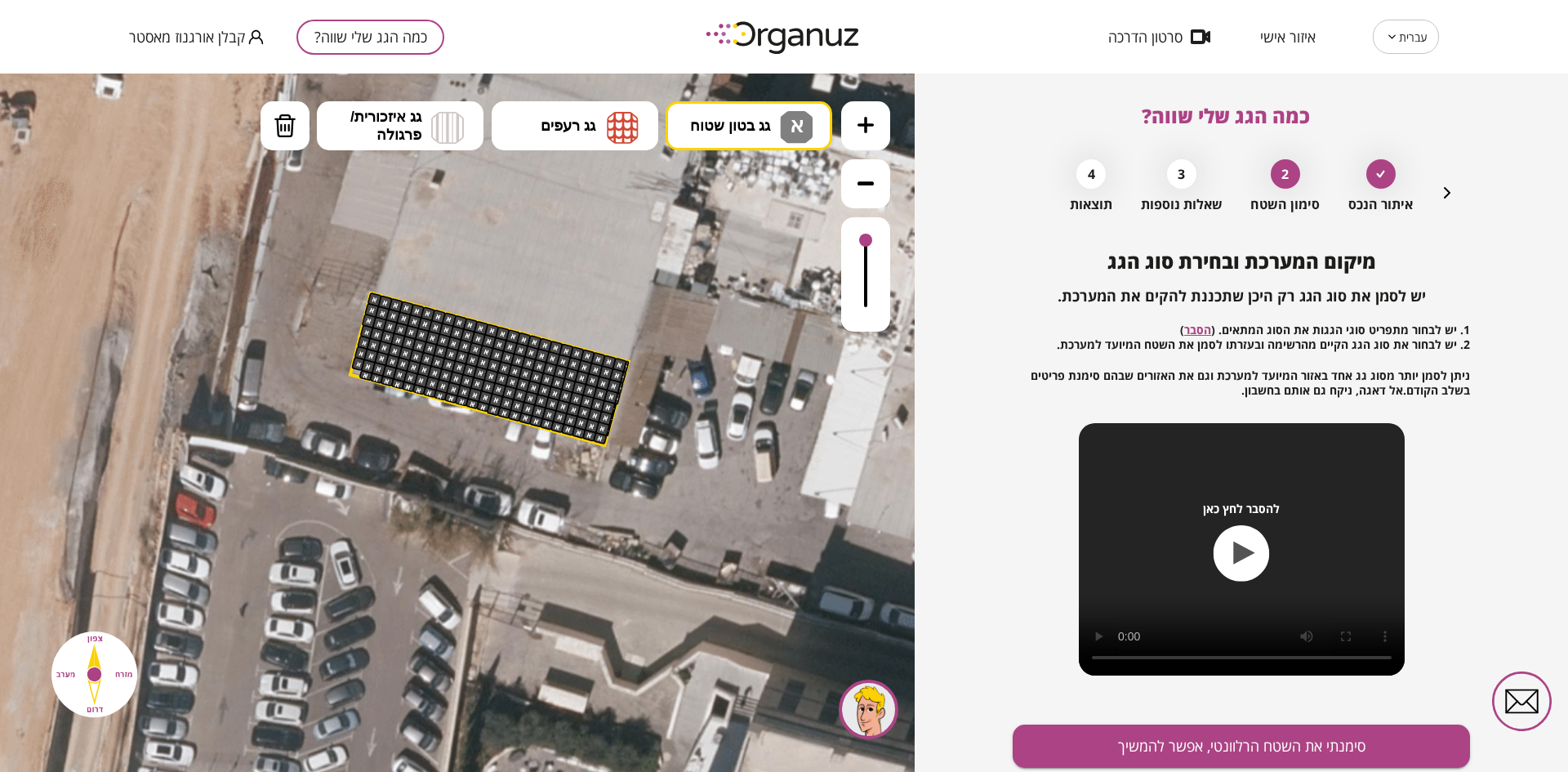
drag, startPoint x: 378, startPoint y: 377, endPoint x: 601, endPoint y: 440, distance: 231.7
click at [1066, 751] on button "סימנתי את השטח הרלוונטי, אפשר להמשיך" at bounding box center [1242, 747] width 457 height 44
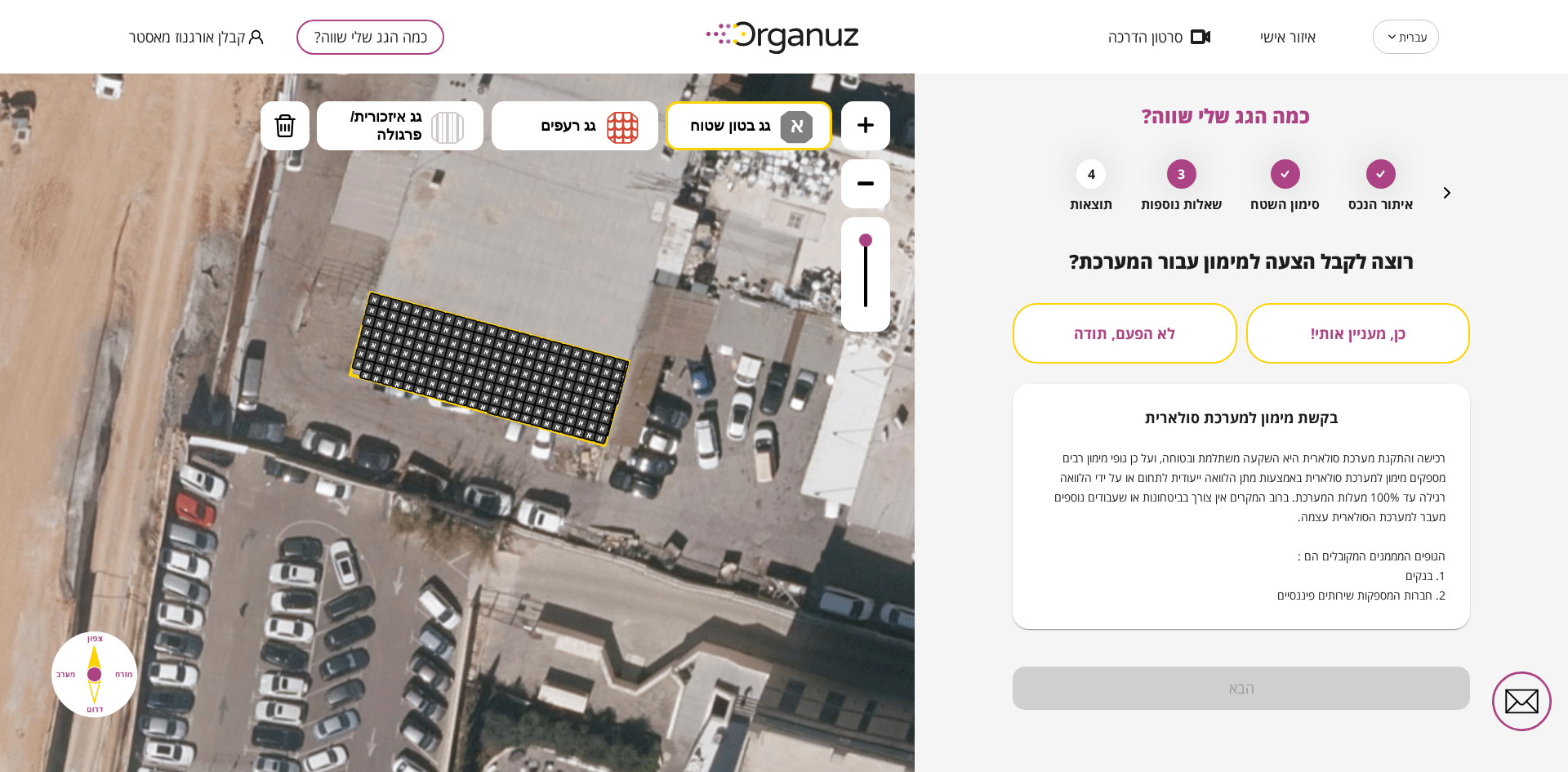
click at [1064, 322] on button "לא הפעם, תודה" at bounding box center [1126, 333] width 225 height 61
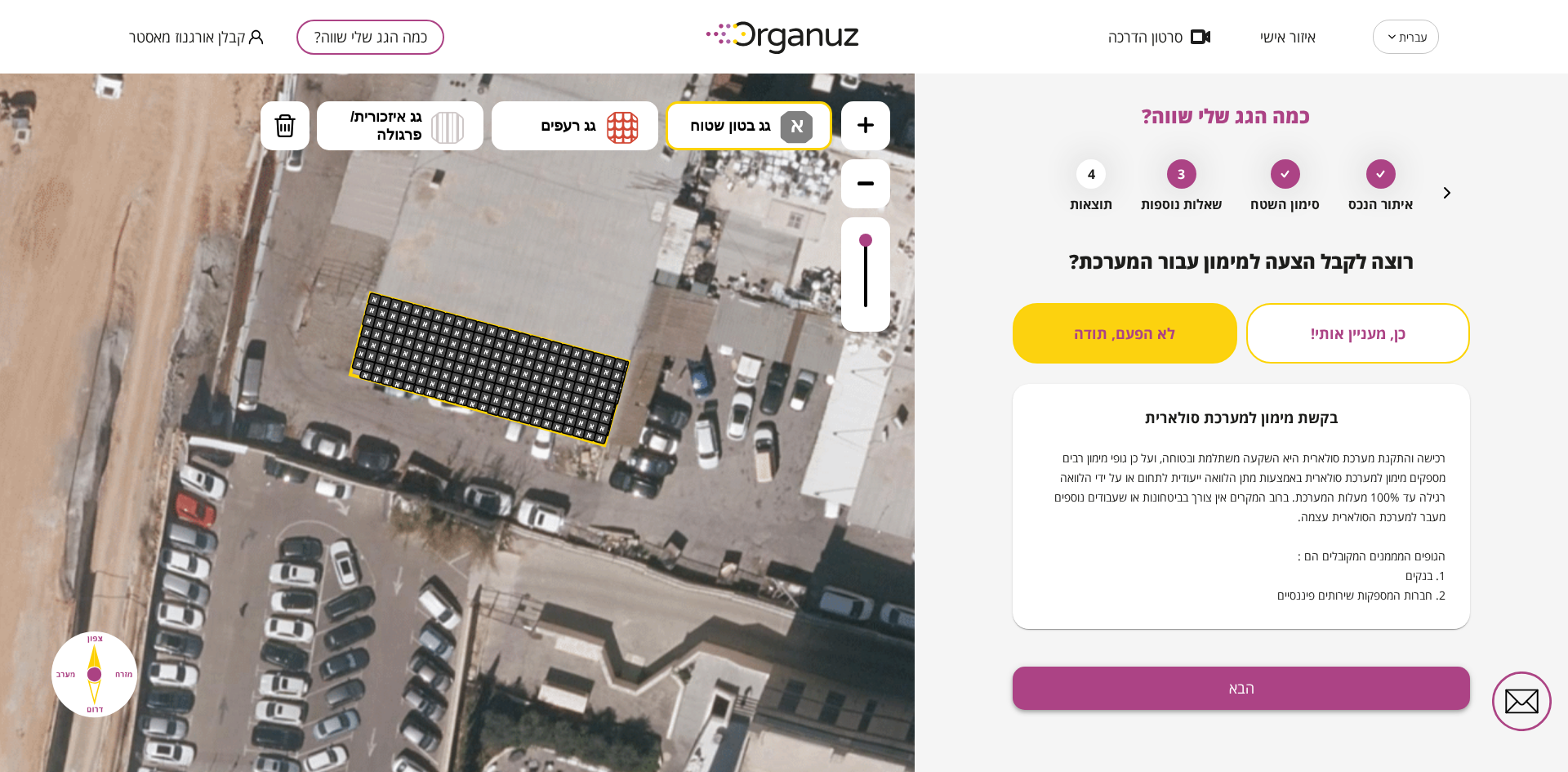
click at [1146, 688] on button "הבא" at bounding box center [1242, 688] width 457 height 44
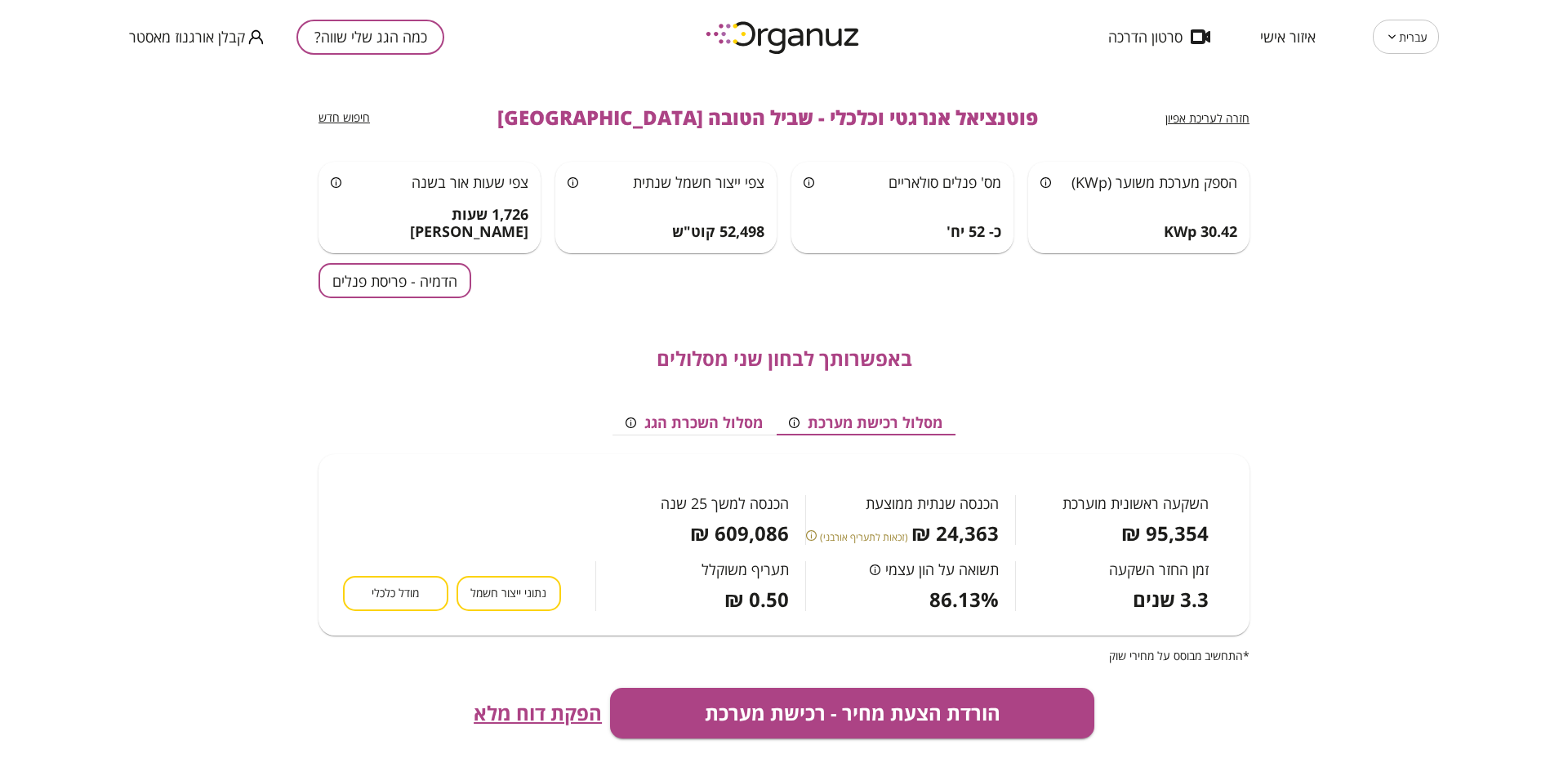
click at [414, 277] on button "הדמיה - פריסת פנלים" at bounding box center [395, 281] width 153 height 35
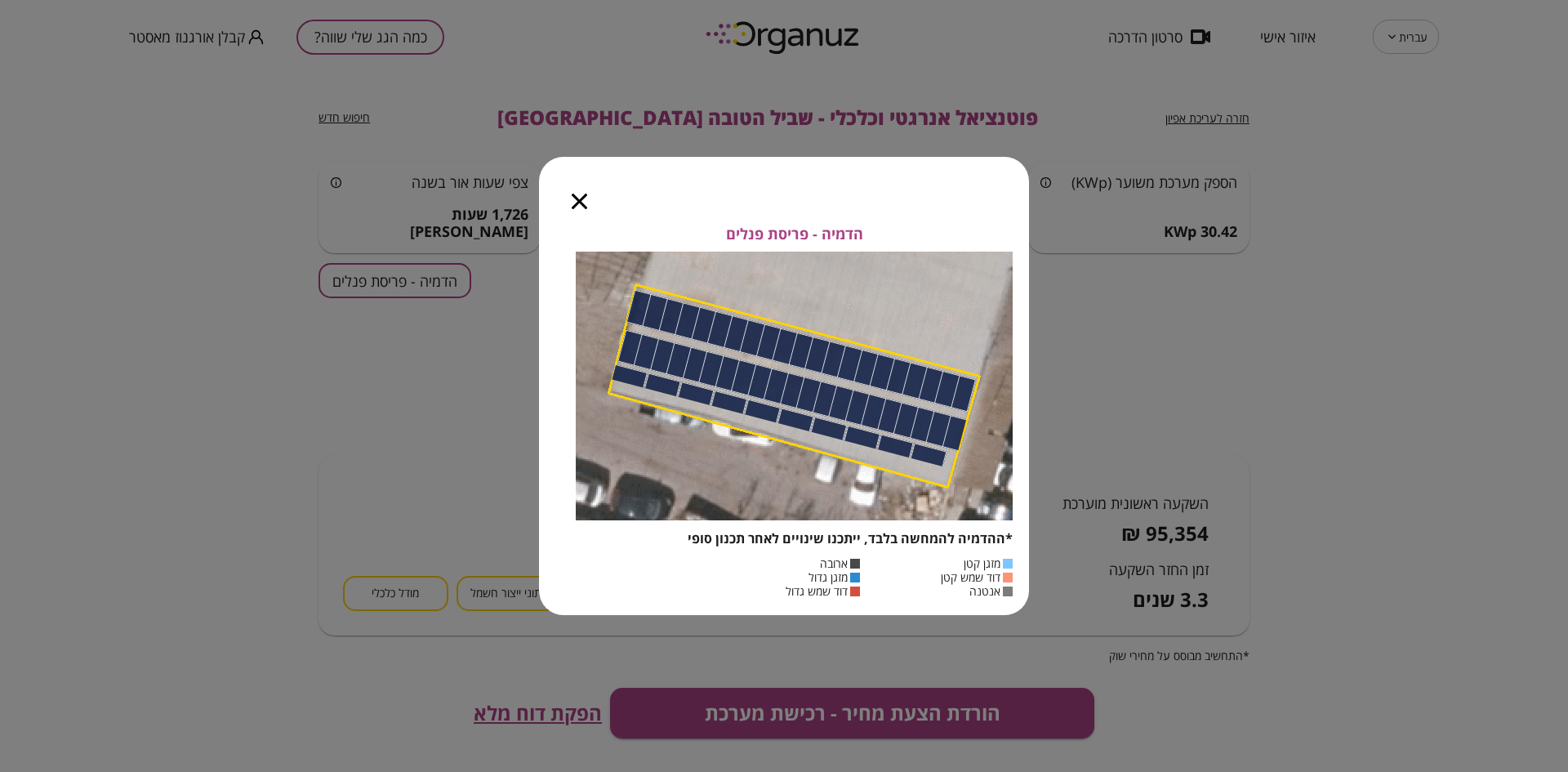
click at [576, 197] on icon "button" at bounding box center [580, 202] width 16 height 16
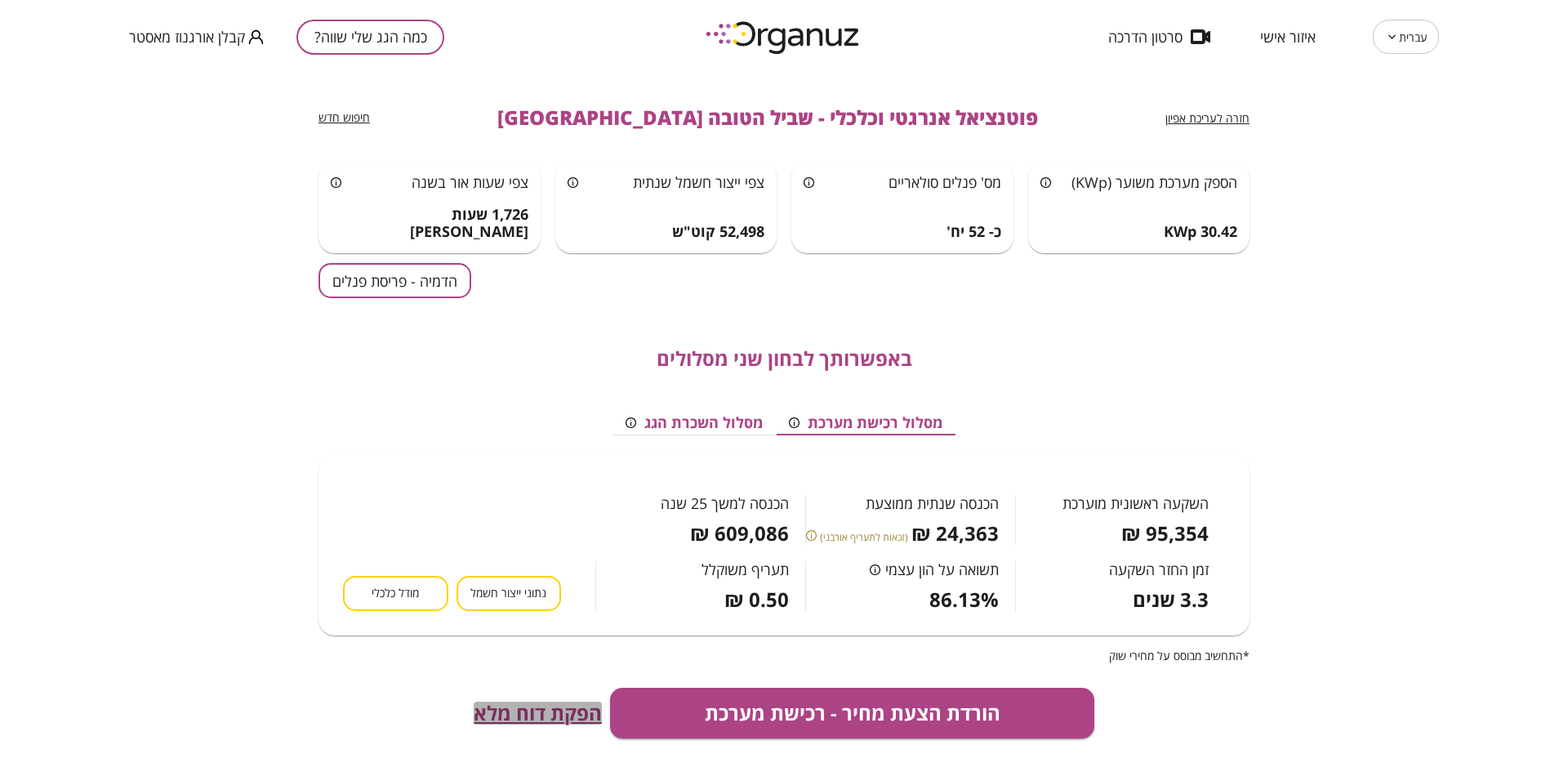
click at [542, 714] on span "הפקת דוח מלא" at bounding box center [537, 713] width 128 height 23
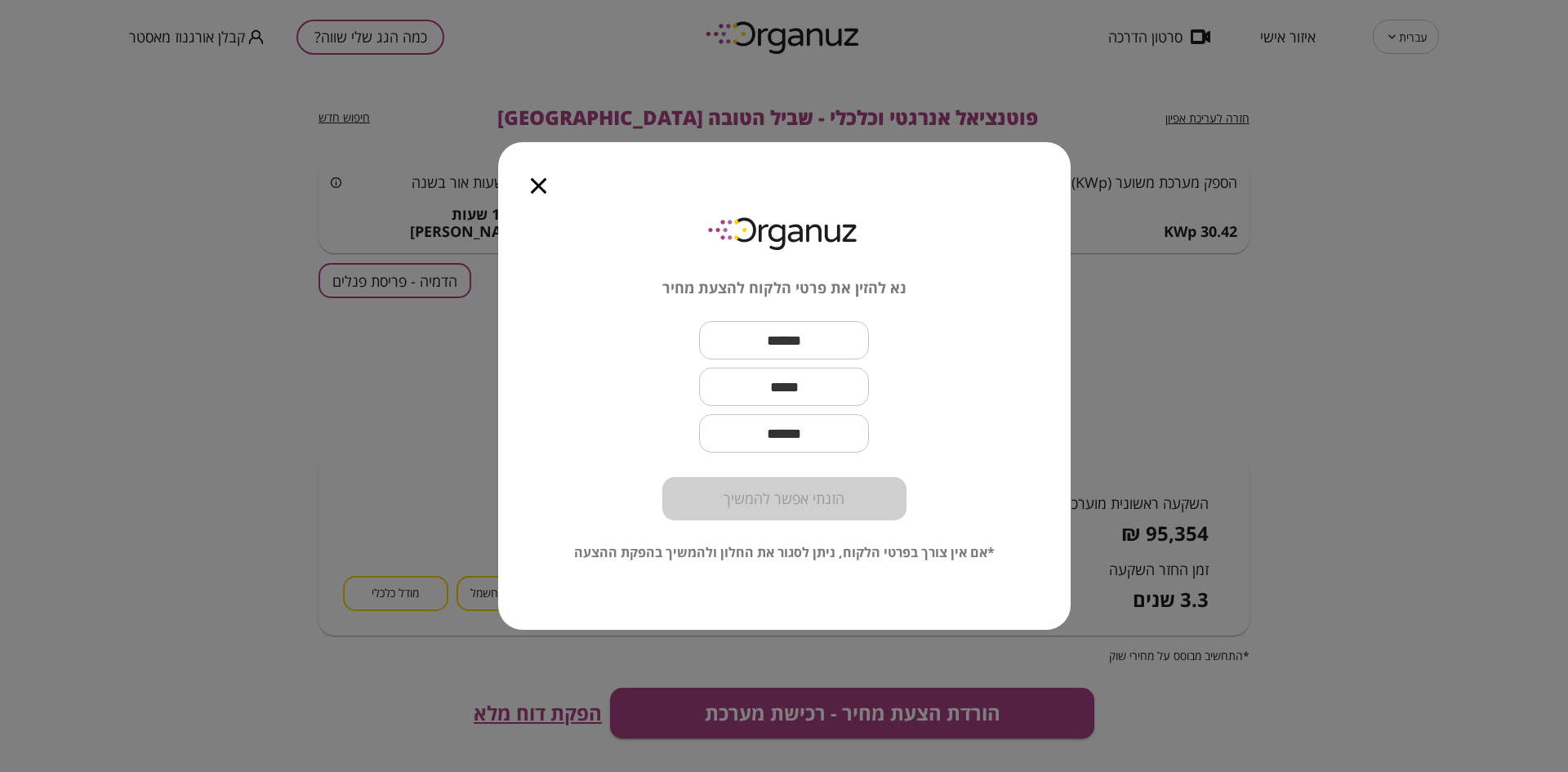
click at [539, 188] on icon "button" at bounding box center [539, 186] width 16 height 16
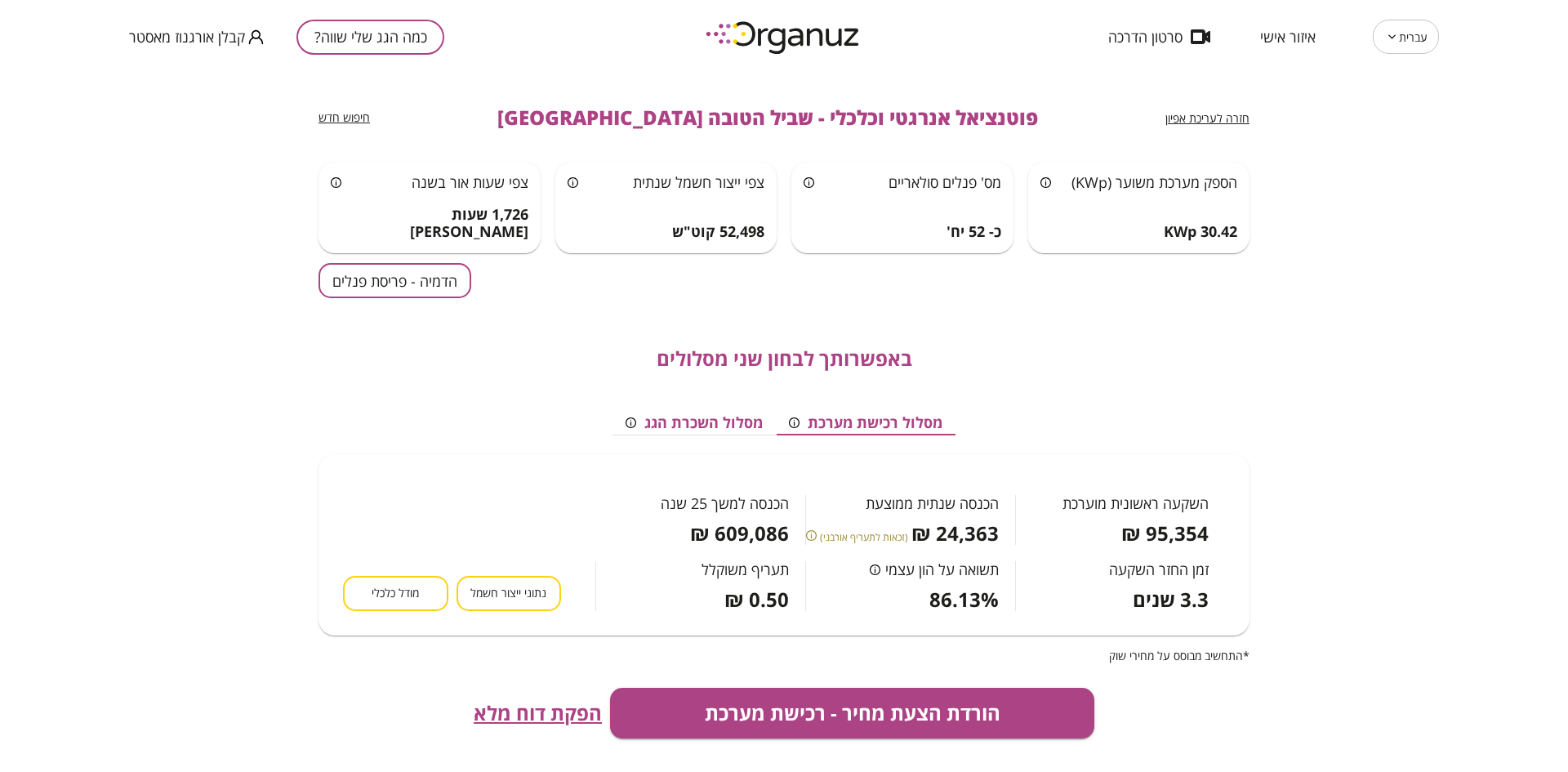
click at [20, 180] on div "חזרה לעריכת אפיון פוטנציאל אנרגטי וכלכלי - שביל הטובה ירושלים חיפוש חדש הספק מע…" at bounding box center [784, 423] width 1568 height 698
click at [558, 713] on span "הפקת דוח מלא" at bounding box center [537, 713] width 128 height 23
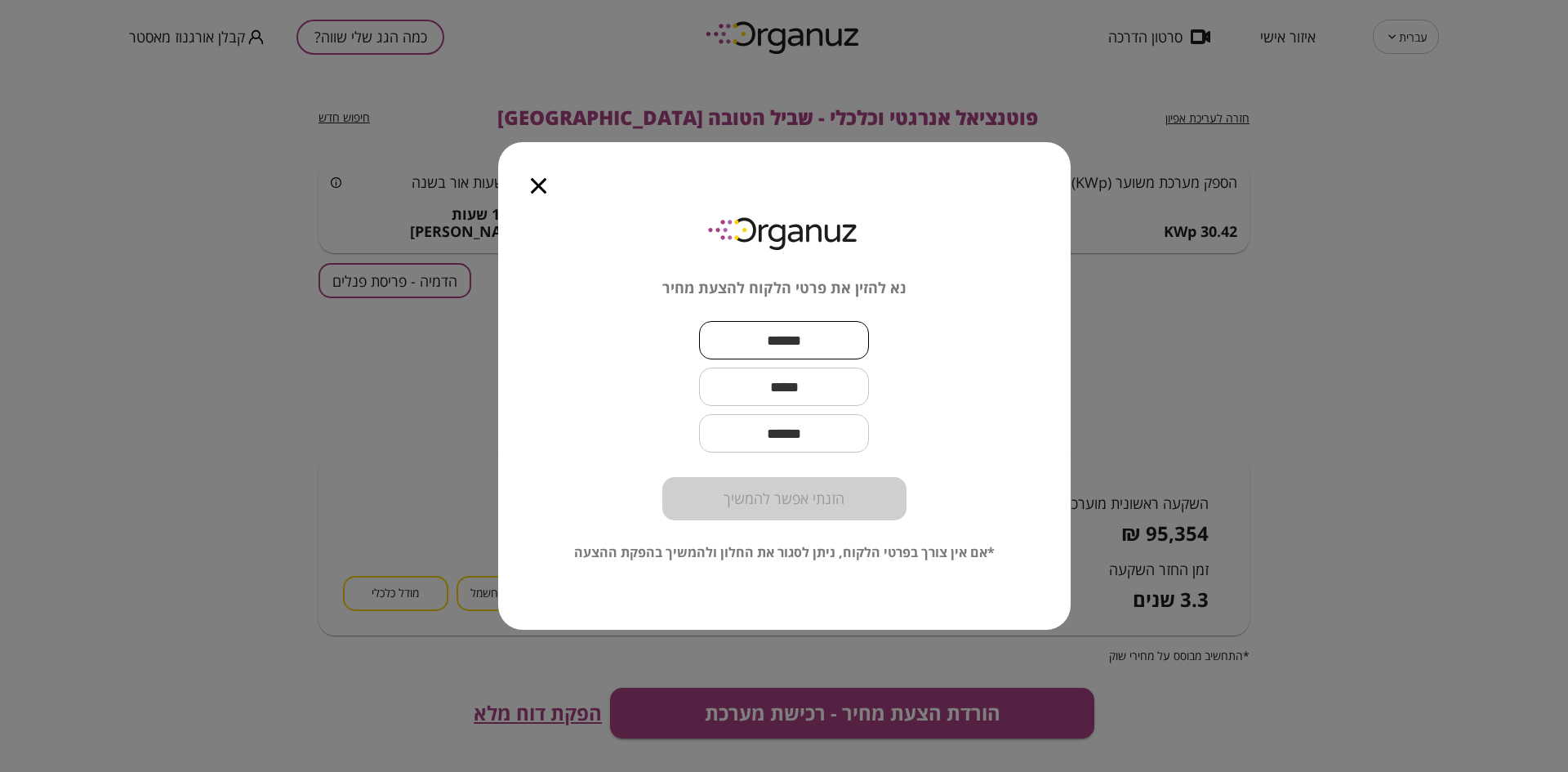
click at [745, 341] on input "text" at bounding box center [784, 340] width 170 height 48
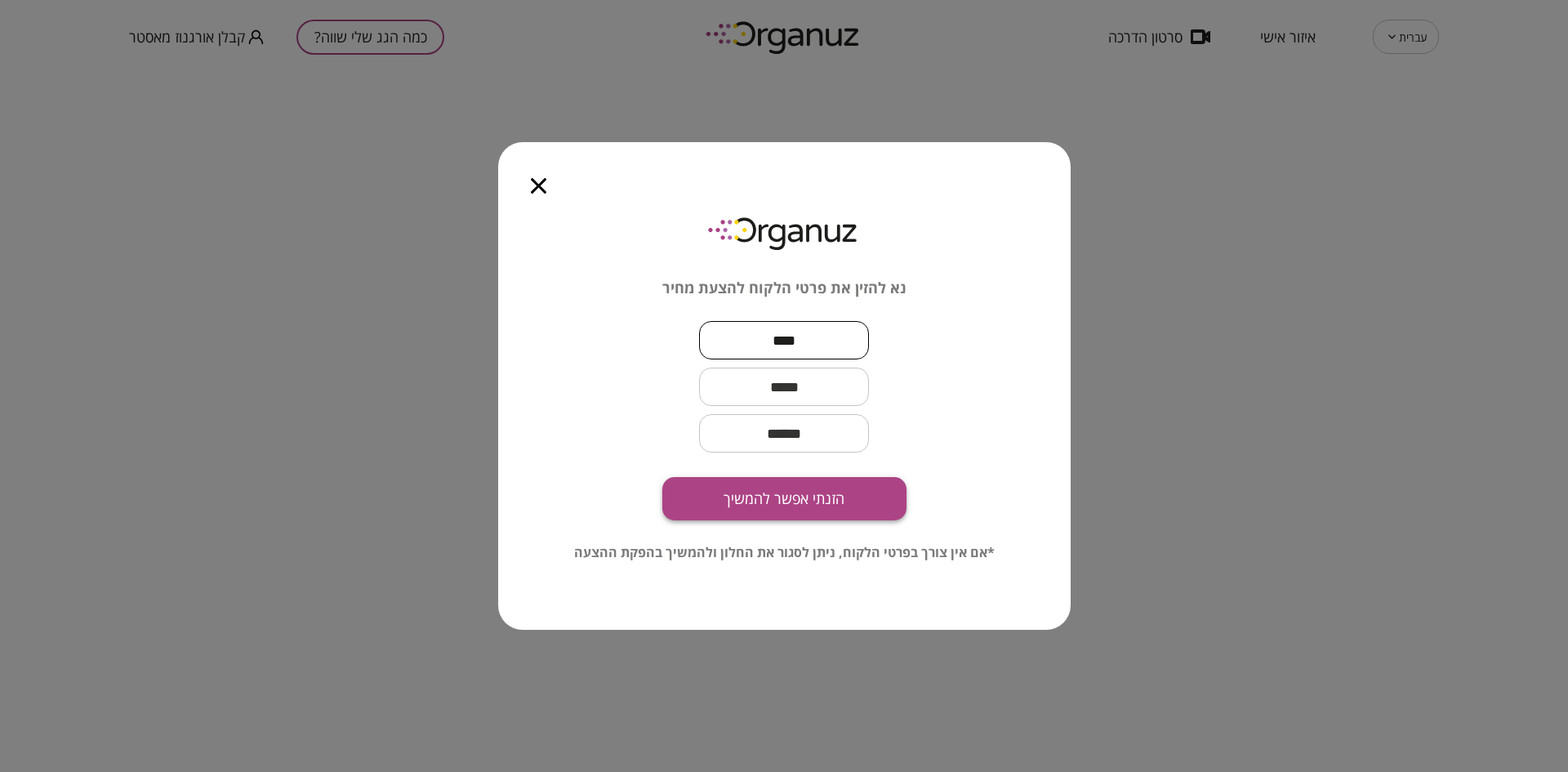
type input "****"
click at [804, 508] on button "הזנתי אפשר להמשיך" at bounding box center [784, 499] width 245 height 44
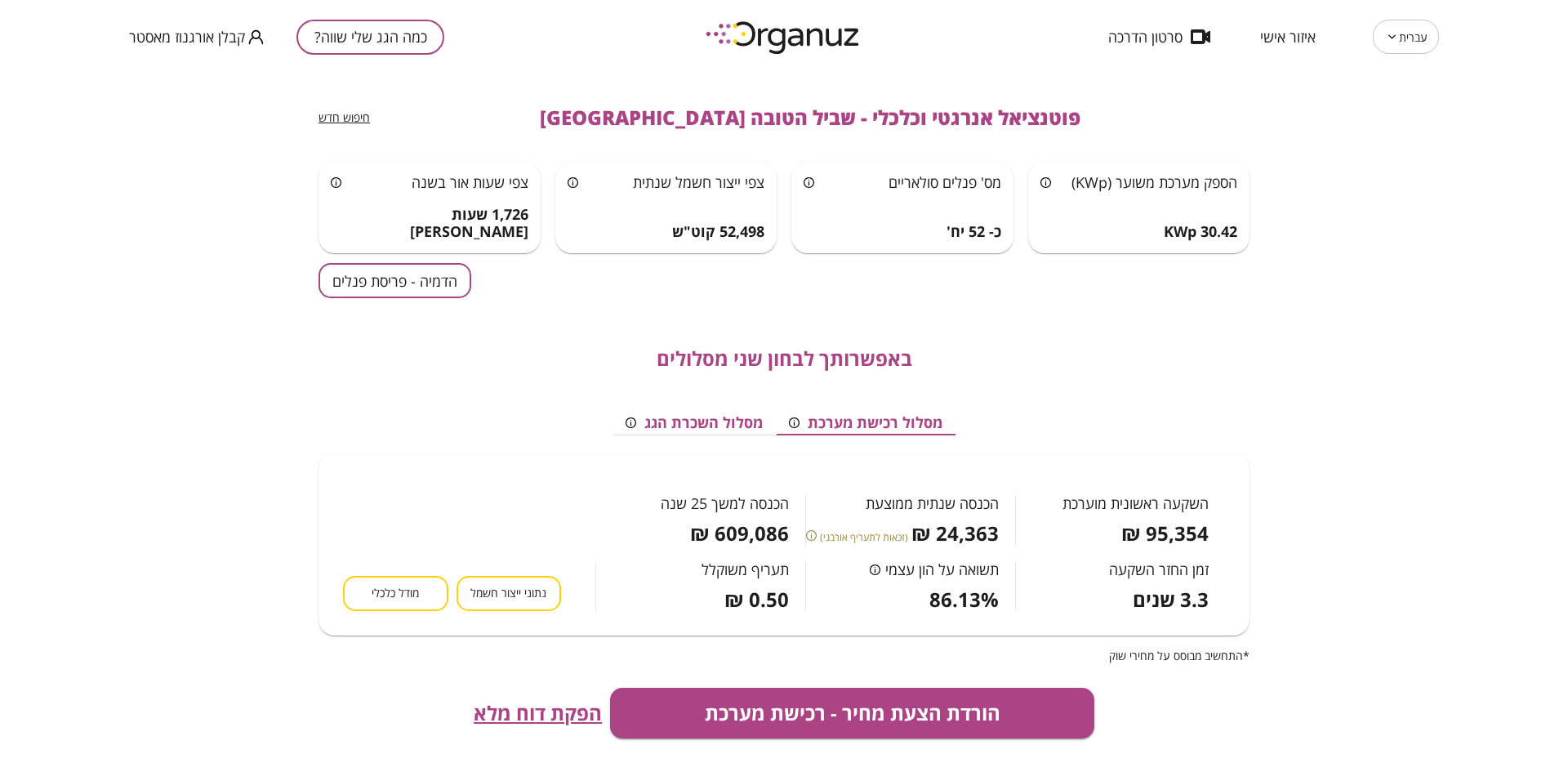
click at [658, 418] on button "מסלול השכרת הגג" at bounding box center [694, 423] width 163 height 25
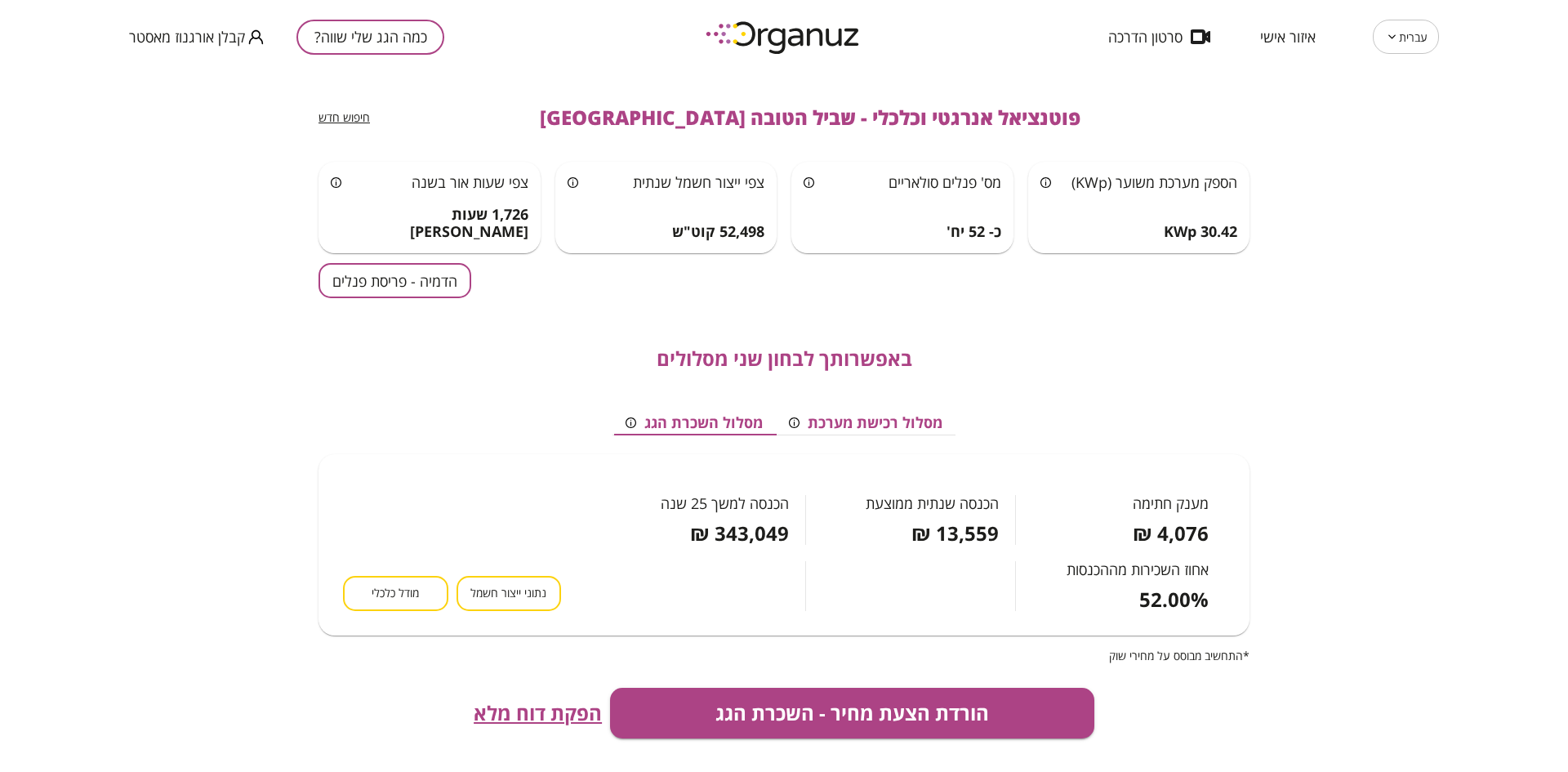
click at [891, 423] on button "מסלול רכישת מערכת" at bounding box center [865, 423] width 180 height 25
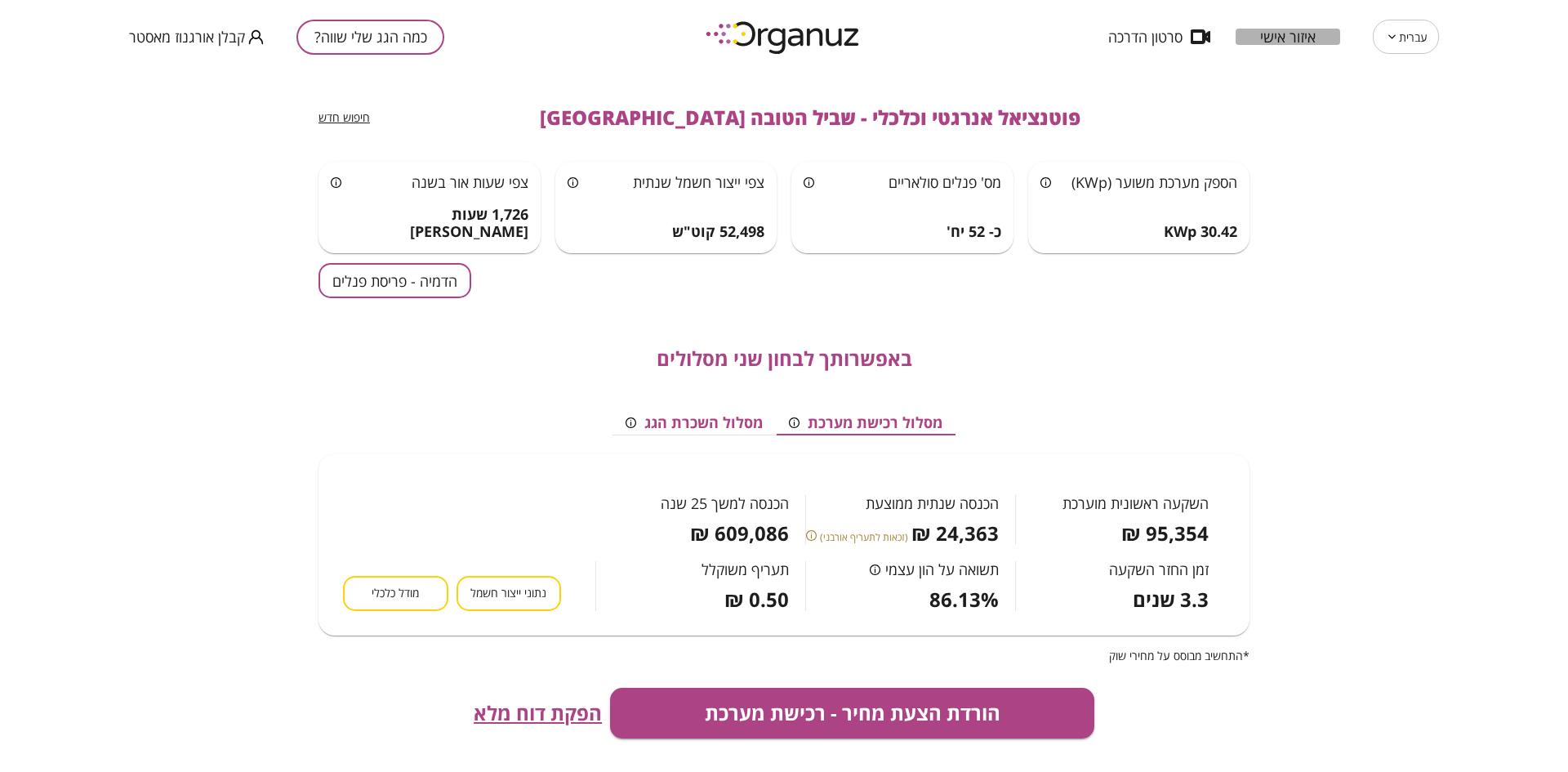
click at [1288, 35] on span "איזור אישי" at bounding box center [1289, 37] width 56 height 16
